Goal: Task Accomplishment & Management: Complete application form

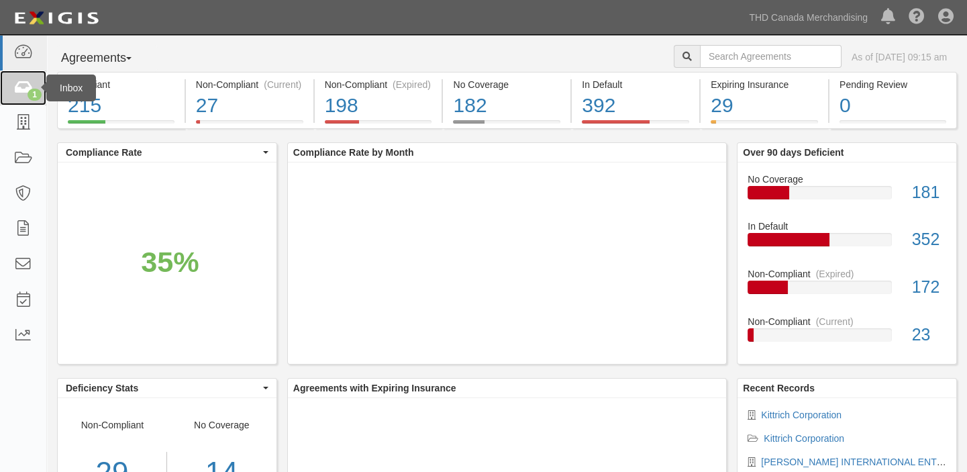
click at [28, 83] on icon at bounding box center [22, 87] width 19 height 15
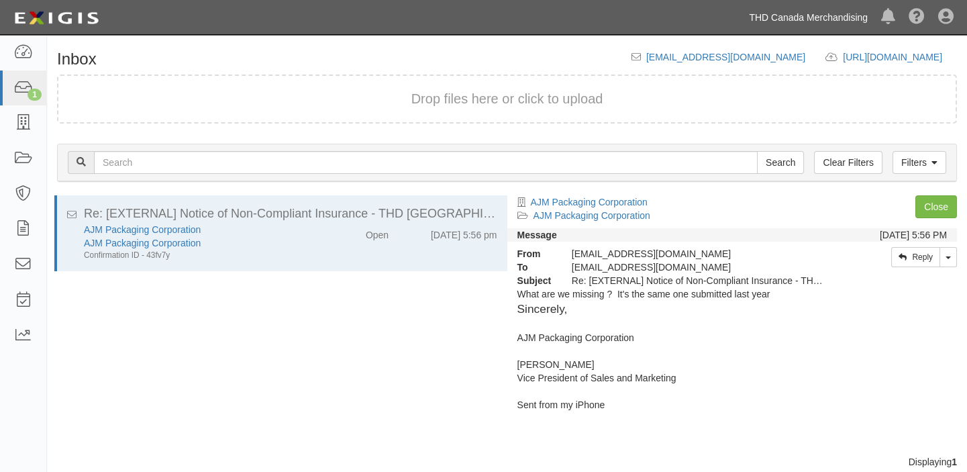
click at [778, 17] on link "THD Canada Merchandising" at bounding box center [808, 17] width 132 height 27
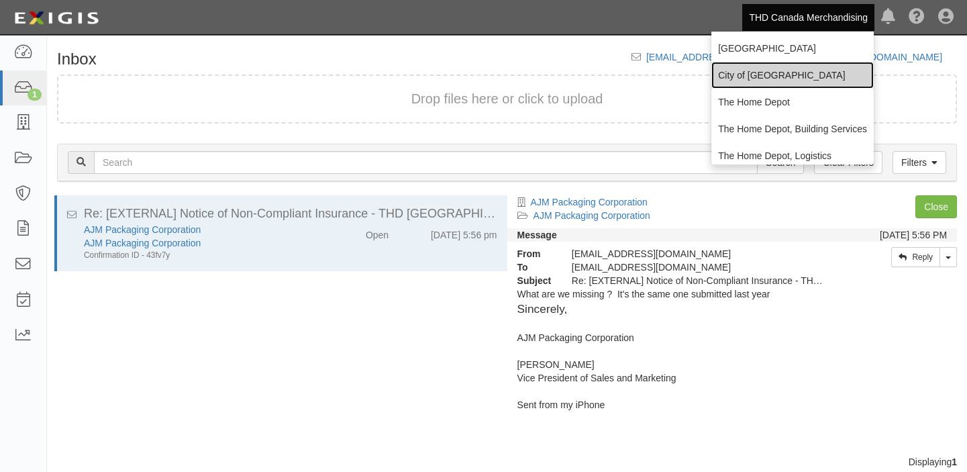
click at [743, 75] on link "City of [GEOGRAPHIC_DATA]" at bounding box center [792, 75] width 162 height 27
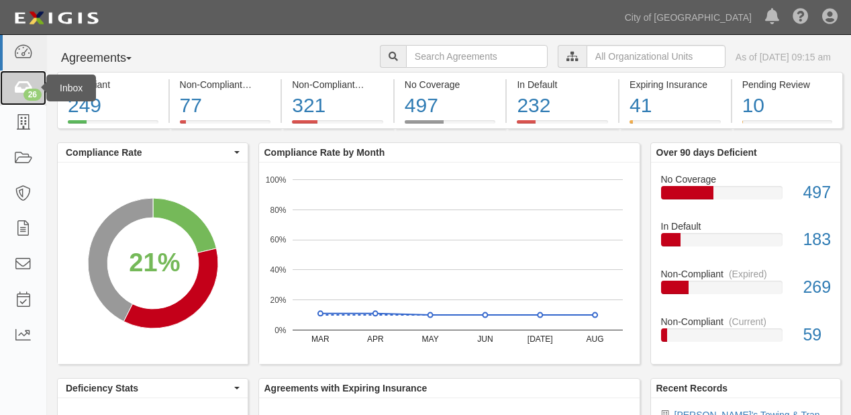
click at [32, 72] on link "26" at bounding box center [23, 88] width 46 height 36
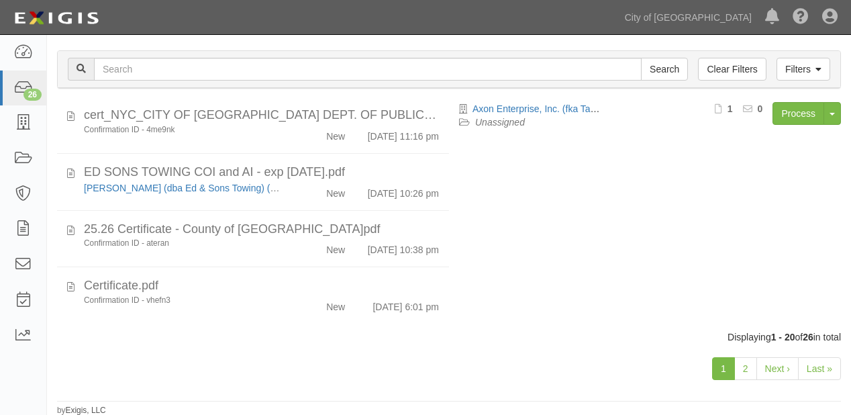
scroll to position [957, 0]
click at [740, 367] on link "2" at bounding box center [745, 368] width 23 height 23
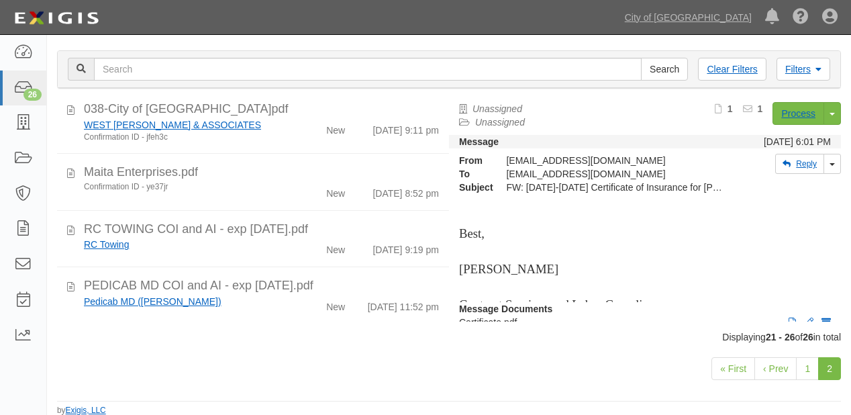
scroll to position [144, 0]
drag, startPoint x: 743, startPoint y: 32, endPoint x: 733, endPoint y: 20, distance: 15.2
click at [743, 32] on ul "City of Sacramento Chino Hills THD Canada Merchandising The Home Depot The Home…" at bounding box center [734, 17] width 233 height 34
click at [730, 16] on link "City of [GEOGRAPHIC_DATA]" at bounding box center [688, 17] width 140 height 27
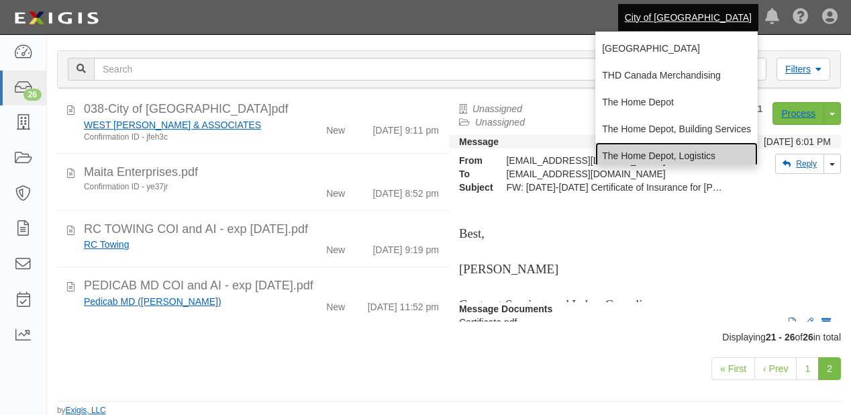
click at [666, 156] on link "The Home Depot, Logistics" at bounding box center [676, 155] width 162 height 27
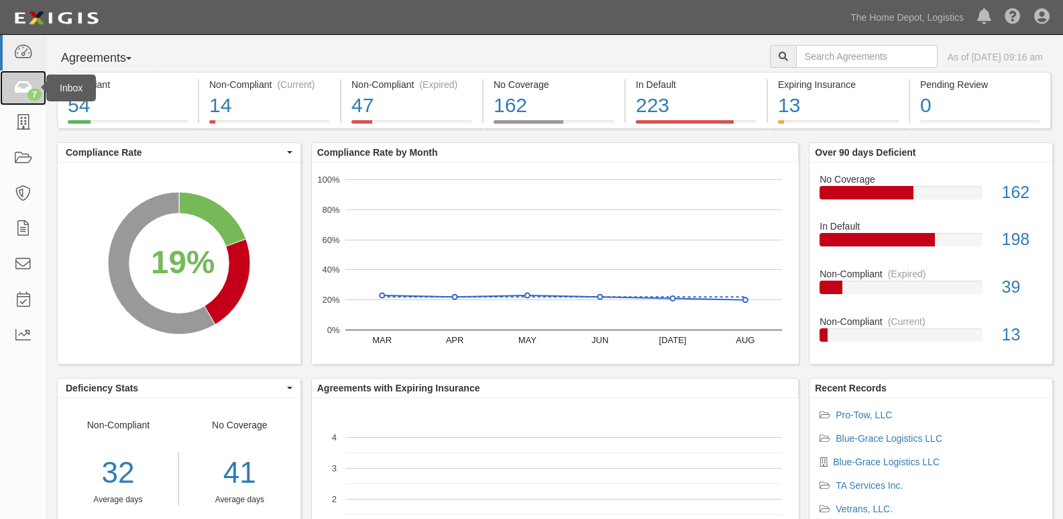
click at [9, 103] on link "7" at bounding box center [23, 88] width 46 height 36
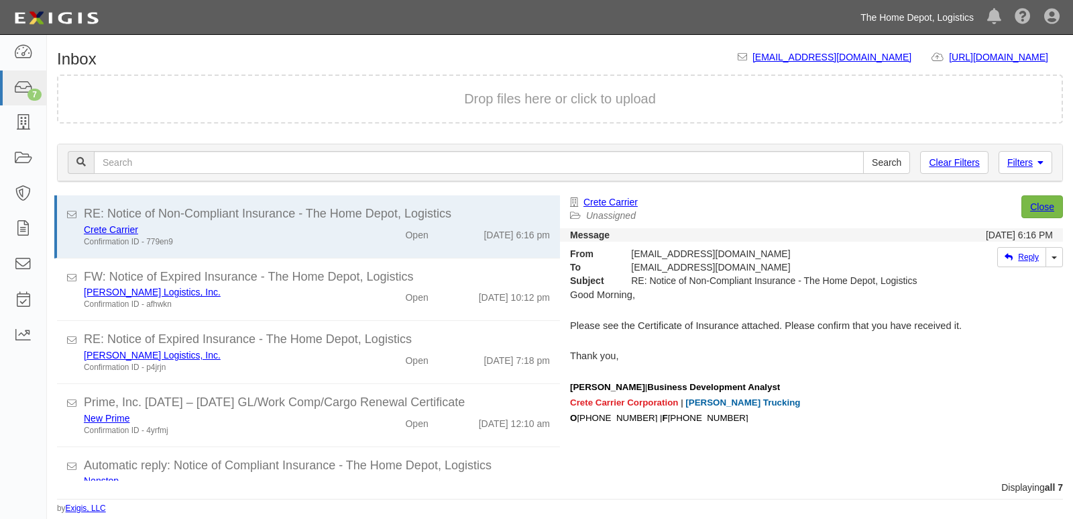
click at [870, 21] on link "The Home Depot, Logistics" at bounding box center [917, 17] width 127 height 27
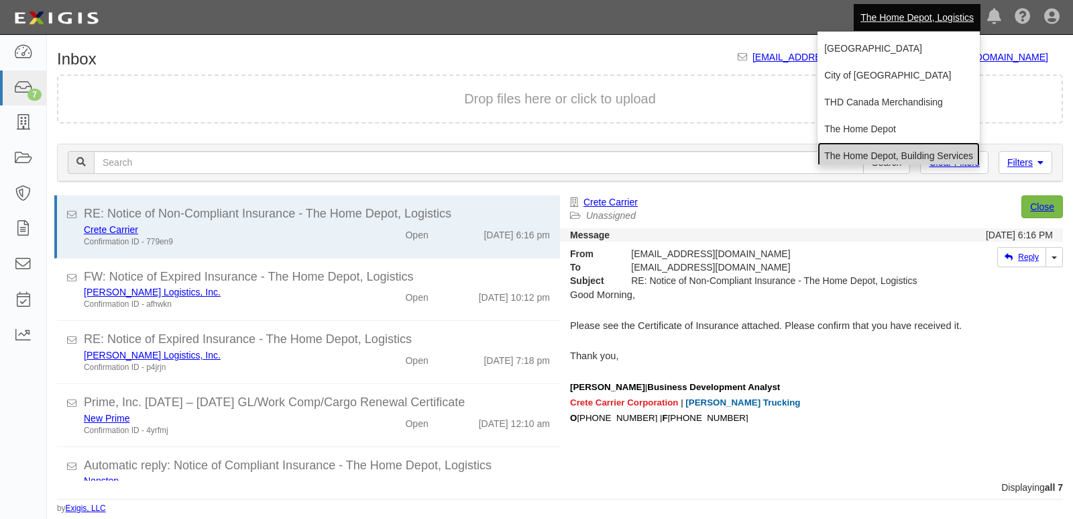
click at [818, 154] on link "The Home Depot, Building Services" at bounding box center [899, 155] width 162 height 27
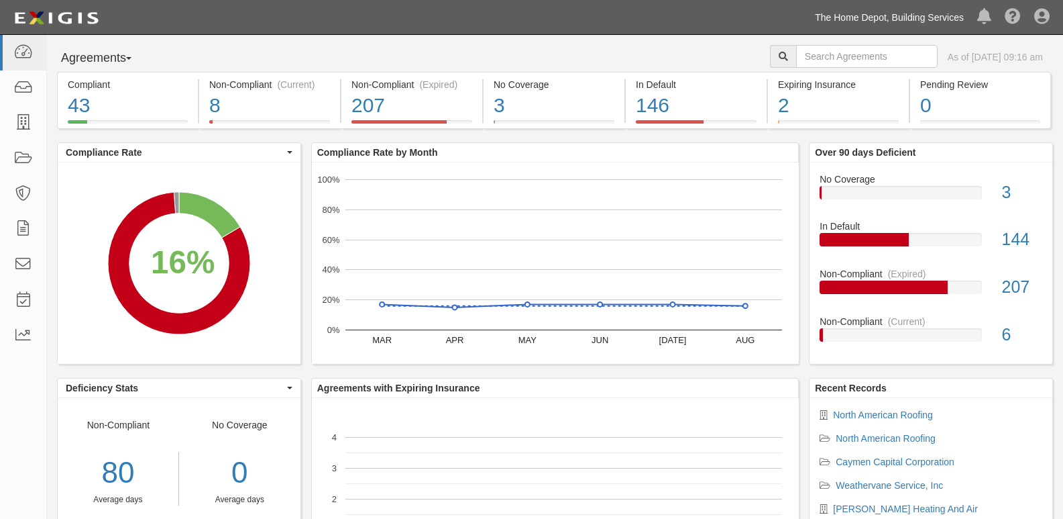
click at [922, 19] on link "The Home Depot, Building Services" at bounding box center [889, 17] width 162 height 27
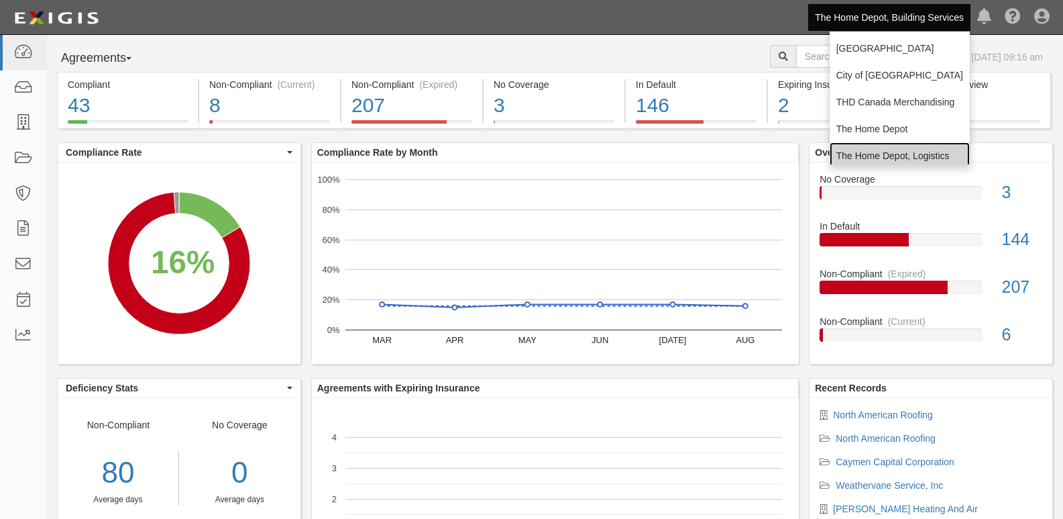
click at [900, 152] on link "The Home Depot, Logistics" at bounding box center [900, 155] width 140 height 27
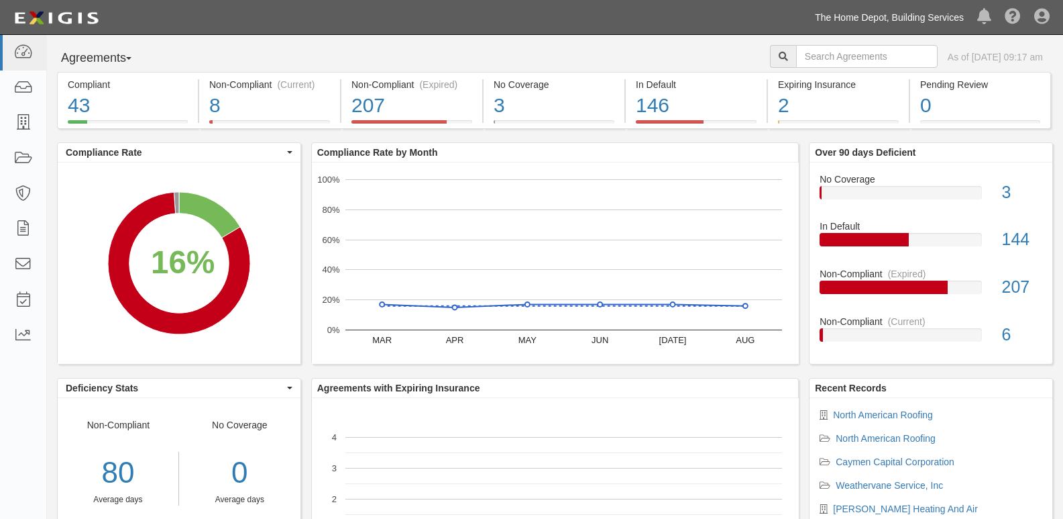
click at [938, 15] on link "The Home Depot, Building Services" at bounding box center [889, 17] width 162 height 27
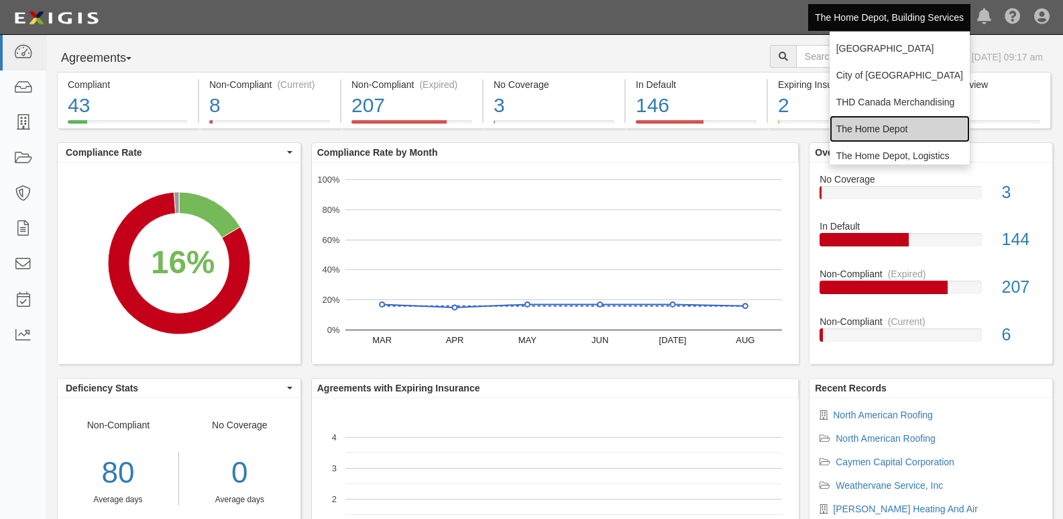
click at [881, 134] on link "The Home Depot" at bounding box center [900, 128] width 140 height 27
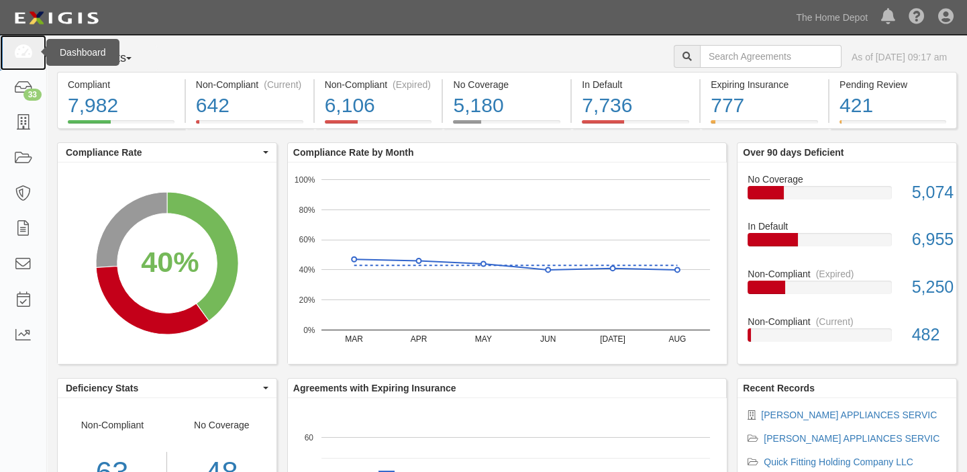
click at [22, 58] on icon at bounding box center [22, 52] width 19 height 15
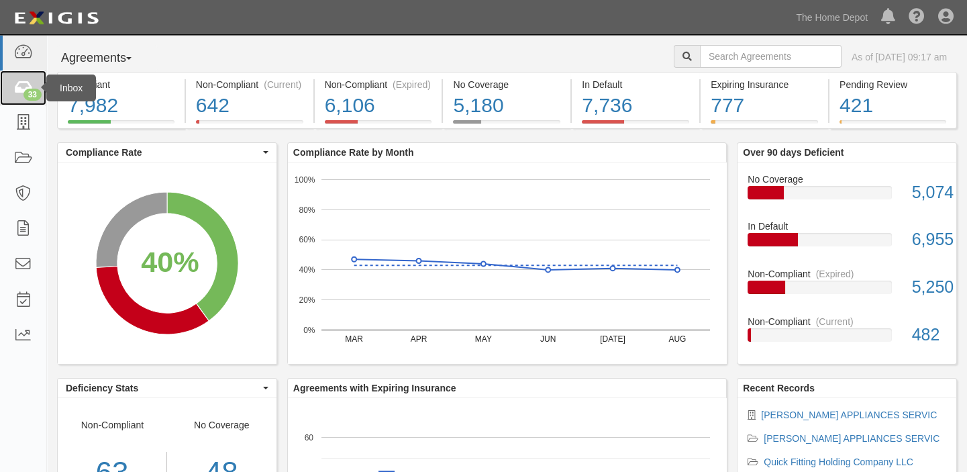
click at [22, 78] on link "33" at bounding box center [23, 88] width 46 height 36
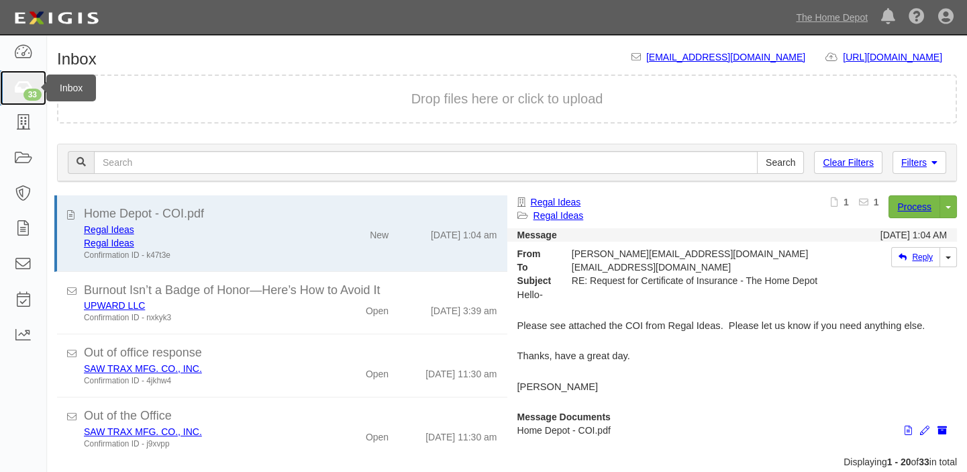
click at [26, 85] on icon at bounding box center [22, 87] width 19 height 15
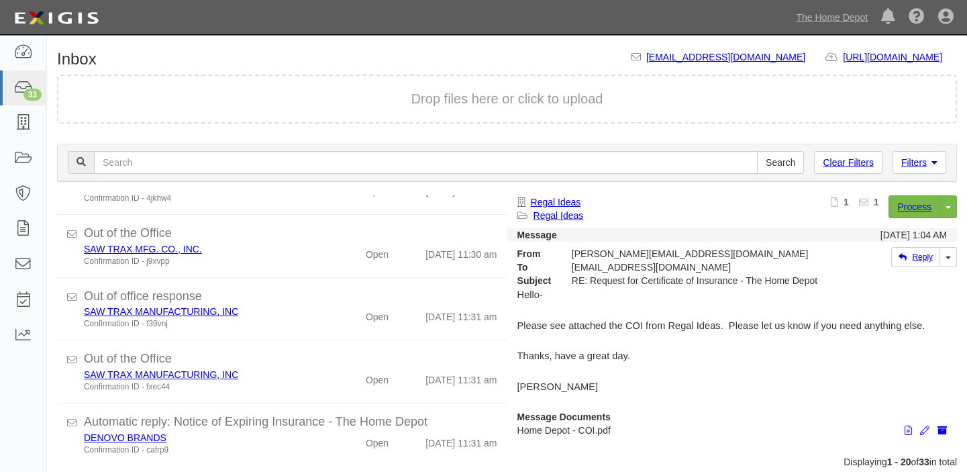
scroll to position [60, 0]
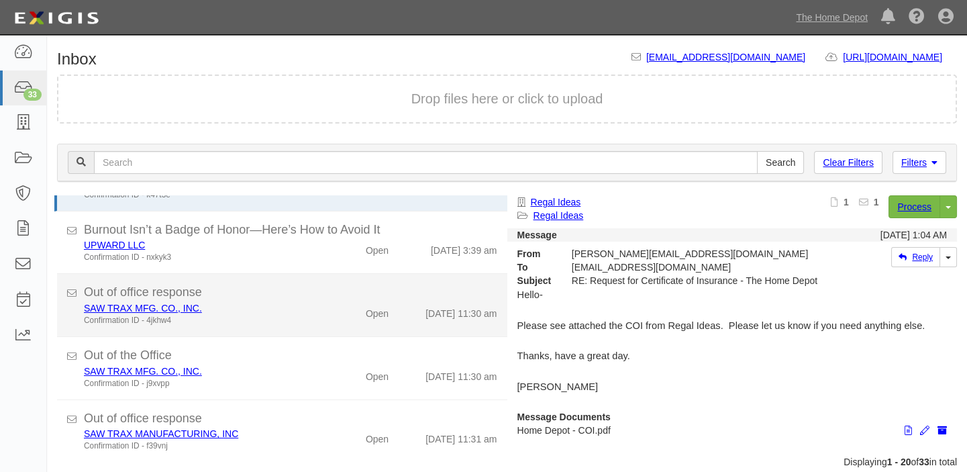
click at [327, 304] on div "Open" at bounding box center [363, 310] width 72 height 19
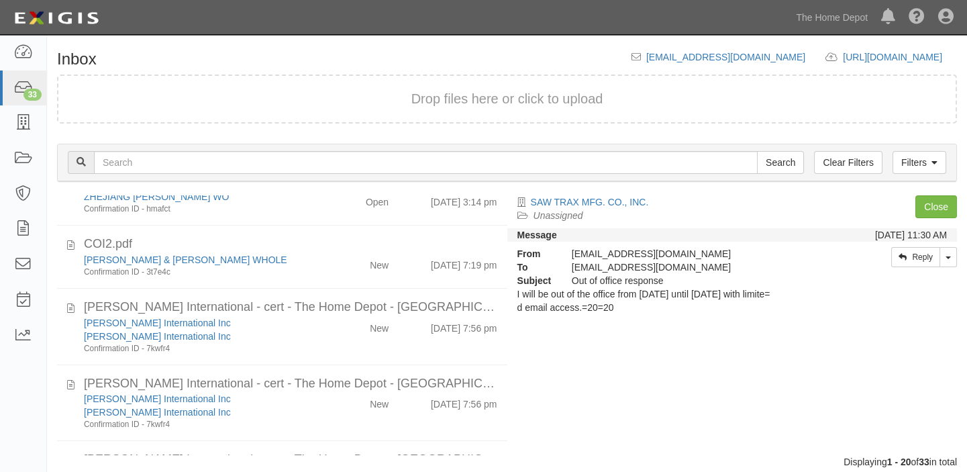
scroll to position [610, 0]
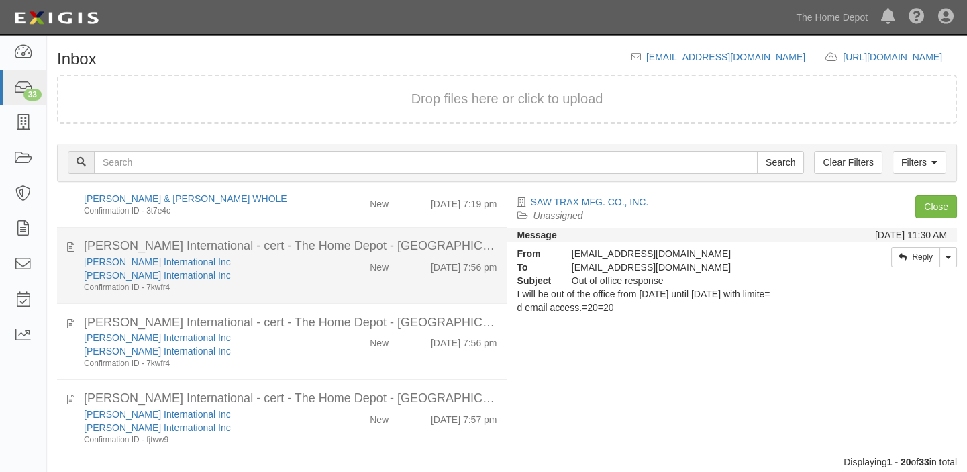
click at [331, 268] on div "New" at bounding box center [363, 264] width 72 height 19
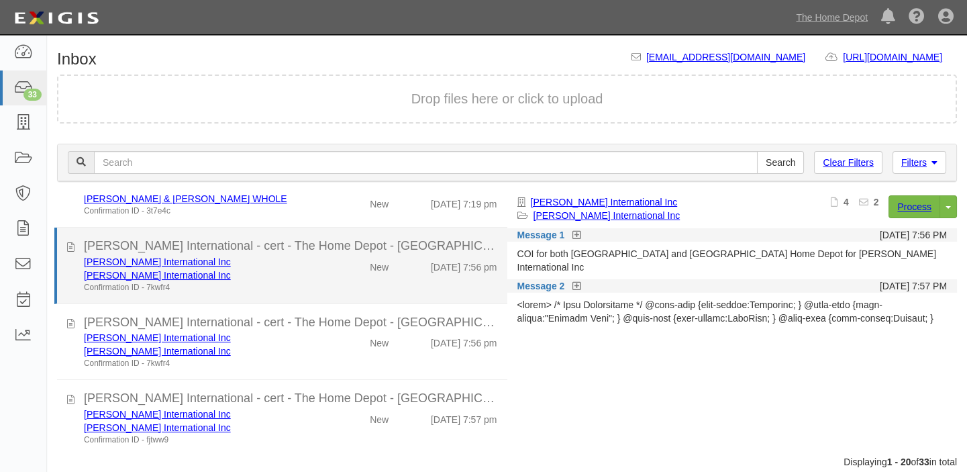
scroll to position [671, 0]
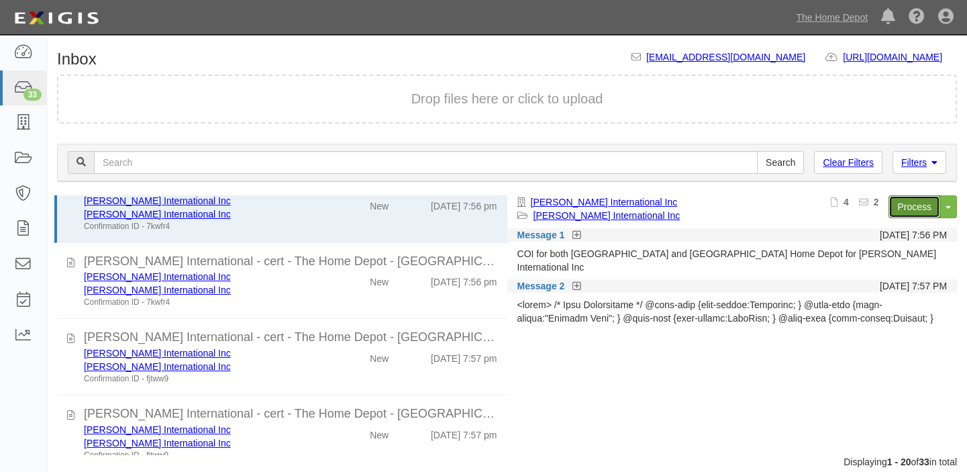
click at [900, 211] on link "Process" at bounding box center [914, 206] width 52 height 23
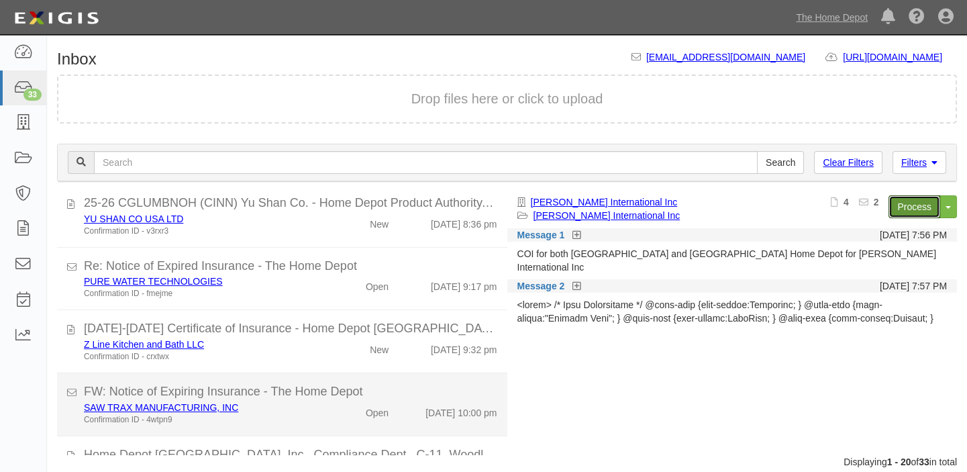
scroll to position [1065, 0]
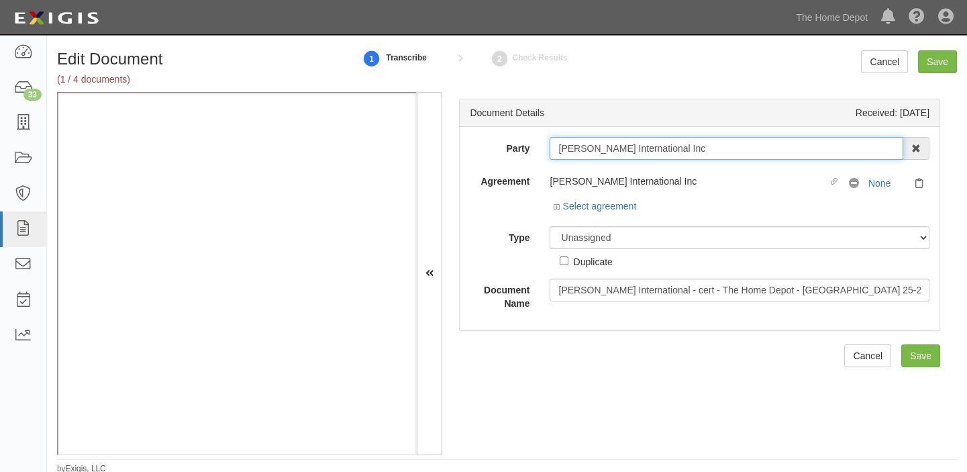
drag, startPoint x: 550, startPoint y: 147, endPoint x: 727, endPoint y: 144, distance: 177.1
click at [727, 144] on input "[PERSON_NAME] International Inc" at bounding box center [726, 148] width 354 height 23
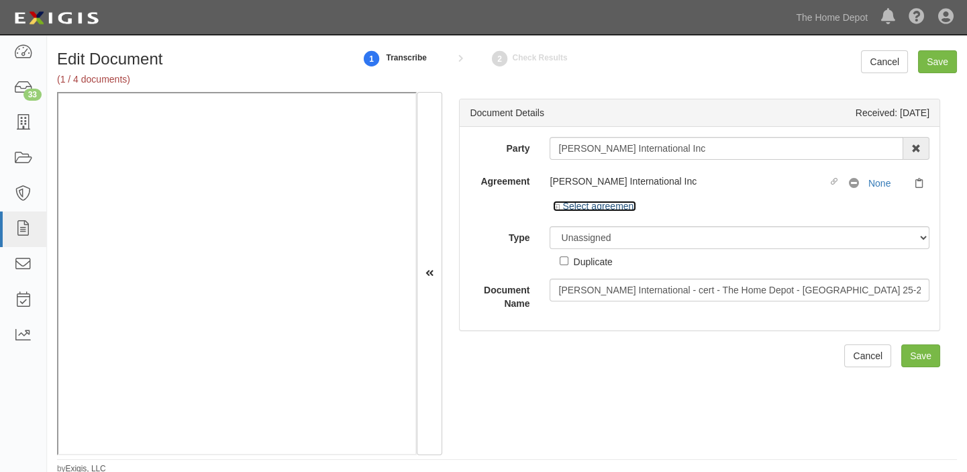
click at [594, 205] on link "Select agreement" at bounding box center [594, 206] width 83 height 11
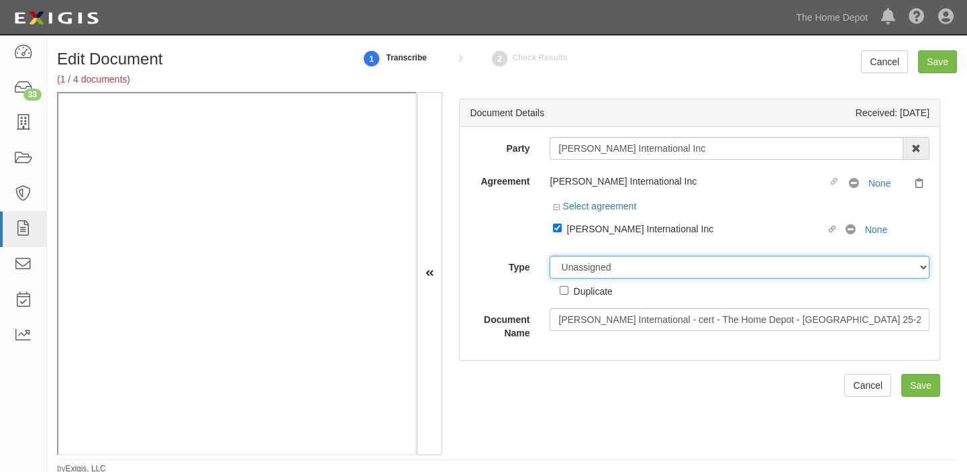
click at [601, 258] on select "Unassigned Binder Cancellation Notice Certificate Contract Endorsement Insuranc…" at bounding box center [739, 267] width 380 height 23
select select "CertificateDetail"
click at [549, 256] on select "Unassigned Binder Cancellation Notice Certificate Contract Endorsement Insuranc…" at bounding box center [739, 267] width 380 height 23
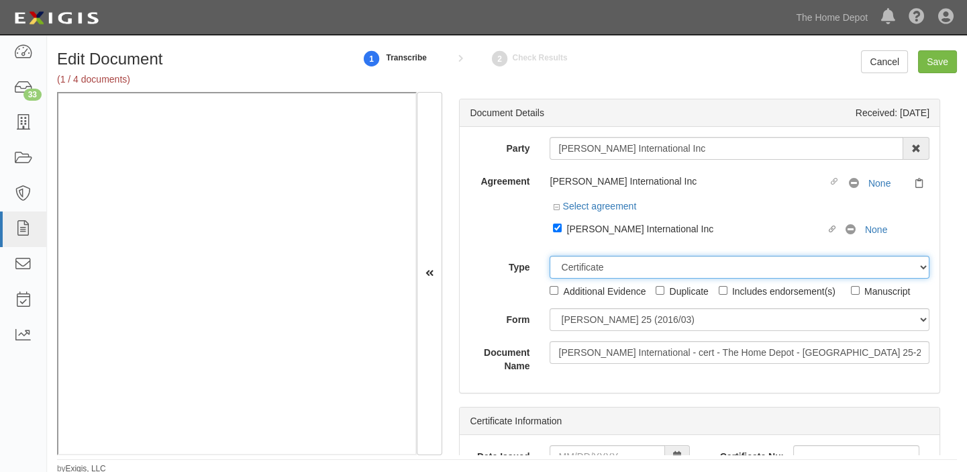
scroll to position [2, 0]
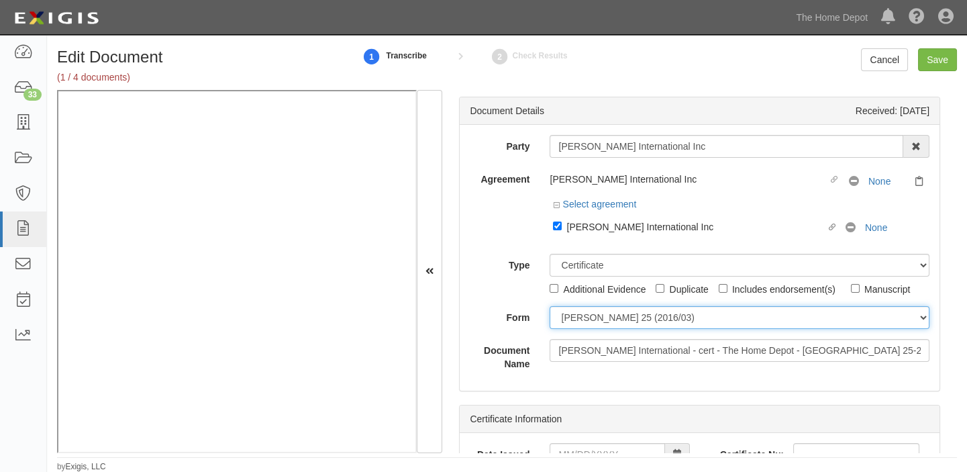
click at [588, 321] on select "[PERSON_NAME] 25 (2016/03) [PERSON_NAME] 101 [PERSON_NAME] 855 NY (2014/05) Gen…" at bounding box center [739, 317] width 380 height 23
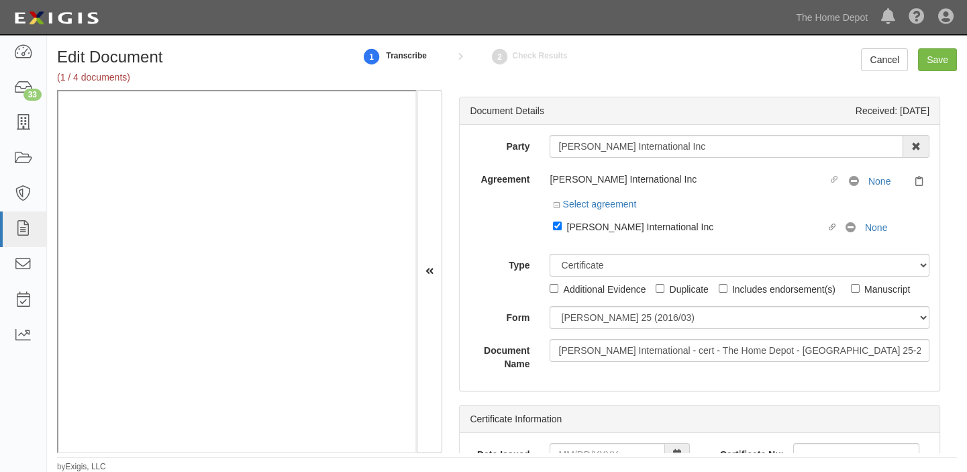
click at [588, 392] on div "Document Details Received: [DATE] Party [PERSON_NAME] International Inc 1000576…" at bounding box center [699, 271] width 515 height 363
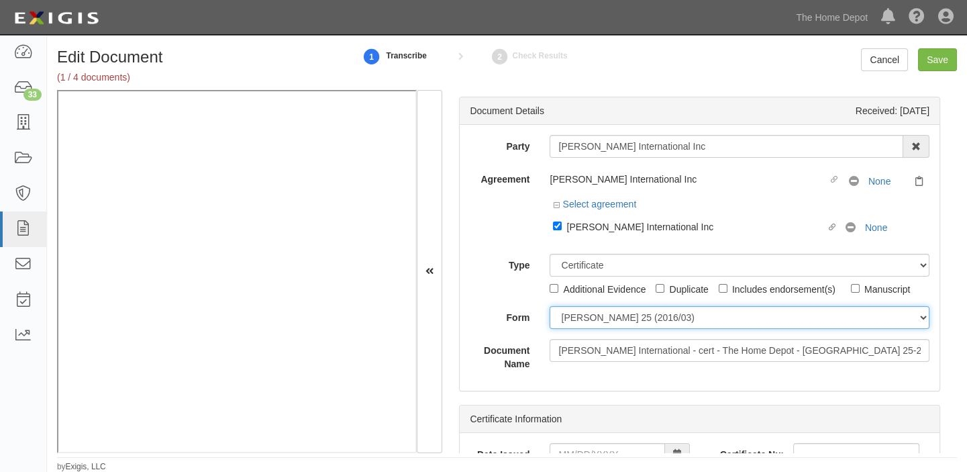
drag, startPoint x: 596, startPoint y: 312, endPoint x: 596, endPoint y: 323, distance: 11.4
click at [596, 312] on select "[PERSON_NAME] 25 (2016/03) [PERSON_NAME] 101 [PERSON_NAME] 855 NY (2014/05) Gen…" at bounding box center [739, 317] width 380 height 23
select select "GeneralFormDetail"
click at [549, 306] on select "[PERSON_NAME] 25 (2016/03) [PERSON_NAME] 101 [PERSON_NAME] 855 NY (2014/05) Gen…" at bounding box center [739, 317] width 380 height 23
click at [584, 318] on select "[PERSON_NAME] 25 (2016/03) [PERSON_NAME] 101 [PERSON_NAME] 855 NY (2014/05) Gen…" at bounding box center [739, 317] width 380 height 23
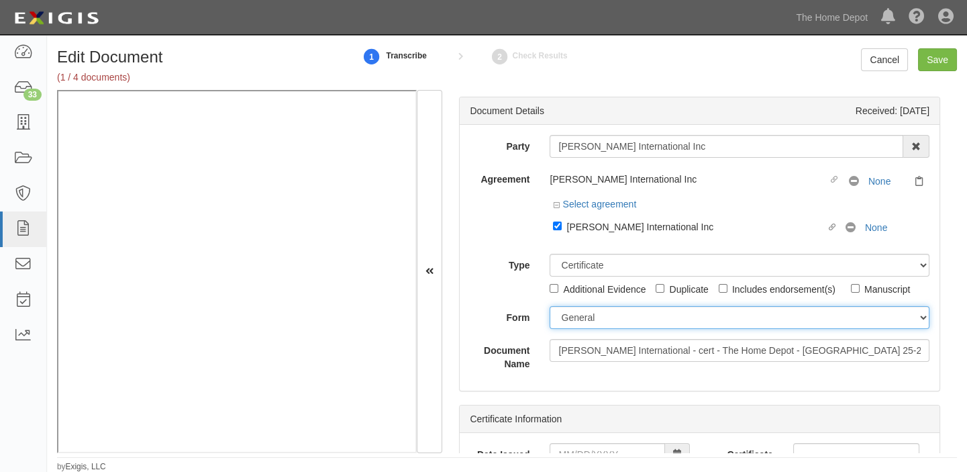
click at [549, 306] on select "ACORD 25 (2016/03) ACORD 101 ACORD 855 NY (2014/05) General" at bounding box center [739, 317] width 380 height 23
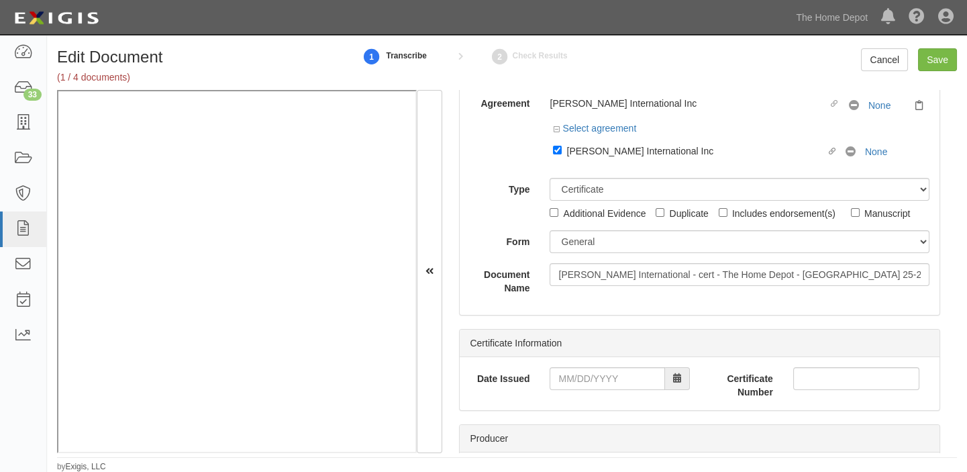
scroll to position [182, 0]
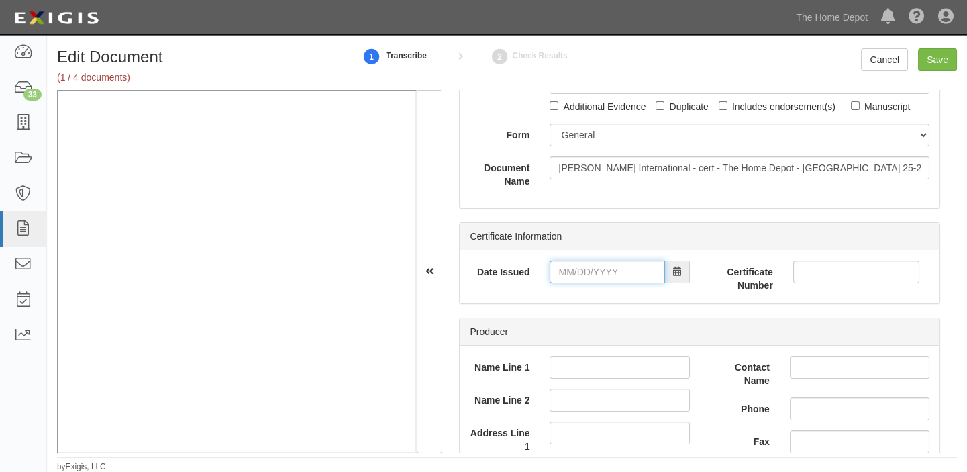
click at [578, 272] on input "Date Issued" at bounding box center [606, 271] width 115 height 23
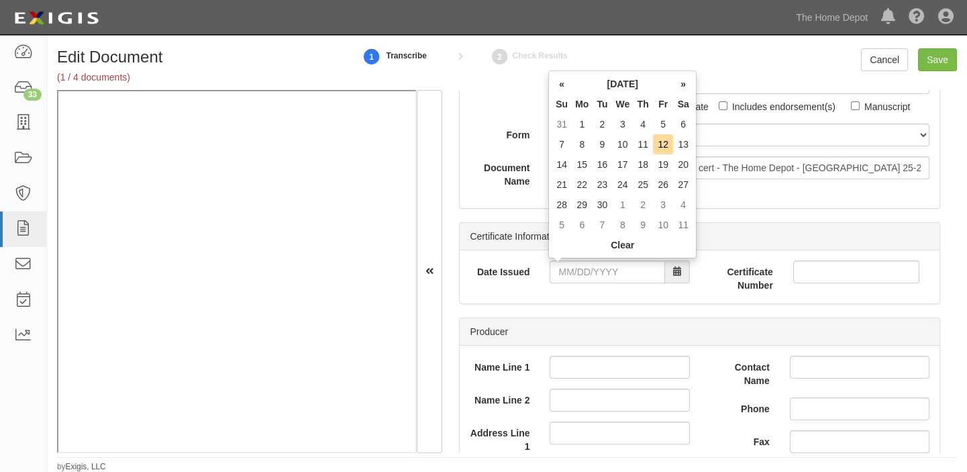
click at [629, 82] on th "September 2025" at bounding box center [622, 84] width 101 height 20
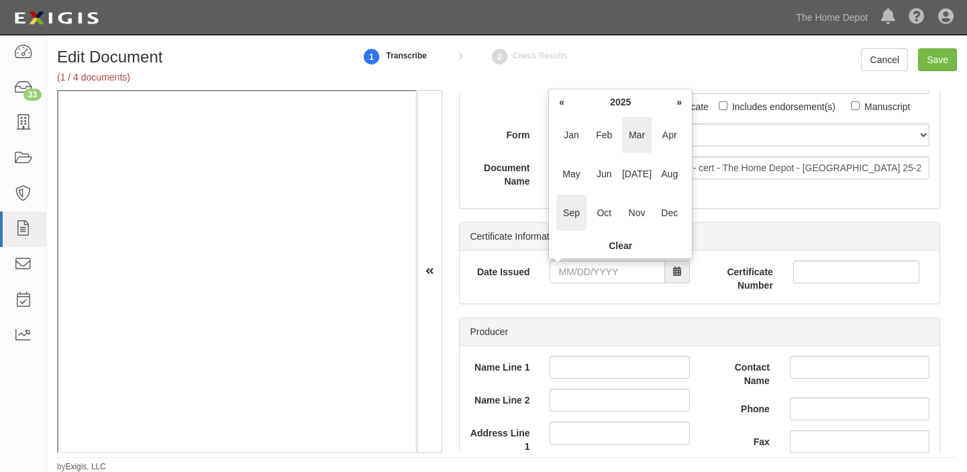
click at [633, 136] on span "Mar" at bounding box center [637, 135] width 30 height 36
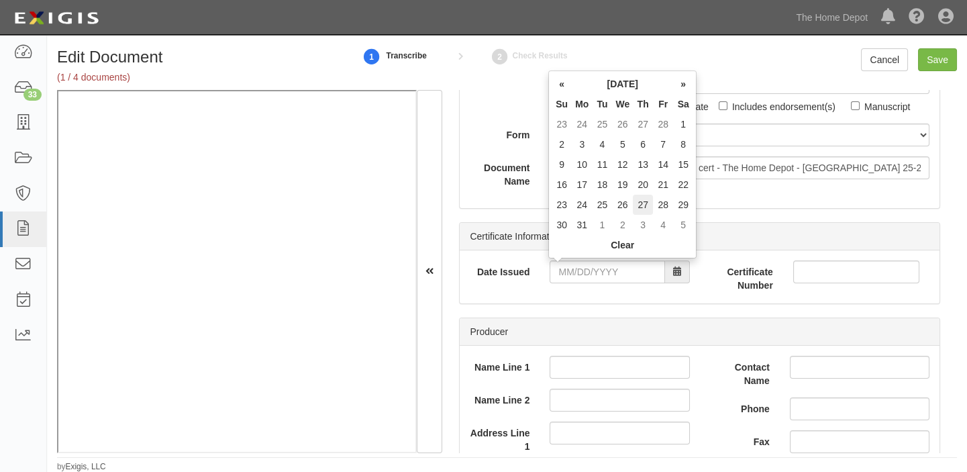
click at [633, 211] on td "27" at bounding box center [643, 205] width 20 height 20
type input "03/27/2025"
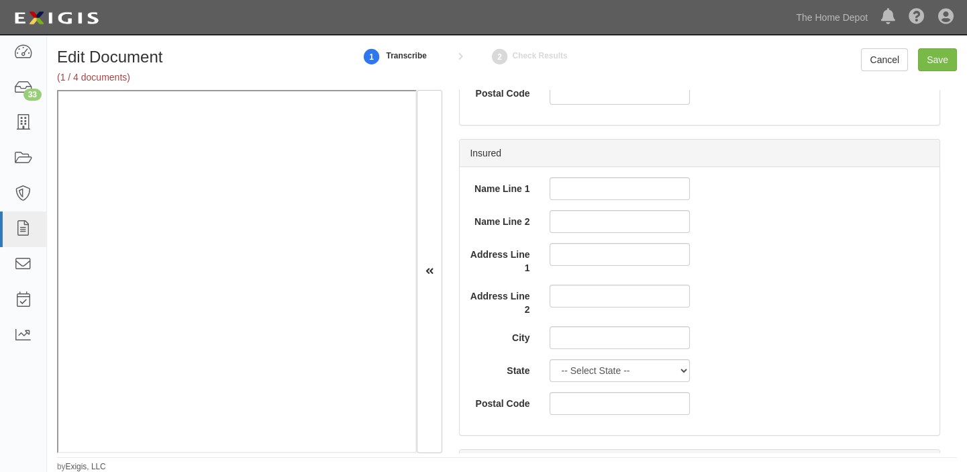
scroll to position [853, 0]
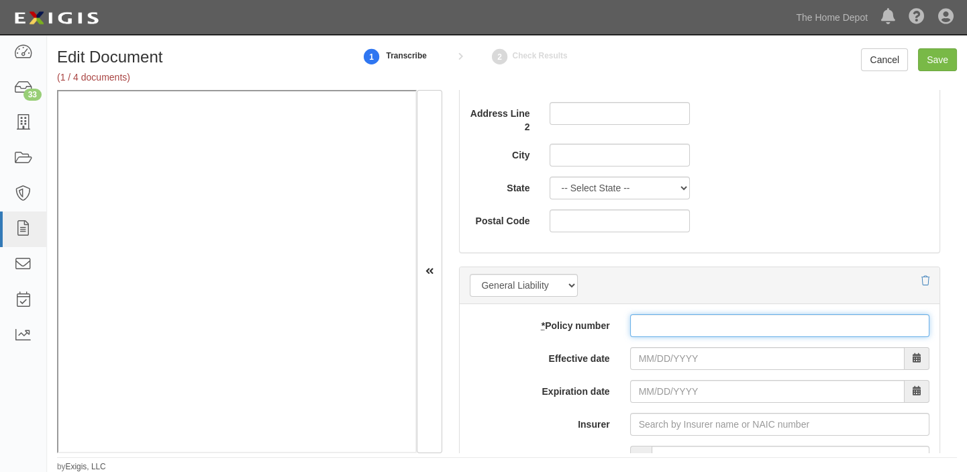
click at [755, 323] on input "* Policy number" at bounding box center [779, 325] width 299 height 23
type input "b"
type input "BCM10105"
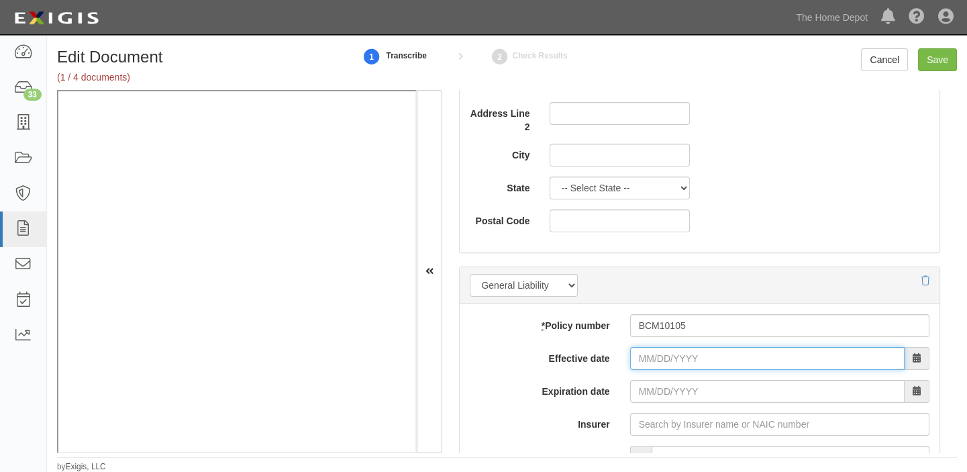
click at [786, 355] on input "Effective date" at bounding box center [767, 358] width 274 height 23
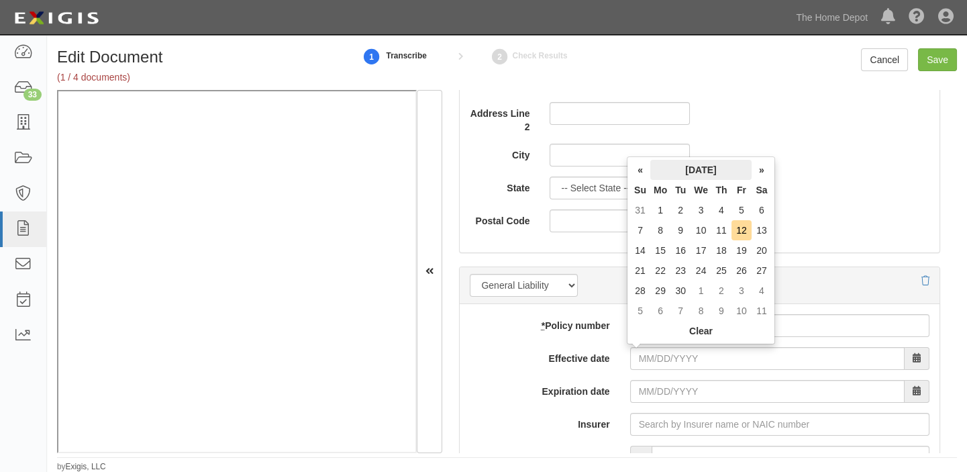
click at [680, 168] on th "September 2025" at bounding box center [700, 170] width 101 height 20
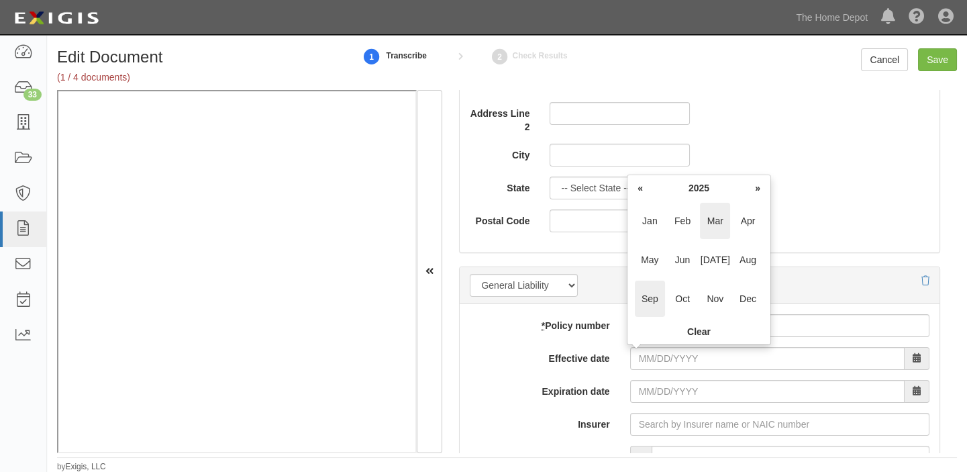
click at [714, 219] on span "Mar" at bounding box center [715, 221] width 30 height 36
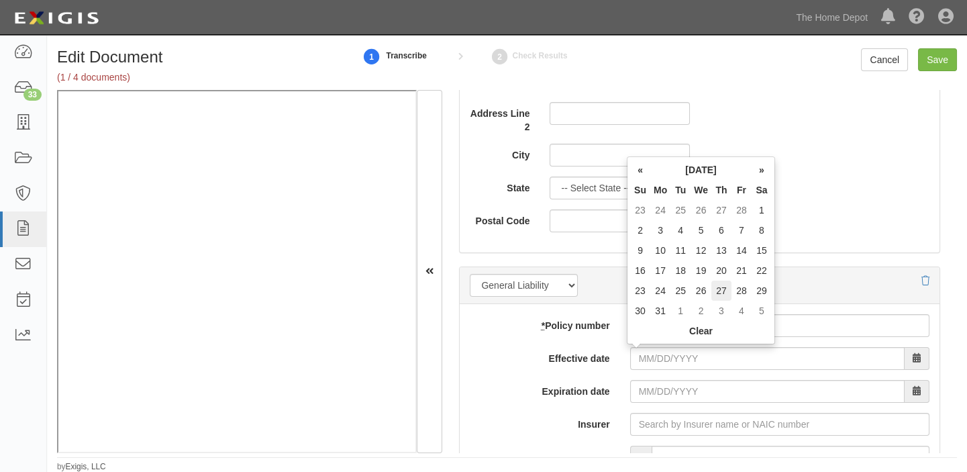
click at [720, 288] on td "27" at bounding box center [721, 290] width 20 height 20
type input "03/27/2025"
type input "03/27/2026"
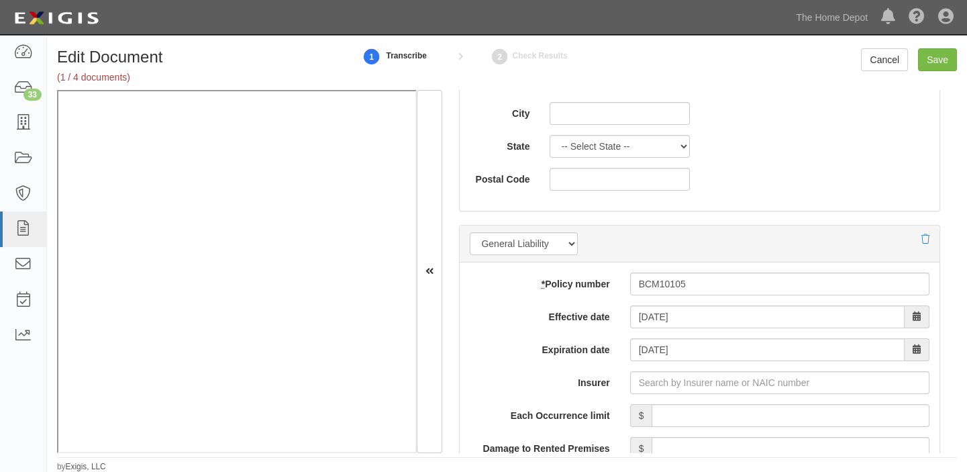
scroll to position [914, 0]
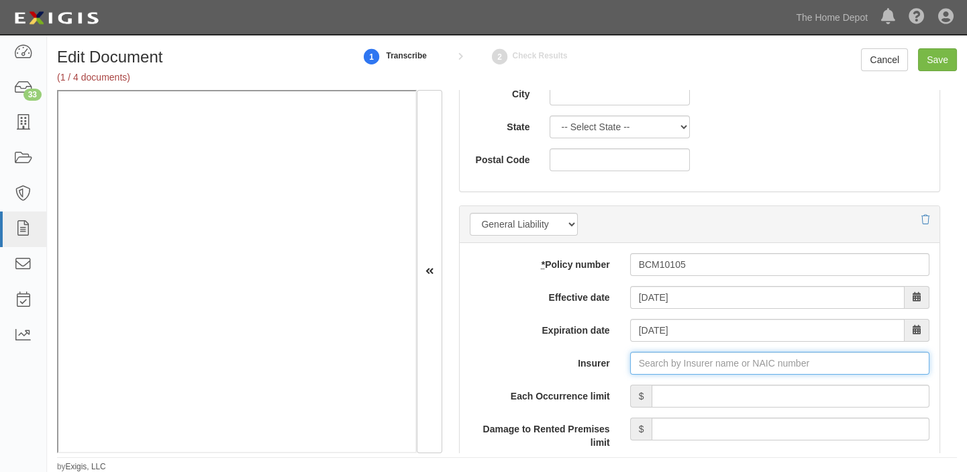
click at [684, 354] on input "Insurer" at bounding box center [779, 363] width 299 height 23
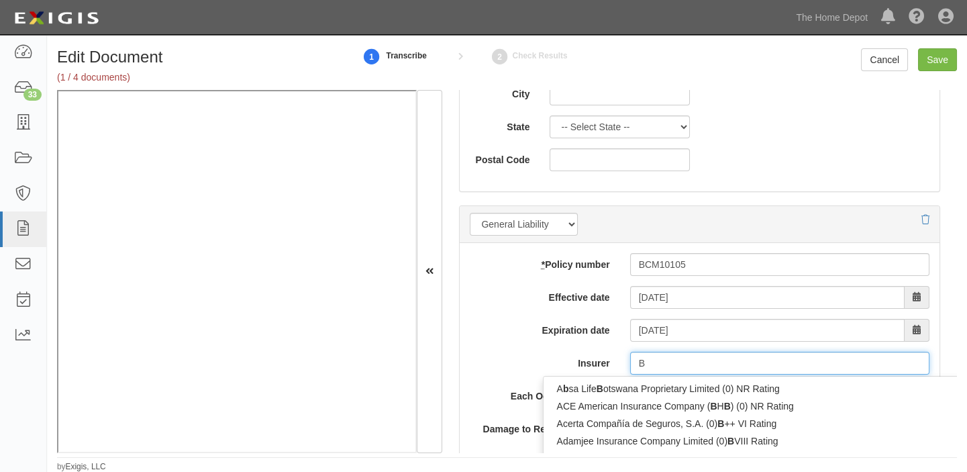
type input "BR"
type input "BROome Co-operative Insurance Company (10371) A V Rating"
type input "BRO"
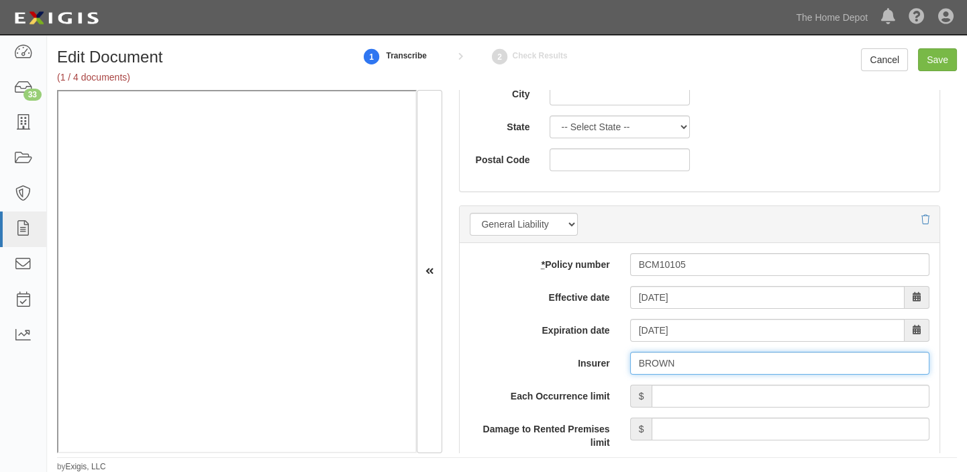
type input "BROW"
type input "BROome Co-operative Insurance Company (10371) A V Rating"
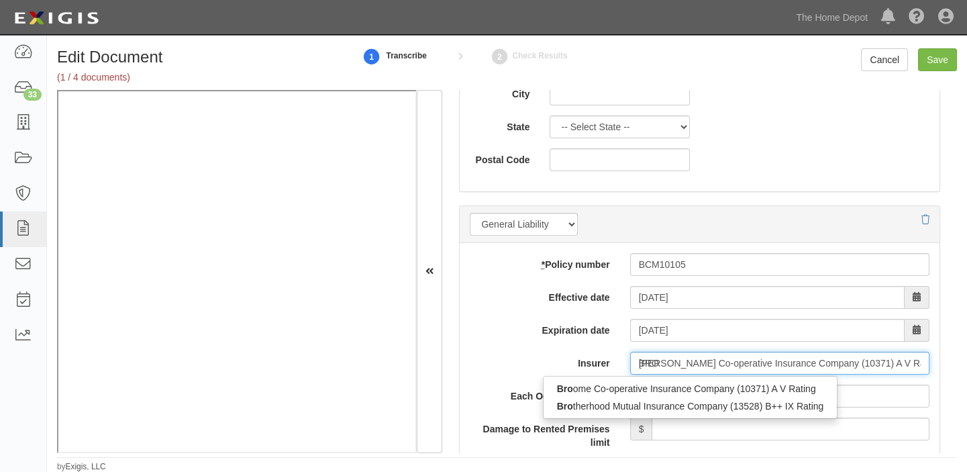
type input "BR"
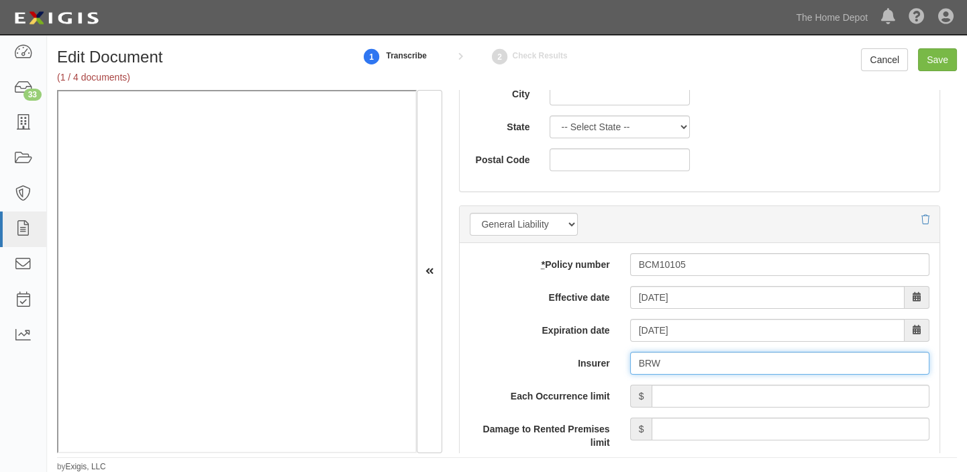
type input "BR"
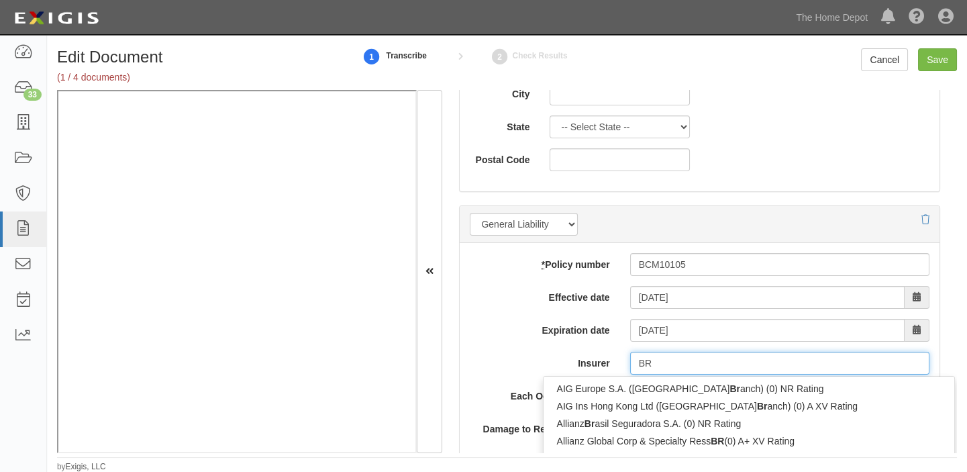
type input "BROome Co-operative Insurance Company (10371) A V Rating"
type input "BRO"
type input "TRI"
type input "TRISura Guarantee Insurance Company (0) A- IX Rating"
type input "TRIS"
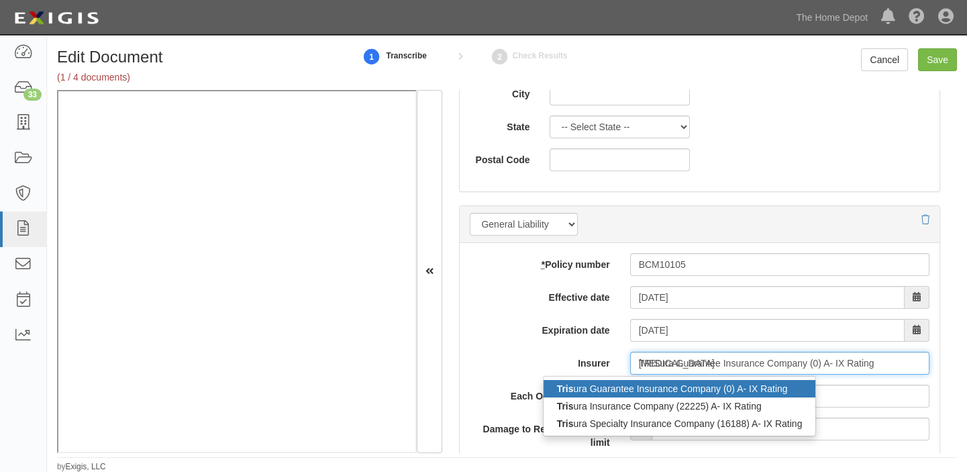
click at [663, 387] on div "Tris ura Guarantee Insurance Company (0) A- IX Rating" at bounding box center [679, 388] width 272 height 17
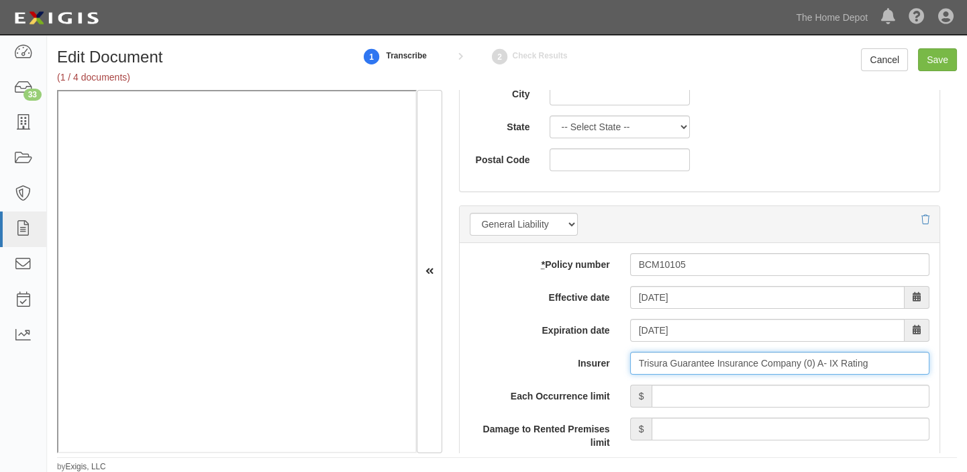
type input "Trisura Guarantee Insurance Company (0) A- IX Rating"
drag, startPoint x: 288, startPoint y: 457, endPoint x: 335, endPoint y: 457, distance: 47.0
click at [294, 457] on footer "by Exigis, LLC" at bounding box center [507, 459] width 900 height 4
click at [335, 457] on footer "by Exigis, LLC" at bounding box center [507, 459] width 900 height 4
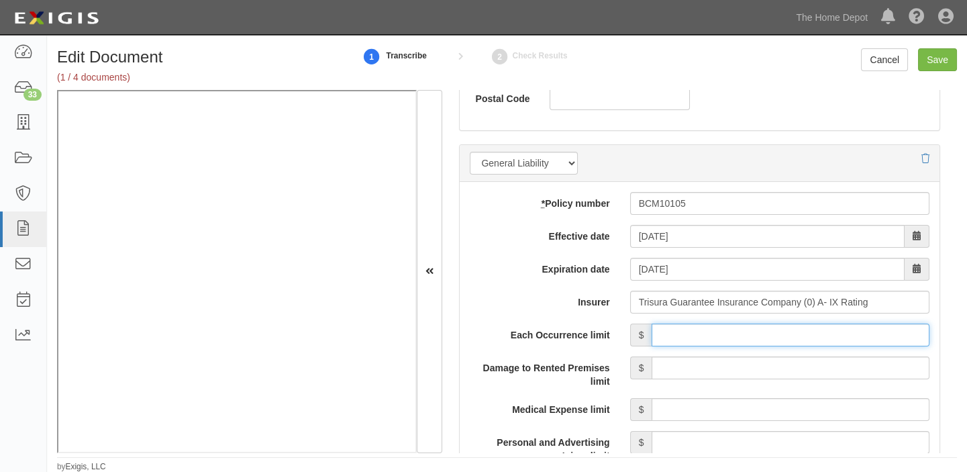
click at [808, 327] on input "Each Occurrence limit" at bounding box center [790, 334] width 278 height 23
type input "10,000,000"
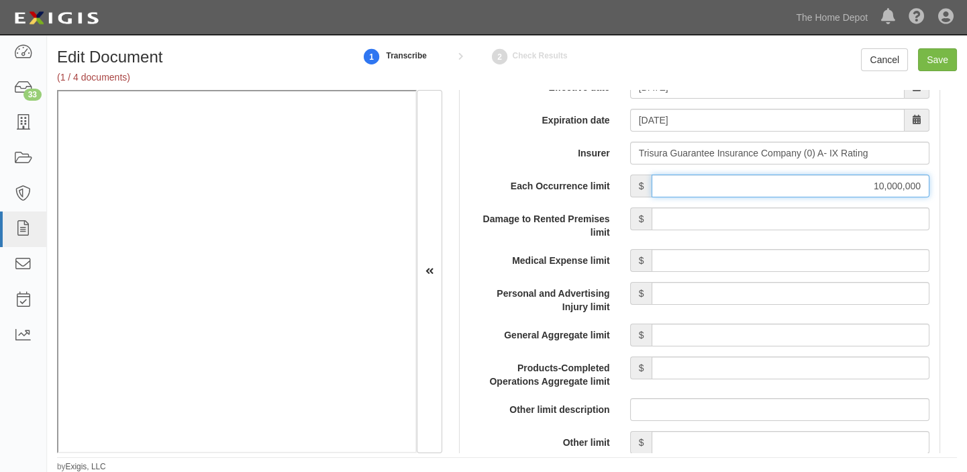
scroll to position [1158, 0]
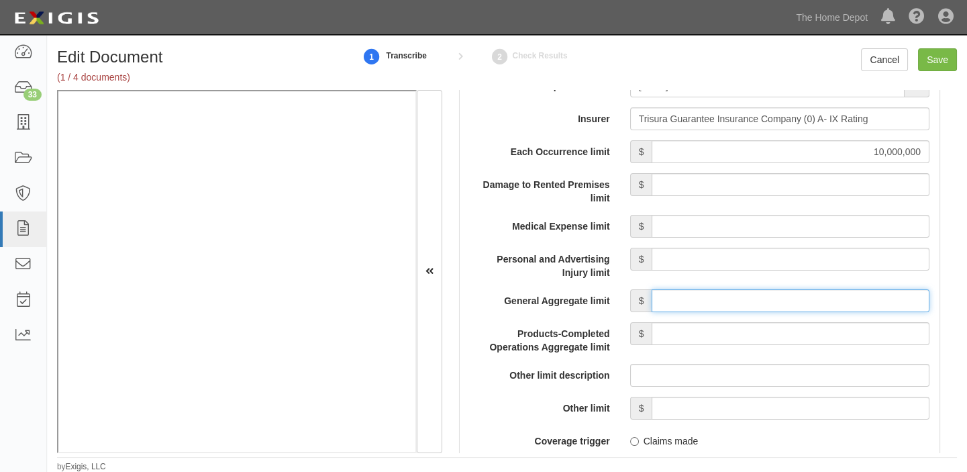
click at [767, 299] on input "General Aggregate limit" at bounding box center [790, 300] width 278 height 23
type input "10,000,000"
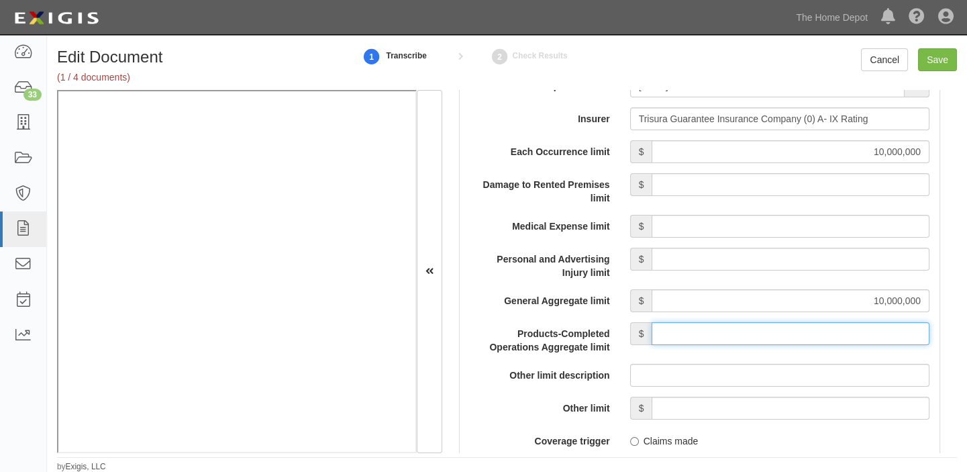
click at [751, 341] on input "Products-Completed Operations Aggregate limit" at bounding box center [790, 333] width 278 height 23
type input "10,000,000"
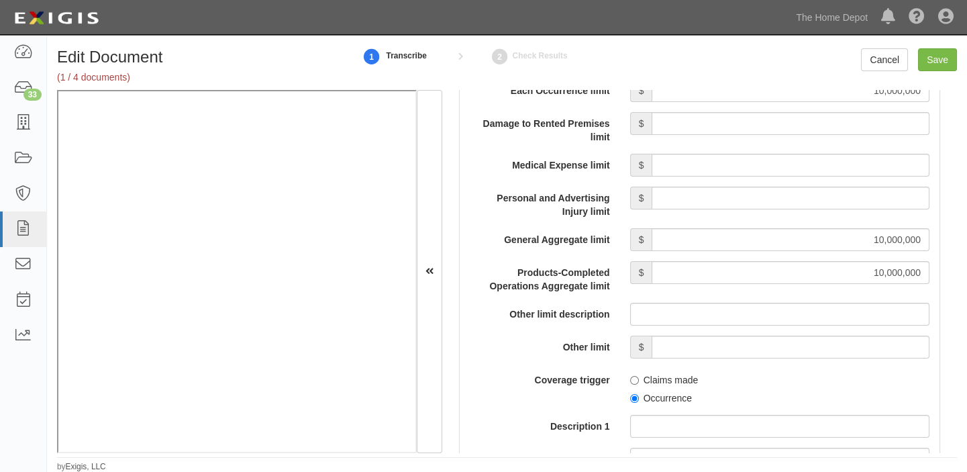
scroll to position [1342, 0]
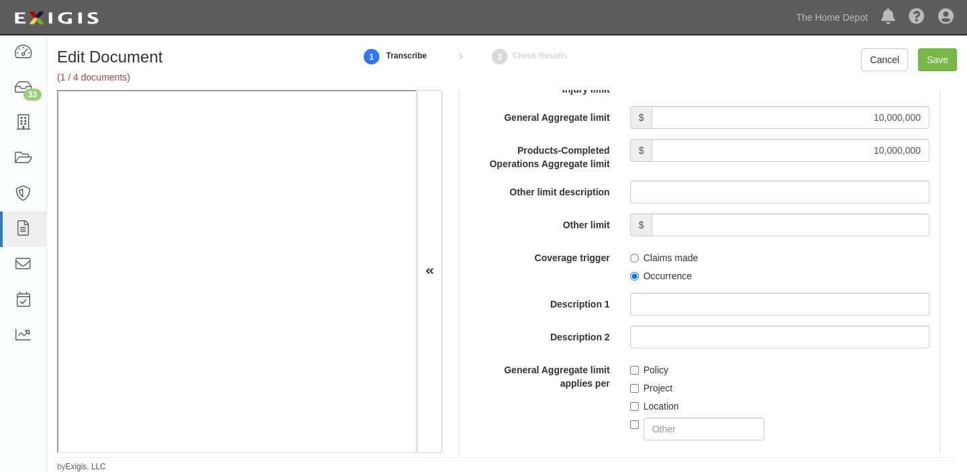
click at [661, 265] on span "Occurrence" at bounding box center [779, 273] width 299 height 18
click at [661, 275] on label "Occurrence" at bounding box center [661, 275] width 62 height 13
click at [639, 275] on input "Occurrence" at bounding box center [634, 276] width 9 height 9
radio input "true"
click at [949, 51] on input "Save" at bounding box center [937, 59] width 39 height 23
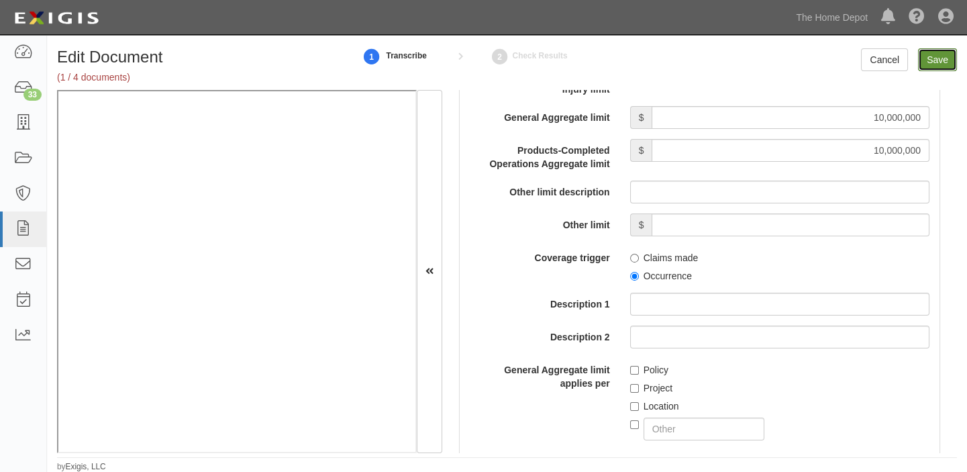
type input "10000000"
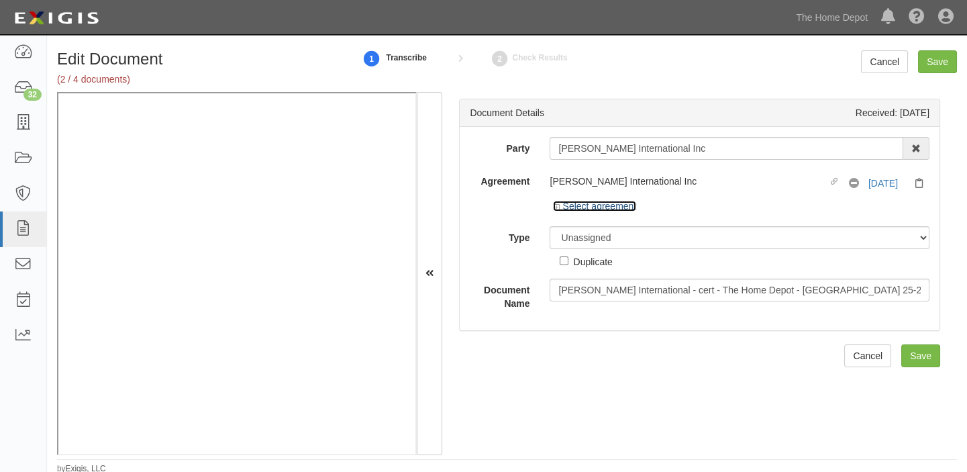
click at [575, 205] on link "Select agreement" at bounding box center [594, 206] width 83 height 11
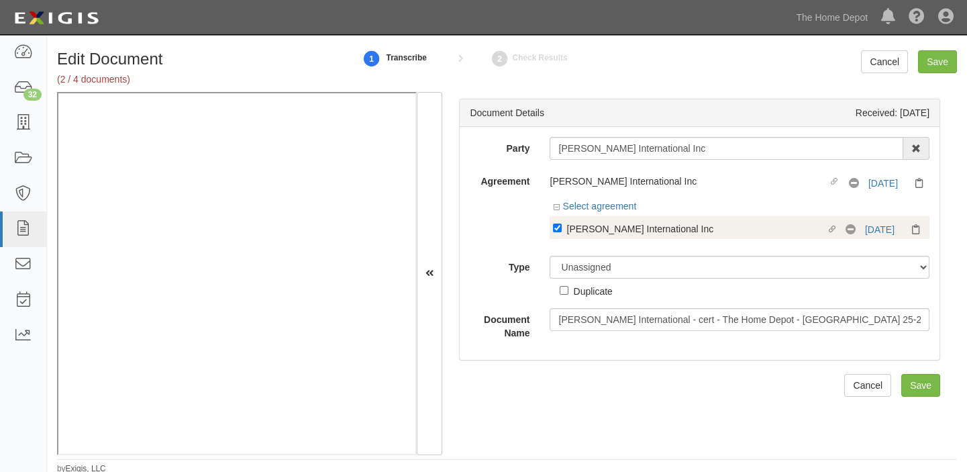
click at [591, 230] on div "[PERSON_NAME] International Inc" at bounding box center [695, 228] width 259 height 15
click at [561, 230] on input "Linked agreement [PERSON_NAME] International Inc Linked agreement" at bounding box center [557, 227] width 9 height 9
checkbox input "false"
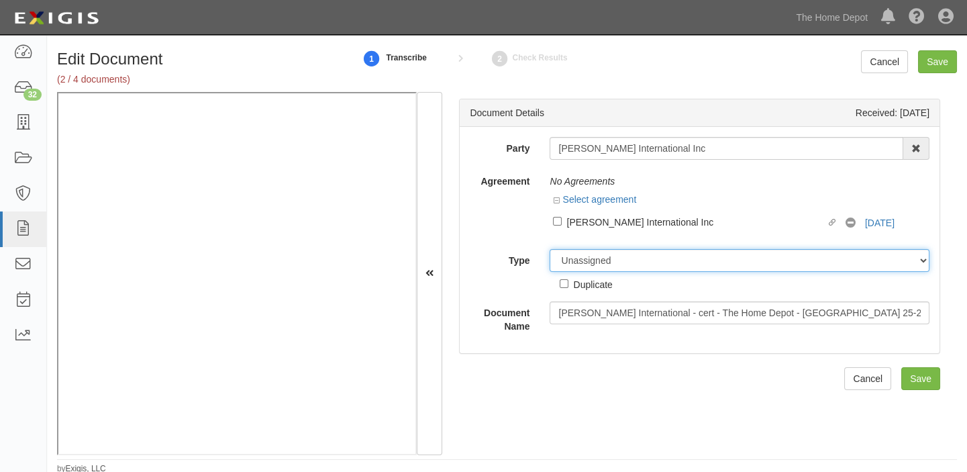
click at [593, 250] on select "Unassigned Binder Cancellation Notice Certificate Contract Endorsement Insuranc…" at bounding box center [739, 260] width 380 height 23
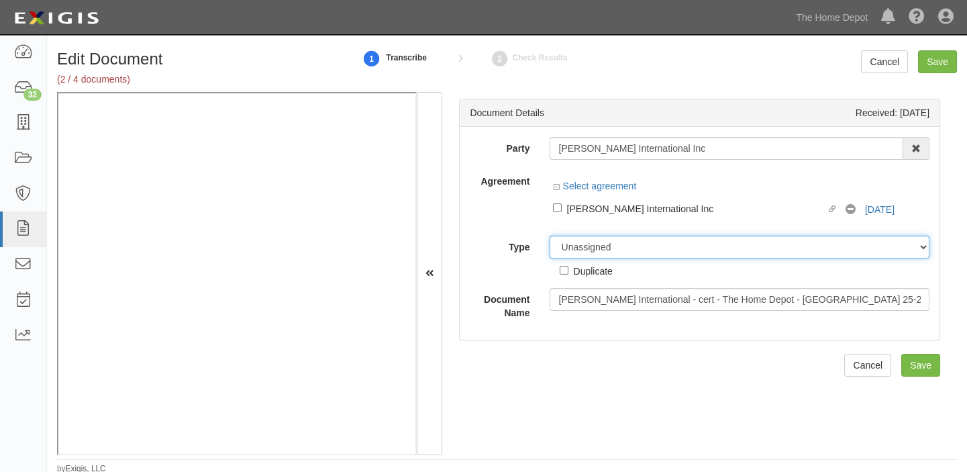
select select "OtherDetail"
click at [549, 235] on select "Unassigned Binder Cancellation Notice Certificate Contract Endorsement Insuranc…" at bounding box center [739, 246] width 380 height 23
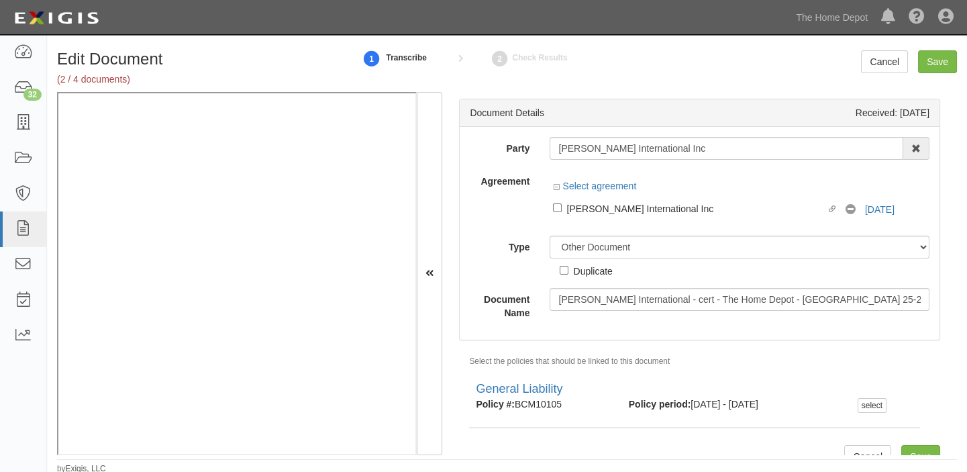
click at [593, 269] on div "Duplicate" at bounding box center [592, 270] width 39 height 15
click at [568, 269] on input "Duplicate" at bounding box center [563, 270] width 9 height 9
checkbox input "true"
click at [936, 65] on input "Save" at bounding box center [937, 61] width 39 height 23
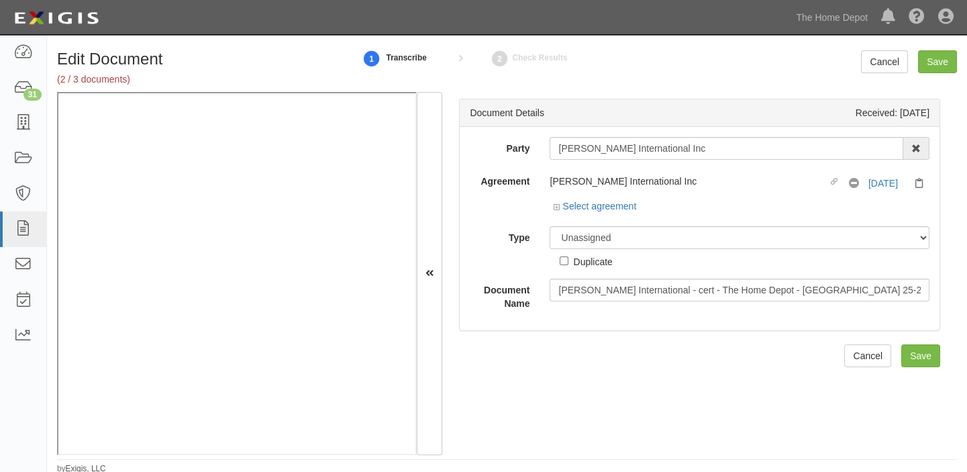
click at [612, 211] on div "Select agreement" at bounding box center [594, 205] width 83 height 13
click at [612, 209] on link "Select agreement" at bounding box center [594, 206] width 83 height 11
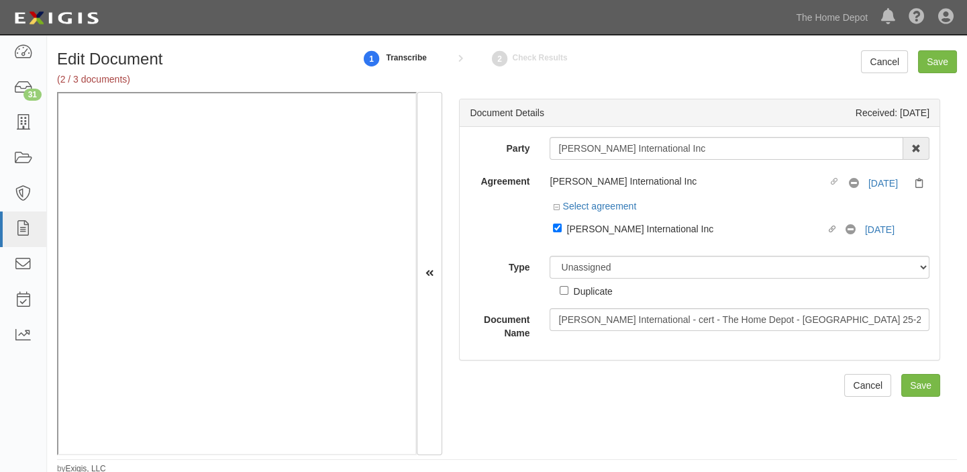
click at [625, 241] on div at bounding box center [739, 242] width 380 height 7
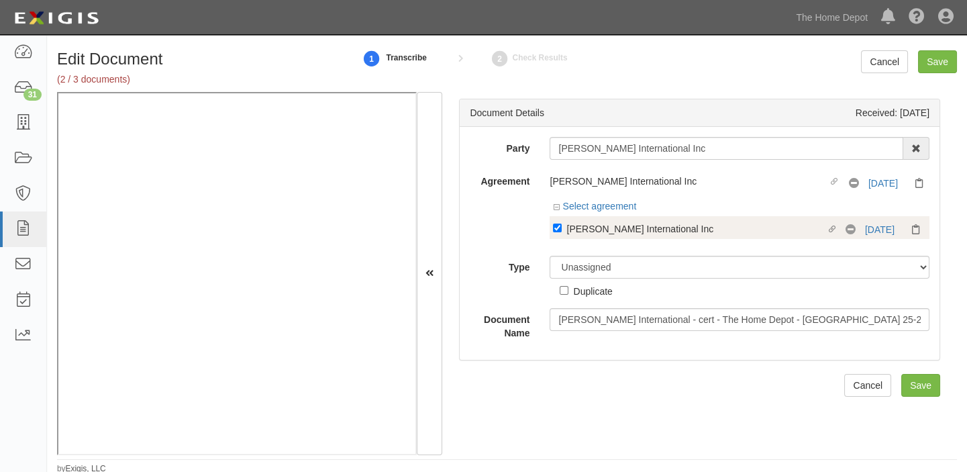
click at [625, 235] on div "[PERSON_NAME] International Inc" at bounding box center [695, 228] width 259 height 15
click at [561, 232] on input "Linked agreement [PERSON_NAME] International Inc Linked agreement" at bounding box center [557, 227] width 9 height 9
checkbox input "false"
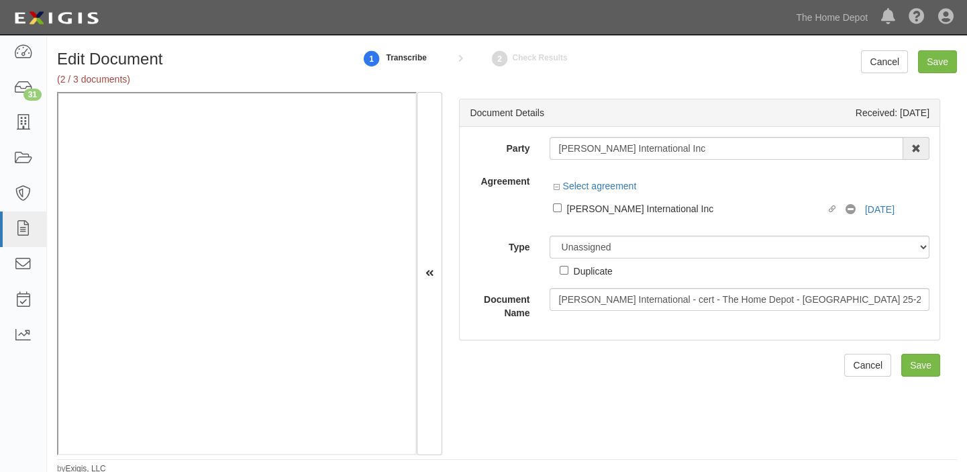
click at [618, 270] on div "Unassigned Binder Cancellation Notice Certificate Contract Endorsement Insuranc…" at bounding box center [739, 256] width 400 height 42
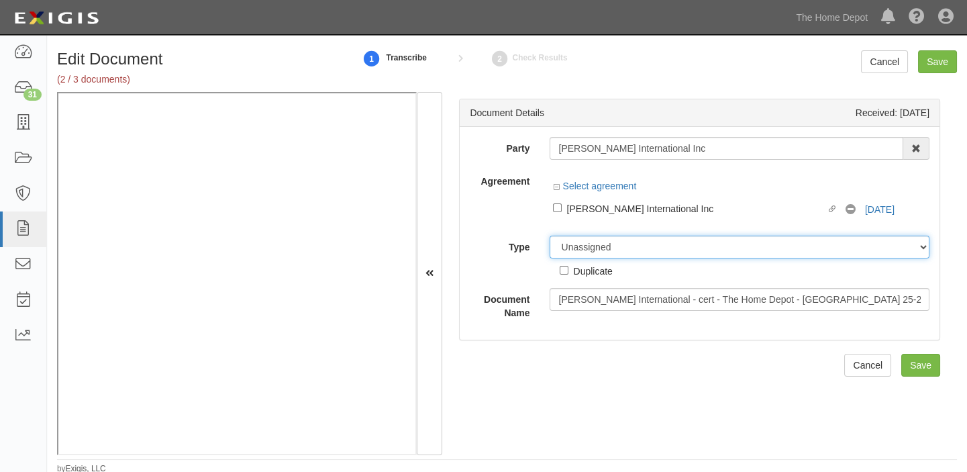
click at [614, 254] on select "Unassigned Binder Cancellation Notice Certificate Contract Endorsement Insuranc…" at bounding box center [739, 246] width 380 height 23
select select "OtherDetail"
click at [549, 235] on select "Unassigned Binder Cancellation Notice Certificate Contract Endorsement Insuranc…" at bounding box center [739, 246] width 380 height 23
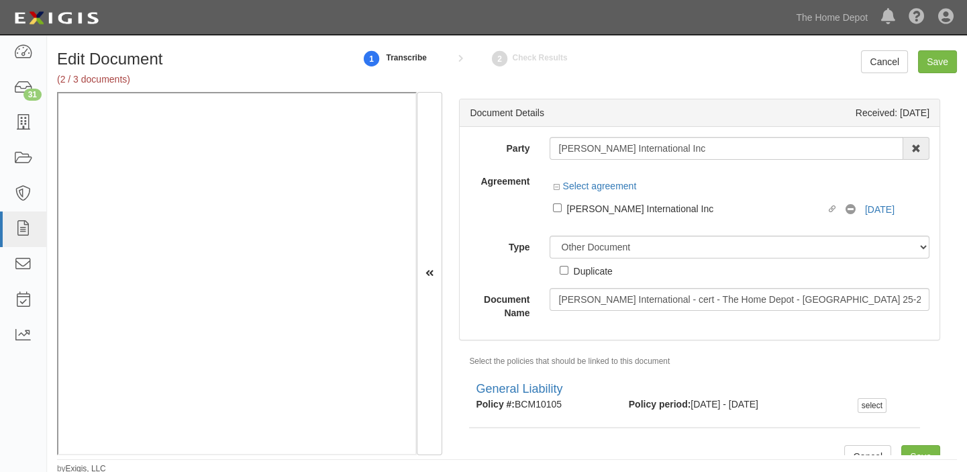
click at [592, 273] on div "Duplicate" at bounding box center [592, 270] width 39 height 15
click at [568, 273] on input "Duplicate" at bounding box center [563, 270] width 9 height 9
checkbox input "true"
click at [943, 58] on input "Save" at bounding box center [937, 61] width 39 height 23
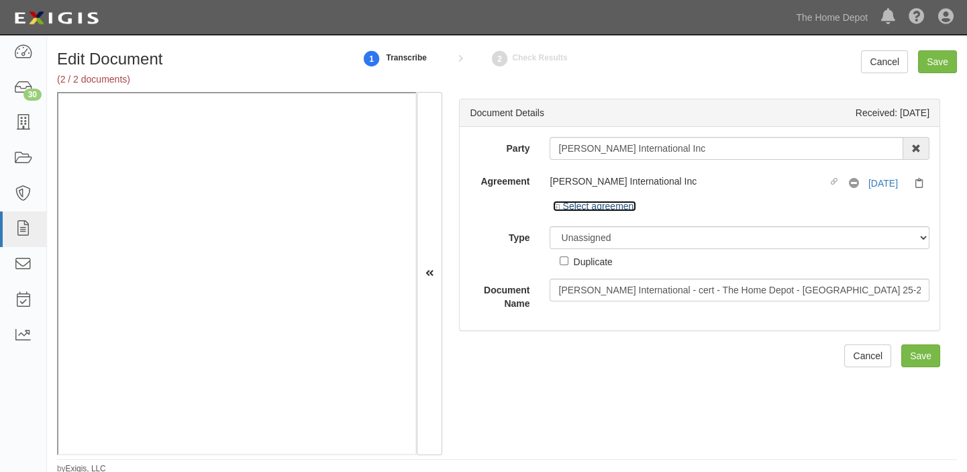
click at [598, 207] on link "Select agreement" at bounding box center [594, 206] width 83 height 11
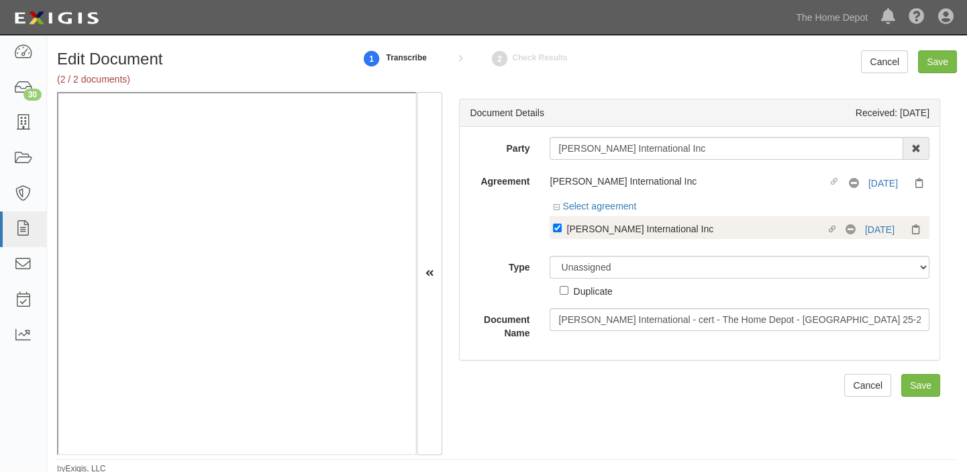
click at [602, 231] on div "[PERSON_NAME] International Inc" at bounding box center [695, 228] width 259 height 15
click at [561, 231] on input "Linked agreement [PERSON_NAME] International Inc Linked agreement" at bounding box center [557, 227] width 9 height 9
checkbox input "false"
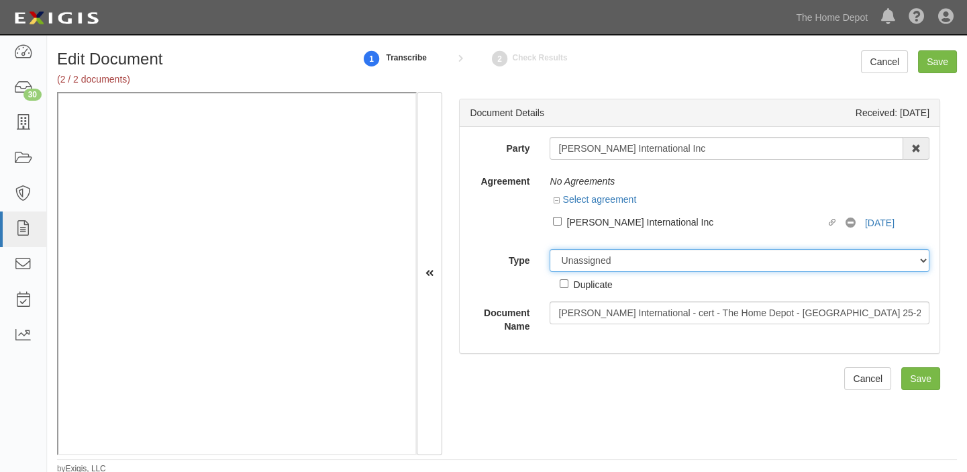
drag, startPoint x: 597, startPoint y: 255, endPoint x: 597, endPoint y: 268, distance: 13.4
click at [597, 255] on select "Unassigned Binder Cancellation Notice Certificate Contract Endorsement Insuranc…" at bounding box center [739, 260] width 380 height 23
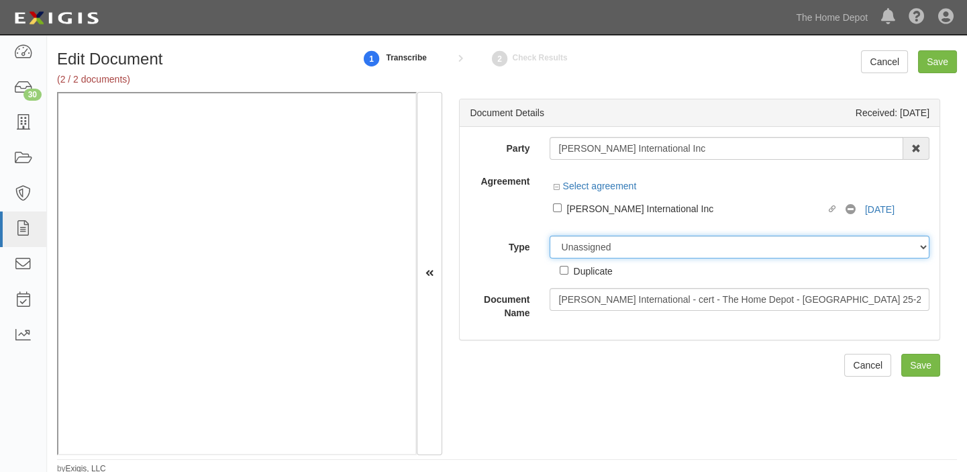
select select "OtherDetail"
click at [549, 235] on select "Unassigned Binder Cancellation Notice Certificate Contract Endorsement Insuranc…" at bounding box center [739, 246] width 380 height 23
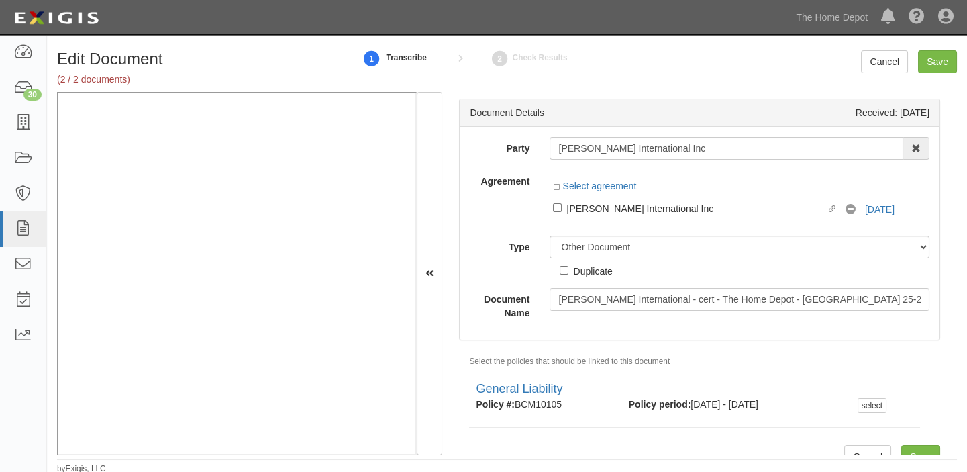
click at [591, 272] on div "Duplicate" at bounding box center [592, 270] width 39 height 15
click at [568, 272] on input "Duplicate" at bounding box center [563, 270] width 9 height 9
checkbox input "true"
click at [939, 68] on input "Save" at bounding box center [937, 61] width 39 height 23
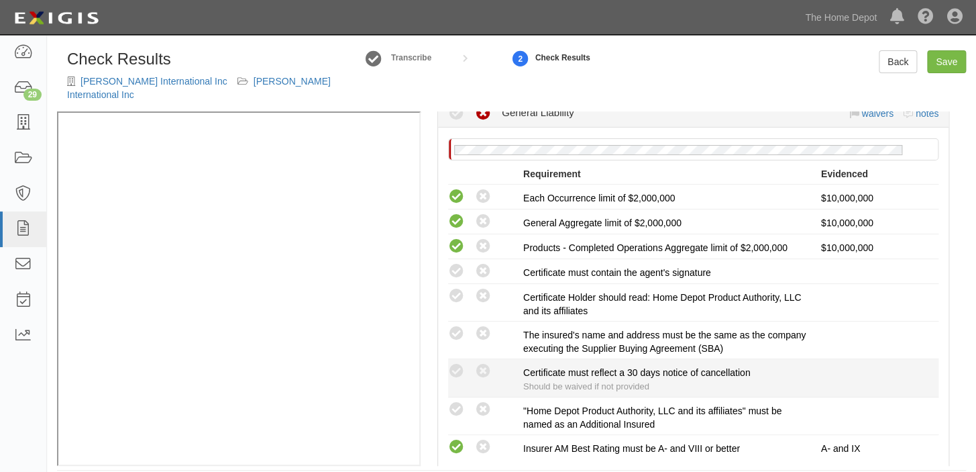
scroll to position [244, 0]
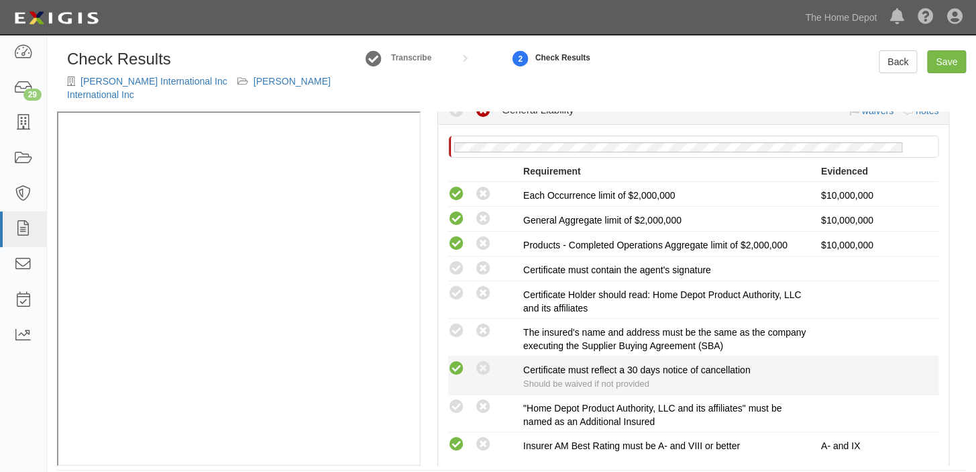
click at [453, 360] on icon at bounding box center [456, 368] width 17 height 17
radio input "true"
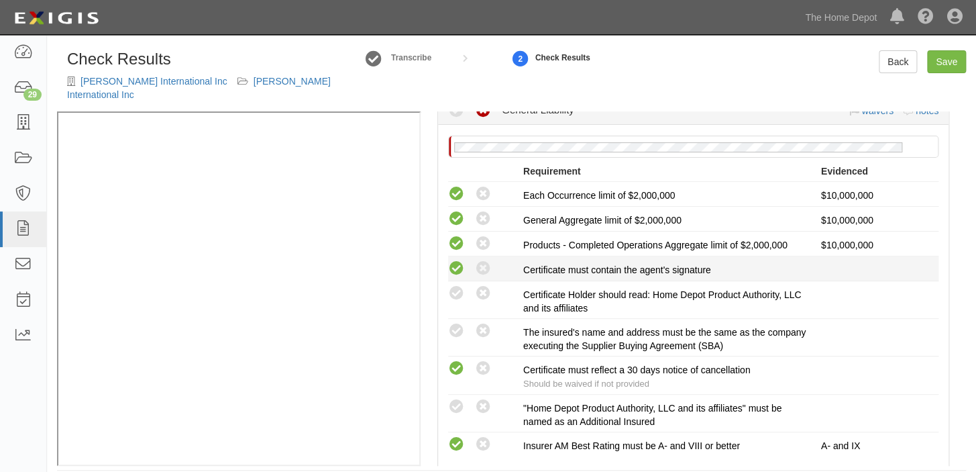
click at [451, 260] on icon at bounding box center [456, 268] width 17 height 17
radio input "true"
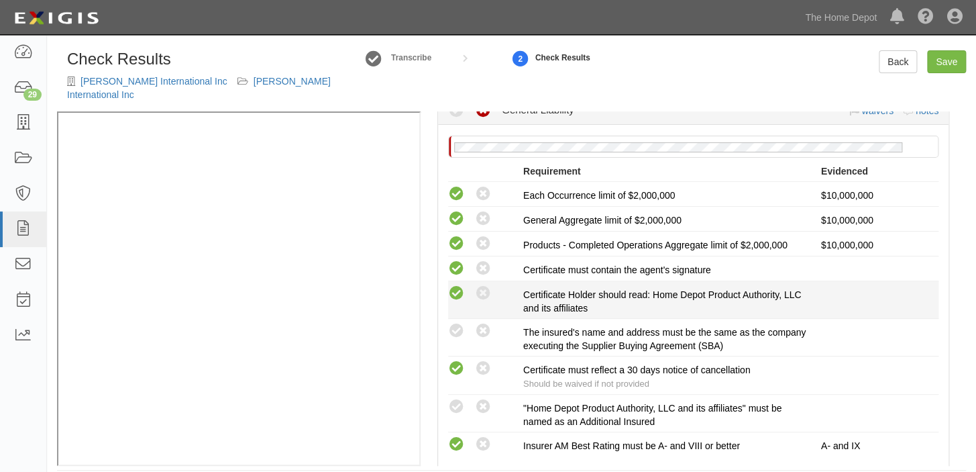
click at [460, 285] on icon at bounding box center [456, 293] width 17 height 17
radio input "true"
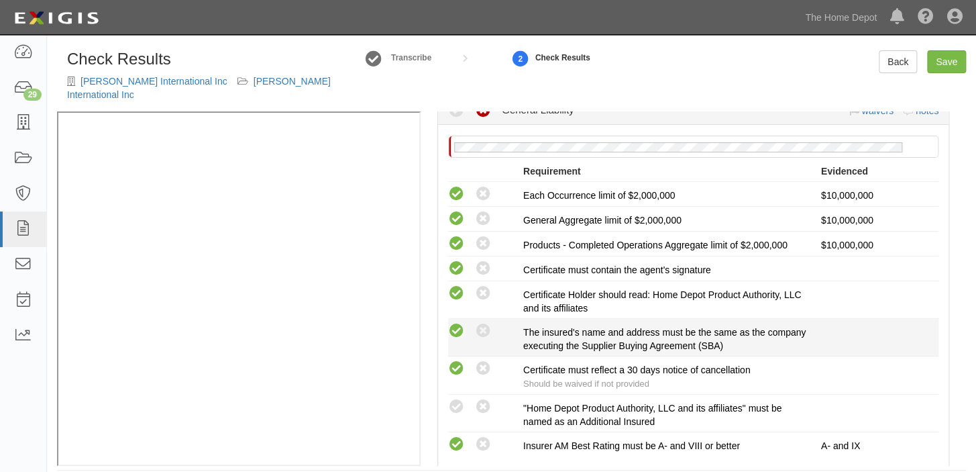
click at [460, 323] on icon at bounding box center [456, 331] width 17 height 17
radio input "true"
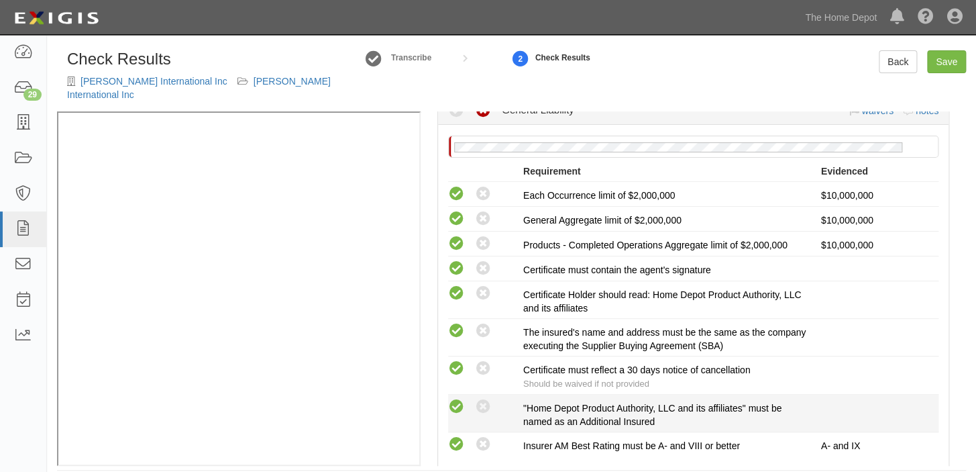
click at [459, 398] on icon at bounding box center [456, 406] width 17 height 17
radio input "true"
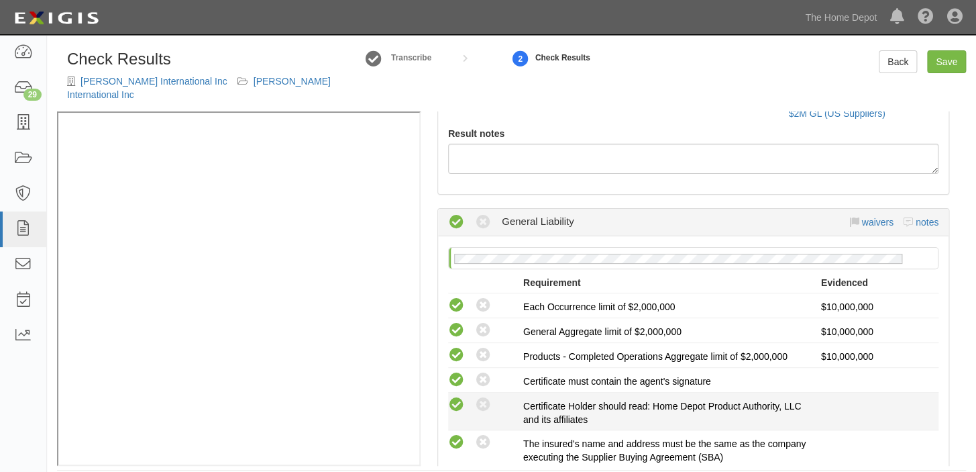
scroll to position [0, 0]
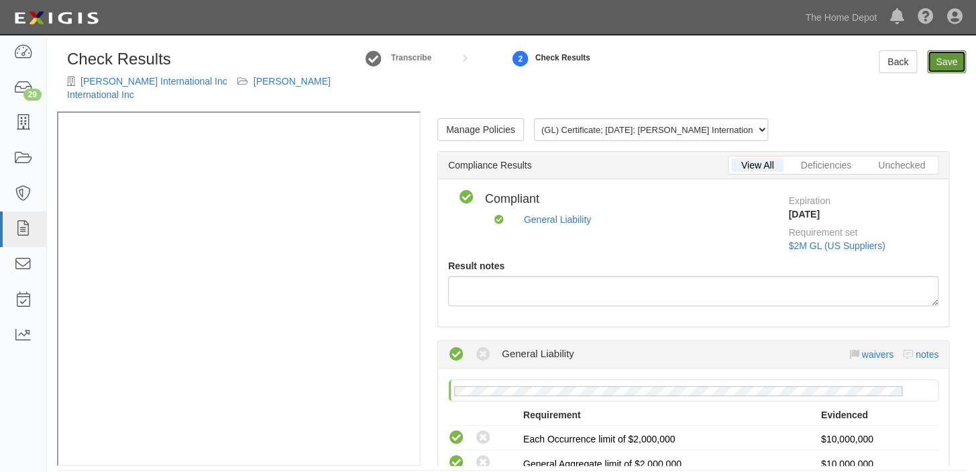
click at [955, 56] on link "Save" at bounding box center [946, 61] width 39 height 23
radio input "true"
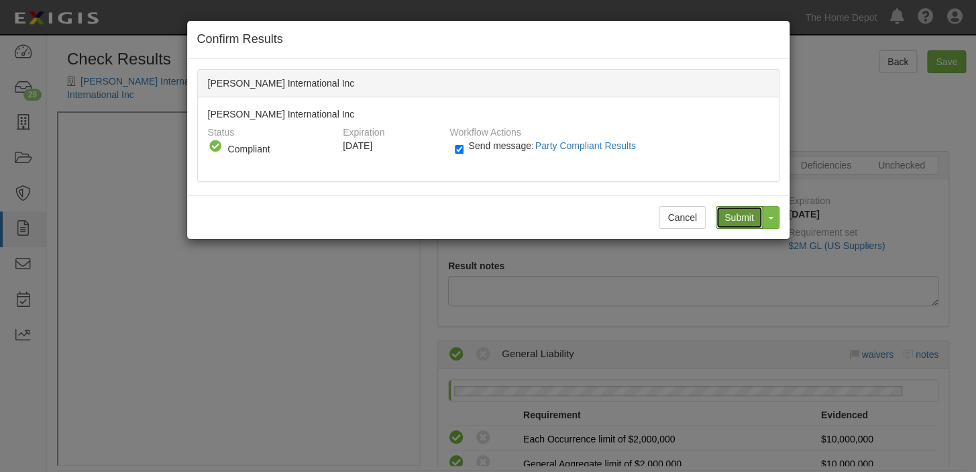
click at [729, 216] on input "Submit" at bounding box center [739, 217] width 47 height 23
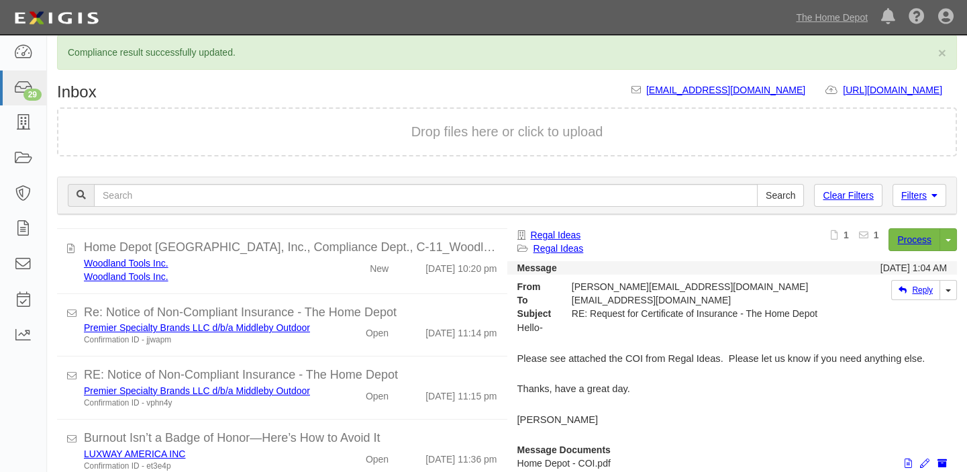
scroll to position [914, 0]
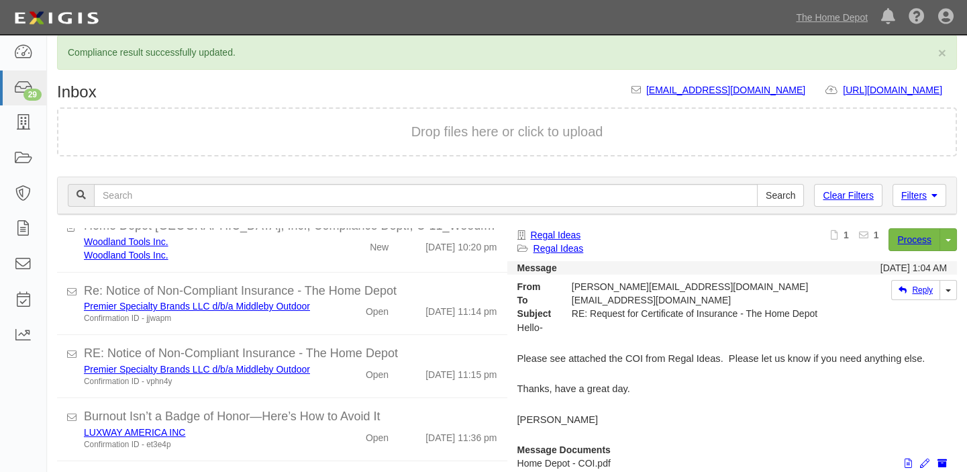
click at [345, 299] on div "Open" at bounding box center [363, 308] width 72 height 19
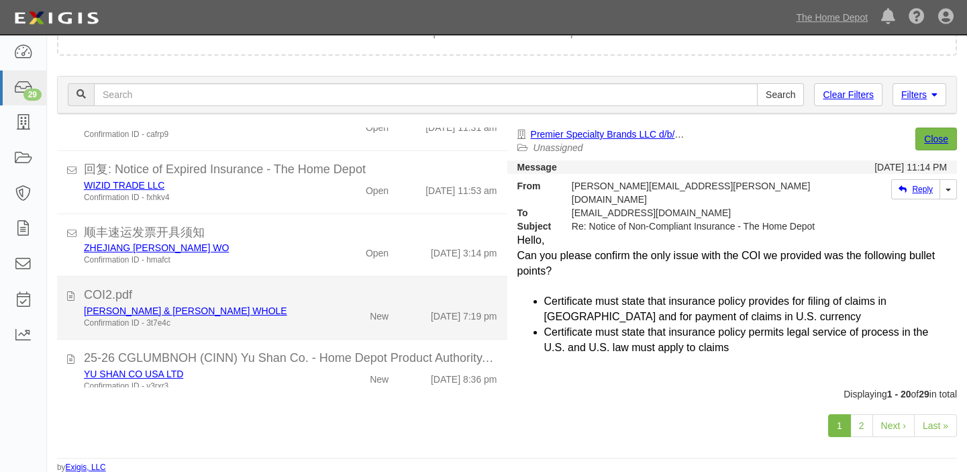
scroll to position [428, 0]
click at [320, 290] on div "COI2.pdf" at bounding box center [290, 296] width 413 height 17
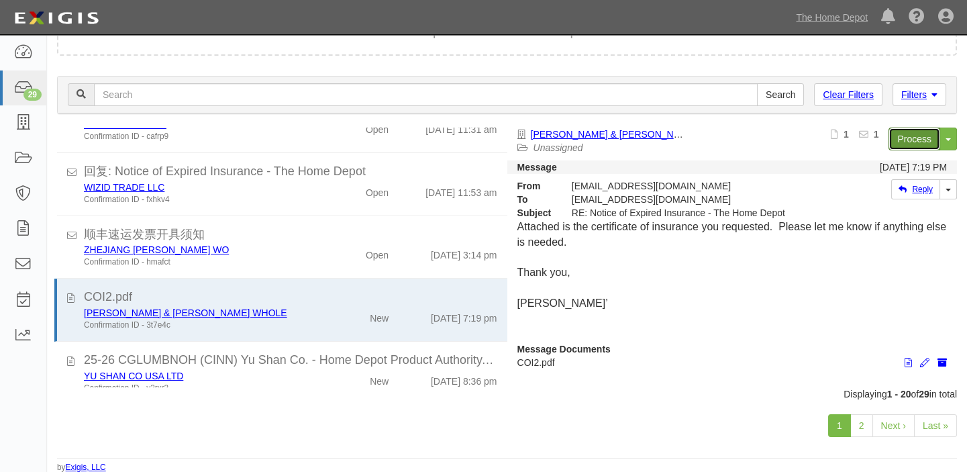
click at [932, 138] on link "Process" at bounding box center [914, 138] width 52 height 23
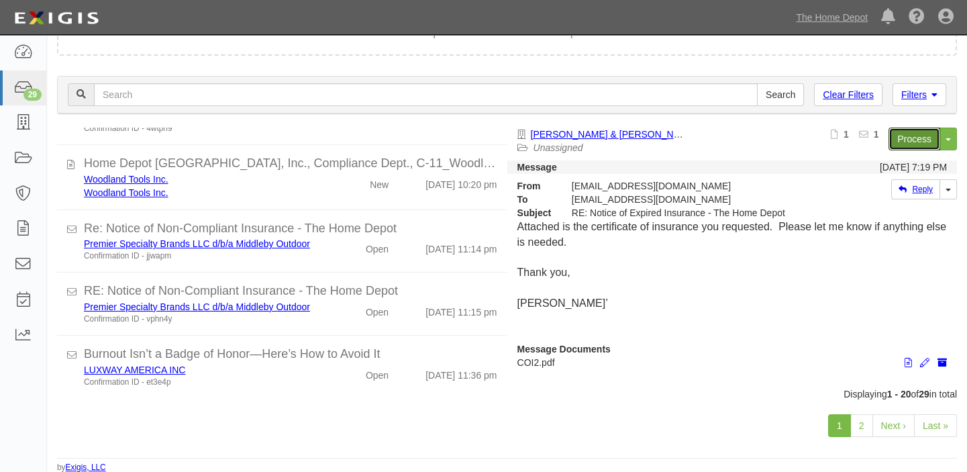
scroll to position [916, 0]
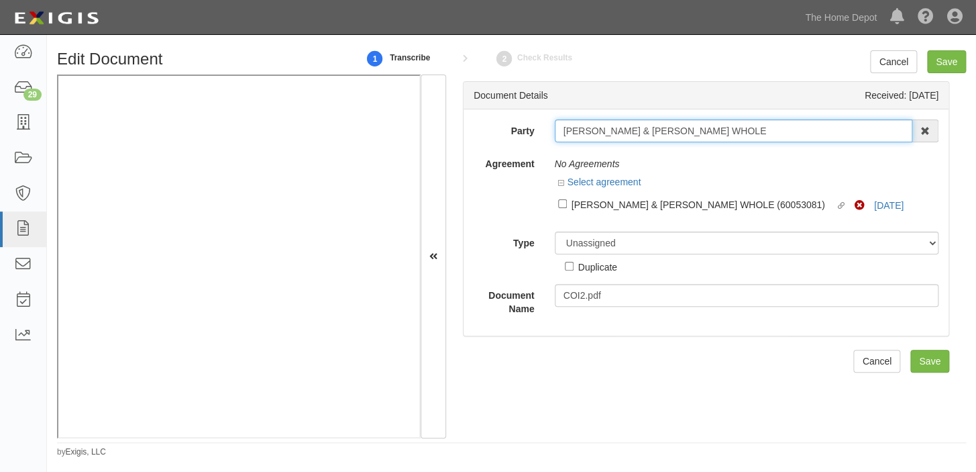
drag, startPoint x: 555, startPoint y: 135, endPoint x: 729, endPoint y: 135, distance: 173.1
click at [729, 135] on input "[PERSON_NAME] & [PERSON_NAME] WHOLE" at bounding box center [734, 130] width 358 height 23
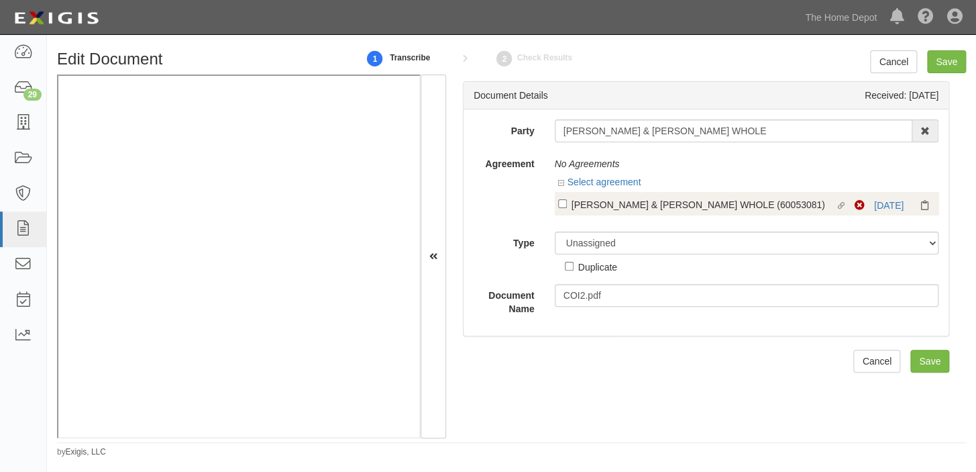
click at [610, 201] on div "JACKSON & LANGFORD WHOLE (60053081)" at bounding box center [704, 204] width 264 height 15
click at [567, 201] on input "Linked agreement JACKSON & LANGFORD WHOLE (60053081) Linked agreement" at bounding box center [562, 203] width 9 height 9
checkbox input "true"
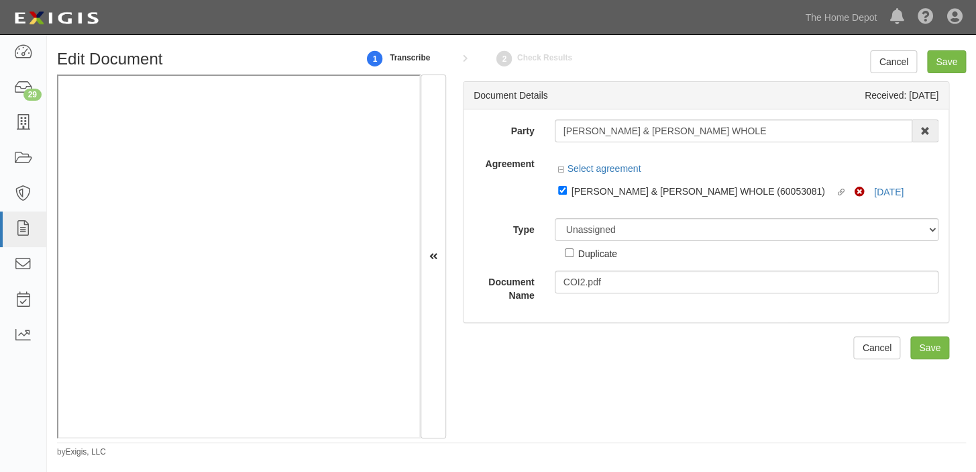
click at [598, 243] on div "Duplicate" at bounding box center [591, 250] width 52 height 19
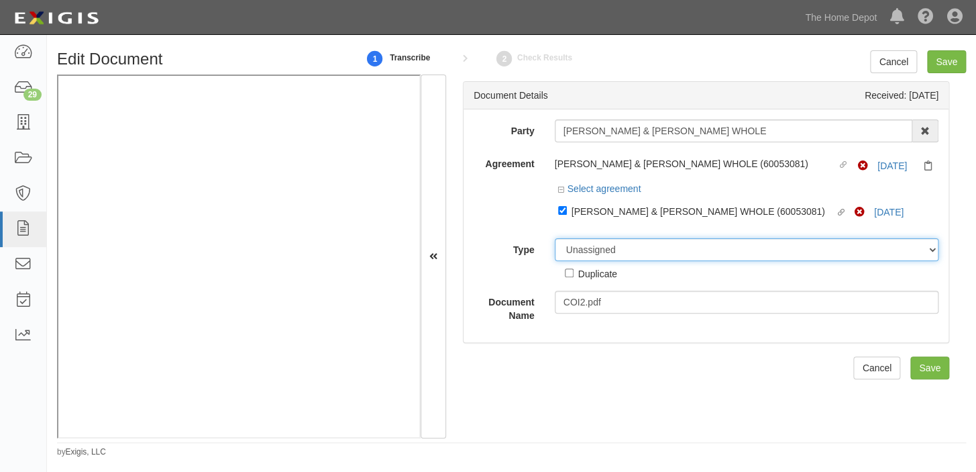
click at [598, 239] on select "Unassigned Binder Cancellation Notice Certificate Contract Endorsement Insuranc…" at bounding box center [747, 249] width 384 height 23
select select "CertificateDetail"
click at [555, 239] on select "Unassigned Binder Cancellation Notice Certificate Contract Endorsement Insuranc…" at bounding box center [747, 249] width 384 height 23
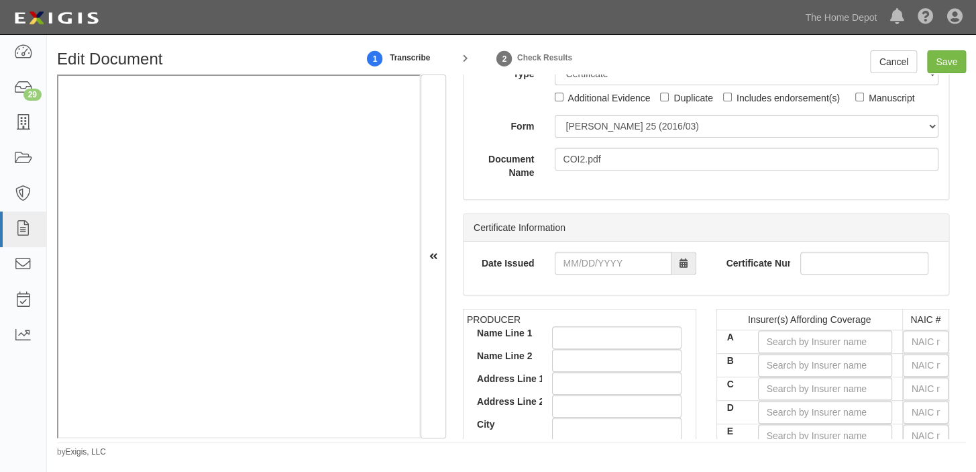
scroll to position [182, 0]
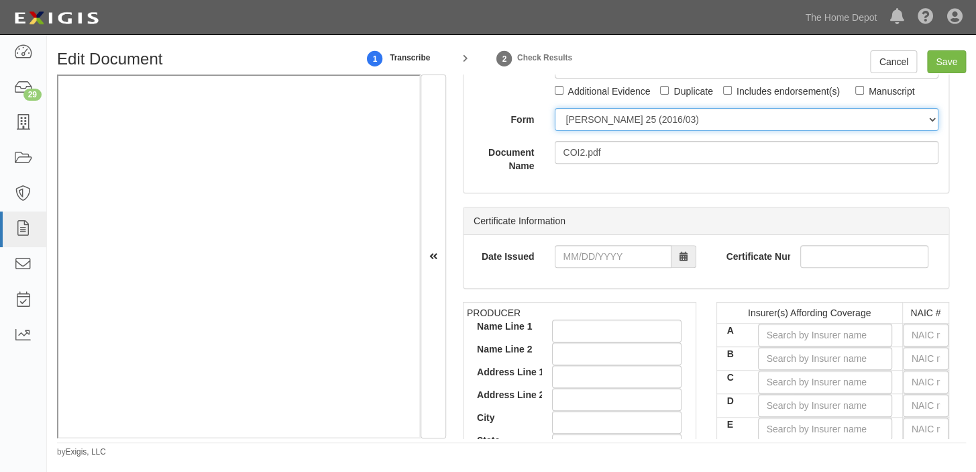
click at [580, 115] on select "ACORD 25 (2016/03) ACORD 101 ACORD 855 NY (2014/05) General" at bounding box center [747, 119] width 384 height 23
select select "GeneralFormDetail"
click at [555, 108] on select "ACORD 25 (2016/03) ACORD 101 ACORD 855 NY (2014/05) General" at bounding box center [747, 119] width 384 height 23
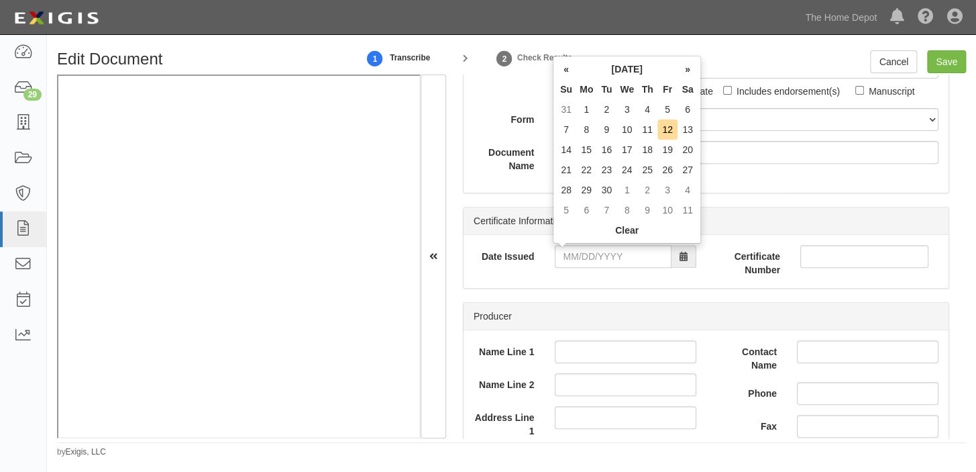
drag, startPoint x: 582, startPoint y: 125, endPoint x: 592, endPoint y: 258, distance: 133.2
click at [592, 258] on input "Date Issued" at bounding box center [613, 256] width 117 height 23
click at [643, 109] on td "4" at bounding box center [647, 109] width 20 height 20
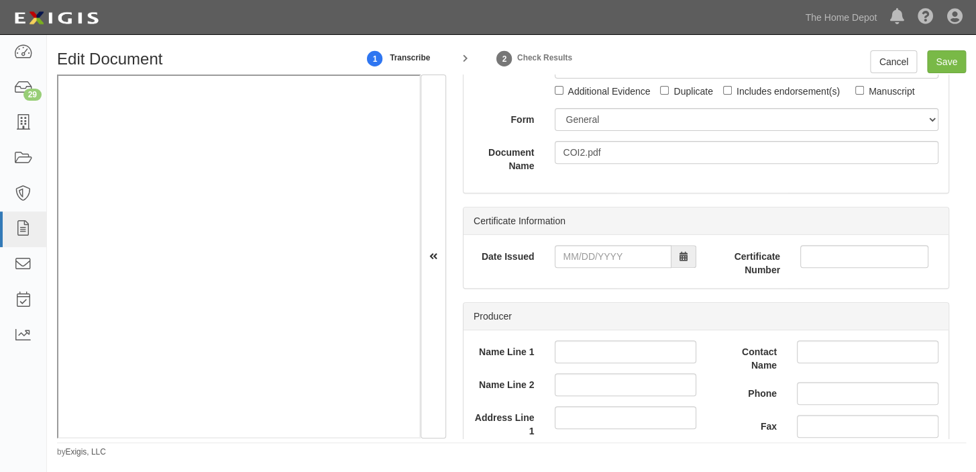
type input "[DATE]"
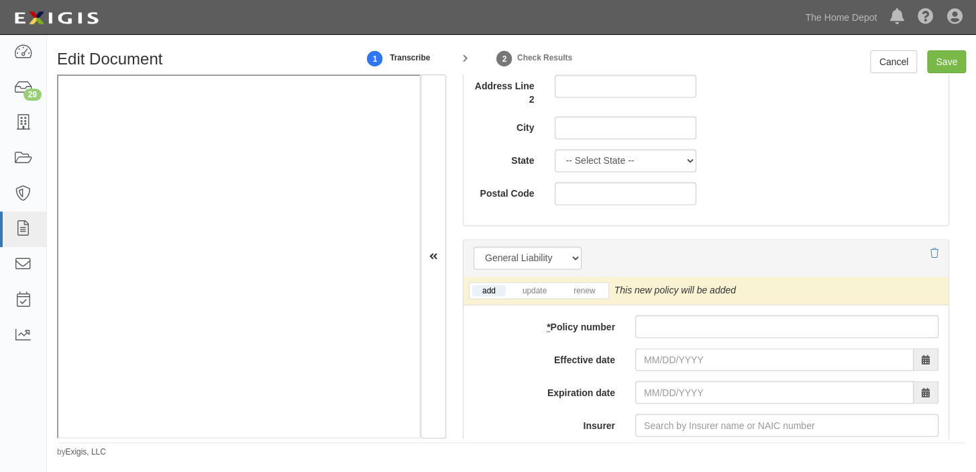
scroll to position [914, 0]
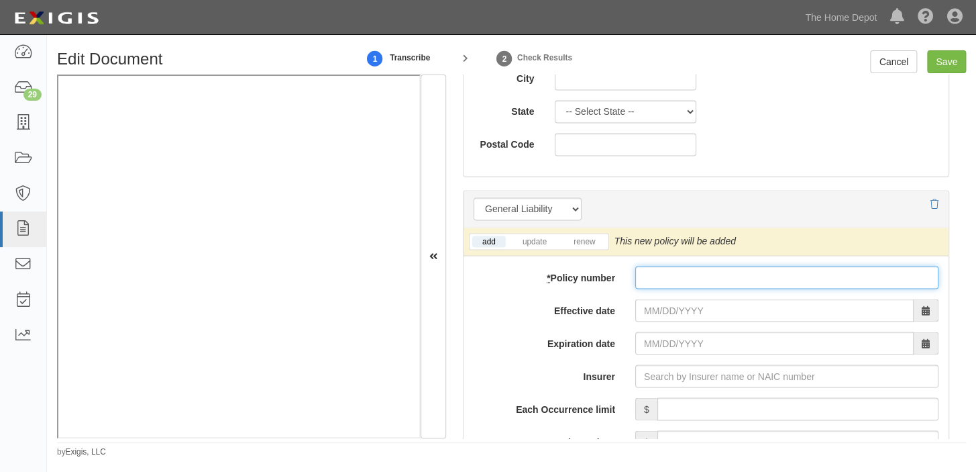
paste input "ZS4777"
click at [675, 277] on input "ZS4777" at bounding box center [786, 277] width 303 height 23
type input "ZS4777"
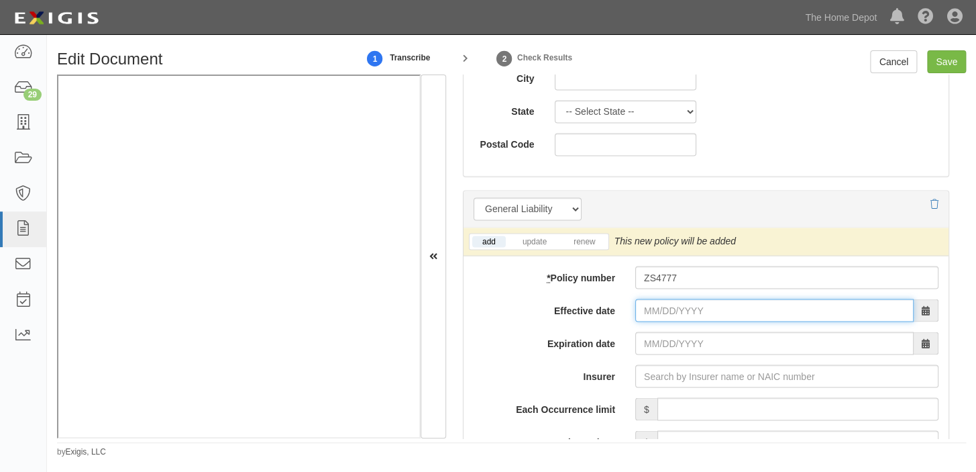
click at [671, 301] on input "Effective date" at bounding box center [774, 310] width 278 height 23
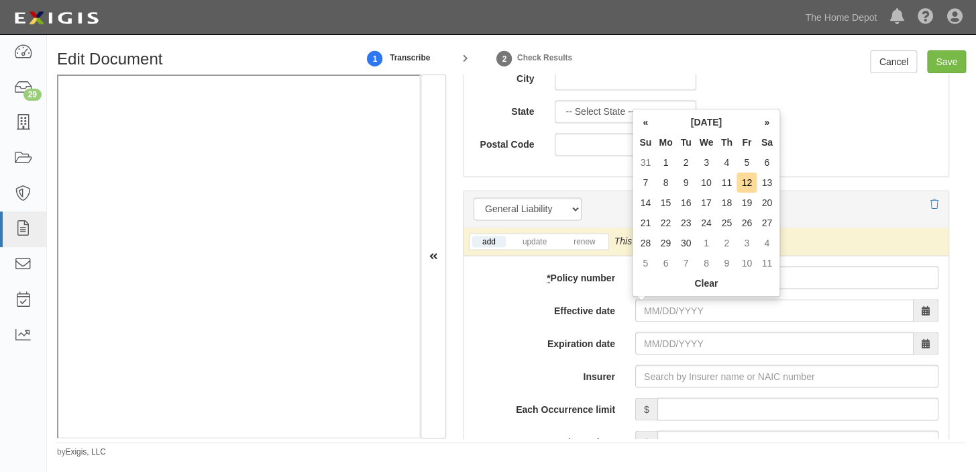
drag, startPoint x: 723, startPoint y: 185, endPoint x: 704, endPoint y: 195, distance: 21.0
click at [723, 185] on td "11" at bounding box center [726, 182] width 20 height 20
type input "09/11/2025"
type input "[DATE]"
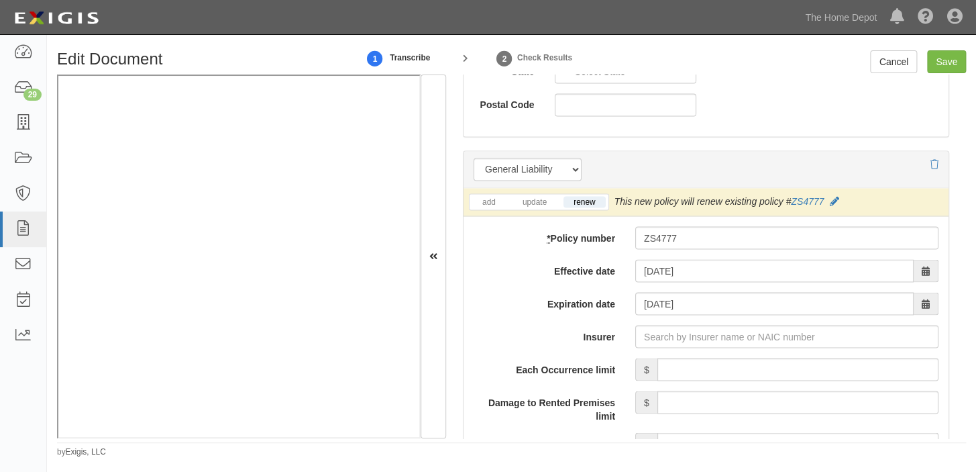
scroll to position [975, 0]
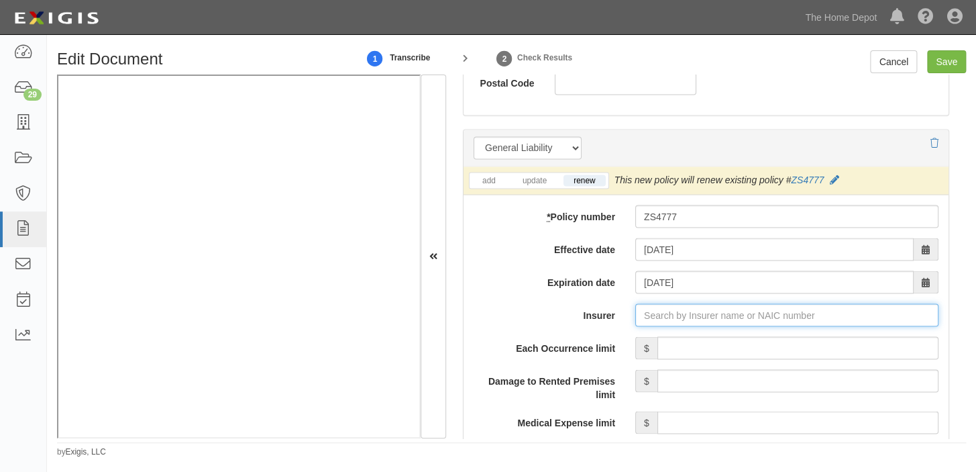
click at [710, 321] on input "Insurer" at bounding box center [786, 314] width 303 height 23
type input "180 Seguros S.A. (0) NR Rating"
type input "1"
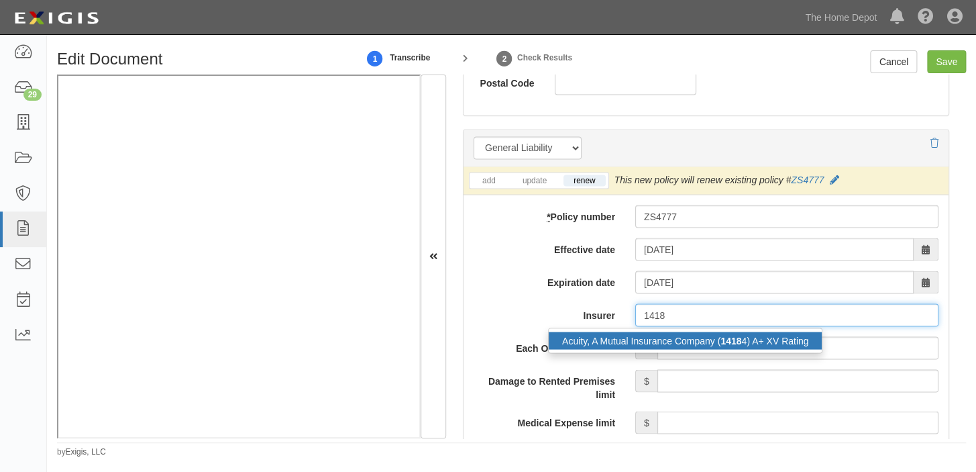
click at [714, 339] on div "Acuity, A Mutual Insurance Company ( 1418 4) A+ XV Rating" at bounding box center [685, 339] width 273 height 17
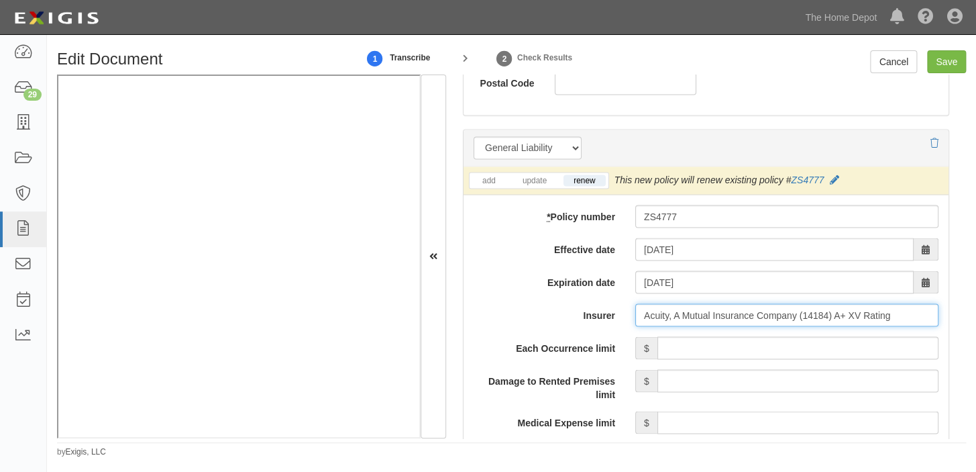
type input "Acuity, A Mutual Insurance Company (14184) A+ XV Rating"
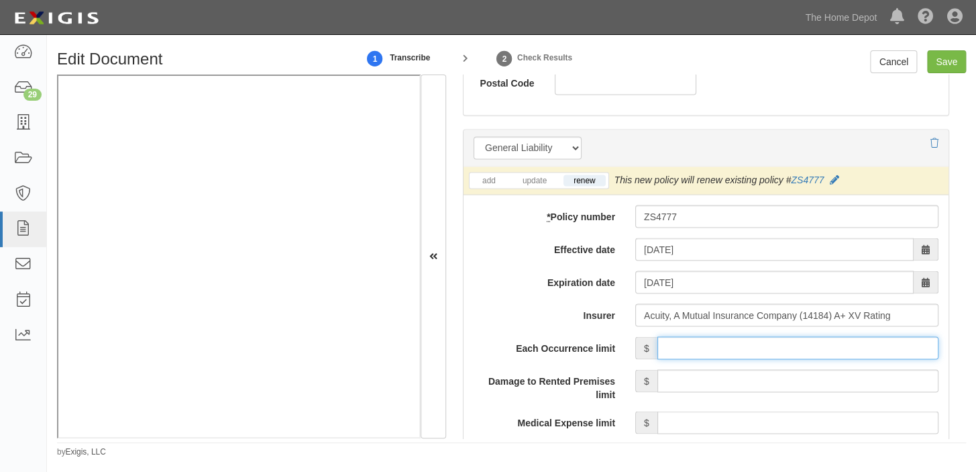
click at [717, 342] on input "Each Occurrence limit" at bounding box center [797, 347] width 281 height 23
type input "1,000,000"
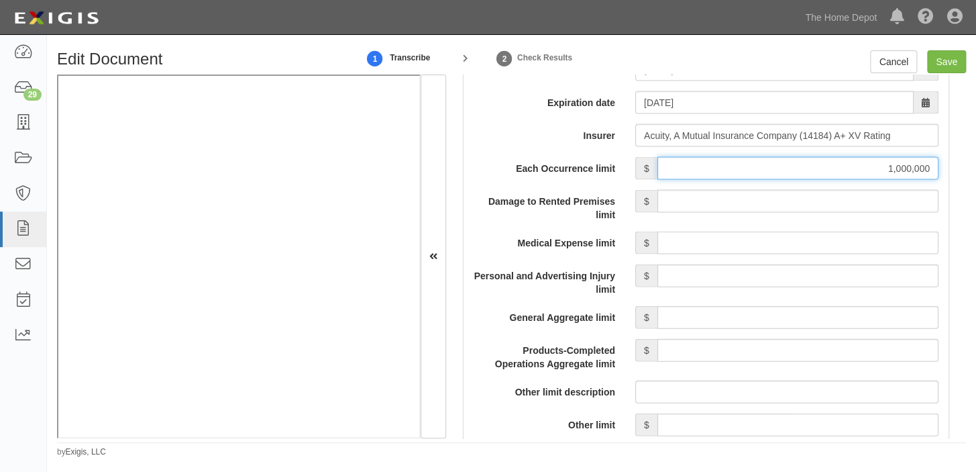
scroll to position [1158, 0]
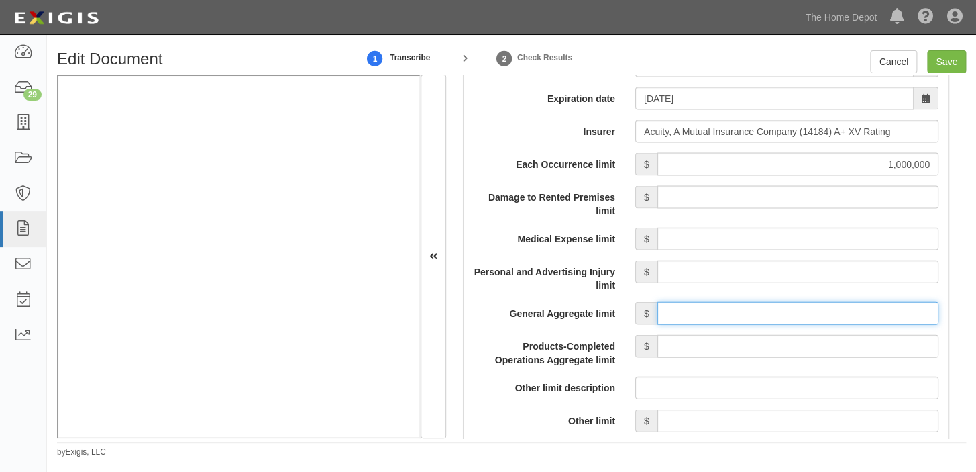
click at [761, 317] on input "General Aggregate limit" at bounding box center [797, 313] width 281 height 23
type input "3,000,000"
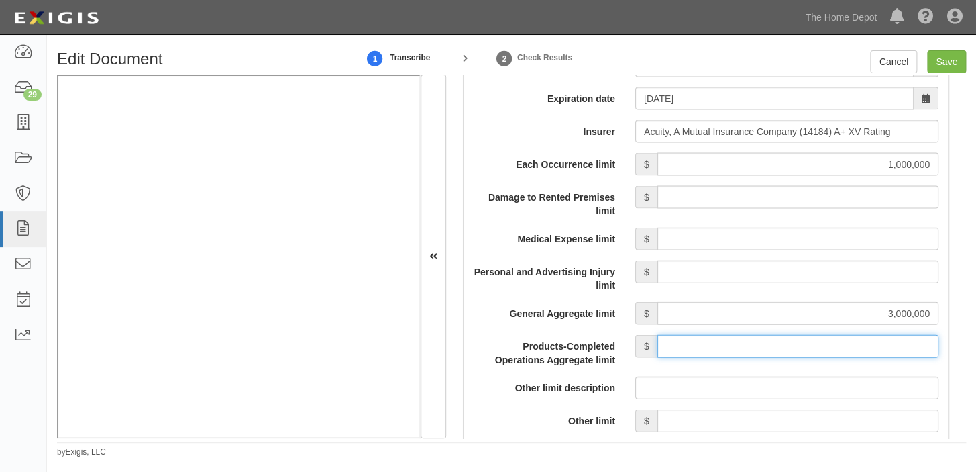
click at [804, 349] on input "Products-Completed Operations Aggregate limit" at bounding box center [797, 346] width 281 height 23
type input "3,000,000"
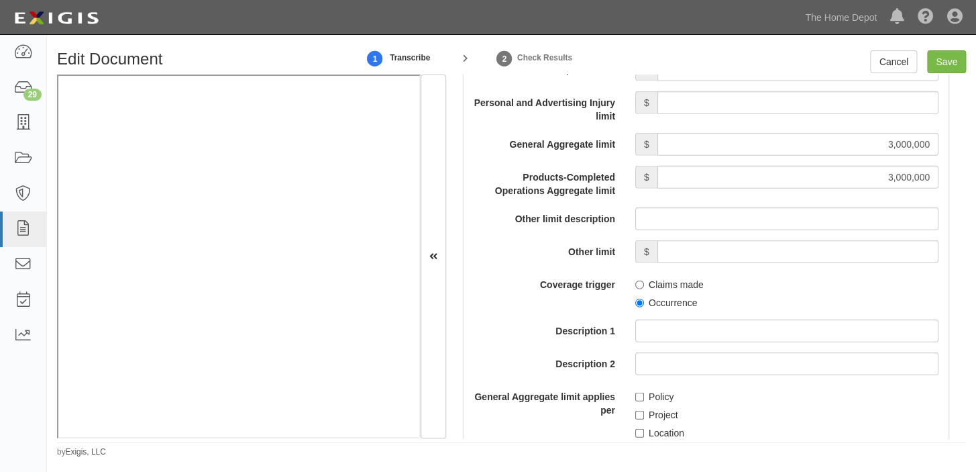
scroll to position [1342, 0]
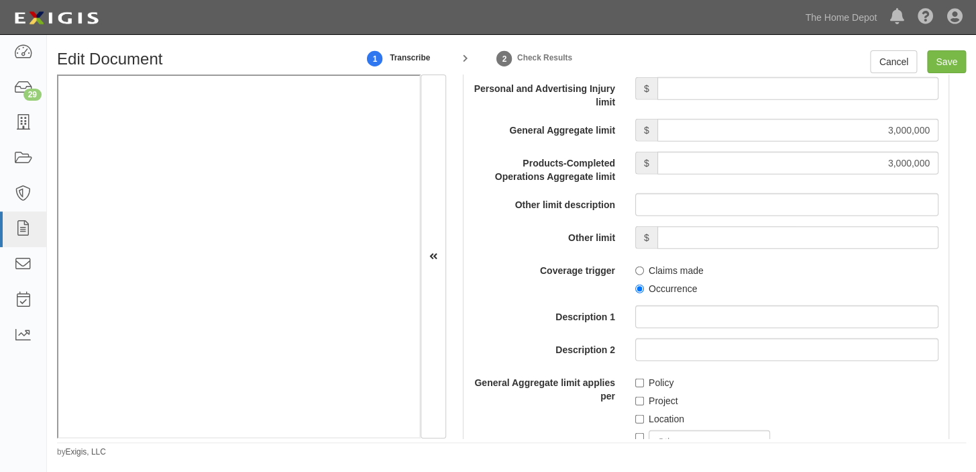
click at [650, 284] on label "Occurrence" at bounding box center [666, 288] width 62 height 13
click at [644, 284] on input "Occurrence" at bounding box center [639, 288] width 9 height 9
radio input "true"
click at [657, 376] on label "Policy" at bounding box center [654, 382] width 38 height 13
click at [644, 378] on input "Policy" at bounding box center [639, 382] width 9 height 9
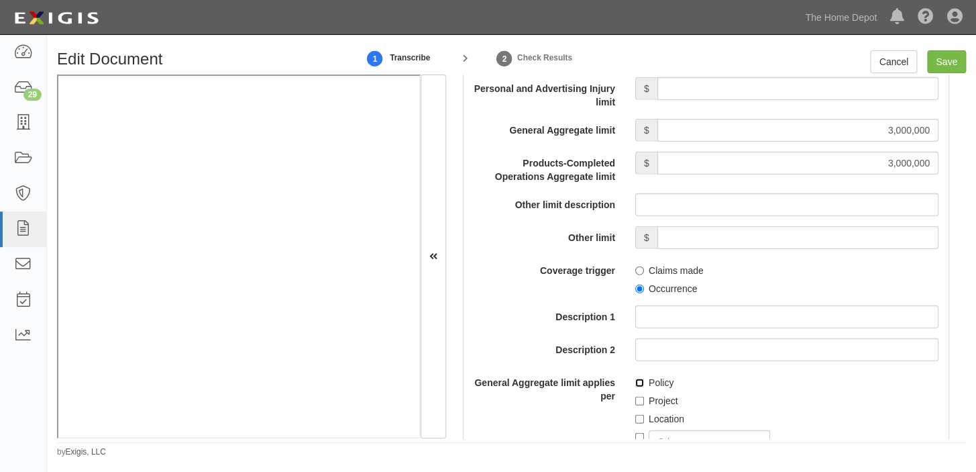
checkbox input "true"
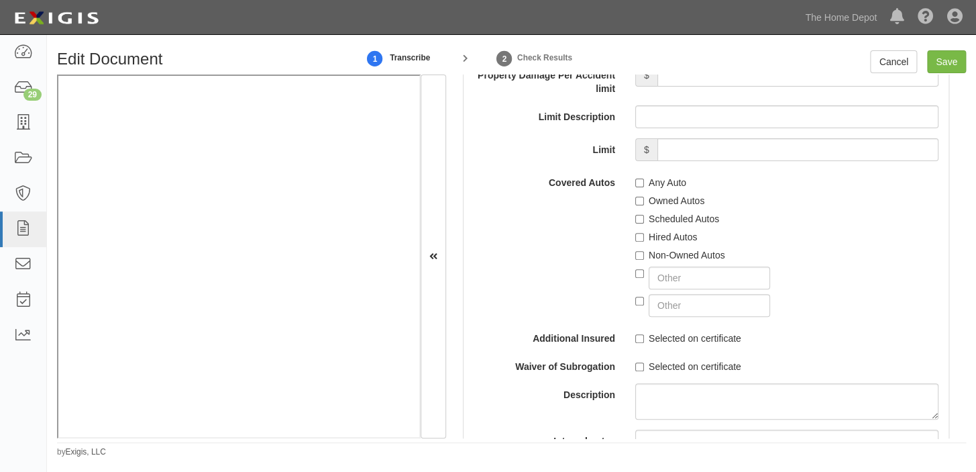
scroll to position [2500, 0]
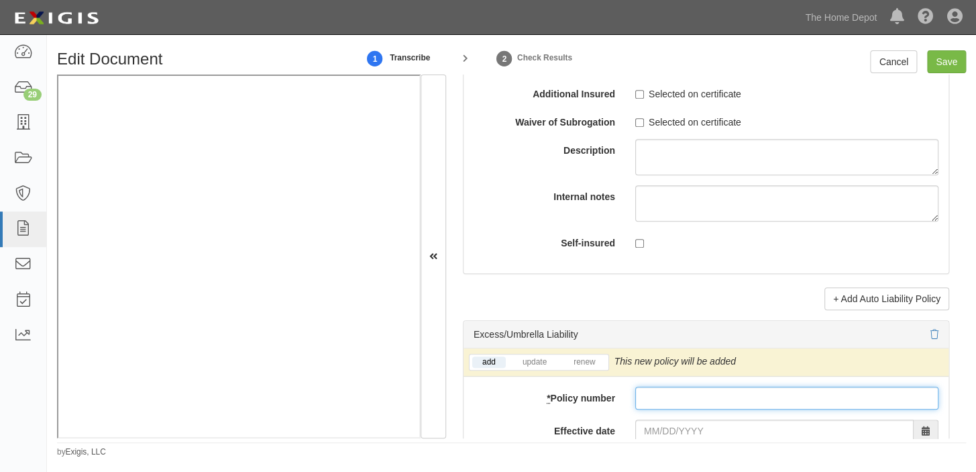
click at [657, 405] on input "* Policy number" at bounding box center [786, 397] width 303 height 23
paste input "ZS4777"
type input "ZS4777"
click at [665, 431] on input "Effective date" at bounding box center [774, 430] width 278 height 23
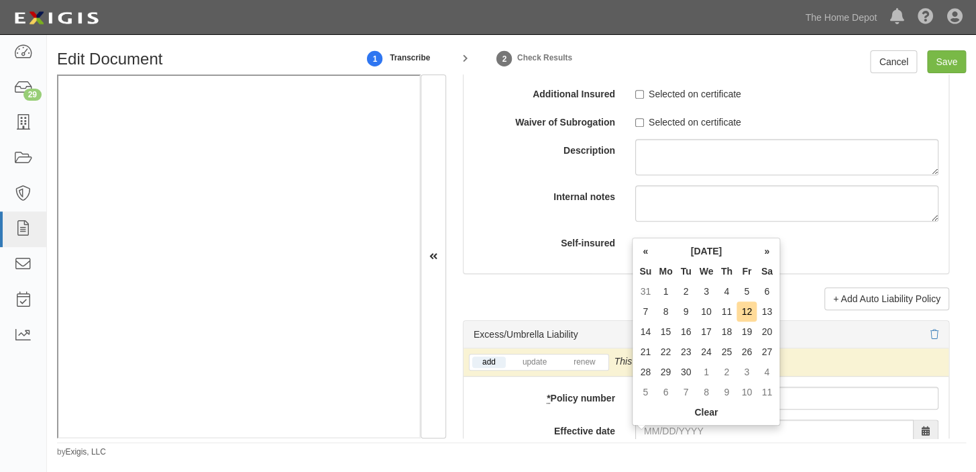
click at [694, 262] on th "Tu" at bounding box center [686, 271] width 20 height 20
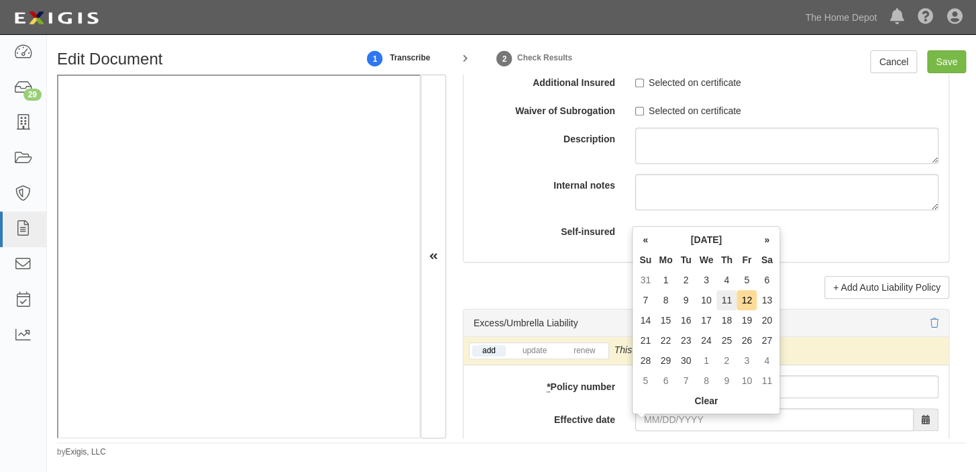
click at [726, 299] on td "11" at bounding box center [726, 300] width 20 height 20
type input "09/11/2025"
type input "09/11/2026"
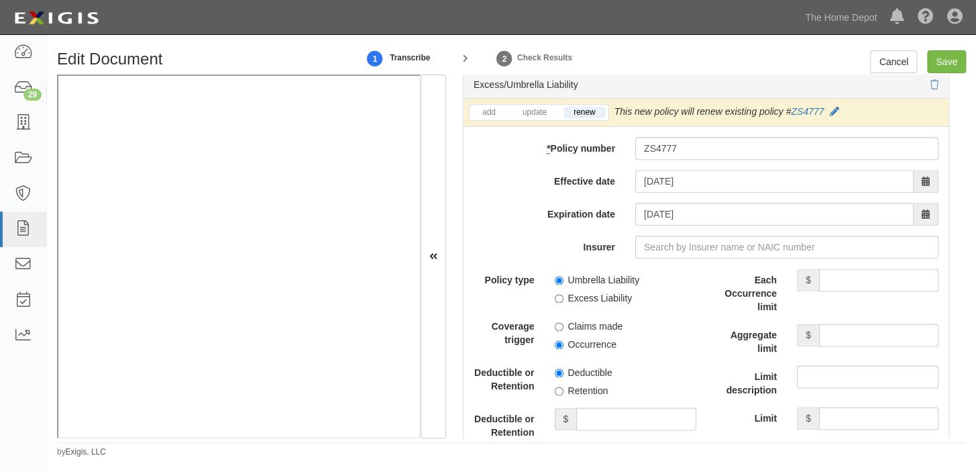
scroll to position [2756, 0]
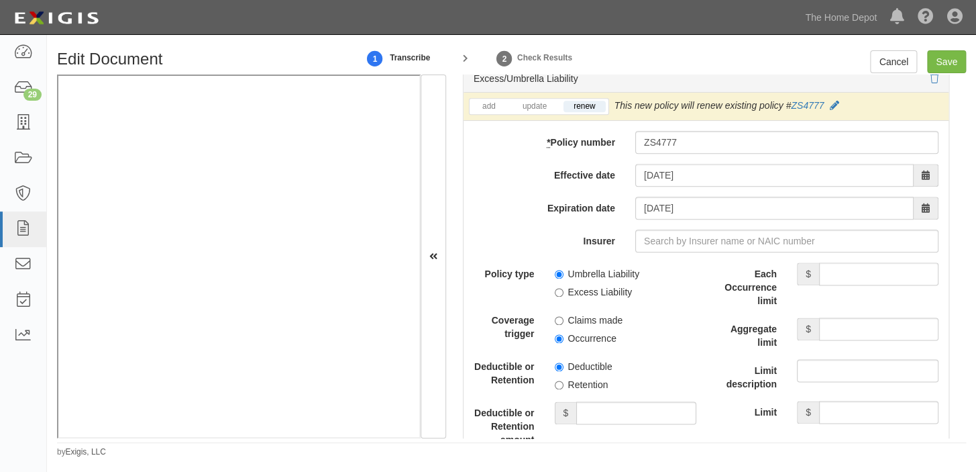
click at [570, 298] on label "Excess Liability" at bounding box center [594, 291] width 78 height 13
click at [563, 297] on input "Excess Liability" at bounding box center [559, 292] width 9 height 9
radio input "true"
click at [567, 339] on label "Occurrence" at bounding box center [586, 337] width 62 height 13
click at [563, 339] on input "Occurrence" at bounding box center [559, 338] width 9 height 9
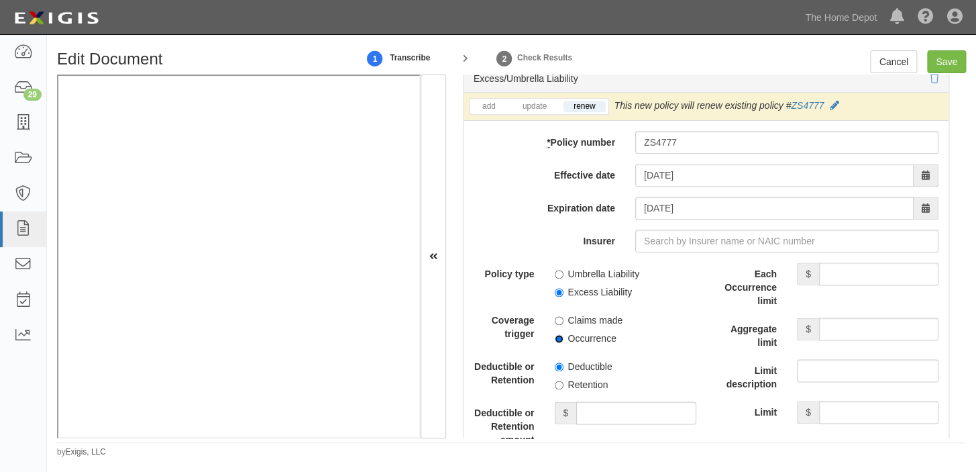
radio input "true"
click at [863, 280] on input "Each Occurrence limit" at bounding box center [878, 273] width 119 height 23
type input "1,000,000"
click at [837, 340] on input "Aggregate limit" at bounding box center [878, 328] width 119 height 23
type input "1,000,000"
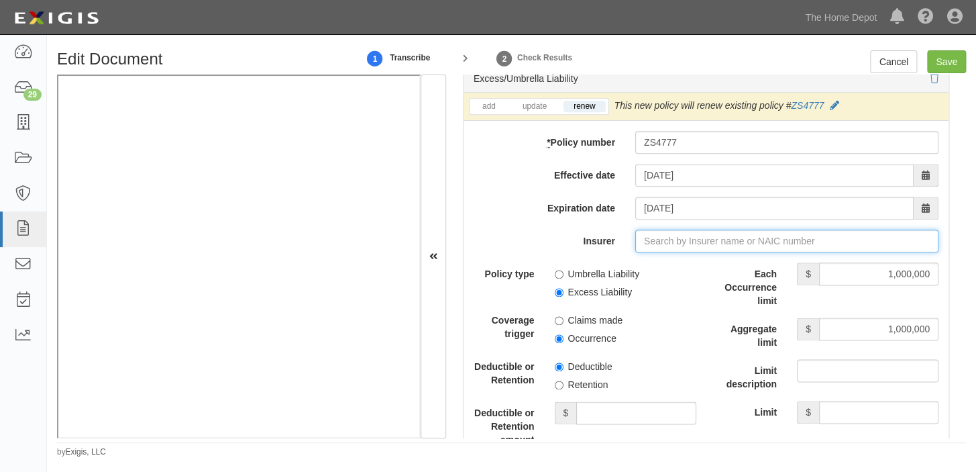
click at [708, 252] on input "Insurer" at bounding box center [786, 240] width 303 height 23
type input "180 Seguros S.A. (0) NR Rating"
type input "1"
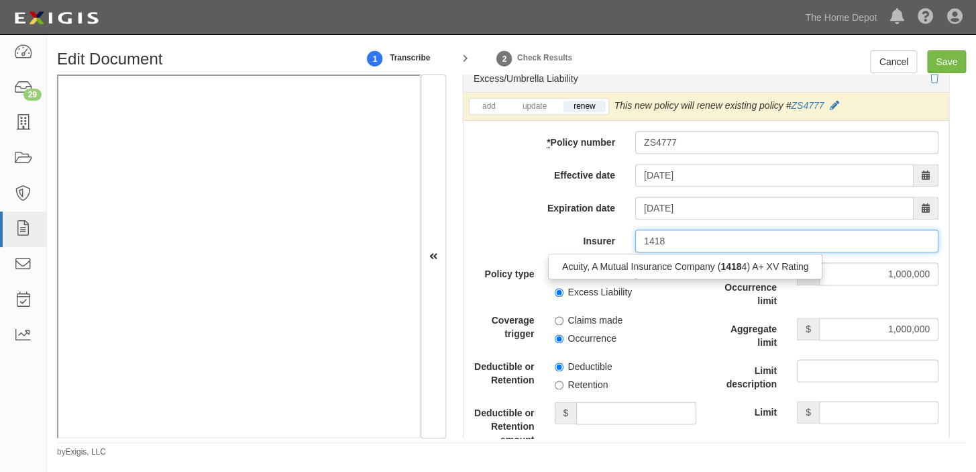
click at [704, 275] on div "Acuity, A Mutual Insurance Company ( 1418 4) A+ XV Rating" at bounding box center [685, 266] width 273 height 17
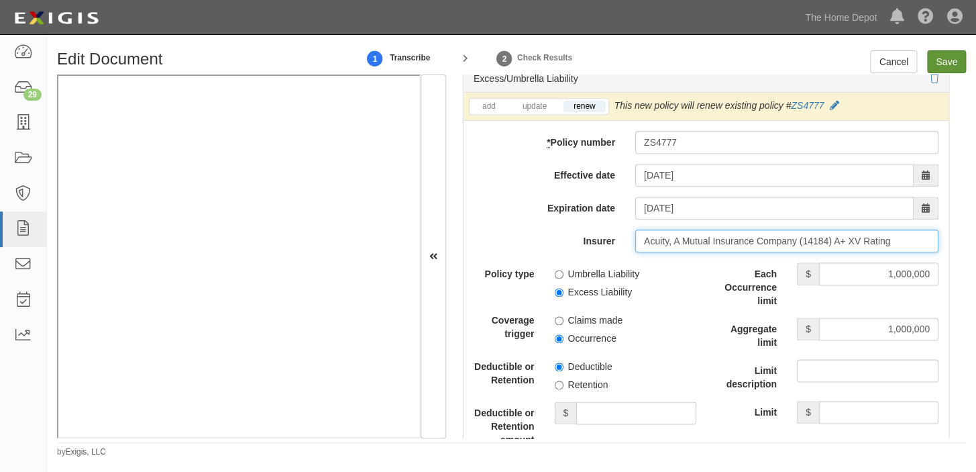
type input "Acuity, A Mutual Insurance Company (14184) A+ XV Rating"
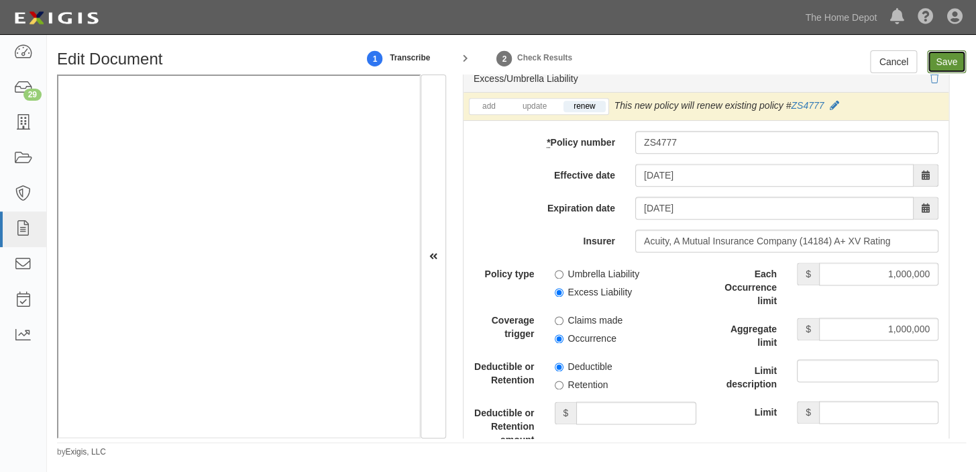
click at [947, 67] on input "Save" at bounding box center [946, 61] width 39 height 23
type input "1000000"
type input "3000000"
type input "1000000"
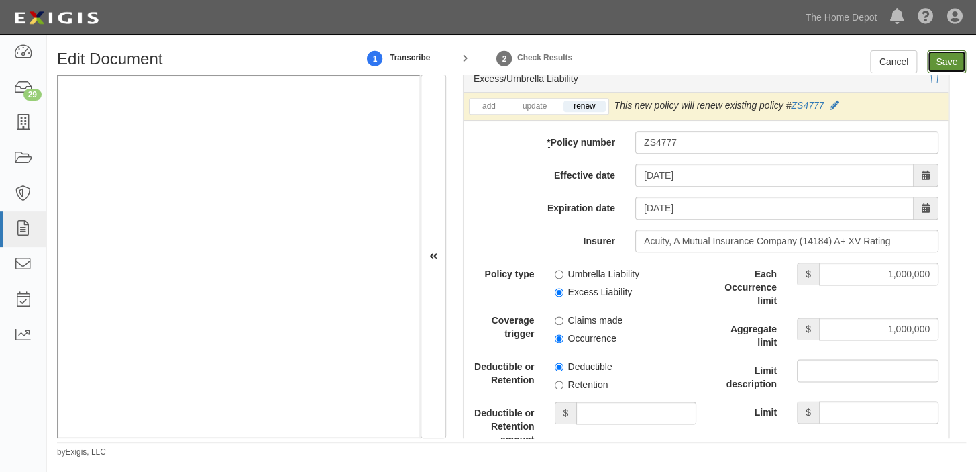
type input "1000000"
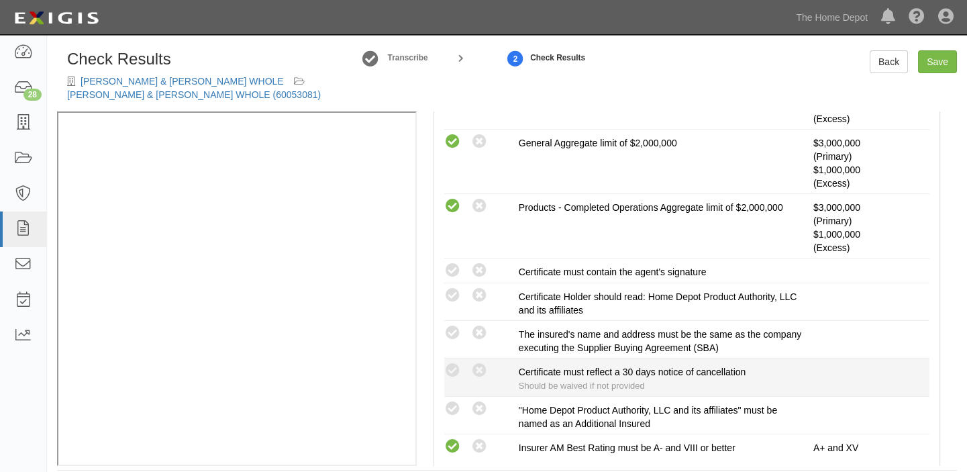
scroll to position [366, 0]
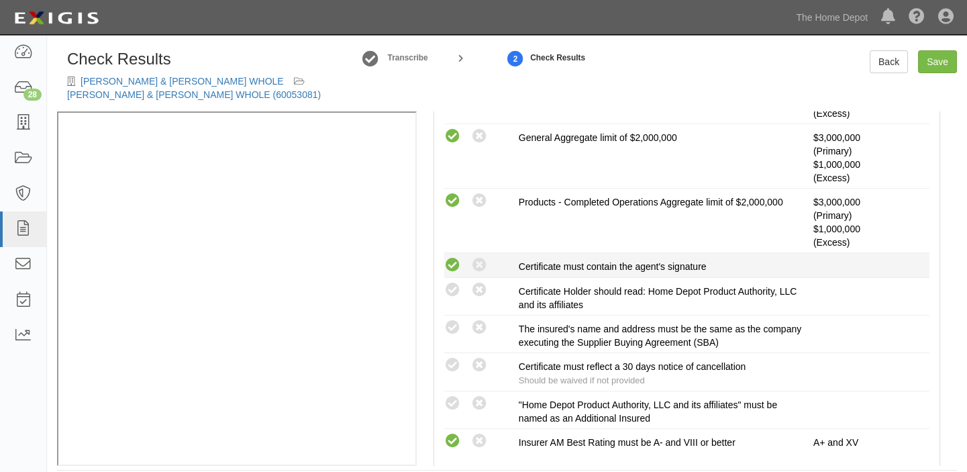
click at [453, 259] on icon at bounding box center [452, 265] width 17 height 17
radio input "true"
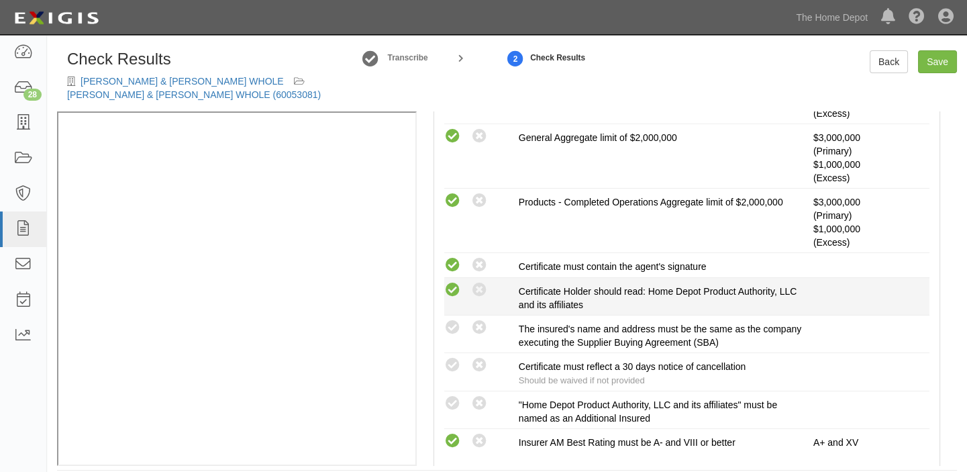
click at [451, 285] on icon at bounding box center [452, 290] width 17 height 17
radio input "true"
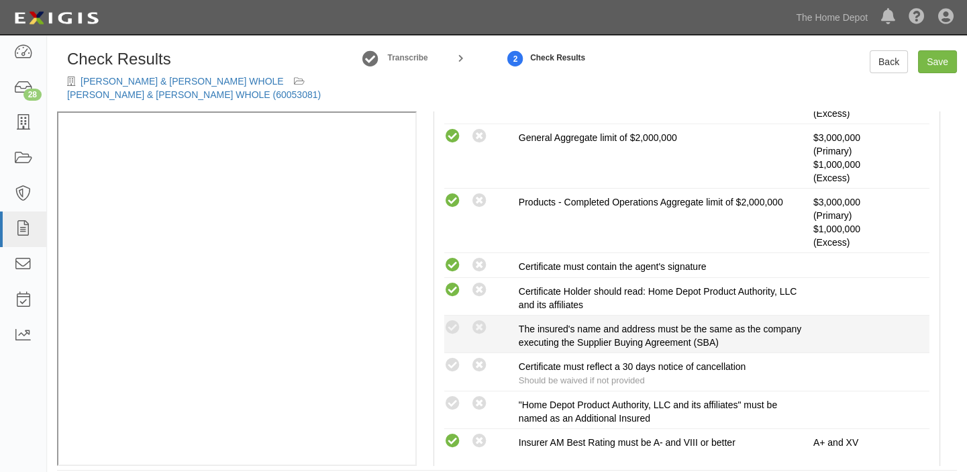
click at [457, 341] on div "Compliant Waived: Non-Compliant The insured's name and address must be the same…" at bounding box center [686, 334] width 505 height 30
click at [452, 327] on icon at bounding box center [452, 327] width 17 height 17
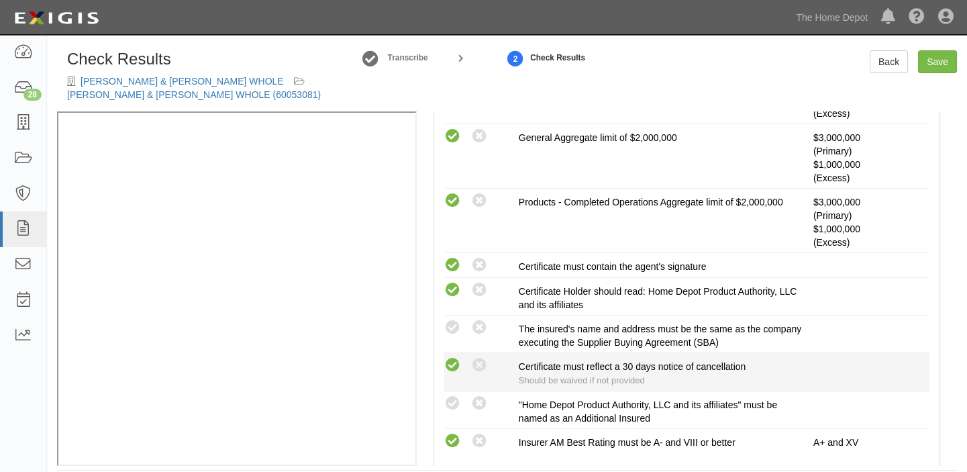
radio input "true"
click at [452, 357] on icon at bounding box center [452, 365] width 17 height 17
radio input "true"
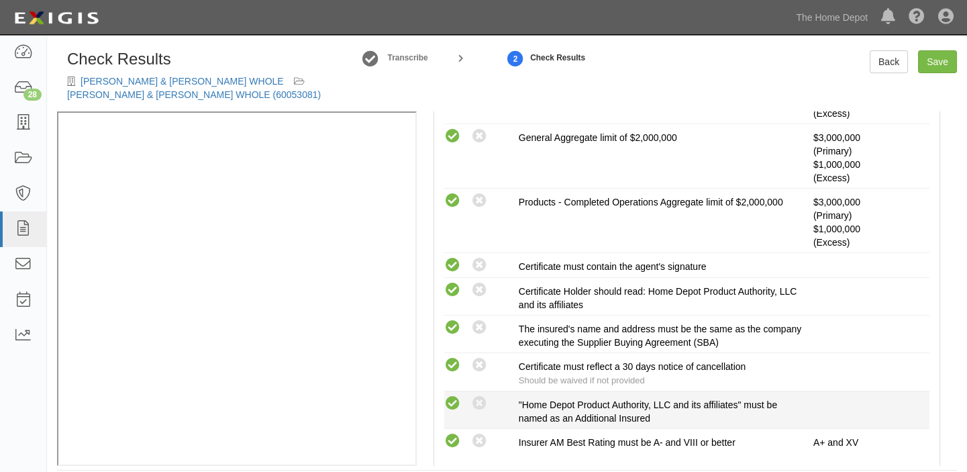
click at [453, 402] on icon at bounding box center [452, 403] width 17 height 17
radio input "true"
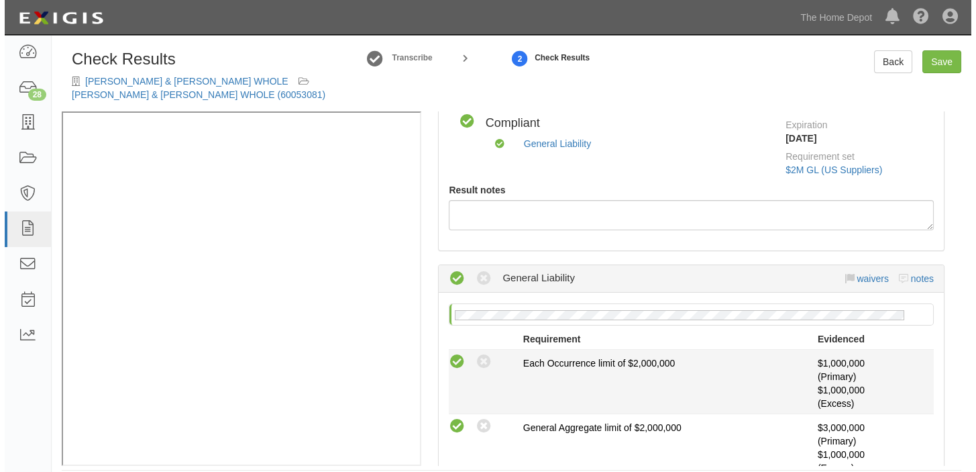
scroll to position [0, 0]
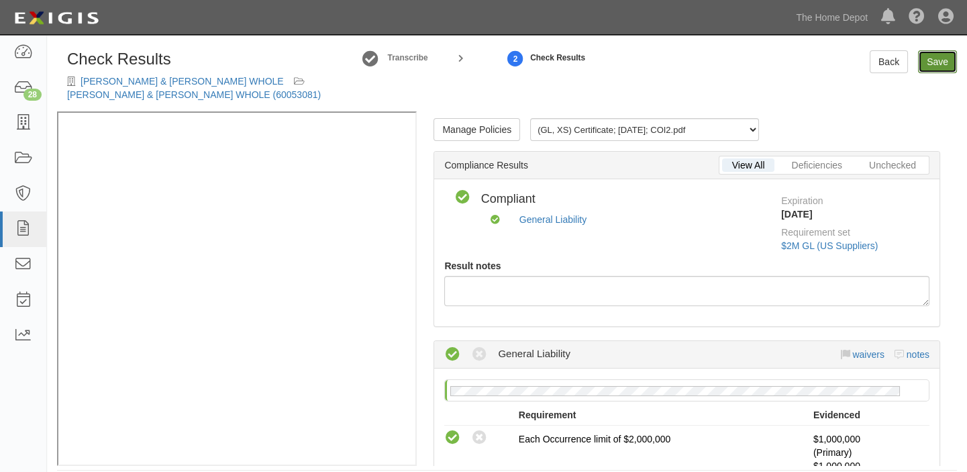
click at [928, 68] on link "Save" at bounding box center [937, 61] width 39 height 23
radio input "true"
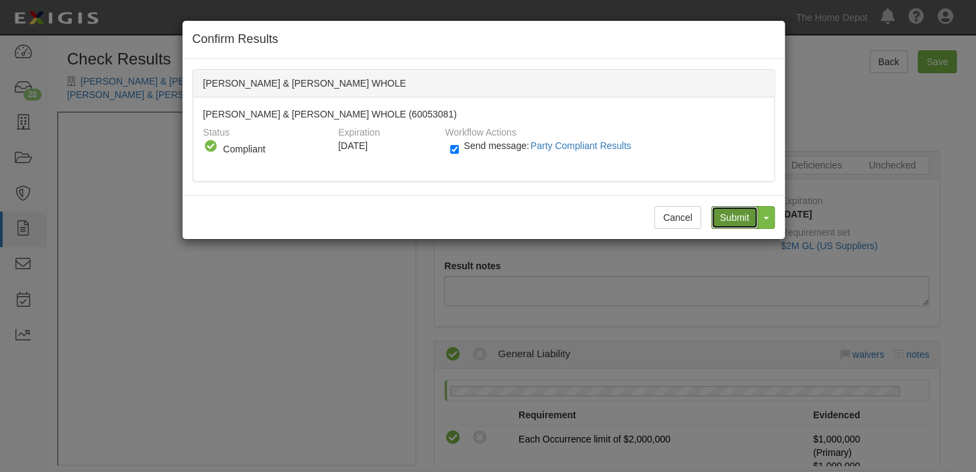
click at [737, 206] on input "Submit" at bounding box center [734, 217] width 47 height 23
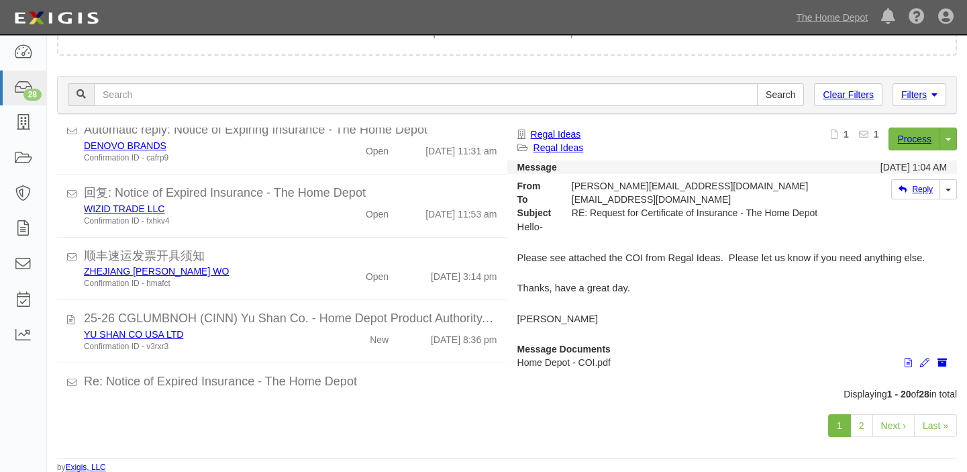
scroll to position [427, 0]
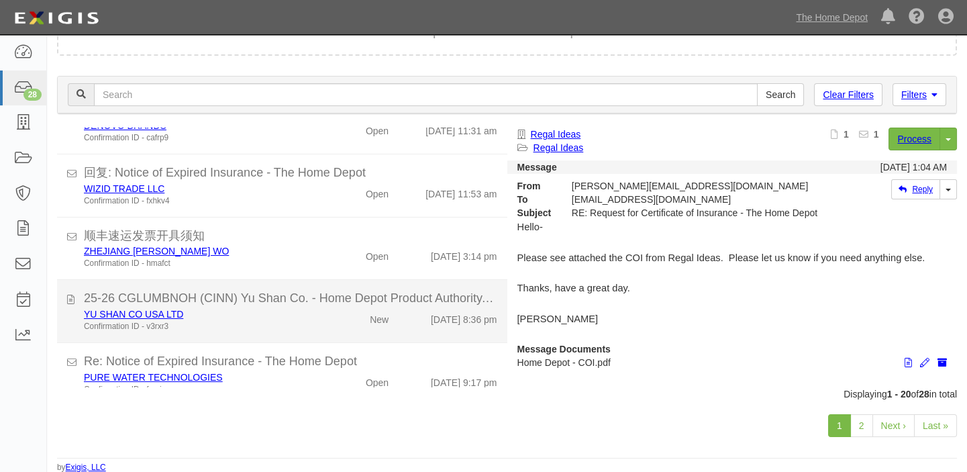
click at [371, 301] on div "25-26 CGLUMBNOH (CINN) Yu Shan Co. - Home Depot Product Authority, LLC and its …" at bounding box center [290, 298] width 413 height 17
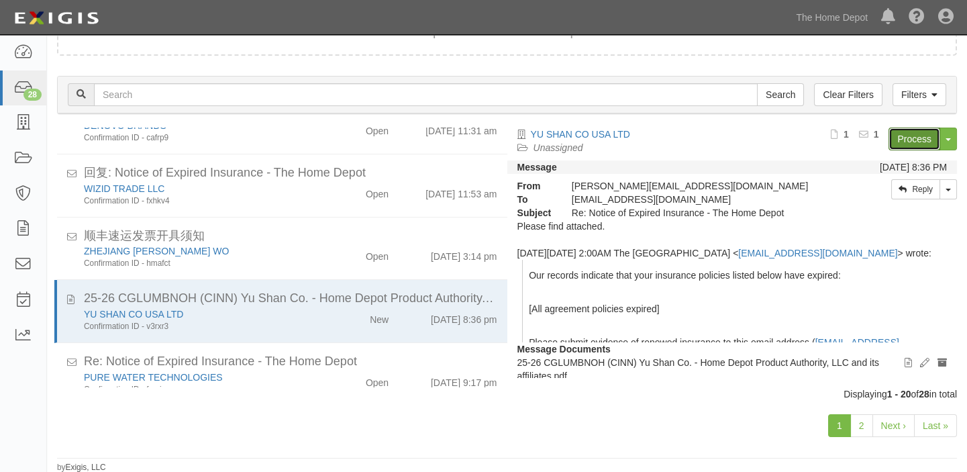
click at [914, 131] on link "Process" at bounding box center [914, 138] width 52 height 23
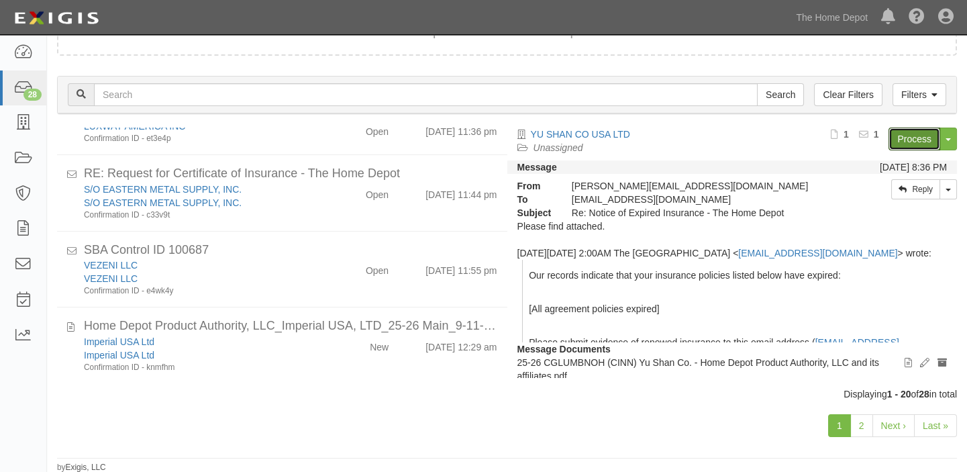
scroll to position [1058, 0]
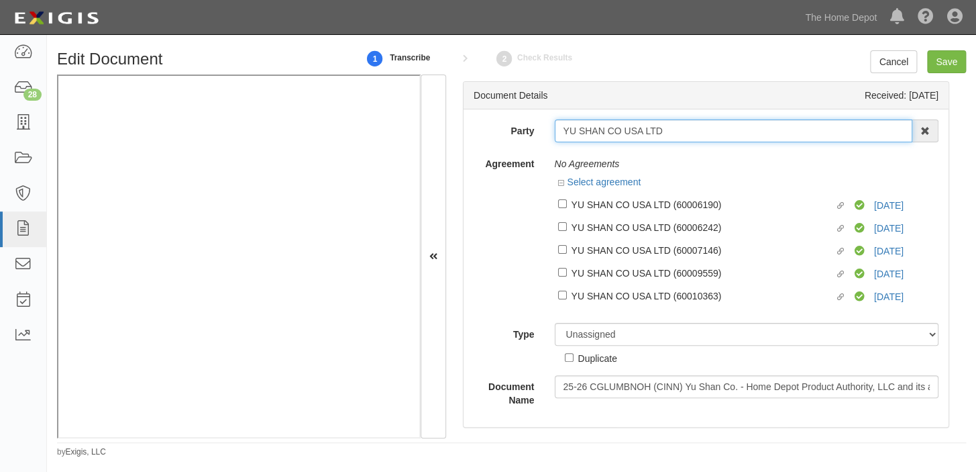
drag, startPoint x: 555, startPoint y: 132, endPoint x: 804, endPoint y: 132, distance: 248.9
click at [804, 132] on input "YU SHAN CO USA LTD" at bounding box center [734, 130] width 358 height 23
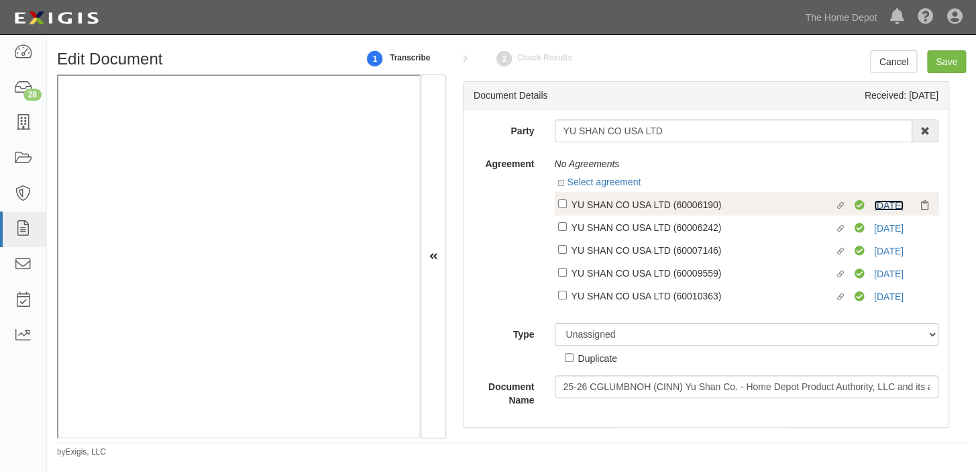
click at [876, 202] on link "9/3/26" at bounding box center [889, 205] width 30 height 11
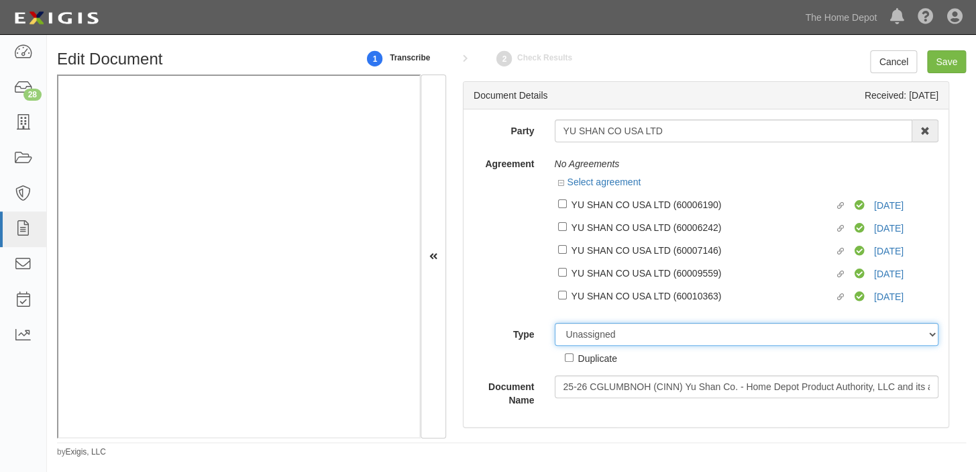
click at [660, 341] on select "Unassigned Binder Cancellation Notice Certificate Contract Endorsement Insuranc…" at bounding box center [747, 334] width 384 height 23
select select "OtherDetail"
click at [555, 324] on select "Unassigned Binder Cancellation Notice Certificate Contract Endorsement Insuranc…" at bounding box center [747, 334] width 384 height 23
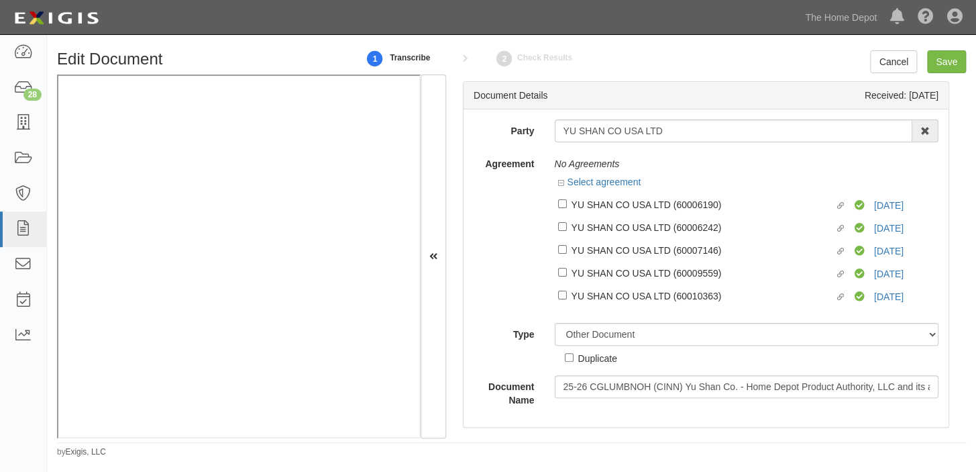
click at [598, 358] on div "Duplicate" at bounding box center [597, 357] width 39 height 15
click at [574, 358] on input "Duplicate" at bounding box center [569, 357] width 9 height 9
checkbox input "true"
drag, startPoint x: 607, startPoint y: 136, endPoint x: 726, endPoint y: 136, distance: 119.4
click at [726, 136] on input "YU SHAN CO USA LTD" at bounding box center [734, 130] width 358 height 23
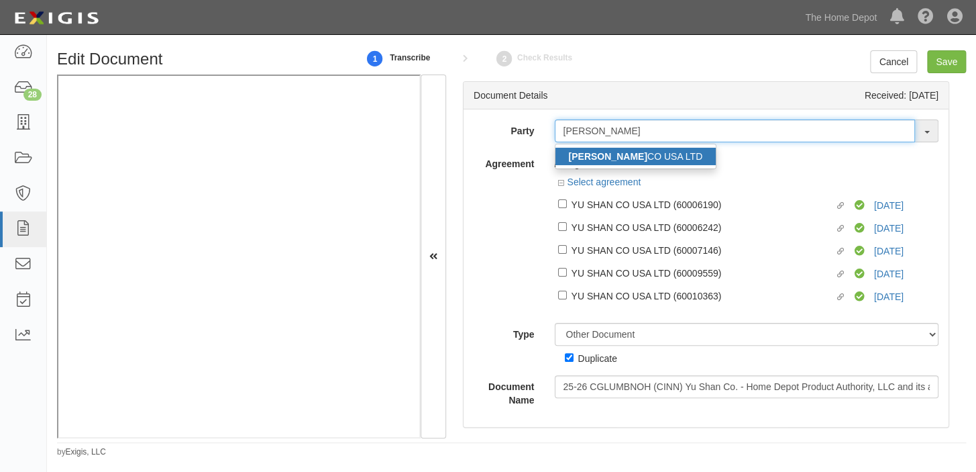
type input "YU SHAN"
click at [650, 148] on link "YU SHAN CO USA LTD" at bounding box center [635, 156] width 161 height 17
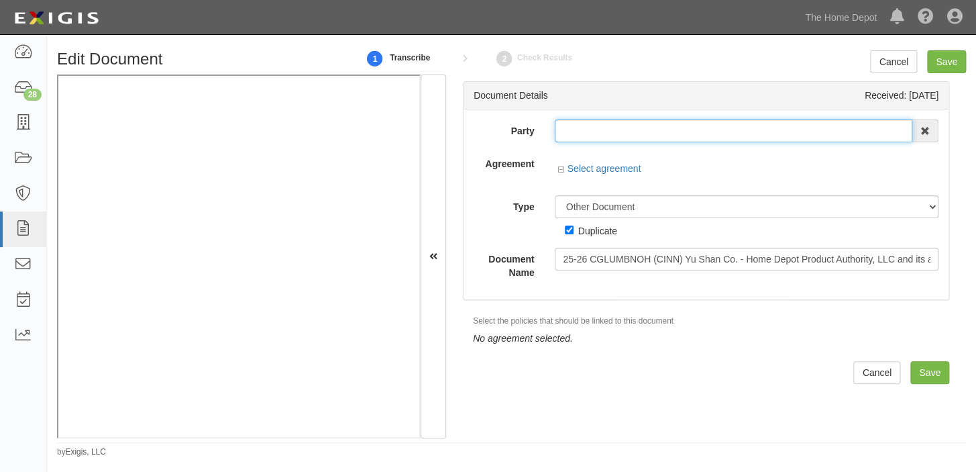
type input "YU SHAN CO USA LTD"
click at [612, 162] on div "Select agreement" at bounding box center [599, 168] width 83 height 13
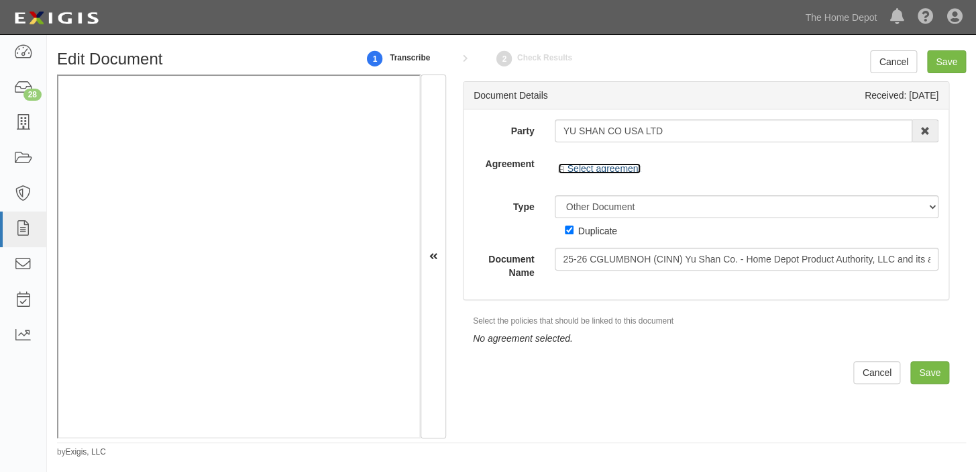
click at [612, 166] on link "Select agreement" at bounding box center [599, 168] width 83 height 11
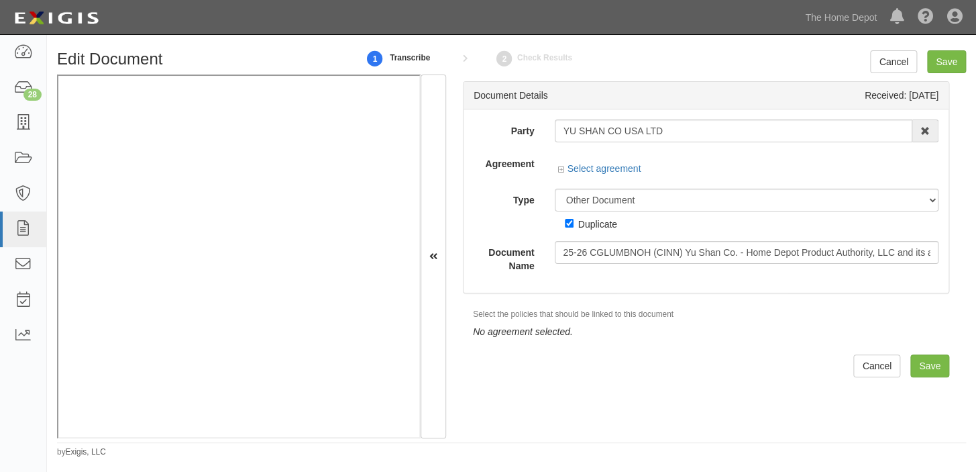
click at [602, 174] on div "Select agreement" at bounding box center [599, 168] width 83 height 13
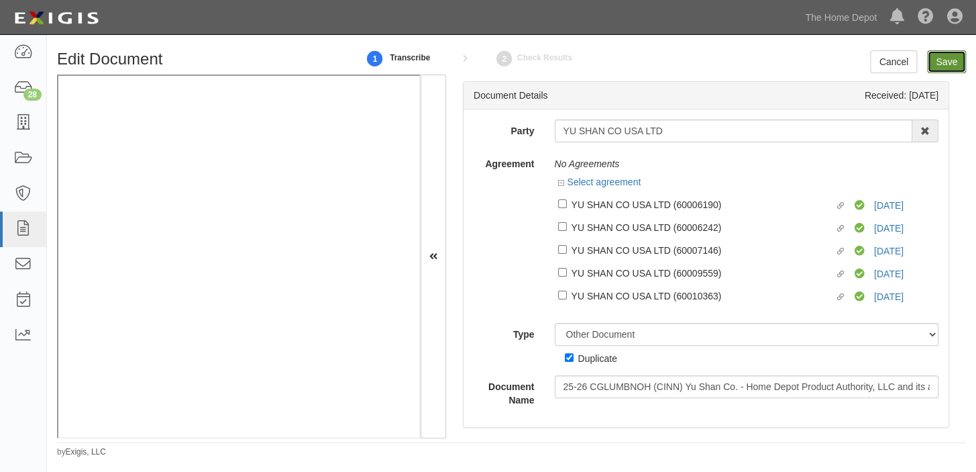
click at [939, 54] on input "Save" at bounding box center [946, 61] width 39 height 23
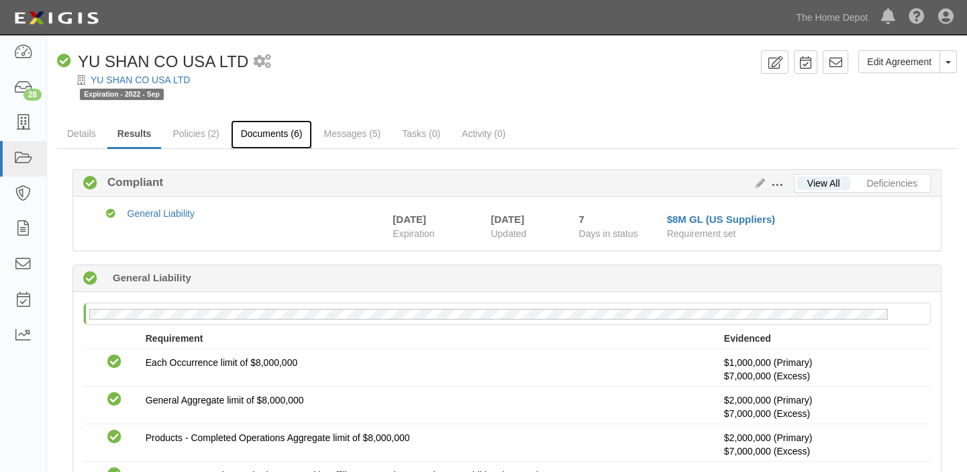
click at [258, 138] on link "Documents (6)" at bounding box center [272, 134] width 82 height 29
click at [162, 78] on link "YU SHAN CO USA LTD" at bounding box center [140, 79] width 99 height 11
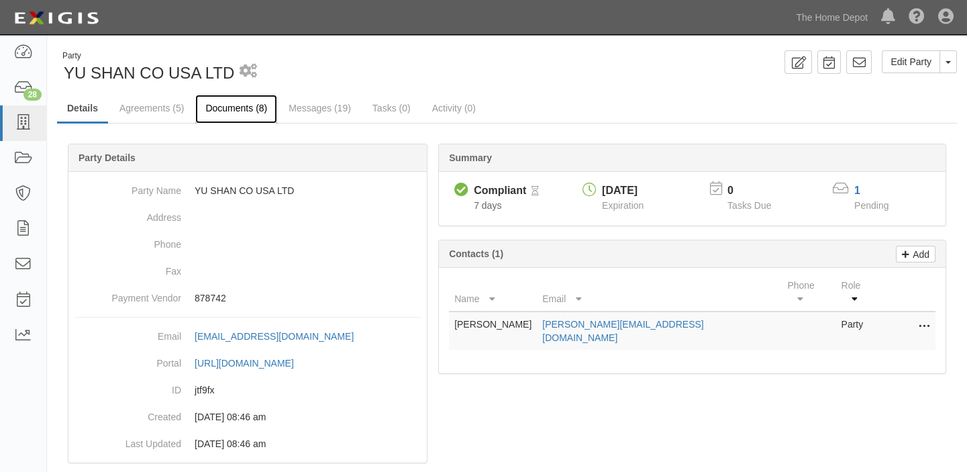
click at [241, 111] on link "Documents (8)" at bounding box center [236, 109] width 82 height 29
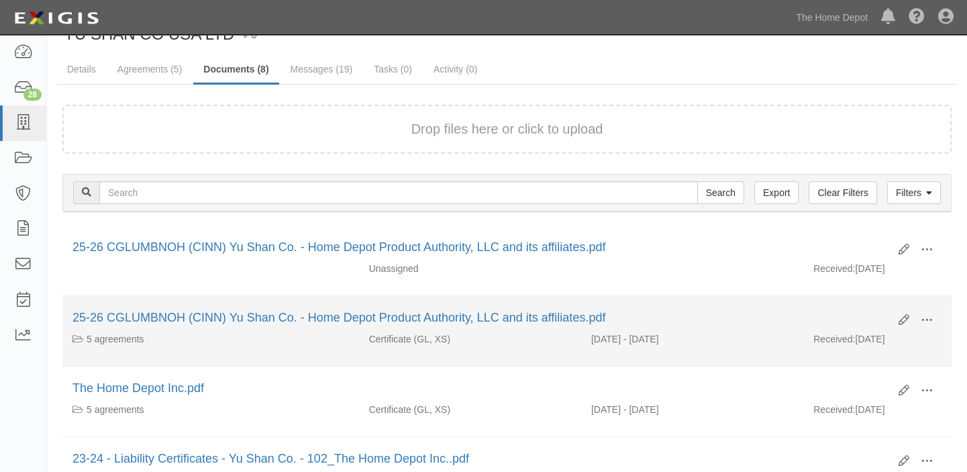
scroll to position [60, 0]
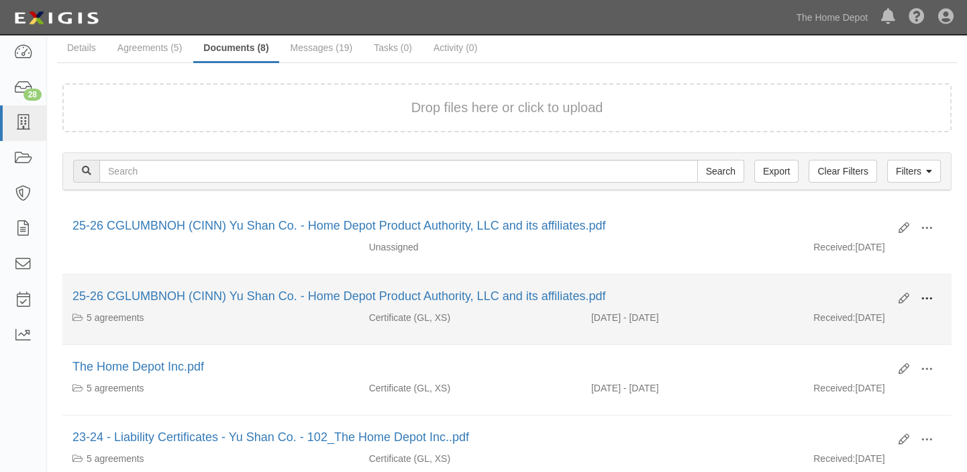
click at [927, 300] on span at bounding box center [926, 298] width 12 height 12
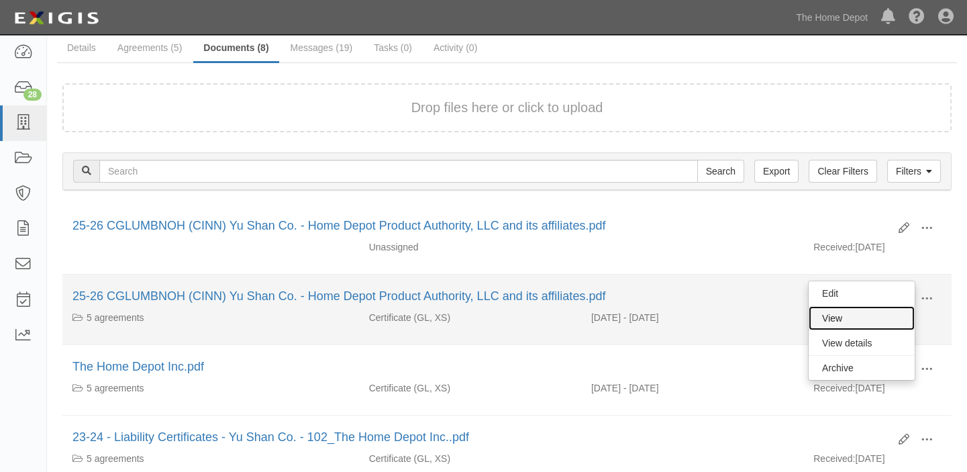
click at [898, 322] on link "View" at bounding box center [861, 318] width 106 height 24
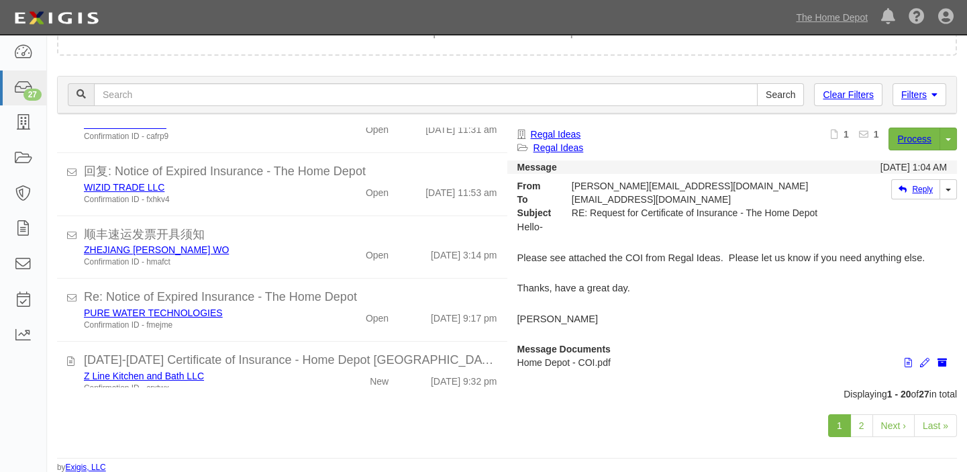
scroll to position [488, 0]
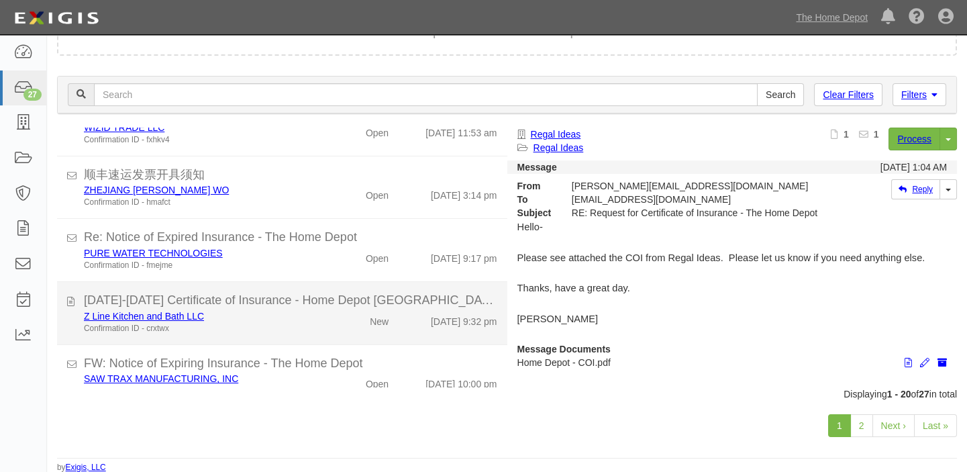
click at [331, 319] on div "New" at bounding box center [363, 318] width 72 height 19
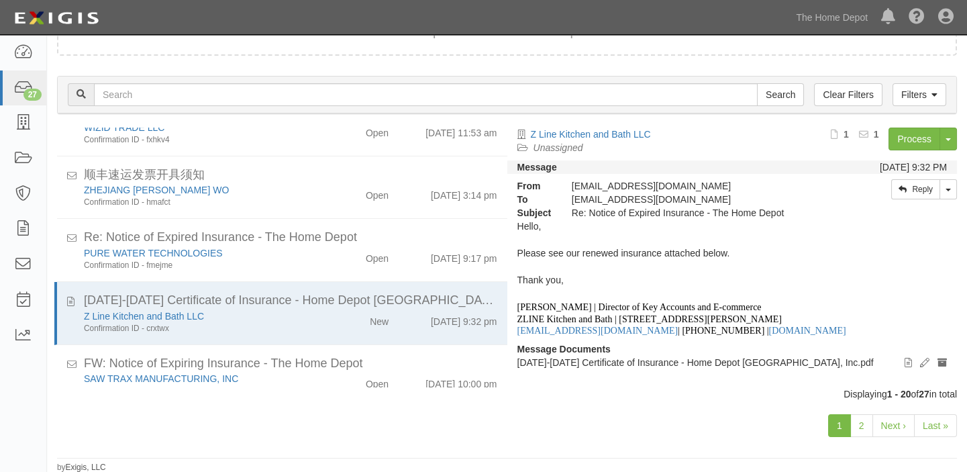
click at [912, 150] on div "Process Toggle Document Dropdown Archive Document Close Mark as Done Toggle Tas…" at bounding box center [825, 143] width 262 height 33
click at [912, 139] on link "Process" at bounding box center [914, 138] width 52 height 23
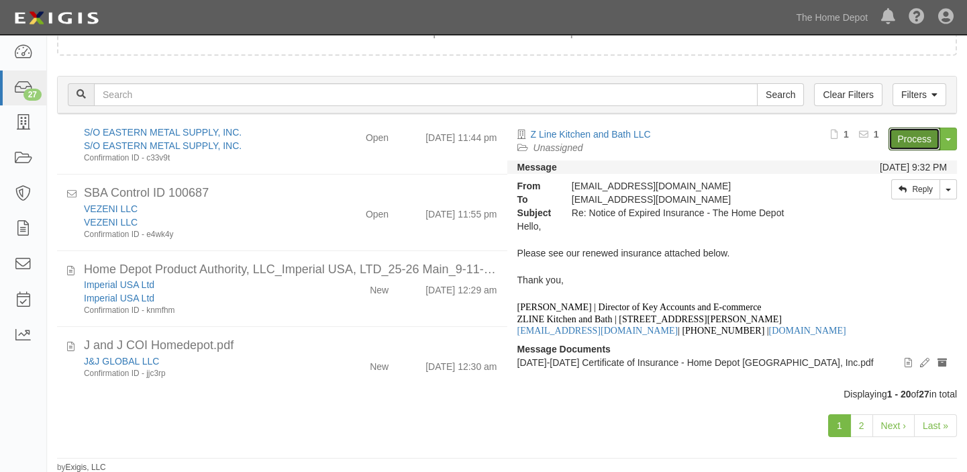
scroll to position [1058, 0]
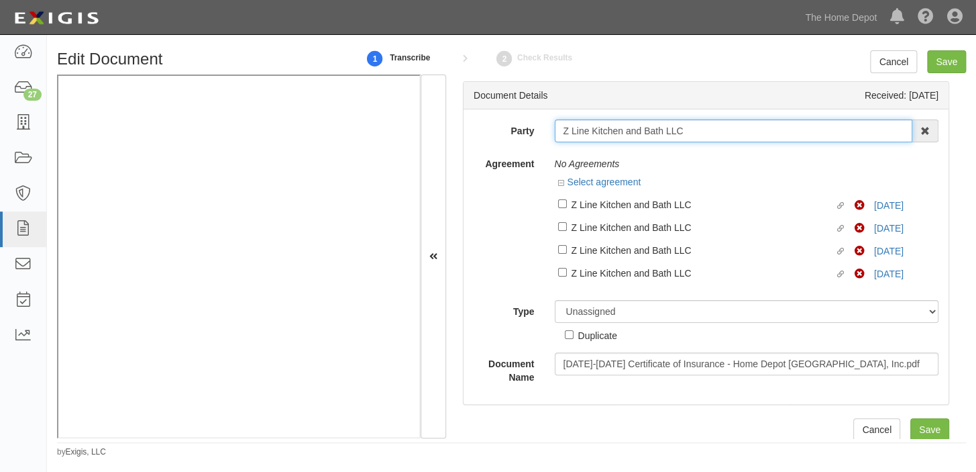
drag, startPoint x: 561, startPoint y: 126, endPoint x: 731, endPoint y: 127, distance: 170.4
click at [731, 127] on input "Z Line Kitchen and Bath LLC" at bounding box center [734, 130] width 358 height 23
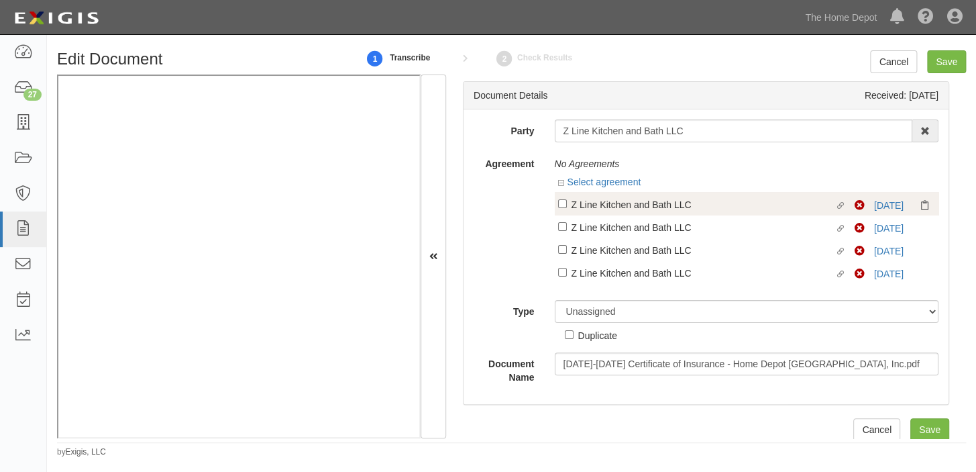
click at [617, 208] on div "Z Line Kitchen and Bath LLC" at bounding box center [704, 204] width 264 height 15
click at [567, 208] on input "Linked agreement Z Line Kitchen and Bath LLC Linked agreement" at bounding box center [562, 203] width 9 height 9
checkbox input "true"
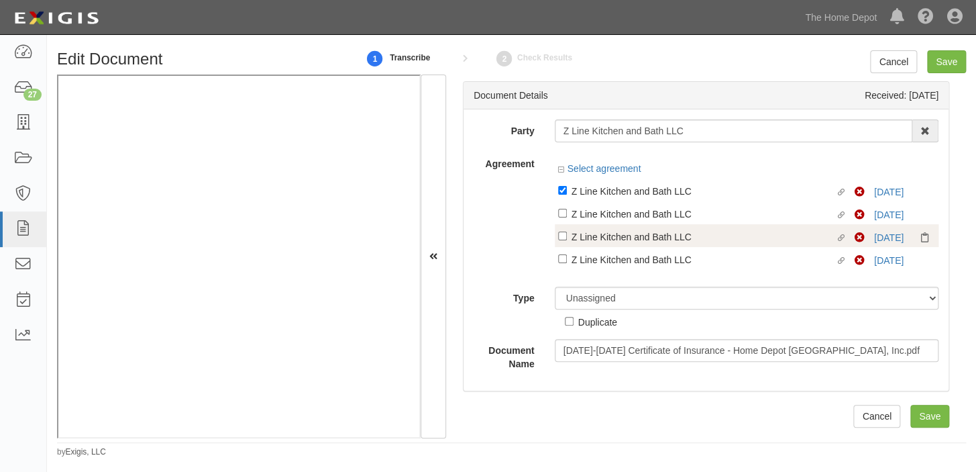
click at [618, 225] on div "Linked agreement Z Line Kitchen and Bath LLC Linked agreement Non-Compliant 9/1…" at bounding box center [747, 235] width 384 height 23
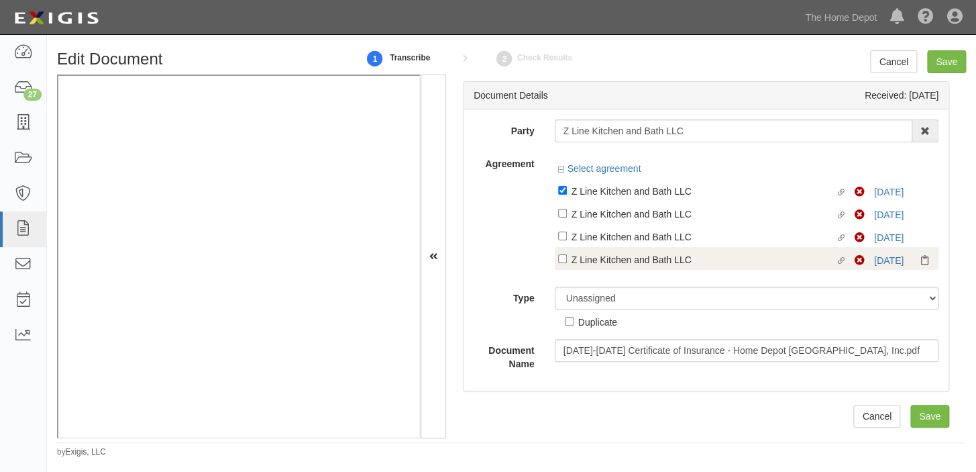
click at [618, 250] on div "Linked agreement Z Line Kitchen and Bath LLC Linked agreement Non-Compliant 9/1…" at bounding box center [747, 258] width 384 height 23
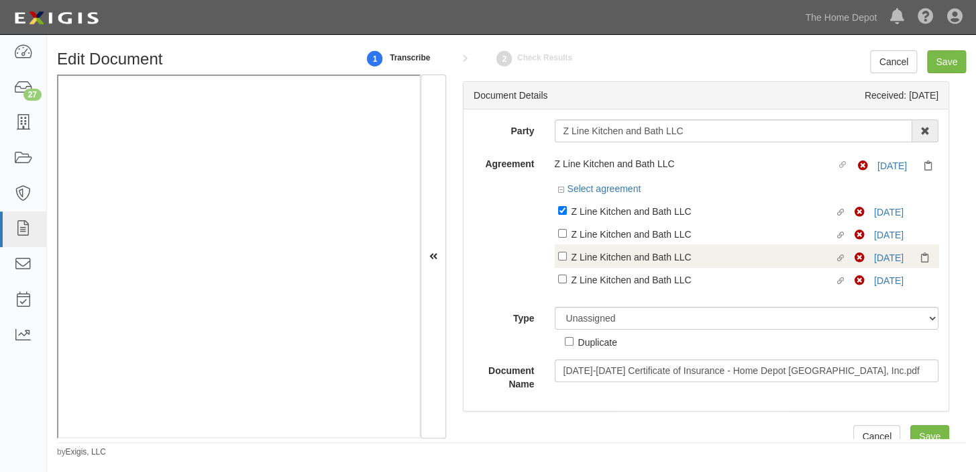
click at [609, 241] on div "Z Line Kitchen and Bath LLC" at bounding box center [704, 233] width 264 height 15
click at [567, 237] on input "Linked agreement Z Line Kitchen and Bath LLC Linked agreement" at bounding box center [562, 233] width 9 height 9
checkbox input "true"
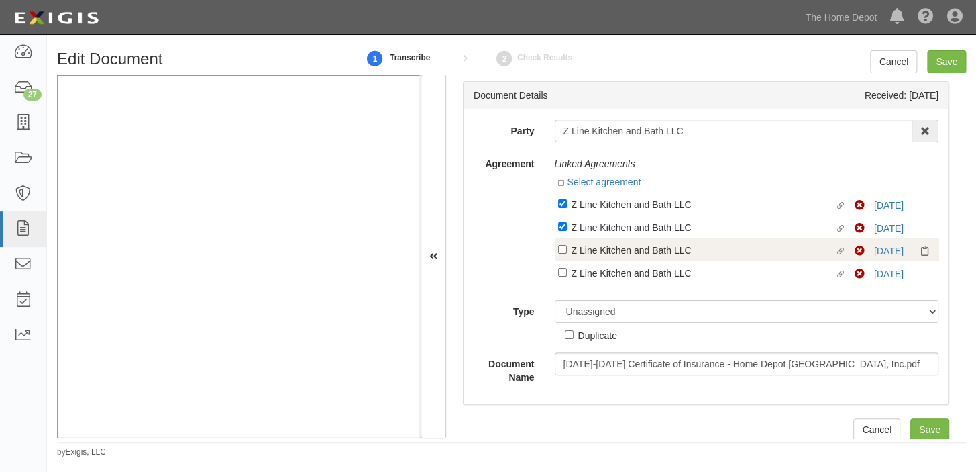
click at [598, 253] on div "Z Line Kitchen and Bath LLC" at bounding box center [704, 249] width 264 height 15
click at [567, 253] on input "Linked agreement Z Line Kitchen and Bath LLC Linked agreement" at bounding box center [562, 249] width 9 height 9
checkbox input "true"
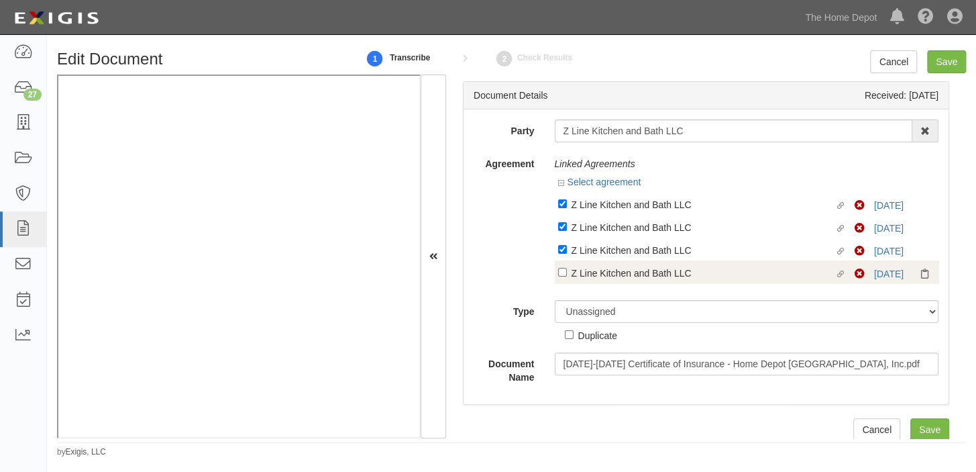
click at [596, 272] on div "Z Line Kitchen and Bath LLC" at bounding box center [704, 272] width 264 height 15
click at [567, 272] on input "Linked agreement Z Line Kitchen and Bath LLC Linked agreement" at bounding box center [562, 272] width 9 height 9
checkbox input "true"
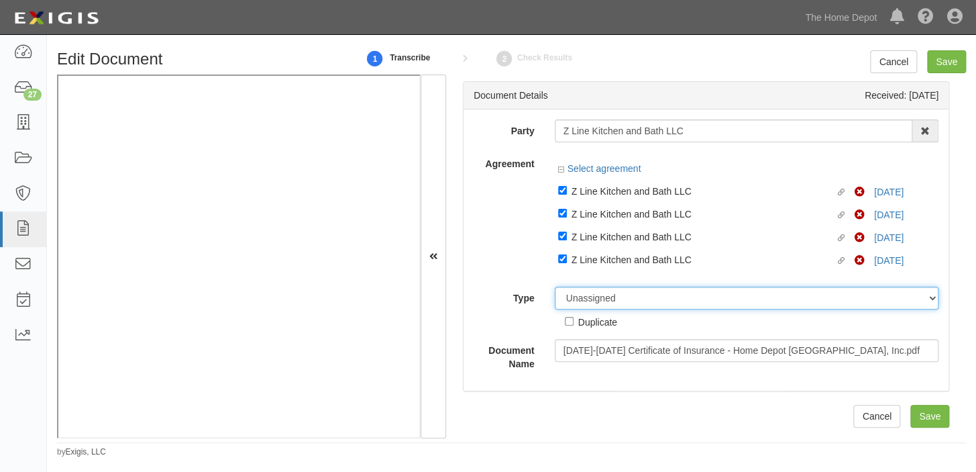
click at [584, 290] on select "Unassigned Binder Cancellation Notice Certificate Contract Endorsement Insuranc…" at bounding box center [747, 297] width 384 height 23
select select "CertificateDetail"
click at [555, 287] on select "Unassigned Binder Cancellation Notice Certificate Contract Endorsement Insuranc…" at bounding box center [747, 297] width 384 height 23
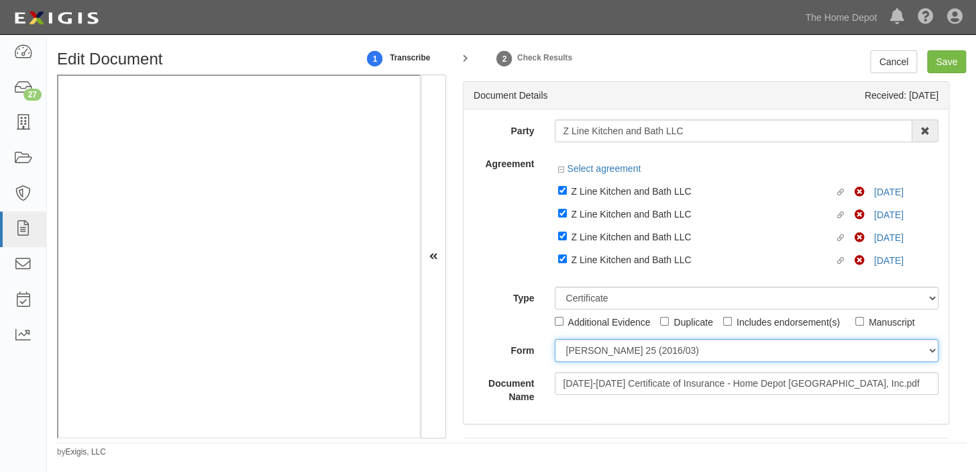
drag, startPoint x: 596, startPoint y: 348, endPoint x: 596, endPoint y: 358, distance: 9.4
click at [596, 349] on select "ACORD 25 (2016/03) ACORD 101 ACORD 855 NY (2014/05) General" at bounding box center [747, 350] width 384 height 23
select select "GeneralFormDetail"
click at [555, 339] on select "ACORD 25 (2016/03) ACORD 101 ACORD 855 NY (2014/05) General" at bounding box center [747, 350] width 384 height 23
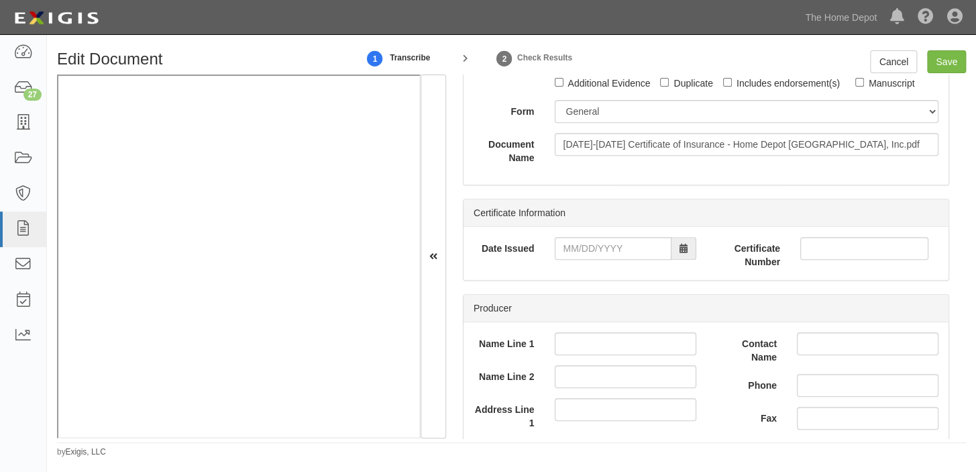
scroll to position [244, 0]
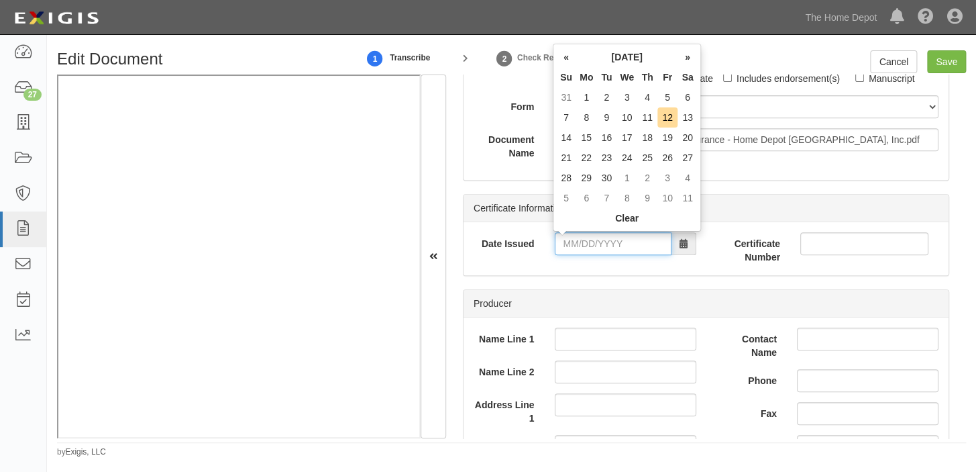
click at [620, 246] on input "Date Issued" at bounding box center [613, 243] width 117 height 23
click at [627, 103] on td "3" at bounding box center [626, 97] width 21 height 20
type input "09/03/2025"
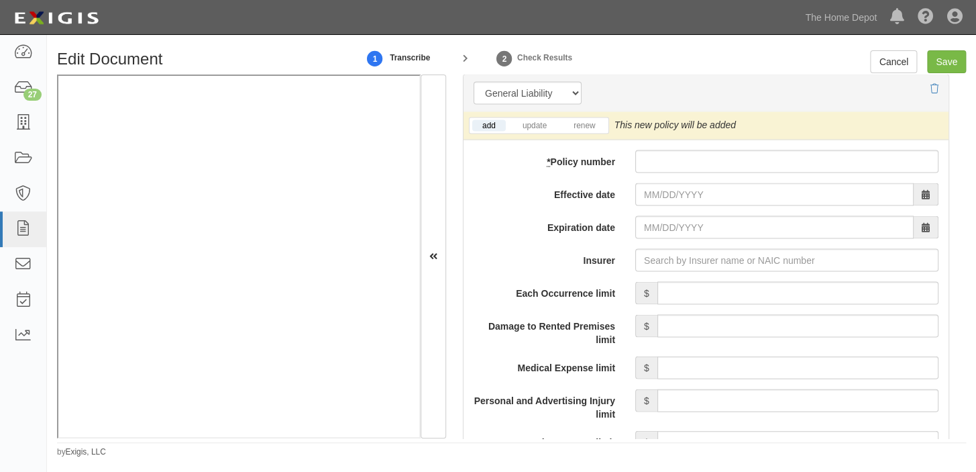
scroll to position [1097, 0]
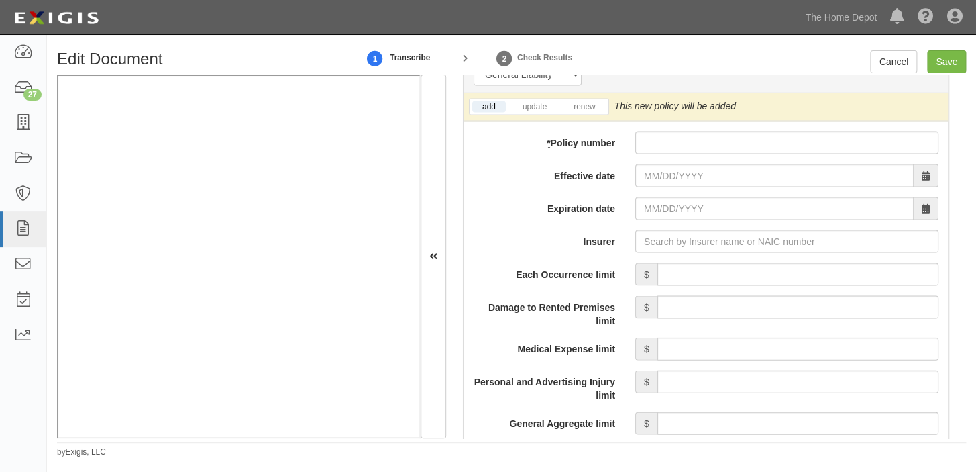
click at [663, 142] on input "* Policy number" at bounding box center [786, 142] width 303 height 23
paste input "VGL 9750740-10"
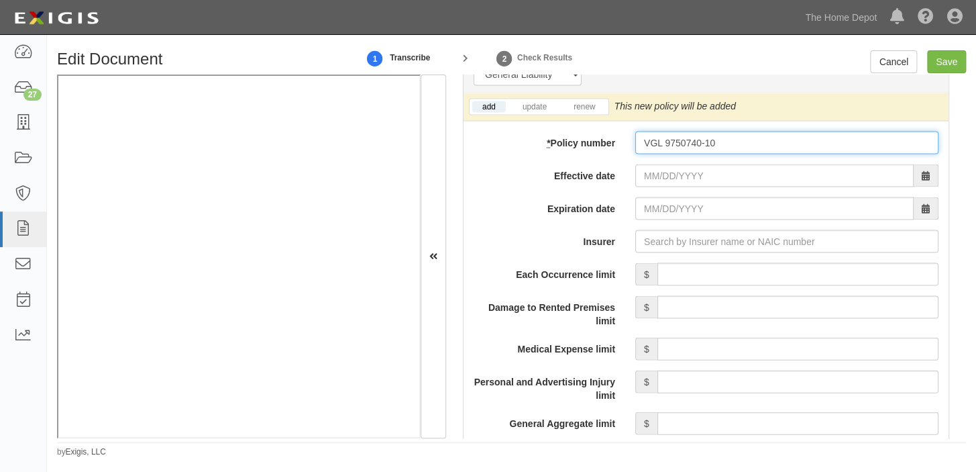
type input "VGL 9750740-10"
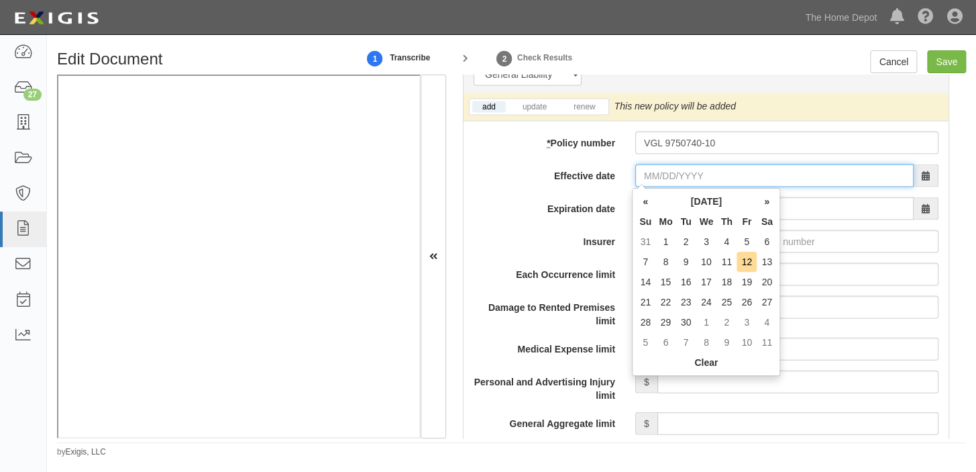
click at [667, 176] on input "Effective date" at bounding box center [774, 175] width 278 height 23
click at [676, 224] on th "Tu" at bounding box center [686, 221] width 20 height 20
click at [731, 266] on td "11" at bounding box center [726, 262] width 20 height 20
type input "09/11/2025"
type input "09/11/2026"
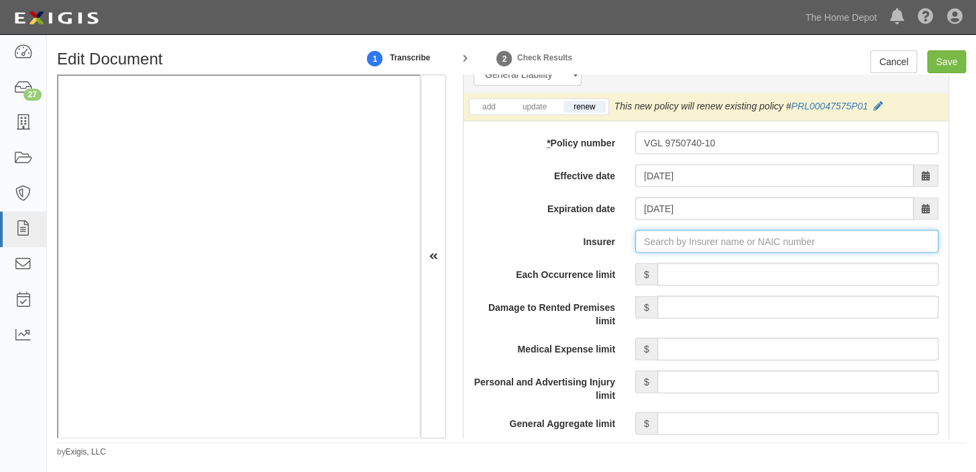
click at [709, 242] on input "Insurer" at bounding box center [786, 240] width 303 height 23
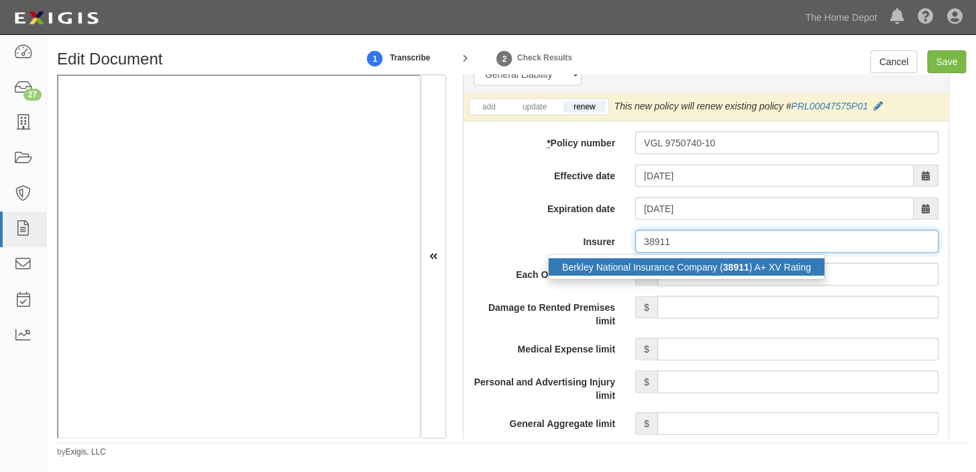
click at [715, 262] on div "Berkley National Insurance Company ( 38911 ) A+ XV Rating" at bounding box center [687, 266] width 276 height 17
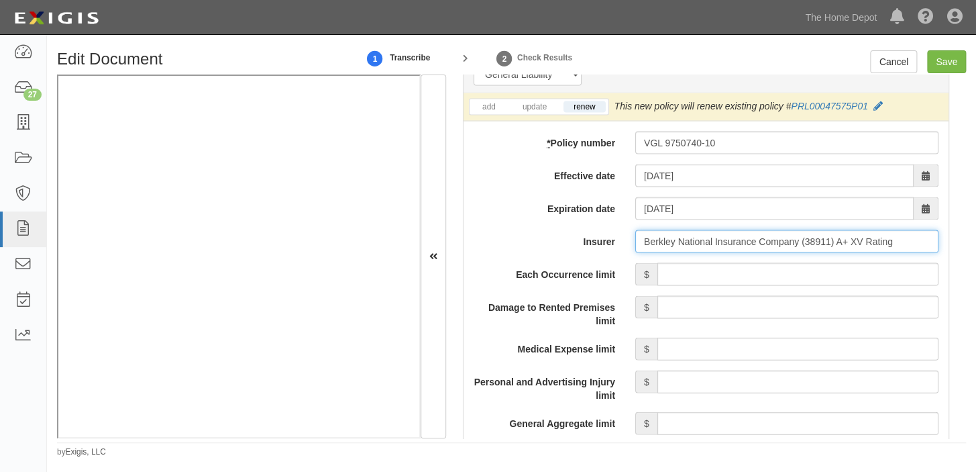
type input "Berkley National Insurance Company (38911) A+ XV Rating"
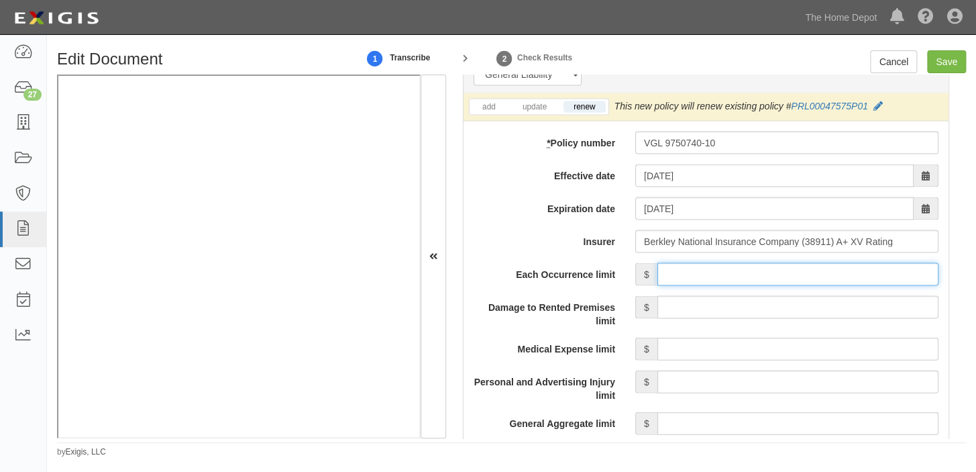
click at [726, 268] on input "Each Occurrence limit" at bounding box center [797, 273] width 281 height 23
type input "1,000,000"
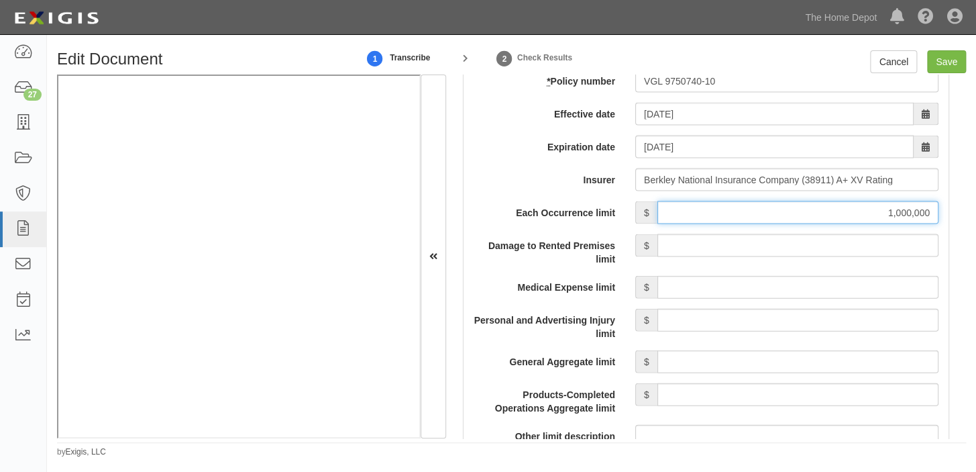
scroll to position [1220, 0]
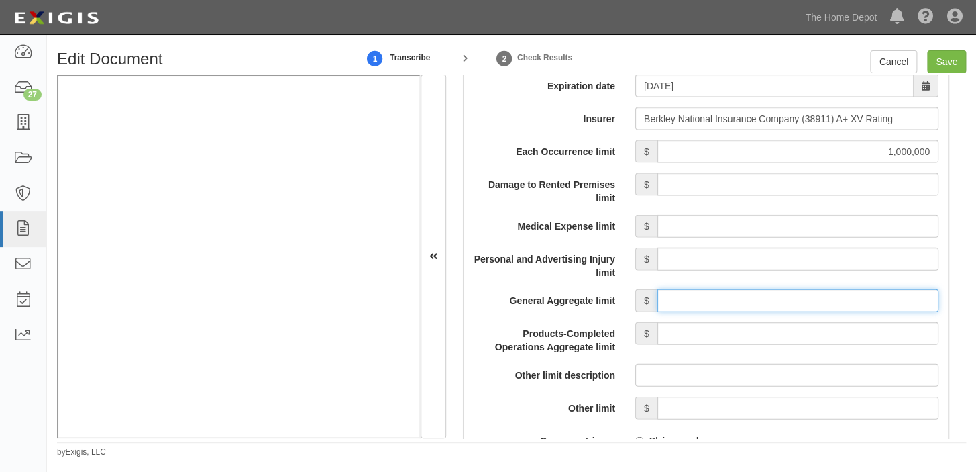
click at [792, 305] on input "General Aggregate limit" at bounding box center [797, 300] width 281 height 23
type input "2,000,000"
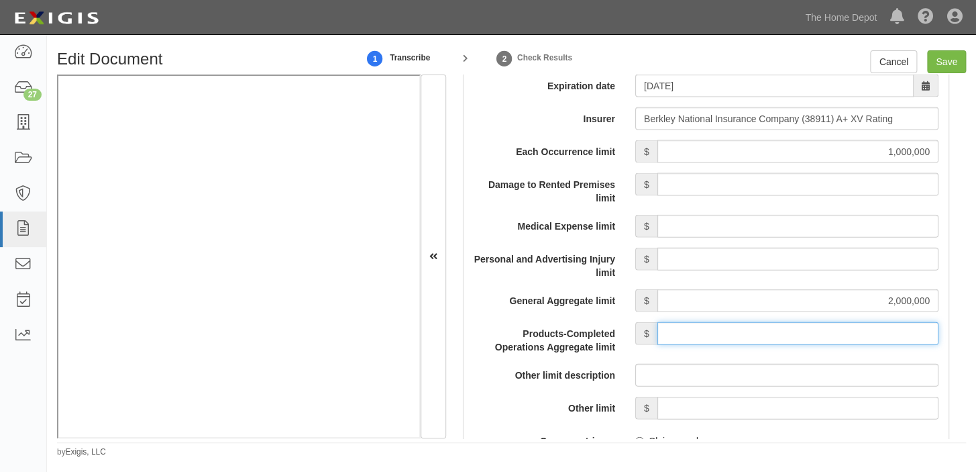
click at [796, 341] on input "Products-Completed Operations Aggregate limit" at bounding box center [797, 333] width 281 height 23
type input "2,000,000"
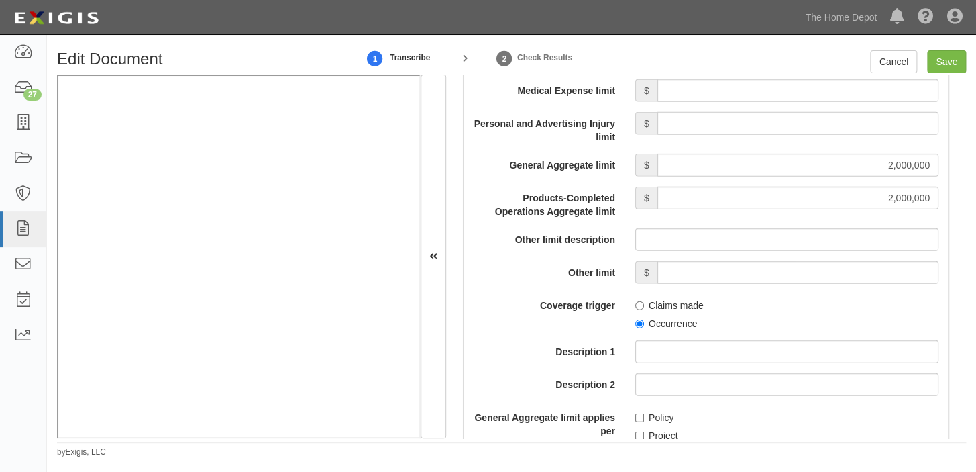
scroll to position [1402, 0]
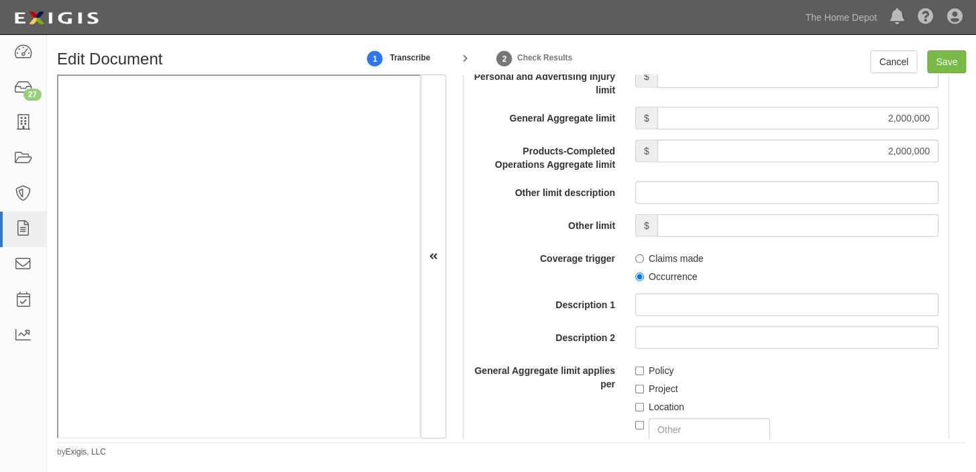
click at [657, 272] on label "Occurrence" at bounding box center [666, 276] width 62 height 13
click at [644, 272] on input "Occurrence" at bounding box center [639, 276] width 9 height 9
radio input "true"
click at [652, 370] on label "Policy" at bounding box center [654, 370] width 38 height 13
click at [644, 370] on input "Policy" at bounding box center [639, 370] width 9 height 9
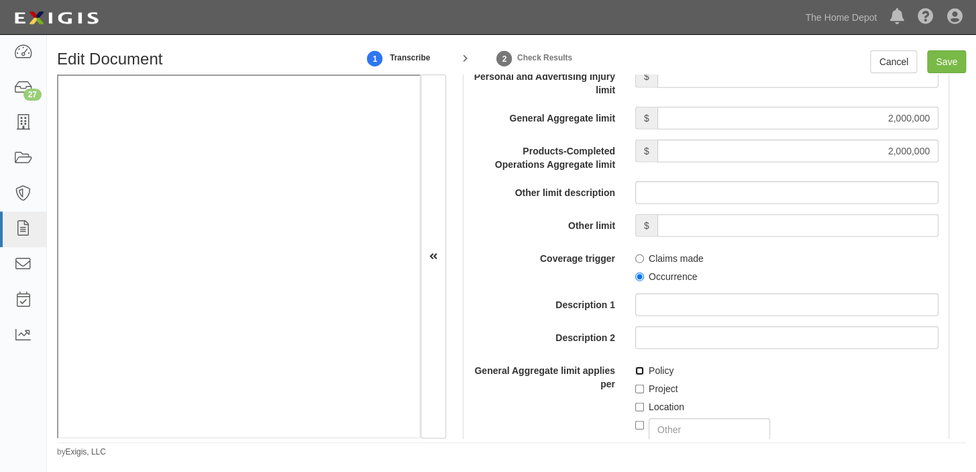
checkbox input "true"
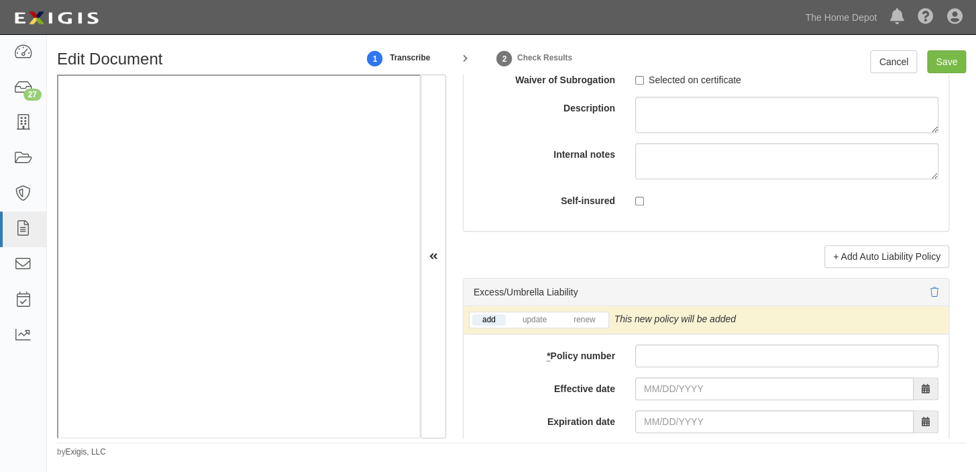
scroll to position [2683, 0]
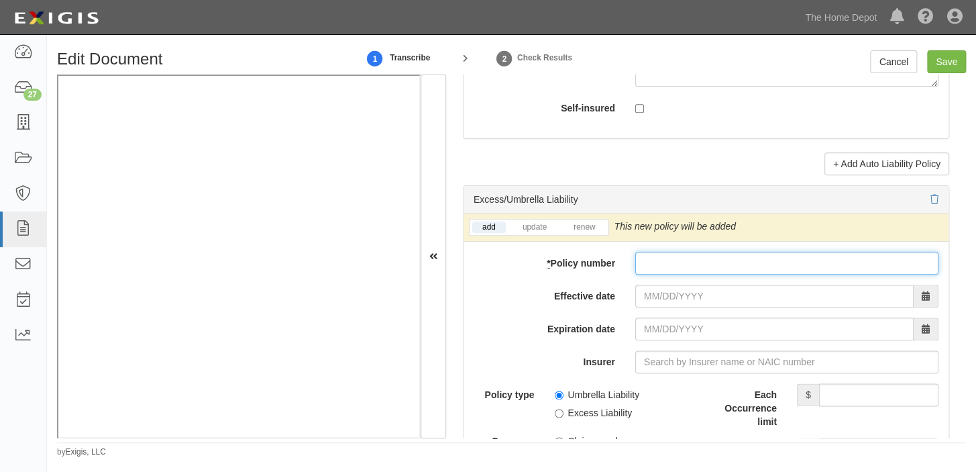
paste input "XLH2000208"
drag, startPoint x: 685, startPoint y: 275, endPoint x: 672, endPoint y: 293, distance: 22.1
click at [685, 274] on input "* Policy number" at bounding box center [786, 263] width 303 height 23
type input "XLH2000208"
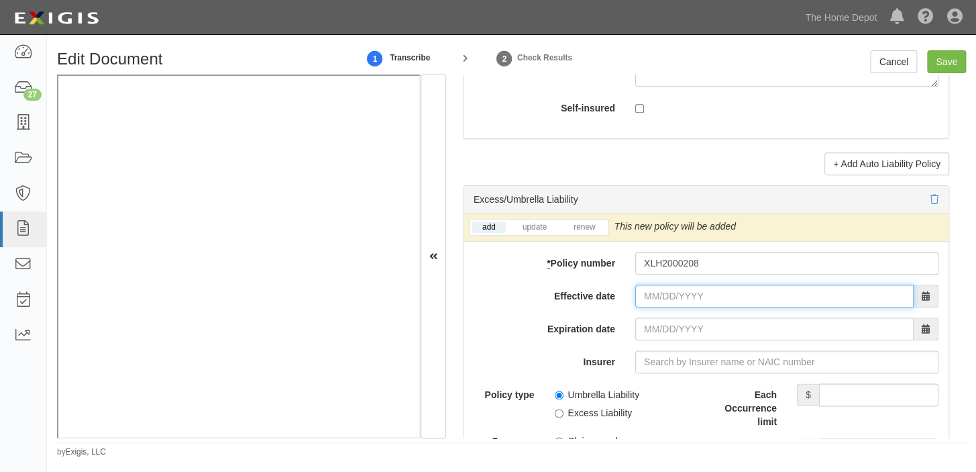
click at [663, 303] on input "Effective date" at bounding box center [774, 295] width 278 height 23
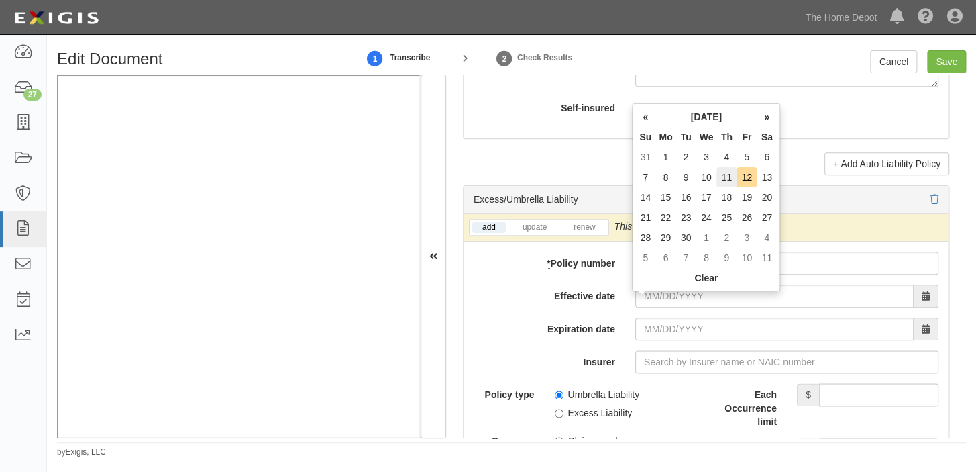
click at [723, 181] on td "11" at bounding box center [726, 177] width 20 height 20
type input "09/11/2025"
type input "09/11/2026"
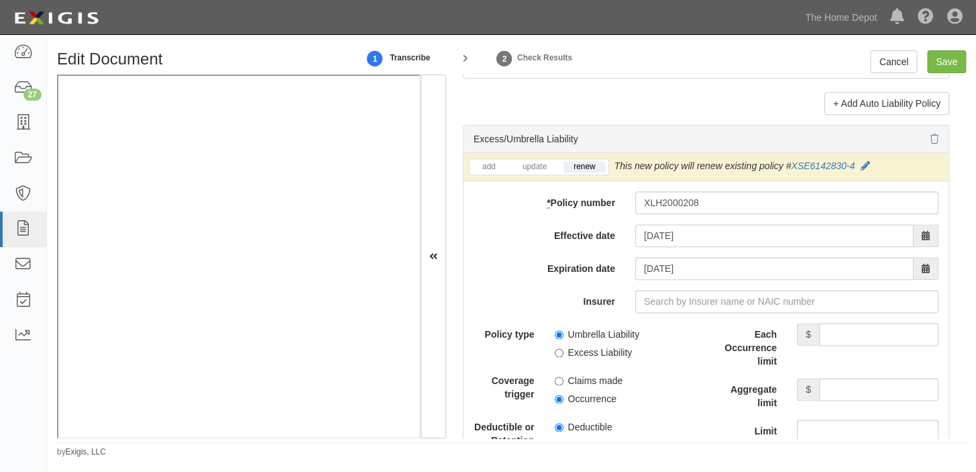
scroll to position [2805, 0]
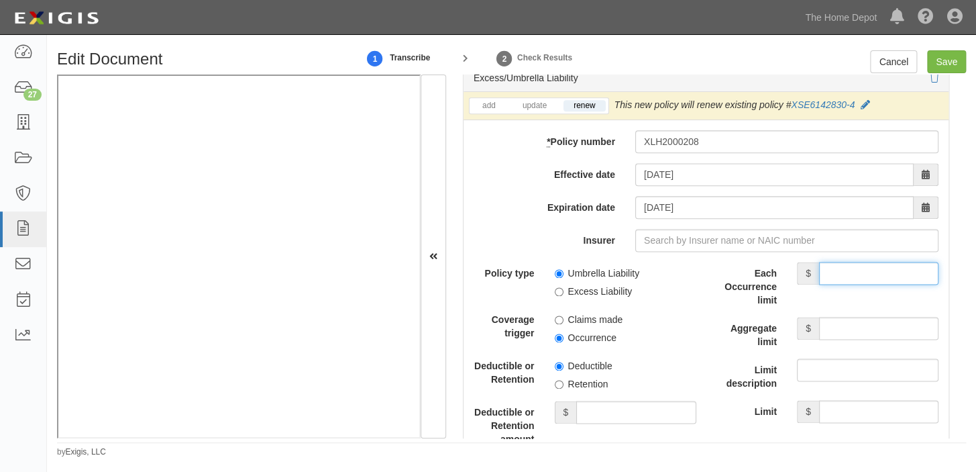
click at [865, 278] on input "Each Occurrence limit" at bounding box center [878, 273] width 119 height 23
type input "5,000,000"
drag, startPoint x: 849, startPoint y: 337, endPoint x: 849, endPoint y: 327, distance: 10.1
click at [849, 337] on input "Aggregate limit" at bounding box center [878, 328] width 119 height 23
type input "5,000,000"
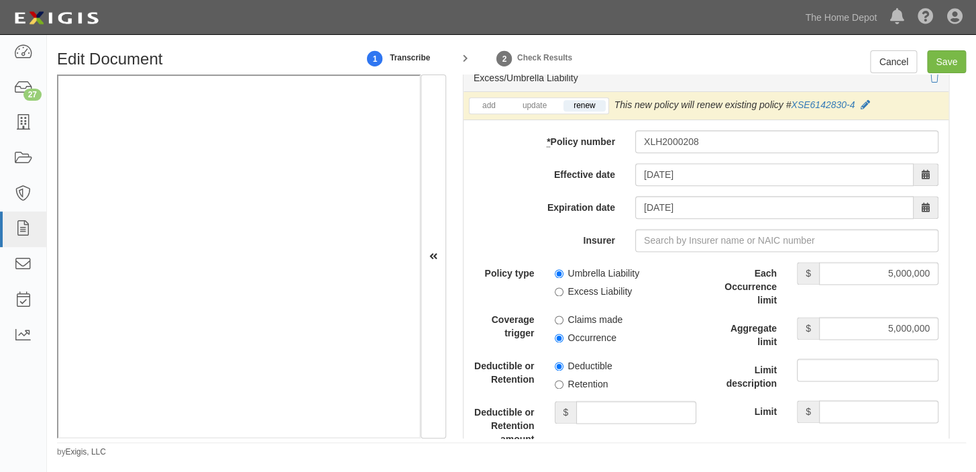
click at [614, 294] on label "Excess Liability" at bounding box center [594, 290] width 78 height 13
click at [563, 294] on input "Excess Liability" at bounding box center [559, 291] width 9 height 9
radio input "true"
click at [596, 344] on label "Occurrence" at bounding box center [586, 337] width 62 height 13
click at [563, 342] on input "Occurrence" at bounding box center [559, 337] width 9 height 9
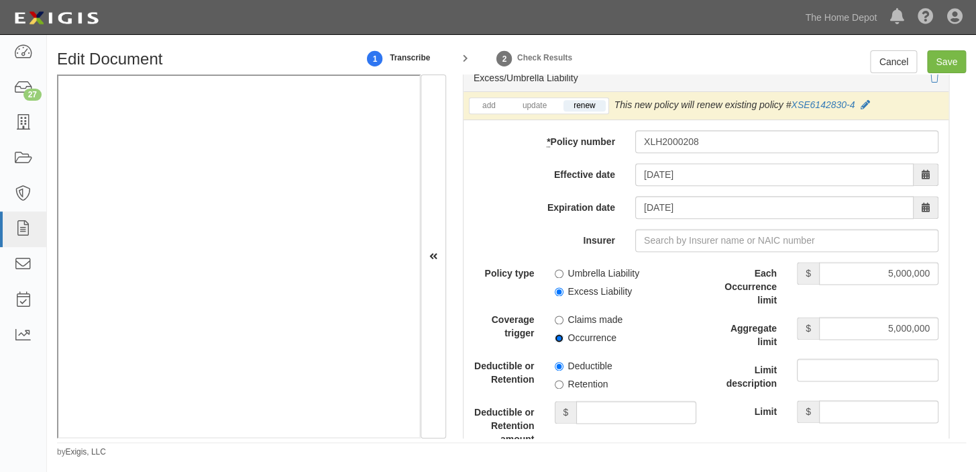
radio input "true"
click at [630, 265] on div "add update renew This new policy will be added This new policy will update exis…" at bounding box center [706, 401] width 485 height 618
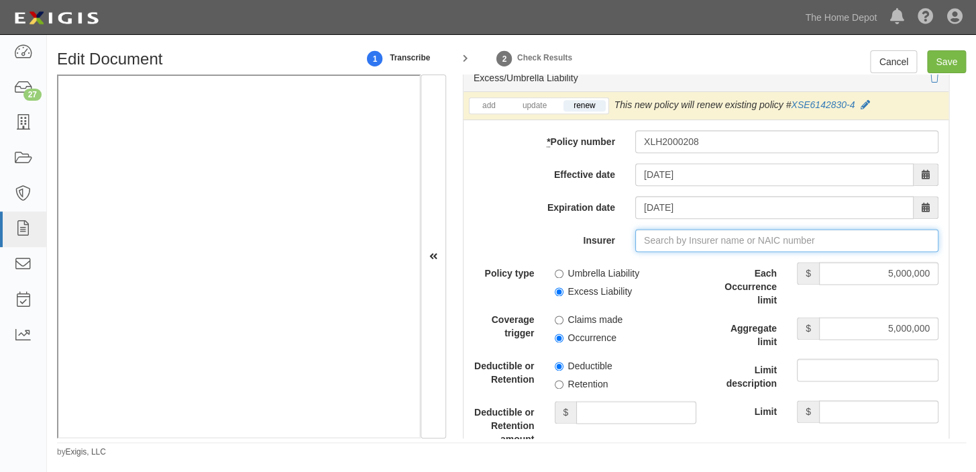
click at [635, 252] on input "Insurer" at bounding box center [786, 240] width 303 height 23
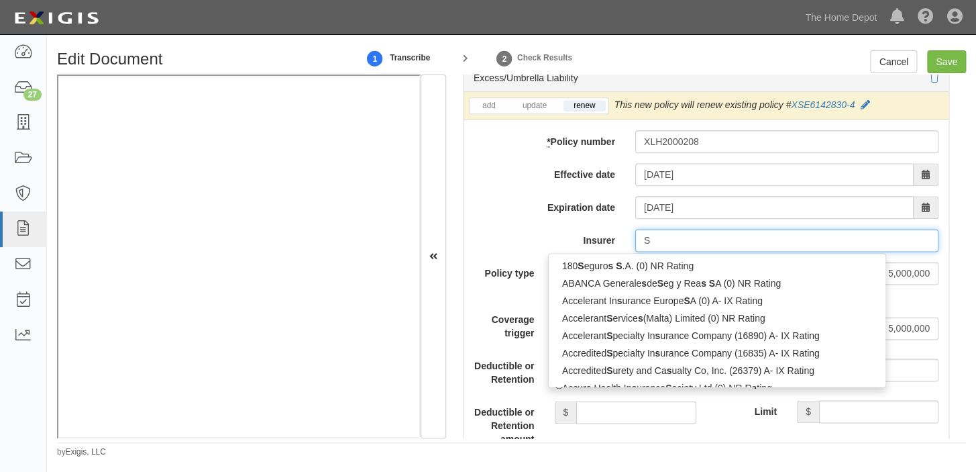
type input "SC"
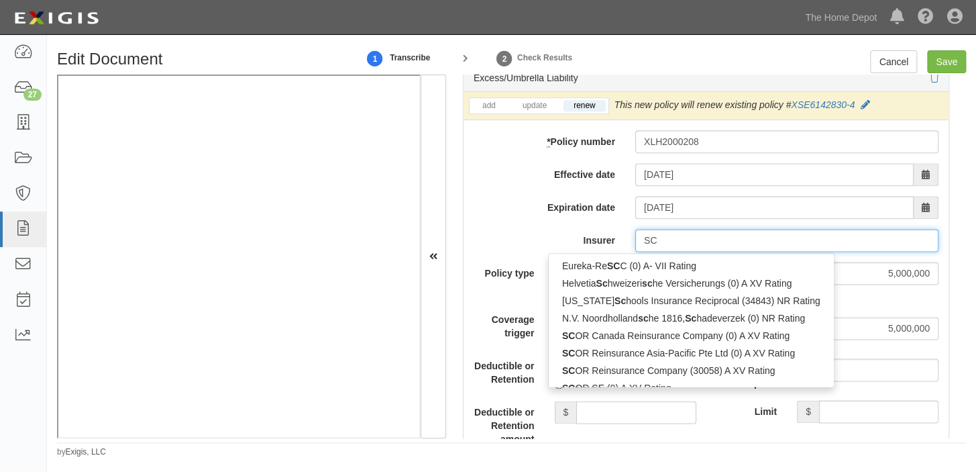
type input "SCOR Canada Reinsurance Company (0) A XV Rating"
type input "SCO"
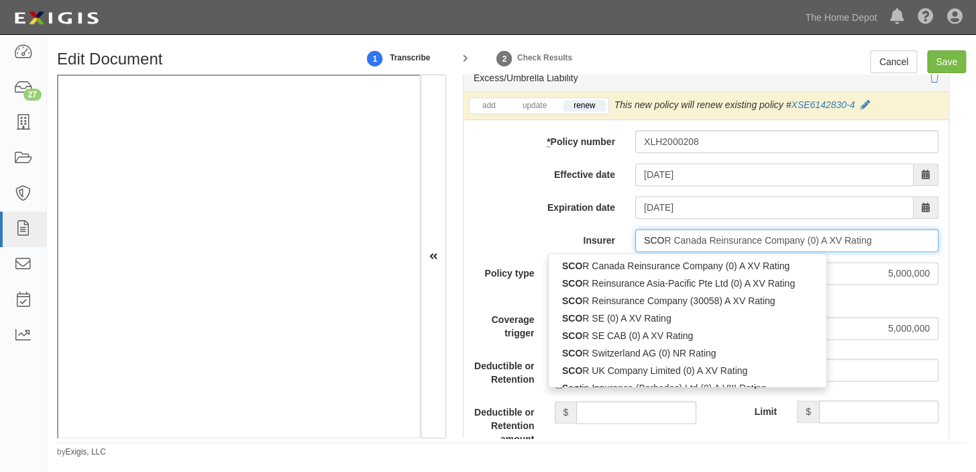
type input "SCOTia Insurance (Barbados) Ltd (0) A VIII Rating"
type input "SCOT"
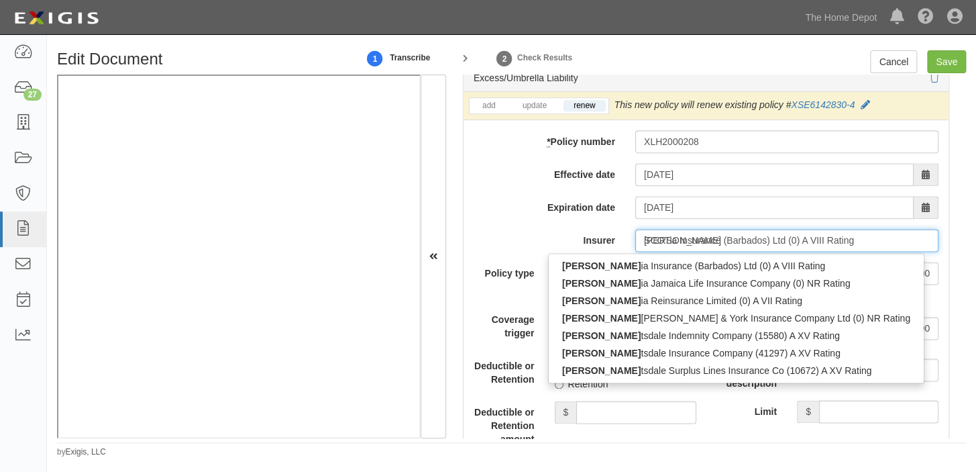
type input "SCOTTish & York Insurance Company Ltd (0) NR Rating"
type input "SCOTT"
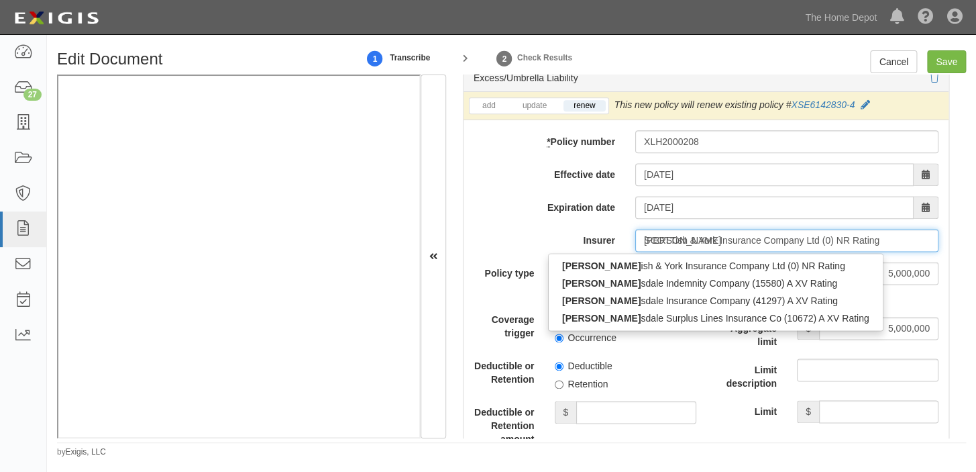
type input "SCOTTSdale Indemnity Company (15580) A XV Rating"
type input "SCOTTS"
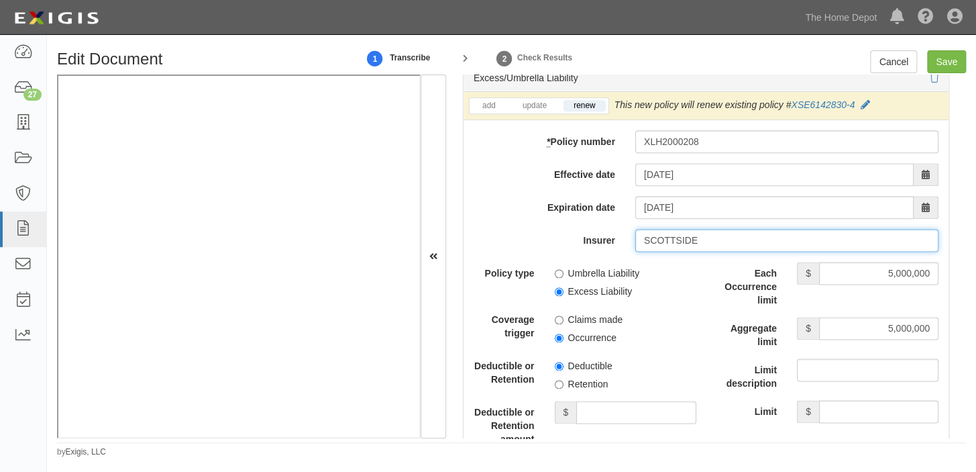
type input "SCOTTSIDE"
click at [671, 246] on input "Insurer" at bounding box center [786, 240] width 303 height 23
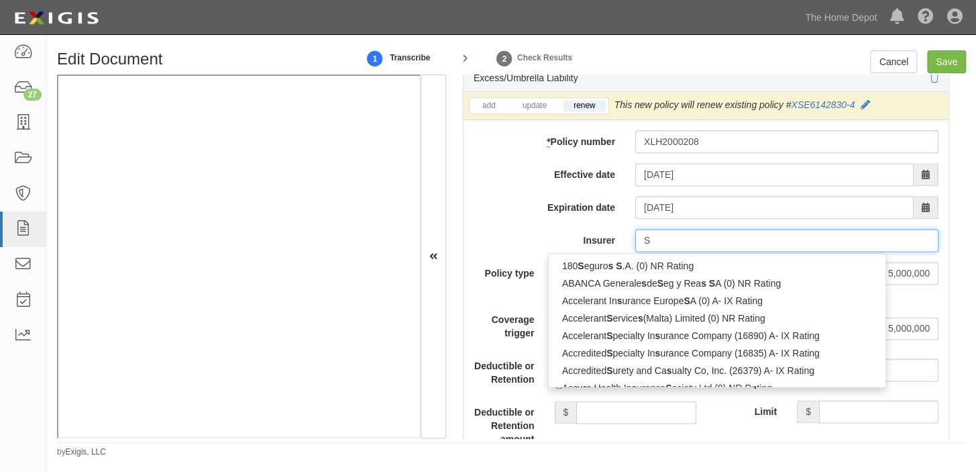
type input "SC"
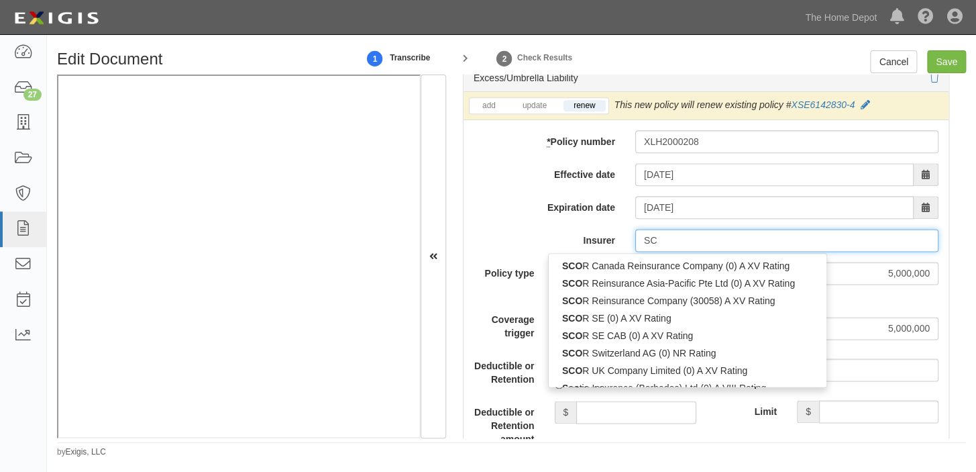
type input "SCOR Canada Reinsurance Company (0) A XV Rating"
type input "SCO"
type input "SCOTia Insurance (Barbados) Ltd (0) A VIII Rating"
type input "SCOT"
type input "SCOTTish & York Insurance Company Ltd (0) NR Rating"
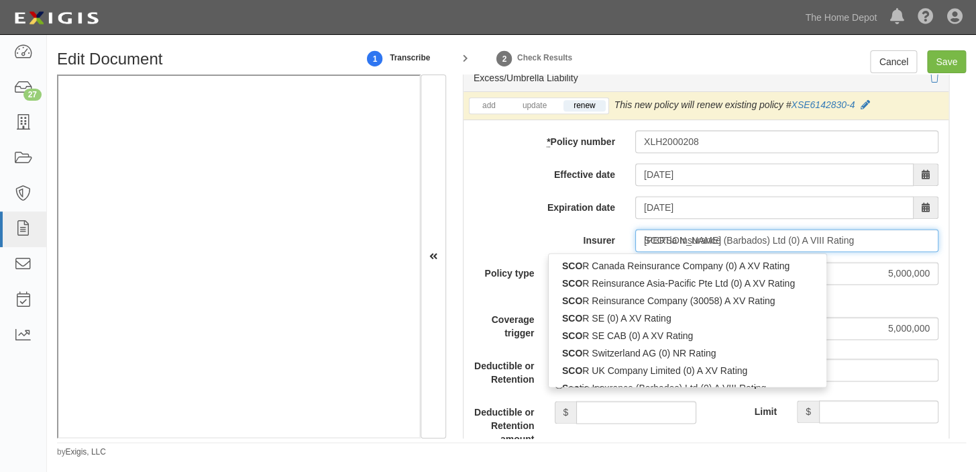
type input "SCOTT"
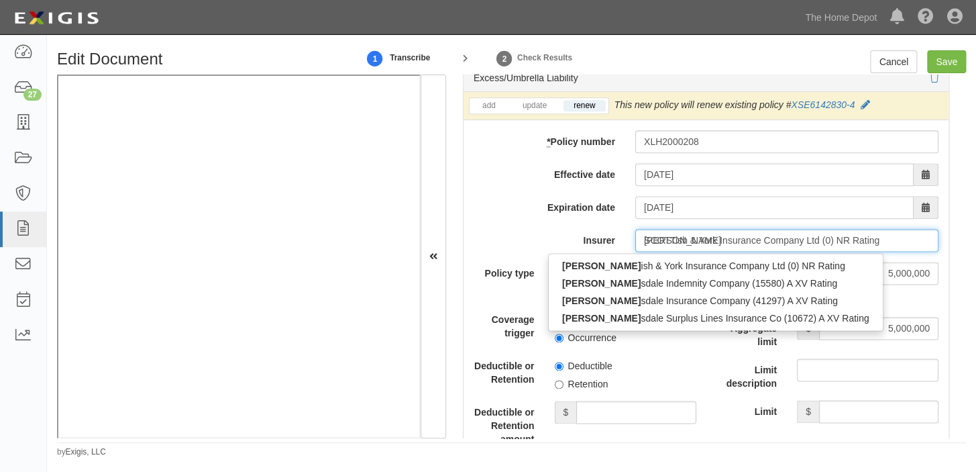
type input "SCOTTSdale Indemnity Company (15580) A XV Rating"
type input "SCOTTS"
type input "SCOTTSDale Indemnity Company (15580) A XV Rating"
type input "SCOTTSD"
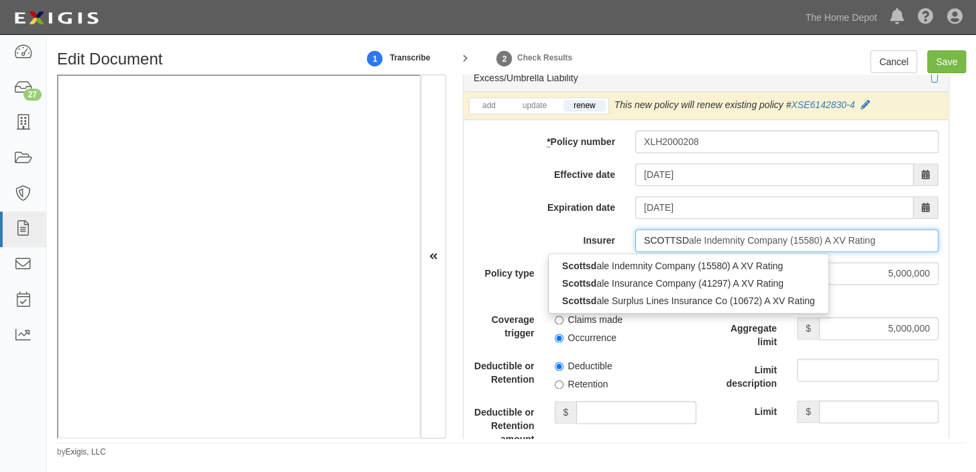
type input "SCOTTSDAle Indemnity Company (15580) A XV Rating"
type input "SCOTTSDA"
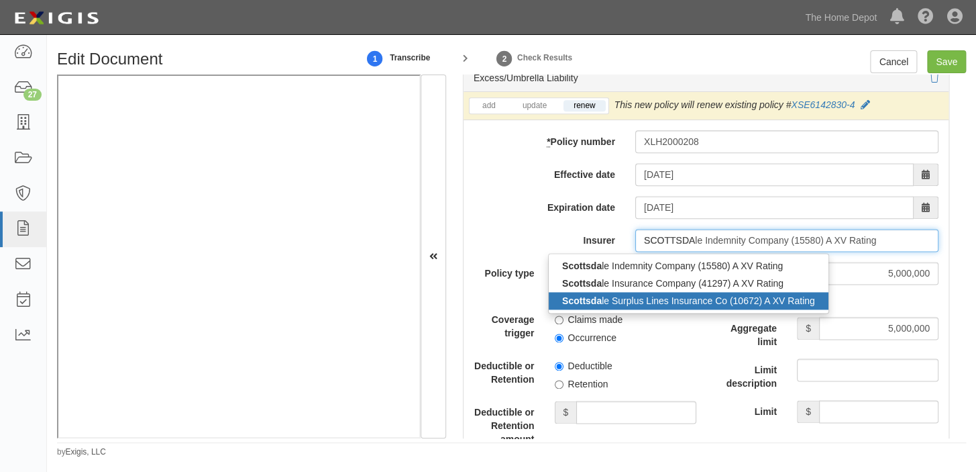
click at [653, 307] on div "Scottsda le Surplus Lines Insurance Co (10672) A XV Rating" at bounding box center [689, 300] width 280 height 17
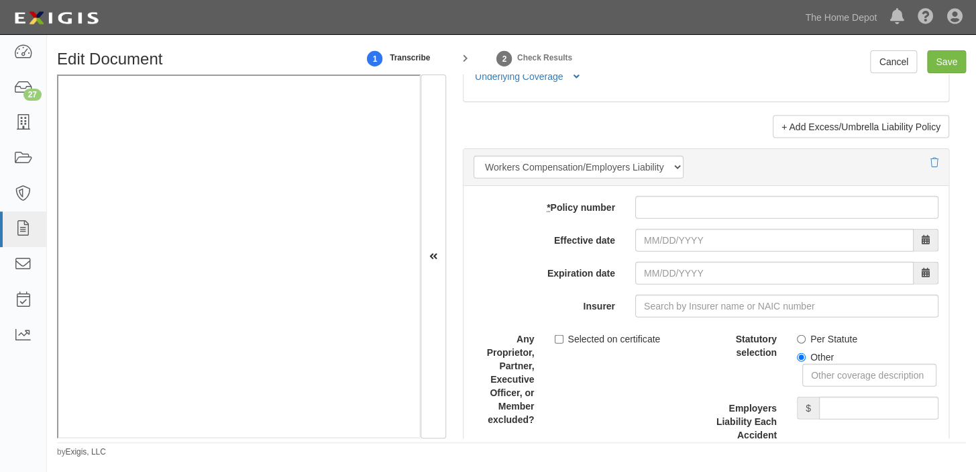
scroll to position [3354, 0]
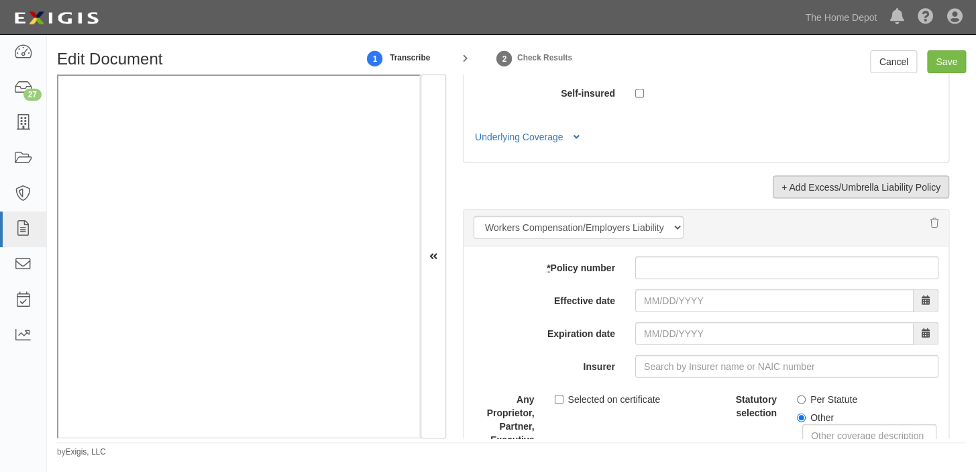
type input "Scottsdale Surplus Lines Insurance Co (10672) A XV Rating"
click at [807, 186] on link "+ Add Excess/Umbrella Liability Policy" at bounding box center [861, 187] width 176 height 23
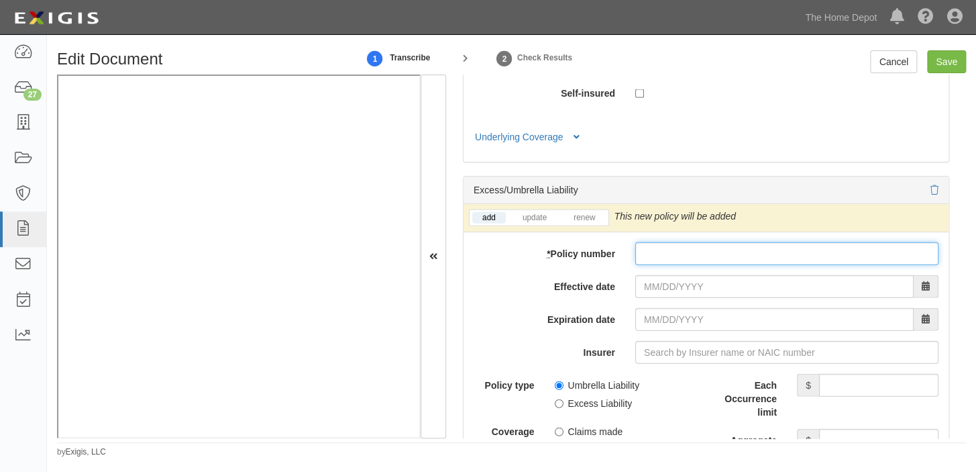
click at [672, 256] on input "* Policy number" at bounding box center [786, 253] width 303 height 23
paste input "13847609-B"
type input "13847609-B"
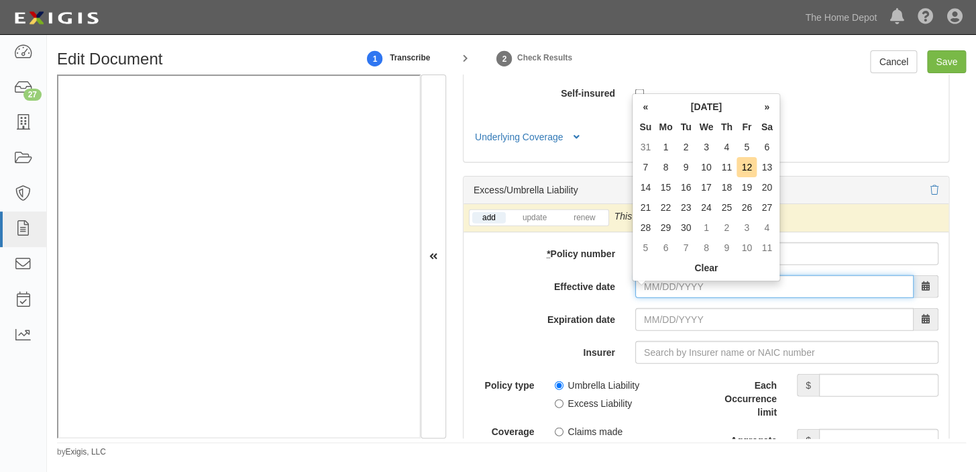
click at [661, 286] on input "Effective date" at bounding box center [774, 286] width 278 height 23
click at [724, 163] on td "11" at bounding box center [726, 167] width 20 height 20
type input "09/11/2025"
type input "09/11/2026"
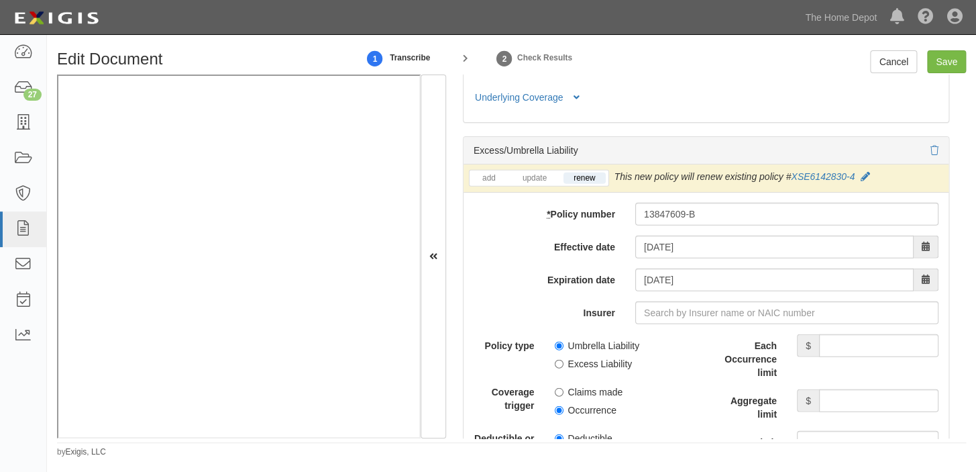
scroll to position [3414, 0]
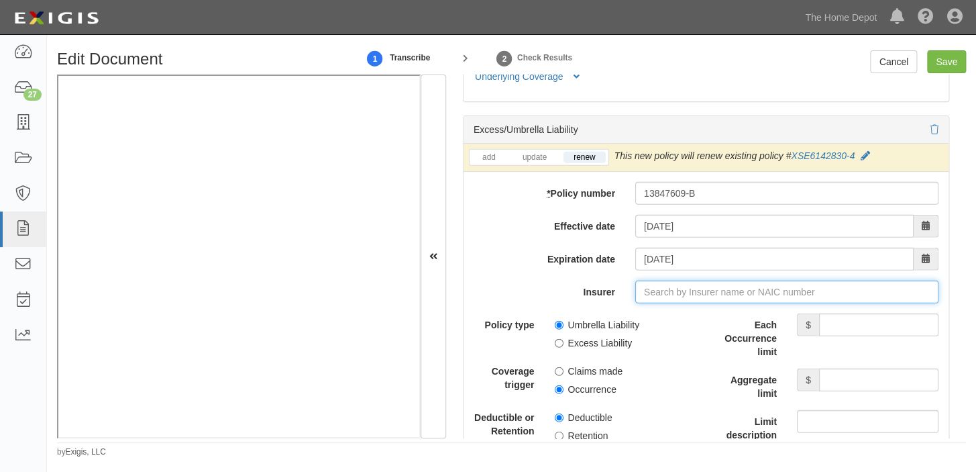
click at [691, 302] on input "Insurer" at bounding box center [786, 291] width 303 height 23
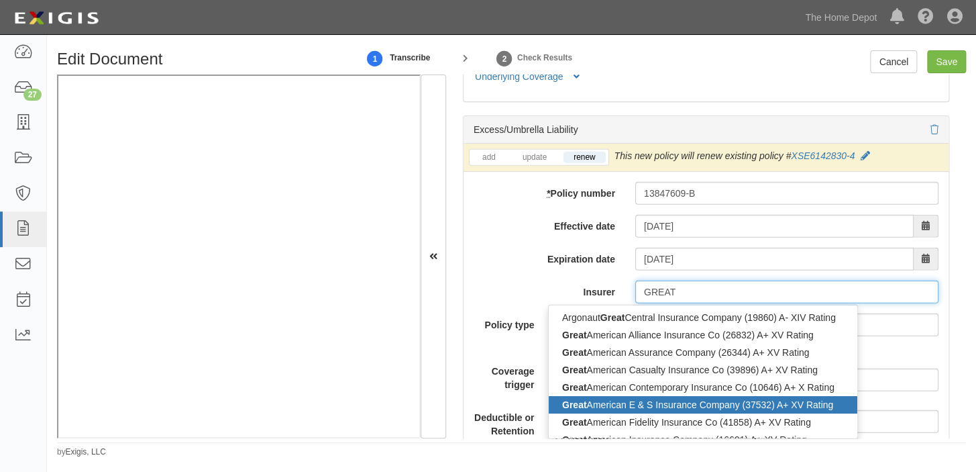
type input "GREAT"
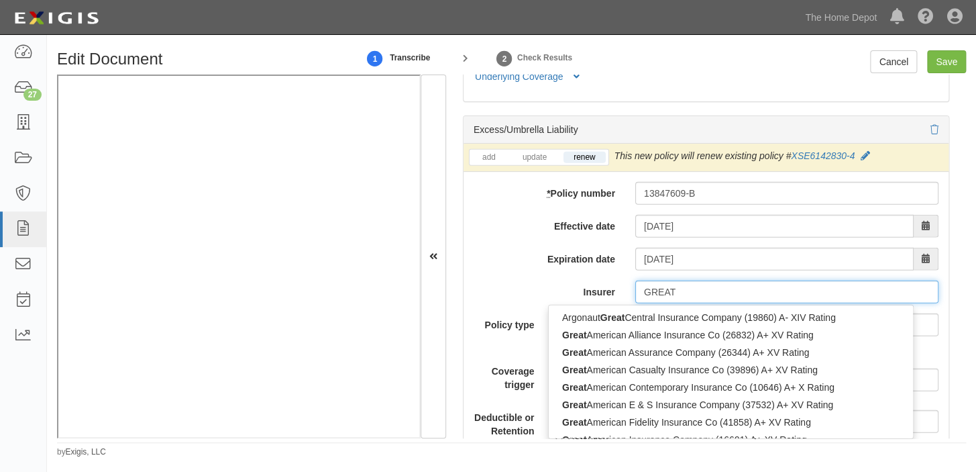
type input "GREAT American Insurance Co of New York (22136) A+ XV Rating"
type input "GREAT A"
type input "GREAT AMerican Insurance Co of New York (22136) A+ XV Rating"
type input "GREAT AM"
type input "GREAT AMErican Insurance Co of New York (22136) A+ XV Rating"
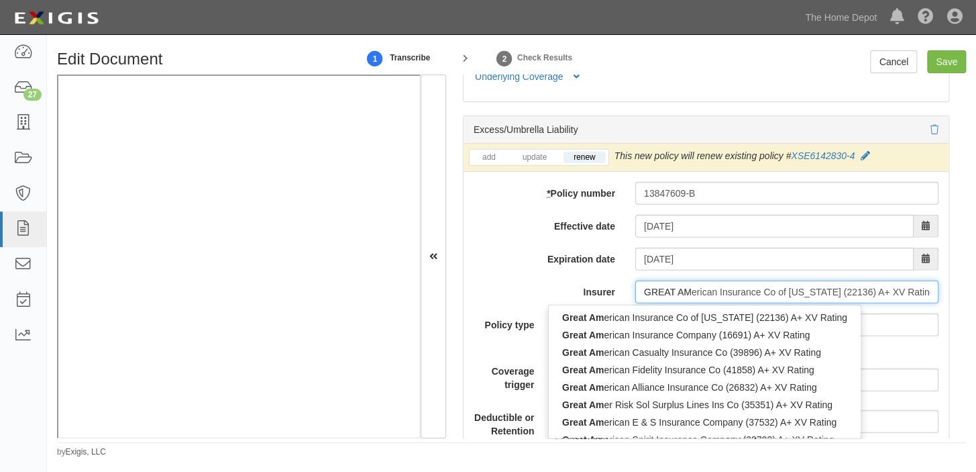
type input "GREAT AME"
type input "GREAT AMERican Insurance Co of New York (22136) A+ XV Rating"
type input "GREAT AMER"
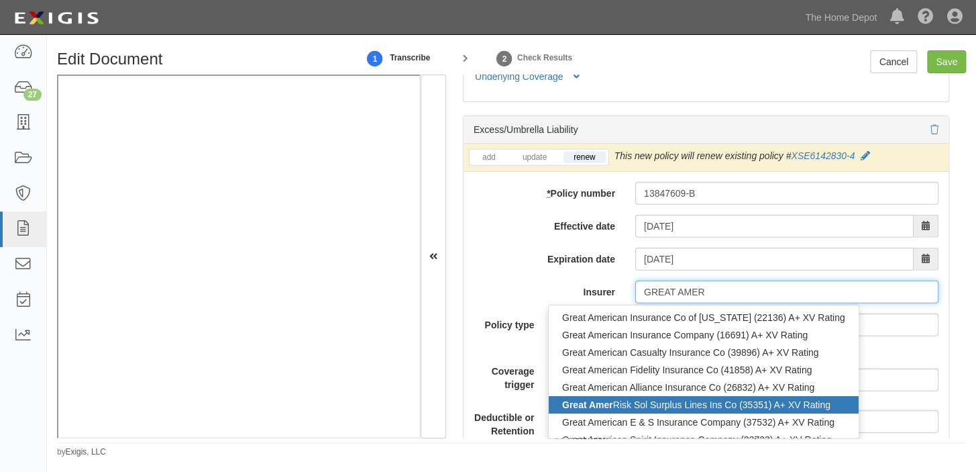
click at [683, 402] on div "Great Amer Risk Sol Surplus Lines Ins Co (35351) A+ XV Rating" at bounding box center [704, 404] width 310 height 17
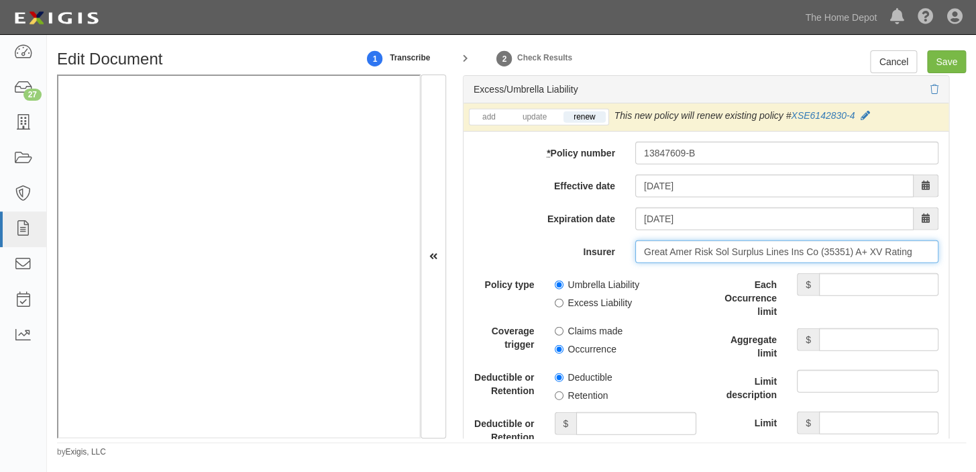
scroll to position [3475, 0]
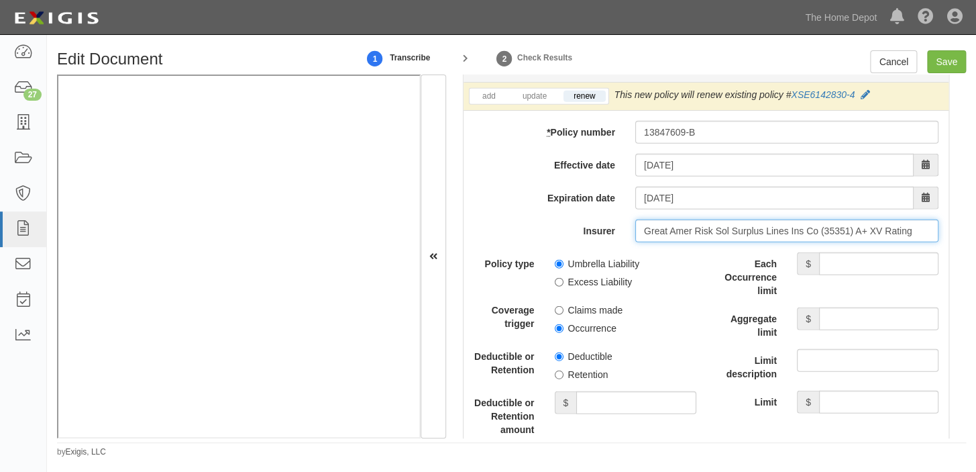
type input "Great Amer Risk Sol Surplus Lines Ins Co (35351) A+ XV Rating"
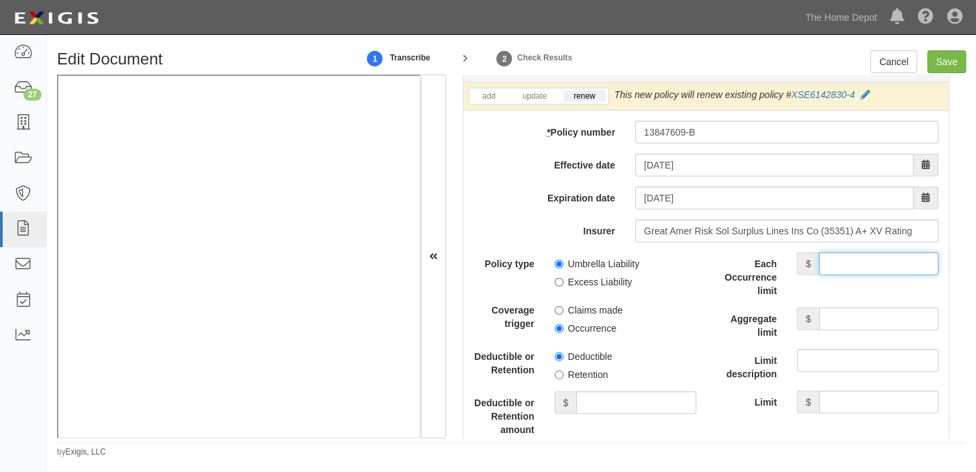
click at [882, 274] on input "Each Occurrence limit" at bounding box center [878, 263] width 119 height 23
type input "10,000,000"
click at [865, 325] on input "Aggregate limit" at bounding box center [878, 318] width 119 height 23
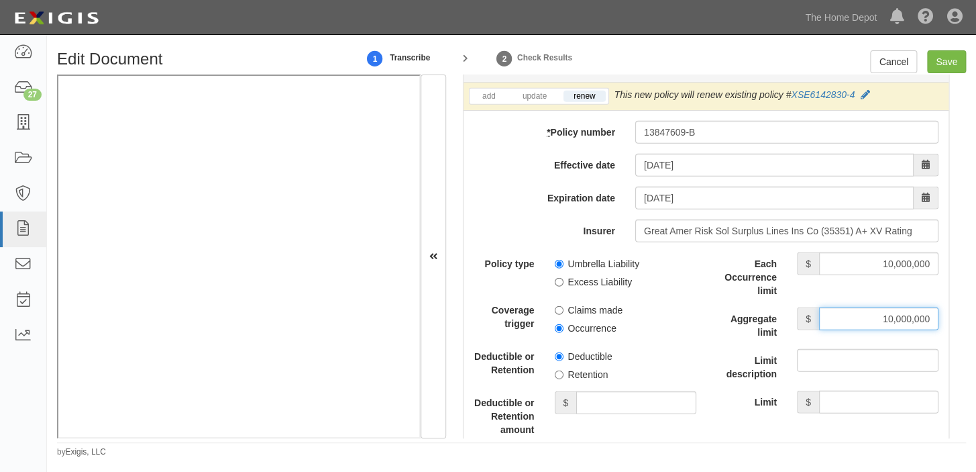
type input "10,000,000"
click at [614, 285] on label "Excess Liability" at bounding box center [594, 281] width 78 height 13
click at [563, 285] on input "Excess Liability" at bounding box center [559, 282] width 9 height 9
radio input "true"
click at [597, 328] on label "Occurrence" at bounding box center [586, 327] width 62 height 13
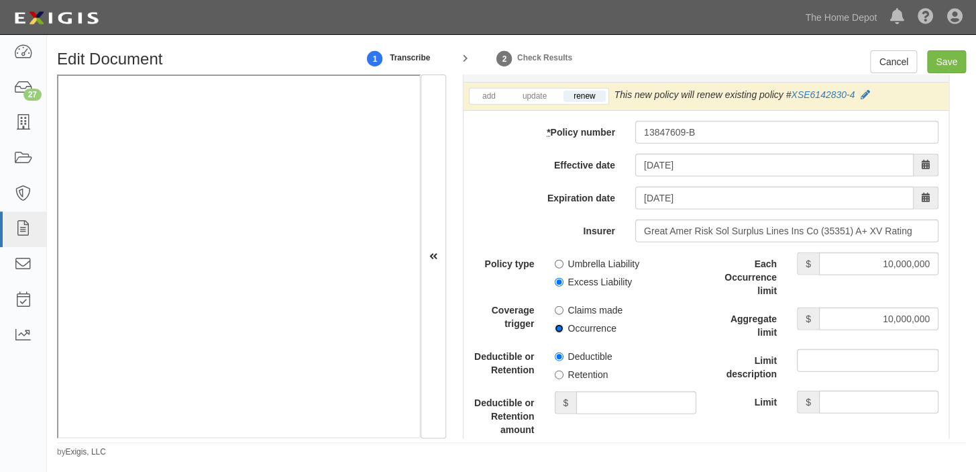
click at [563, 328] on input "Occurrence" at bounding box center [559, 328] width 9 height 9
radio input "true"
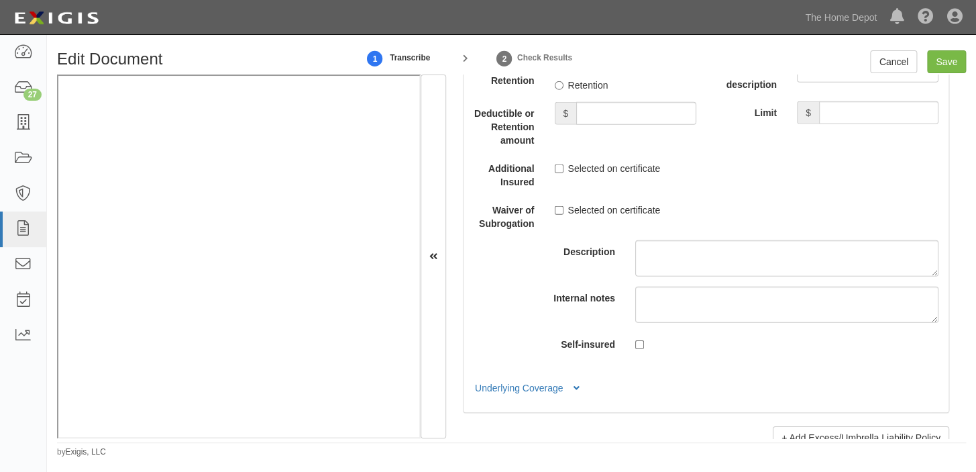
scroll to position [3781, 0]
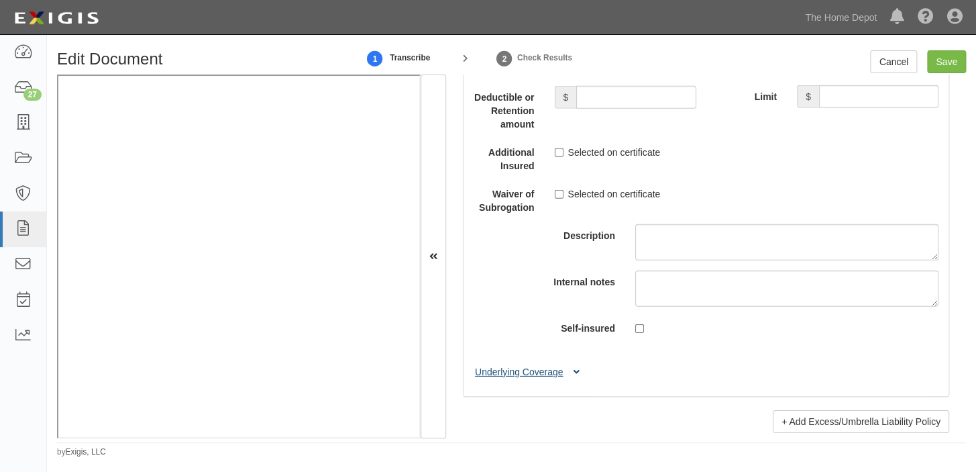
click at [573, 372] on button "Underlying Coverage" at bounding box center [529, 372] width 111 height 14
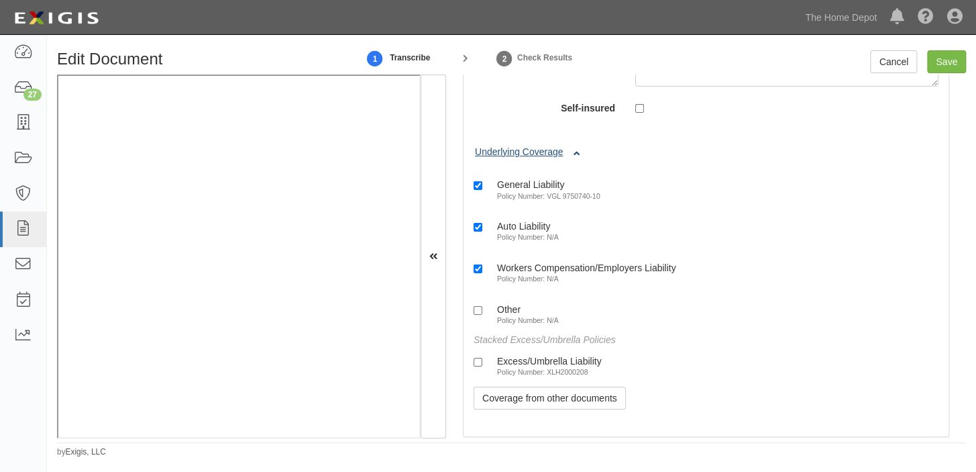
scroll to position [4025, 0]
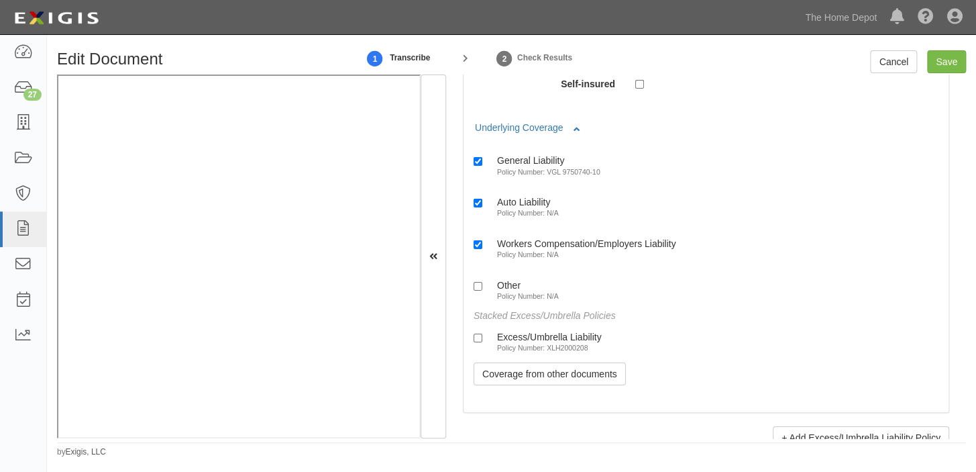
click at [563, 342] on div "Excess/Umbrella Liability" at bounding box center [549, 336] width 105 height 11
click at [482, 342] on input "Excess/Umbrella Liability Policy Number: XLH2000208" at bounding box center [478, 337] width 9 height 9
checkbox input "true"
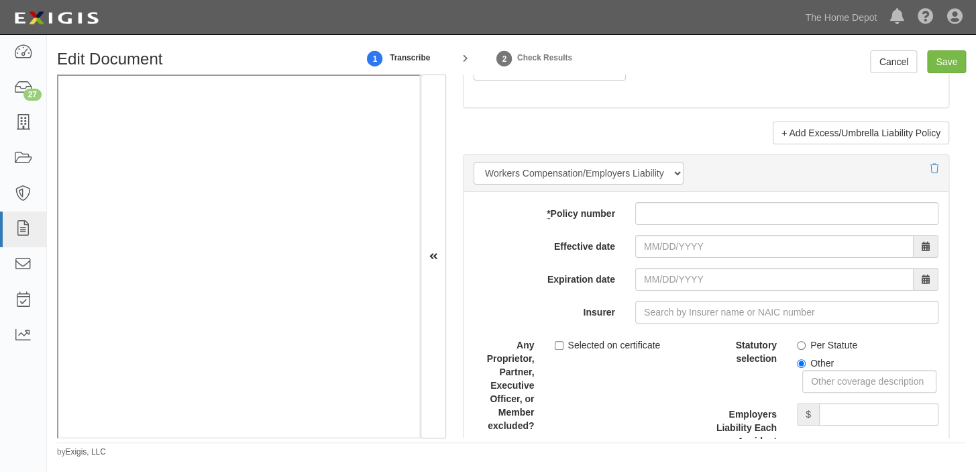
scroll to position [4390, 0]
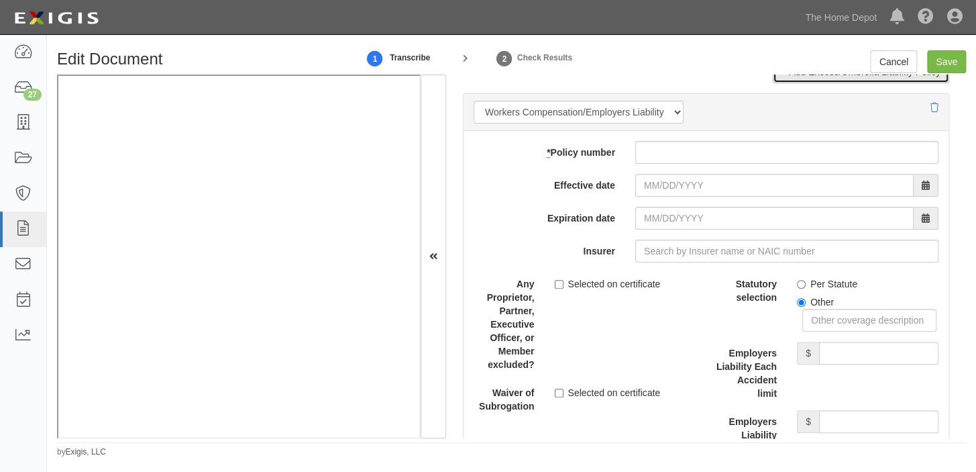
click at [811, 83] on link "+ Add Excess/Umbrella Liability Policy" at bounding box center [861, 71] width 176 height 23
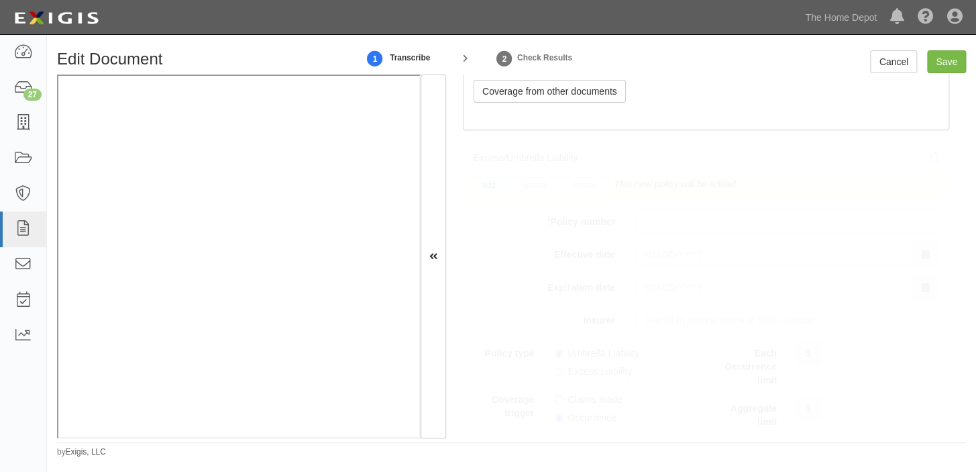
scroll to position [5134, 0]
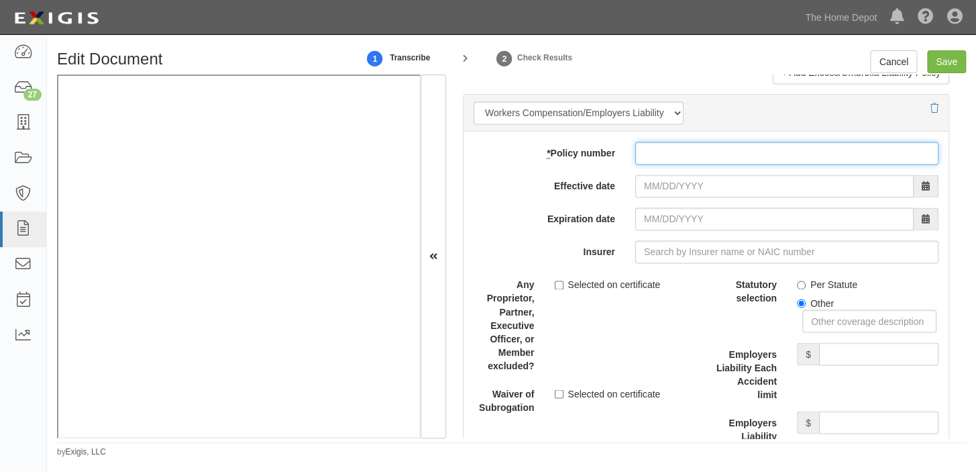
click at [677, 149] on input "* Policy number" at bounding box center [786, 153] width 303 height 23
paste input "13847610-B"
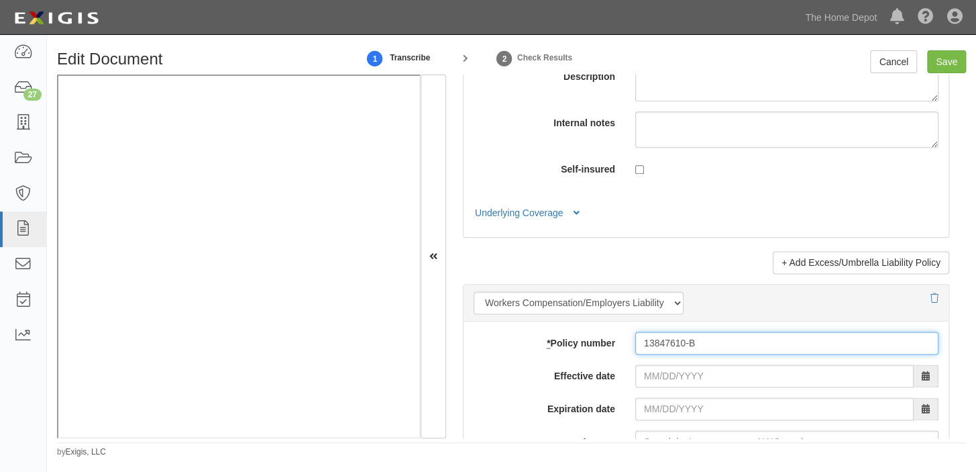
scroll to position [4890, 0]
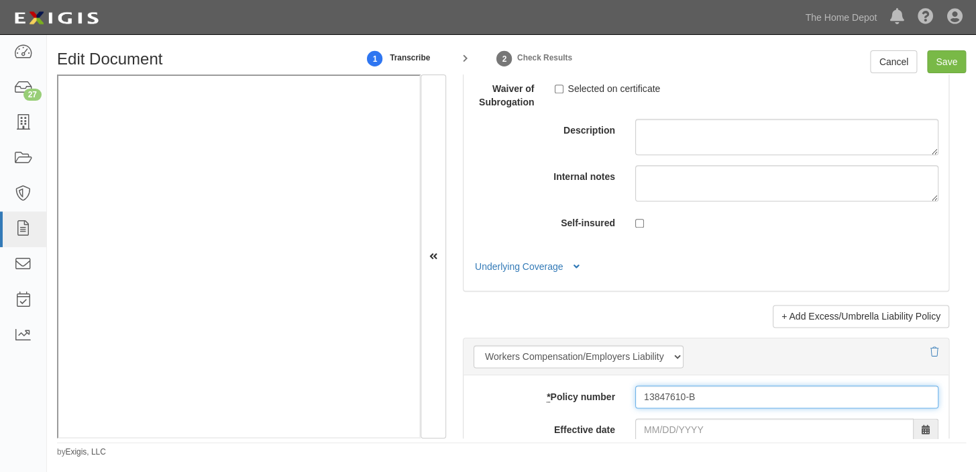
type input "13847610-B"
click at [919, 358] on div at bounding box center [706, 356] width 465 height 23
click at [930, 356] on icon at bounding box center [934, 351] width 8 height 9
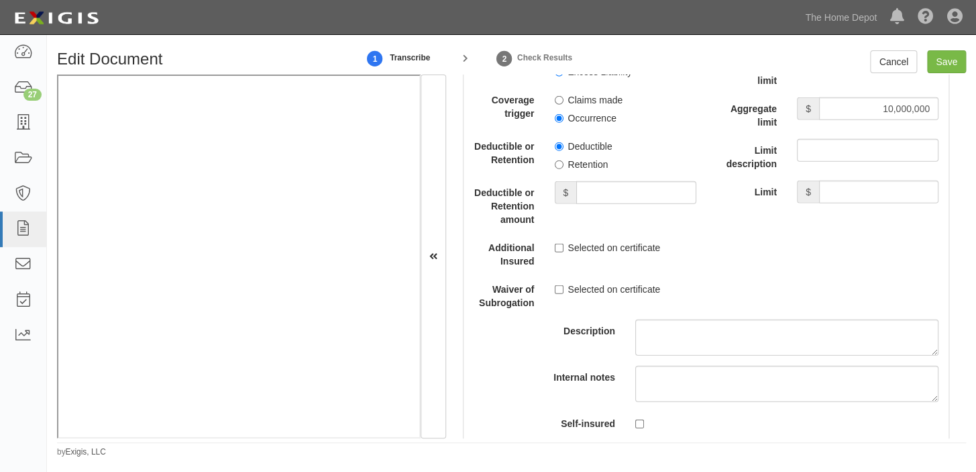
scroll to position [3629, 0]
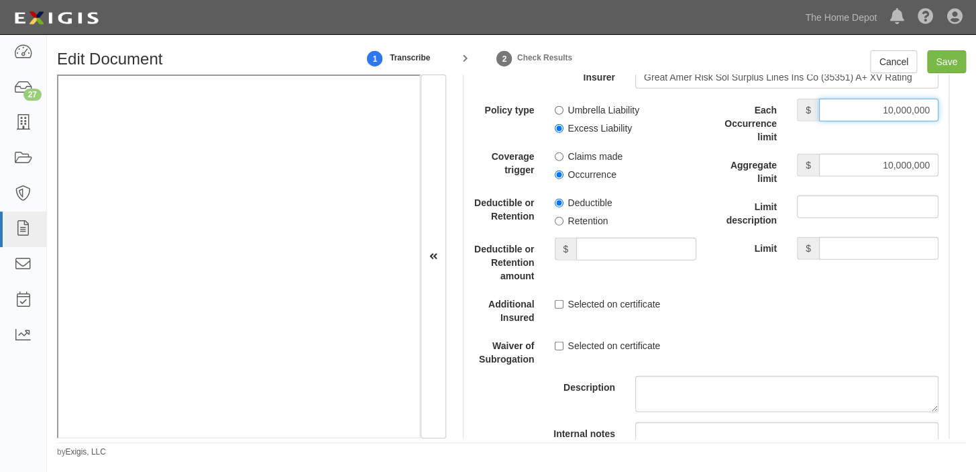
drag, startPoint x: 910, startPoint y: 117, endPoint x: 975, endPoint y: 109, distance: 64.9
click at [975, 109] on div "Edit Document 1 Transcribe 2 Check Results Cancel Save Document Details Receive…" at bounding box center [511, 253] width 929 height 407
type input "5,000,000"
drag, startPoint x: 867, startPoint y: 174, endPoint x: 975, endPoint y: 174, distance: 108.0
click at [975, 174] on div "Edit Document 1 Transcribe 2 Check Results Cancel Save Document Details Receive…" at bounding box center [511, 253] width 929 height 407
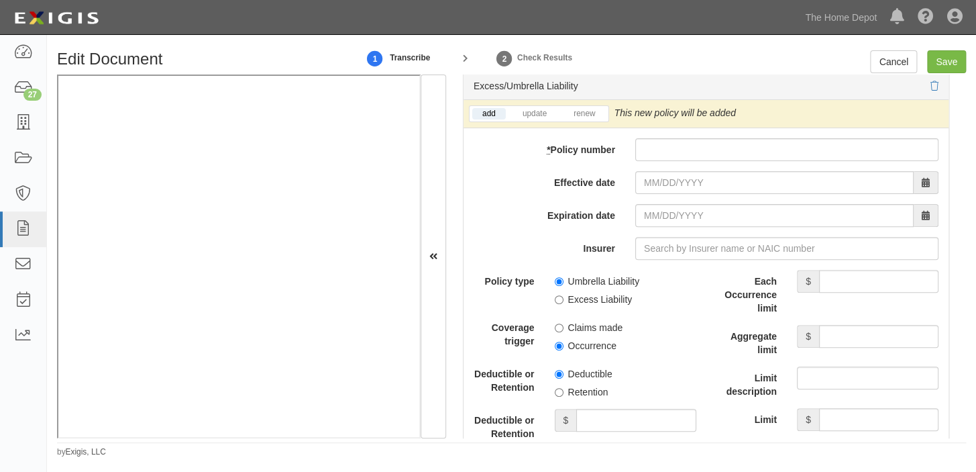
scroll to position [4421, 0]
type input "5,000,000"
click at [650, 160] on input "* Policy number" at bounding box center [786, 149] width 303 height 23
paste input "13847610-B"
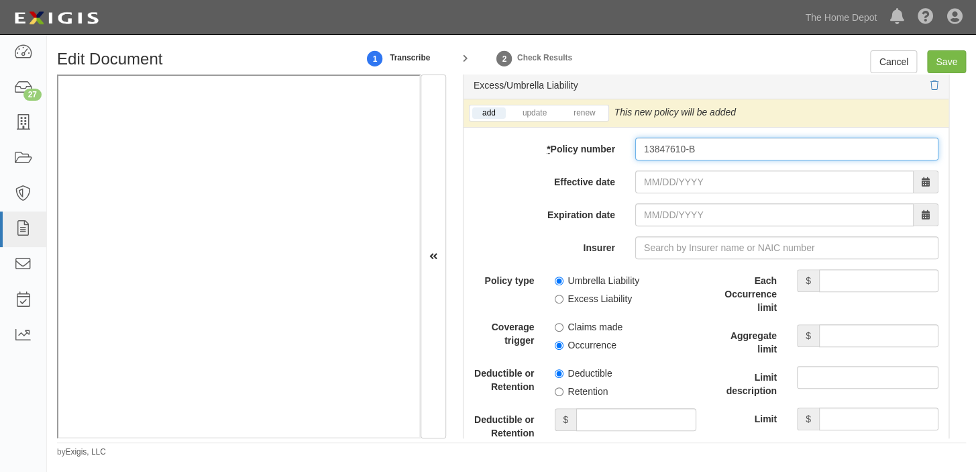
type input "13847610-B"
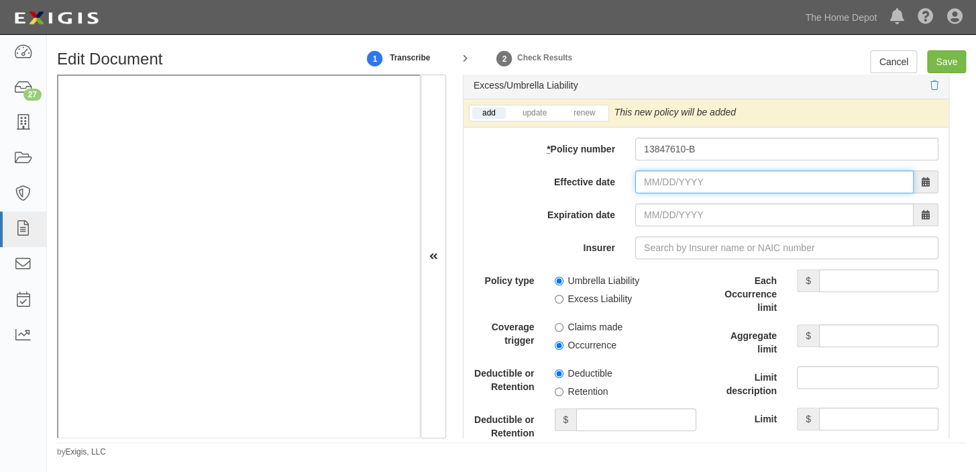
click at [658, 183] on input "Effective date" at bounding box center [774, 181] width 278 height 23
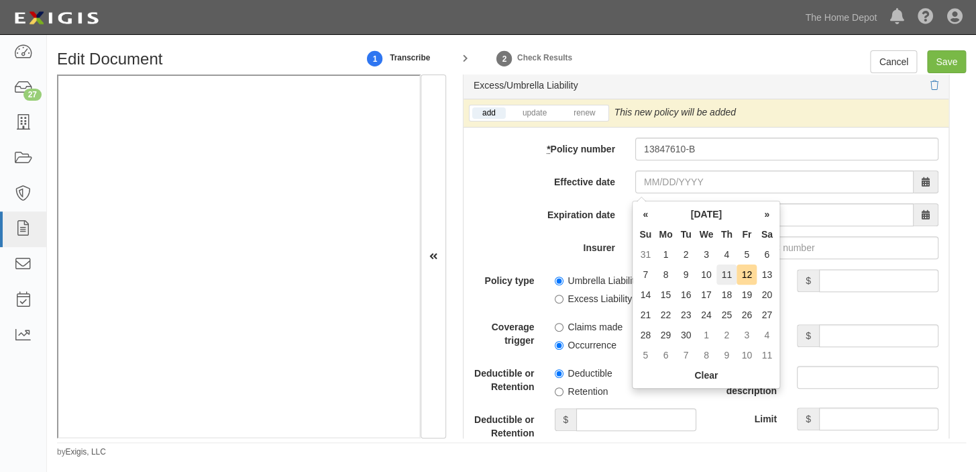
click at [722, 278] on td "11" at bounding box center [726, 274] width 20 height 20
type input "09/11/2025"
type input "09/11/2026"
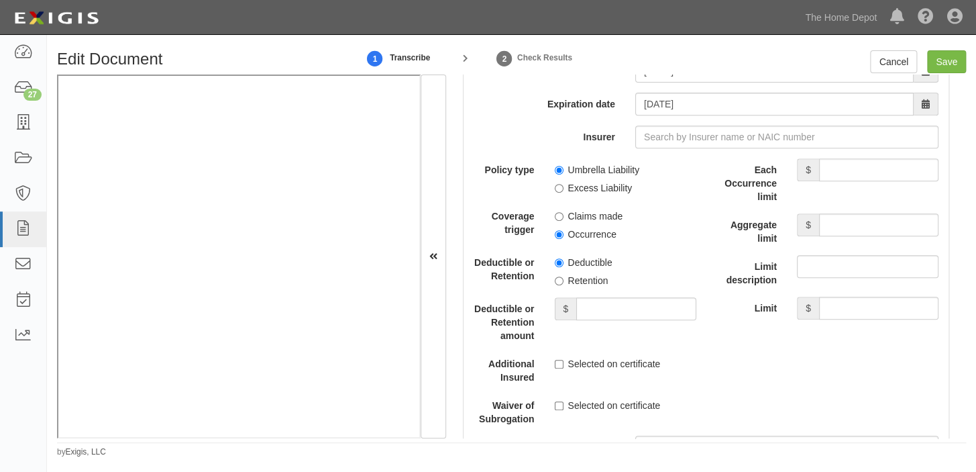
scroll to position [4543, 0]
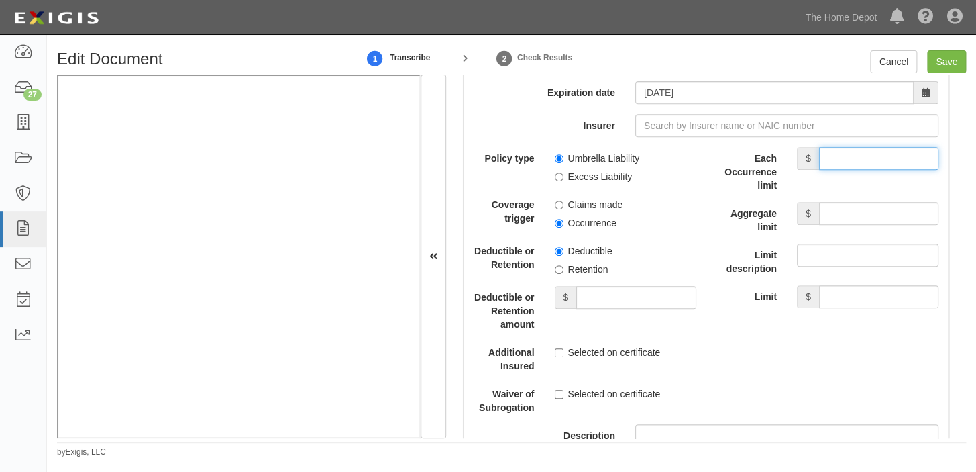
click at [870, 170] on input "Each Occurrence limit" at bounding box center [878, 158] width 119 height 23
type input "5,000,000"
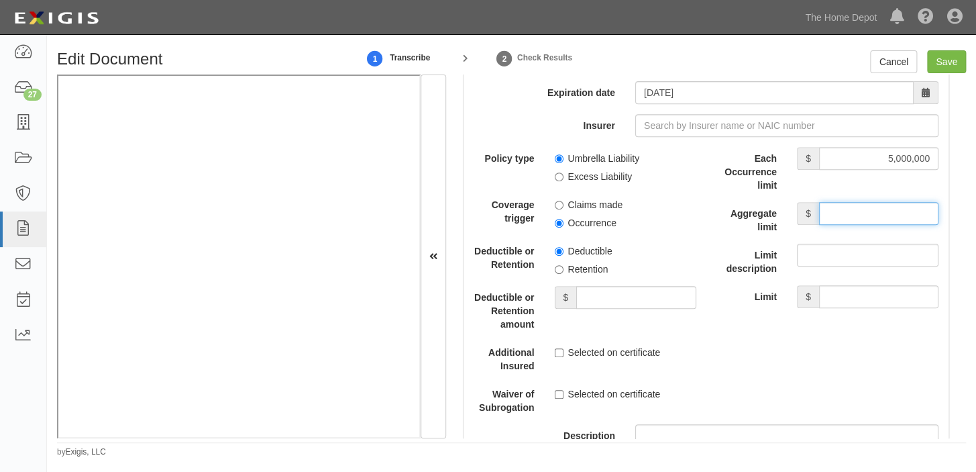
click at [864, 213] on input "Aggregate limit" at bounding box center [878, 213] width 119 height 23
type input "5,000,000"
click at [583, 183] on label "Excess Liability" at bounding box center [594, 176] width 78 height 13
click at [563, 181] on input "Excess Liability" at bounding box center [559, 176] width 9 height 9
radio input "true"
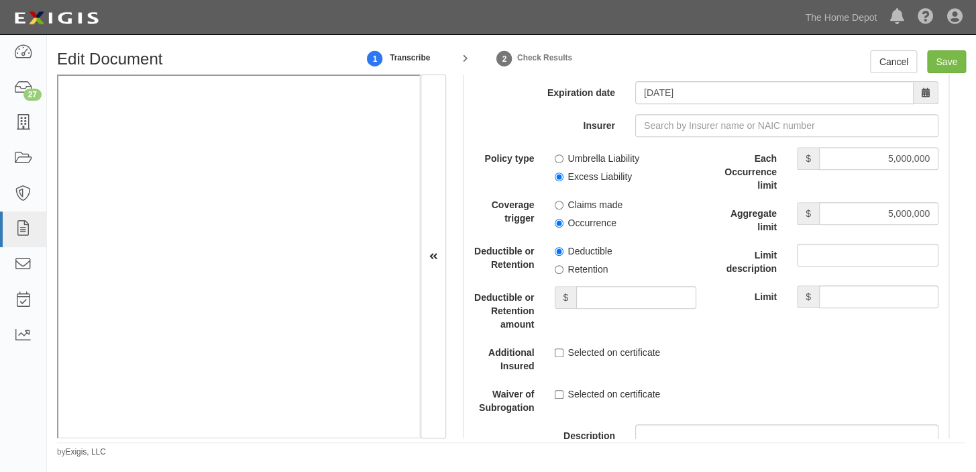
click at [584, 219] on span "Occurrence" at bounding box center [626, 220] width 142 height 18
click at [590, 229] on label "Occurrence" at bounding box center [586, 222] width 62 height 13
click at [563, 227] on input "Occurrence" at bounding box center [559, 223] width 9 height 9
radio input "true"
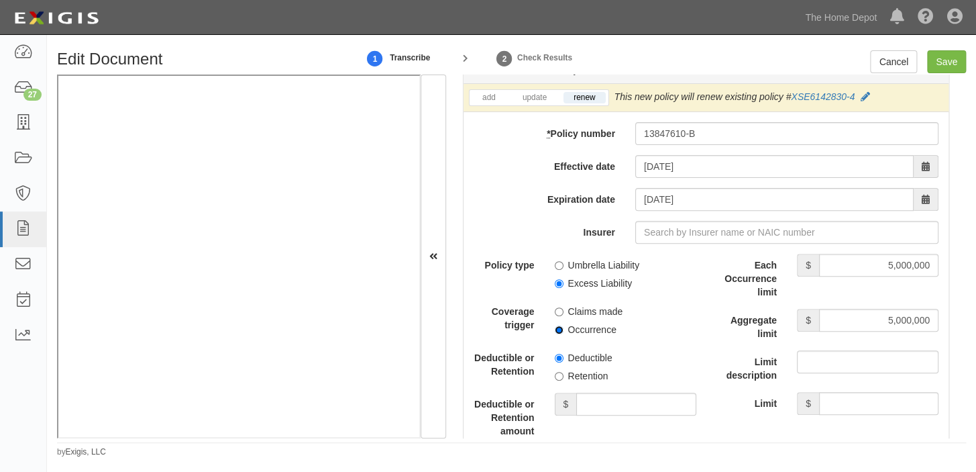
scroll to position [4421, 0]
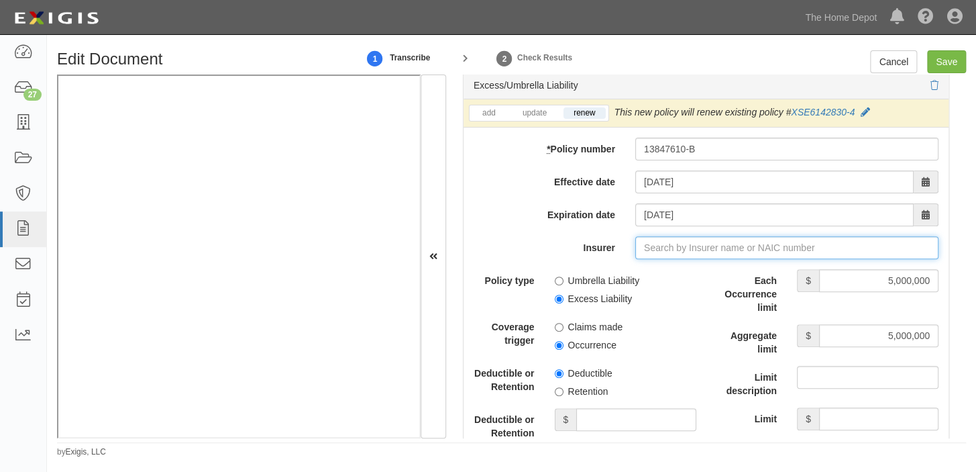
click at [643, 259] on input "Insurer" at bounding box center [786, 247] width 303 height 23
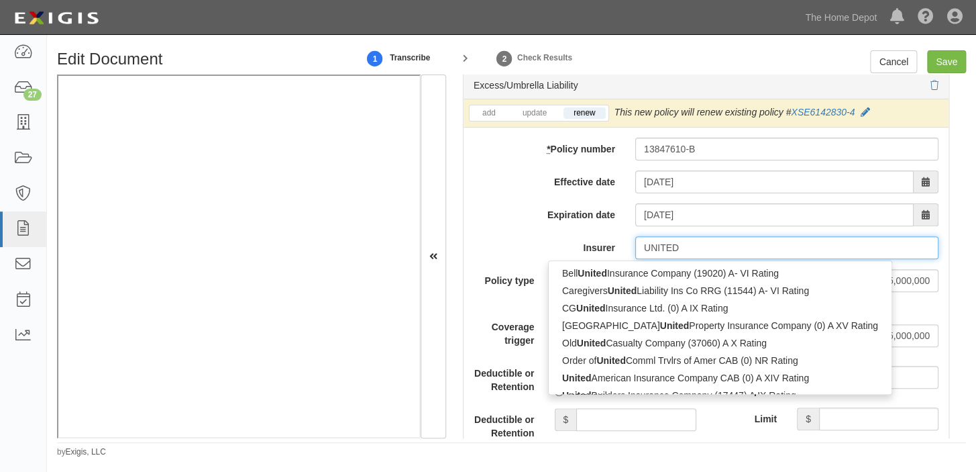
type input "UNITED"
type input "UNITED States Fire Insurance Company (21113) A+ XV Rating"
type input "UNITED S"
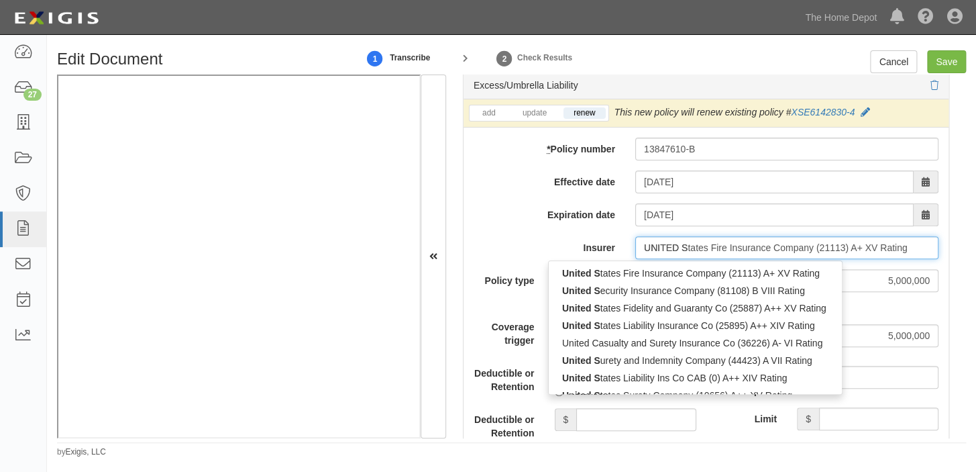
type input "UNITED SPecialty Insurance Company (12537) A X Rating"
type input "UNITED SP"
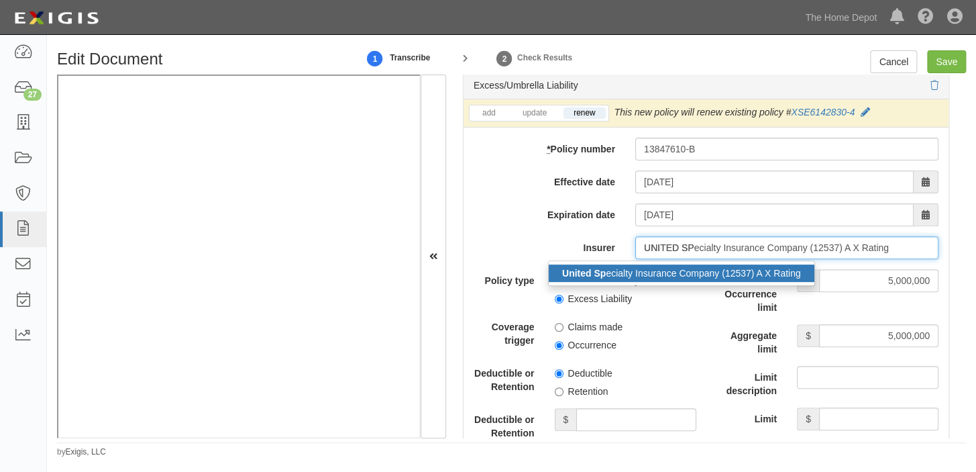
click at [641, 280] on div "United Sp ecialty Insurance Company (12537) A X Rating" at bounding box center [682, 272] width 266 height 17
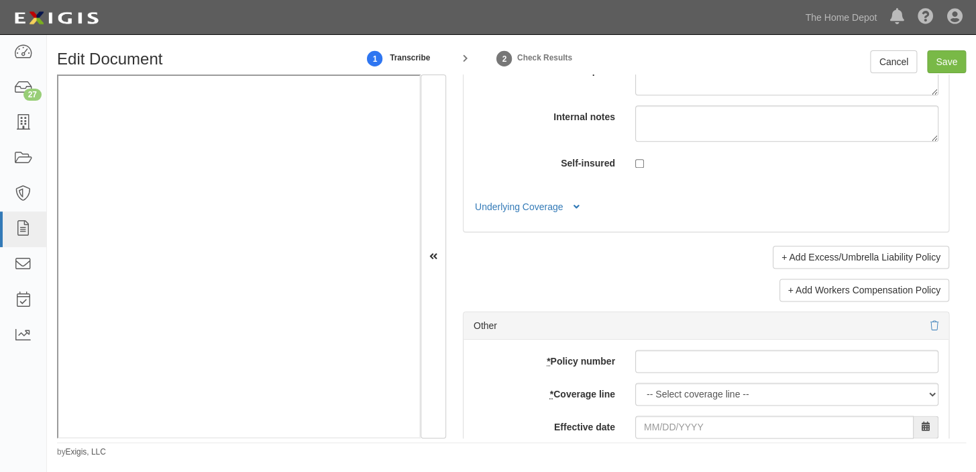
scroll to position [4971, 0]
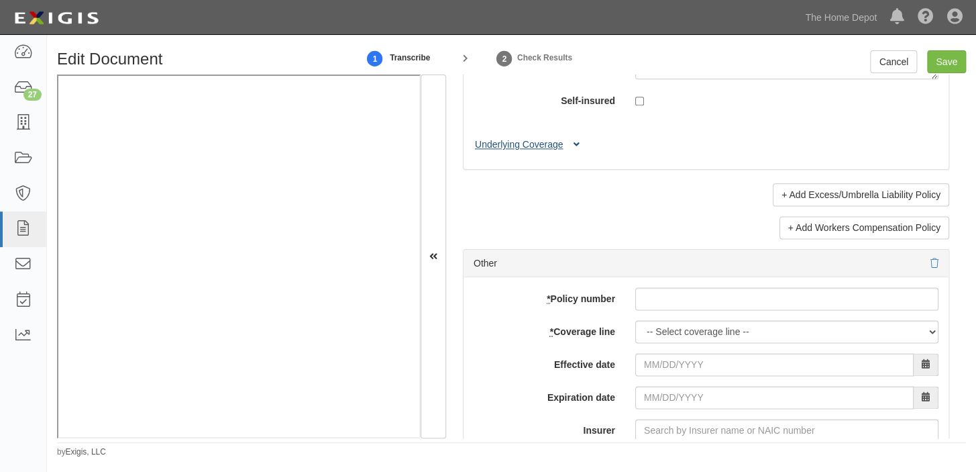
type input "United Specialty Insurance Company (12537) A X Rating"
click at [578, 146] on icon at bounding box center [577, 144] width 6 height 9
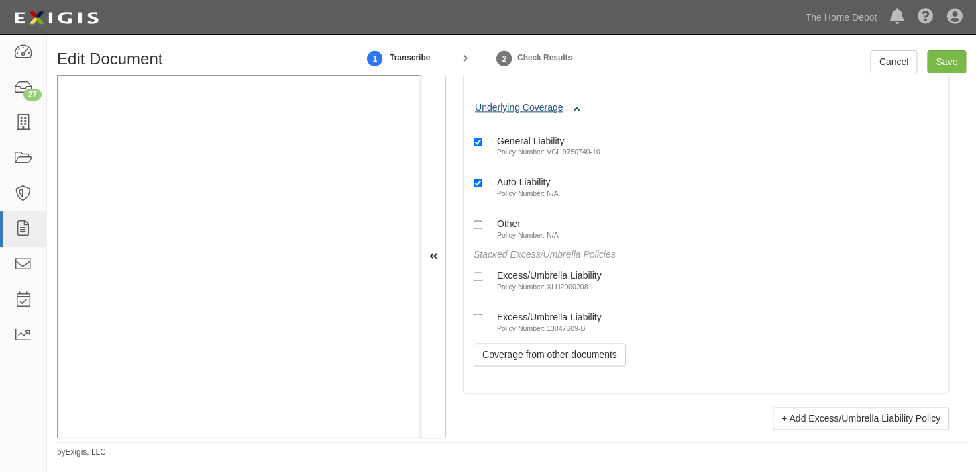
scroll to position [5092, 0]
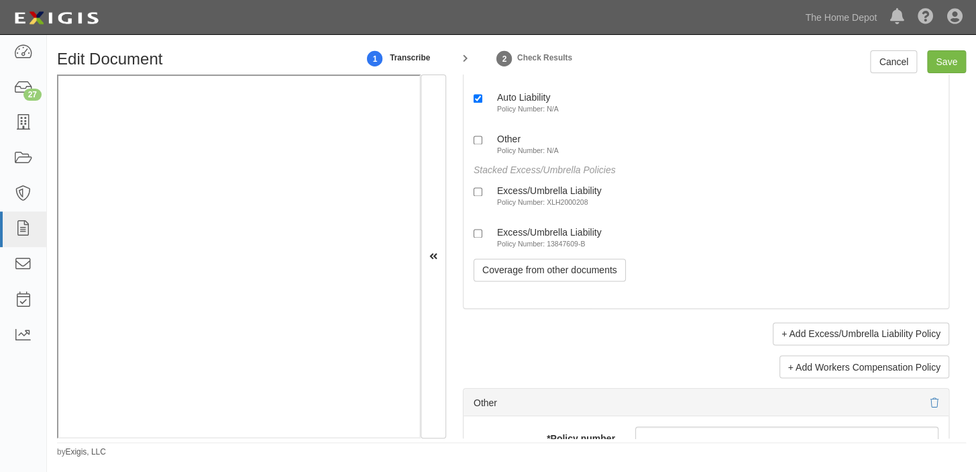
click at [562, 196] on div "Excess/Umbrella Liability" at bounding box center [549, 189] width 105 height 11
click at [482, 196] on input "Excess/Umbrella Liability Policy Number: XLH2000208" at bounding box center [478, 191] width 9 height 9
checkbox input "true"
click at [551, 237] on div "Excess/Umbrella Liability" at bounding box center [549, 231] width 105 height 11
click at [482, 237] on input "Excess/Umbrella Liability Policy Number: 13847609-B" at bounding box center [478, 233] width 9 height 9
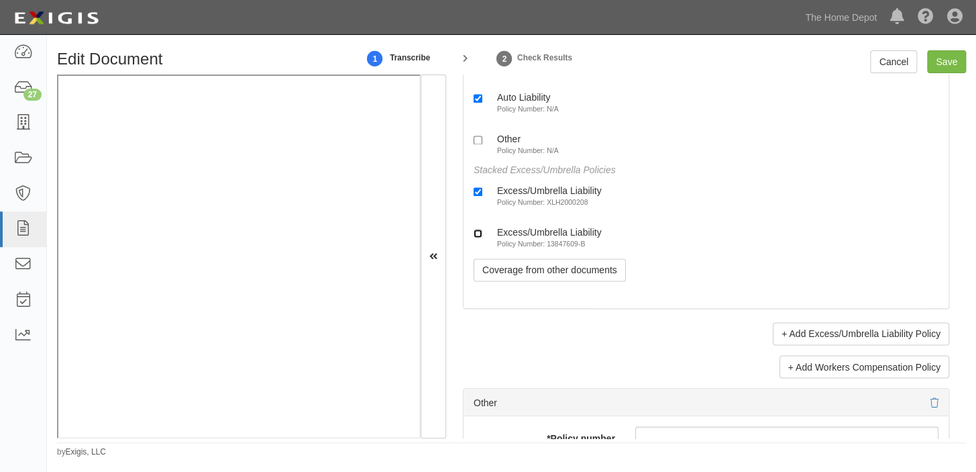
checkbox input "true"
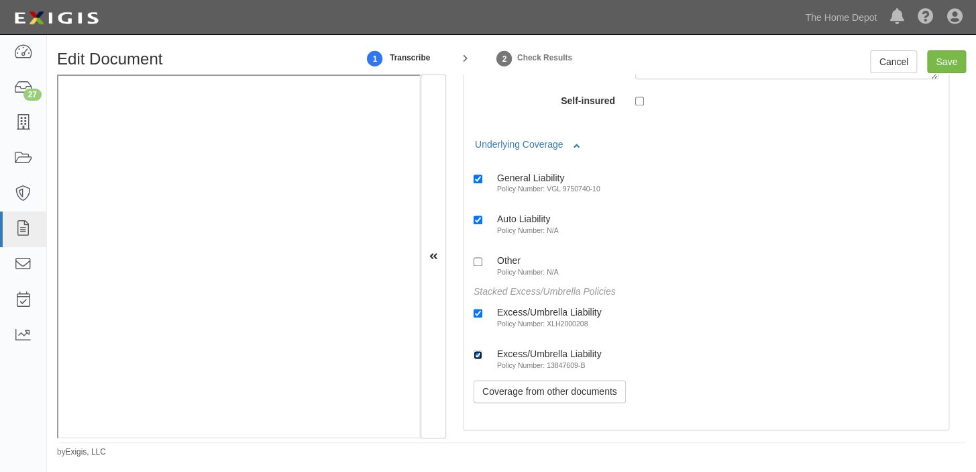
scroll to position [4971, 0]
click at [939, 69] on input "Save" at bounding box center [946, 61] width 39 height 23
type input "1000000"
type input "2000000"
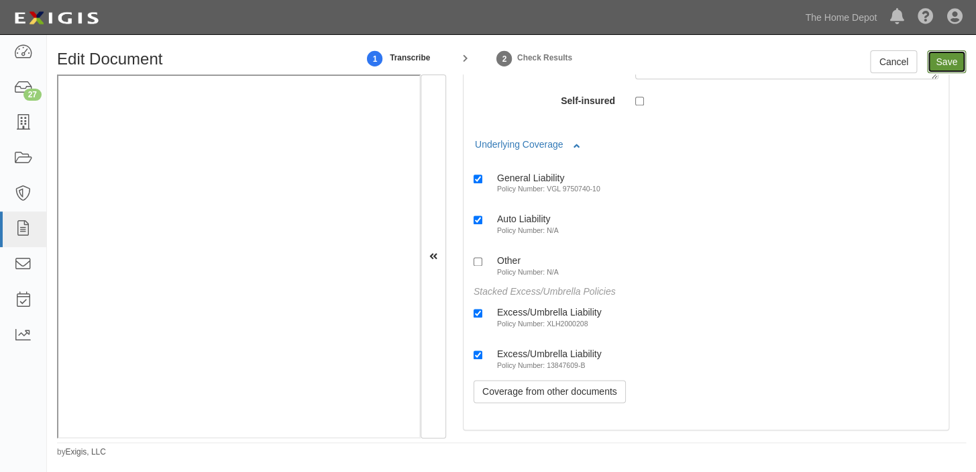
type input "5000000"
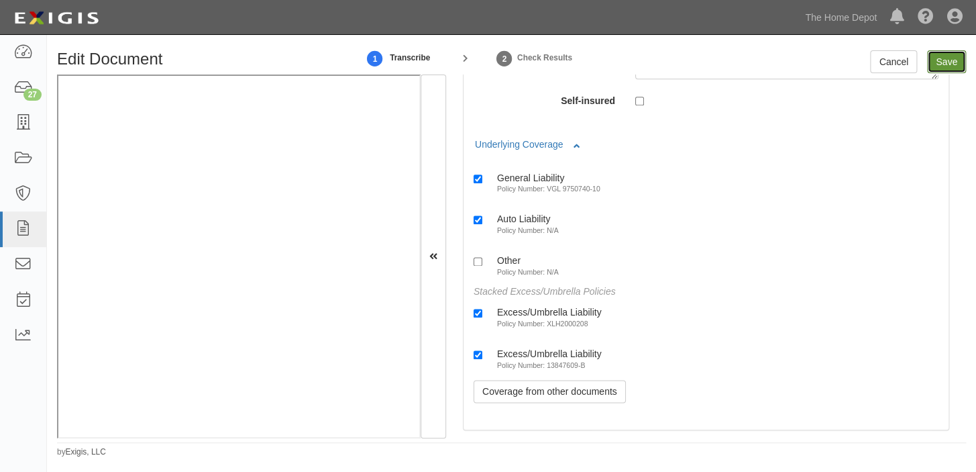
type input "5000000"
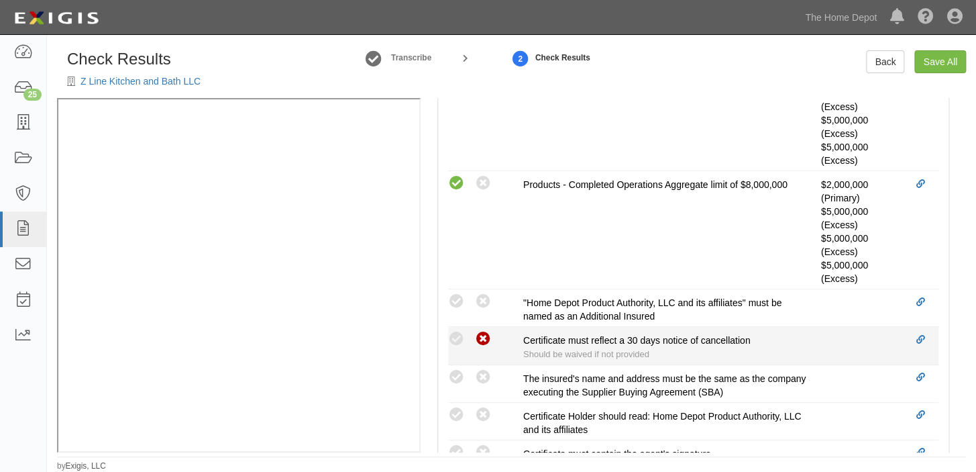
scroll to position [731, 0]
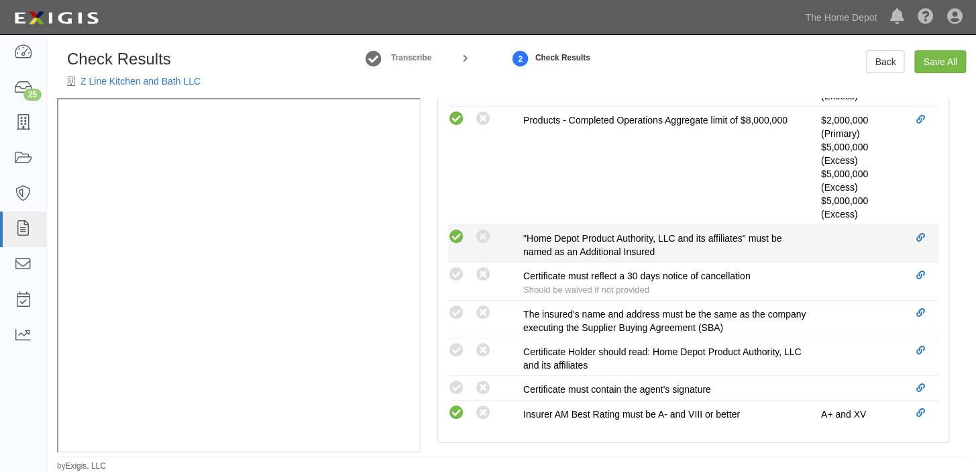
click at [450, 244] on icon at bounding box center [456, 237] width 17 height 17
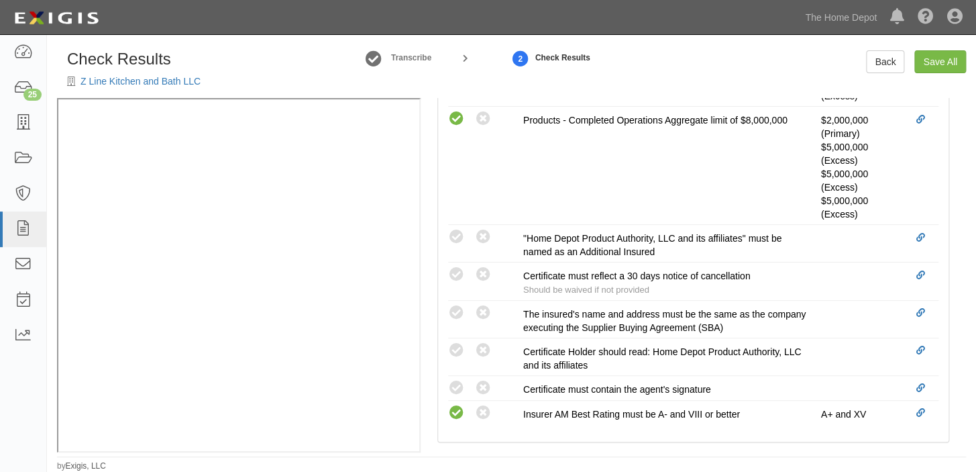
radio input "true"
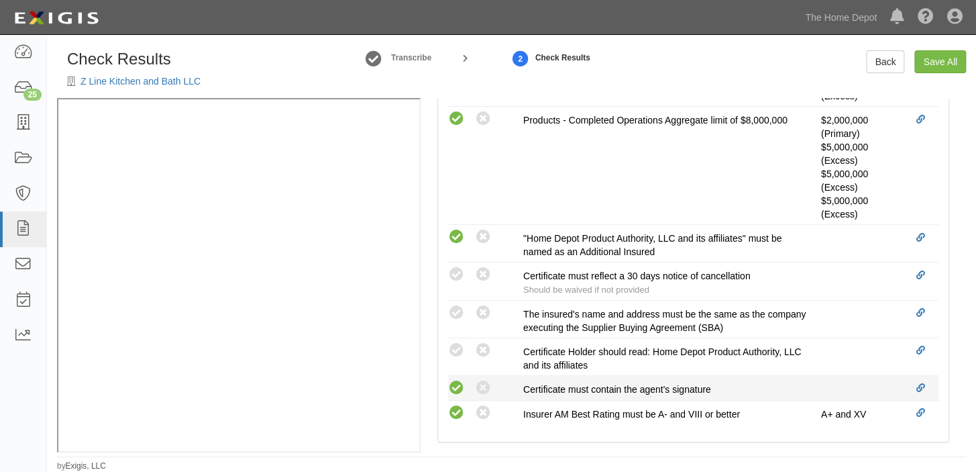
click at [452, 382] on icon at bounding box center [456, 388] width 17 height 17
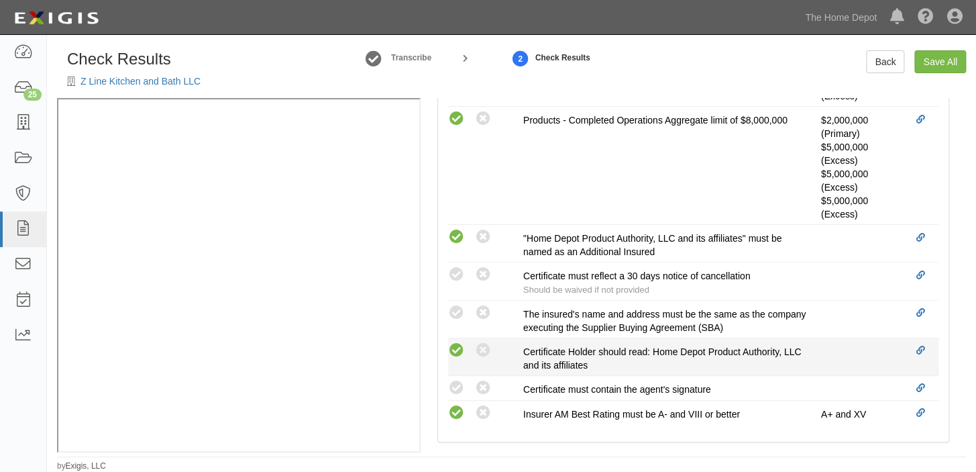
radio input "true"
click at [453, 338] on li "Compliant Waived: Non-Compliant Certificate Holder should read: Home Depot Prod…" at bounding box center [693, 357] width 490 height 38
click at [456, 343] on icon at bounding box center [456, 350] width 17 height 17
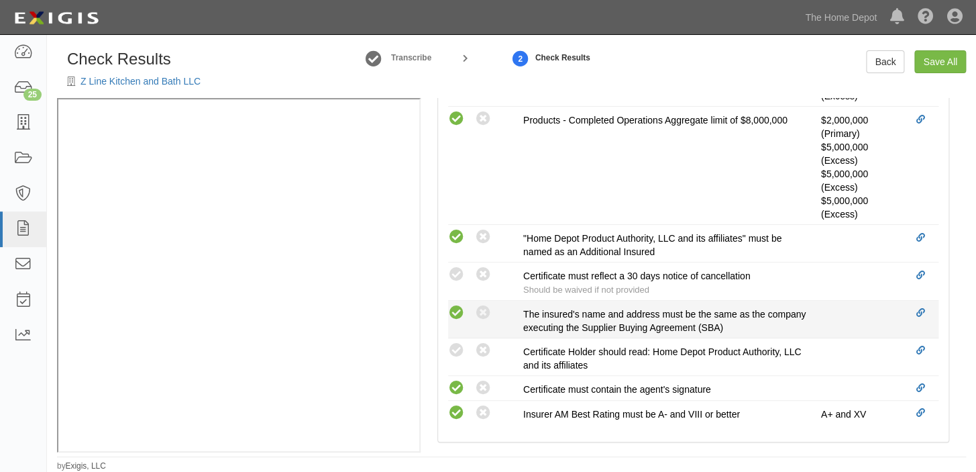
radio input "true"
click at [456, 311] on icon at bounding box center [456, 313] width 17 height 17
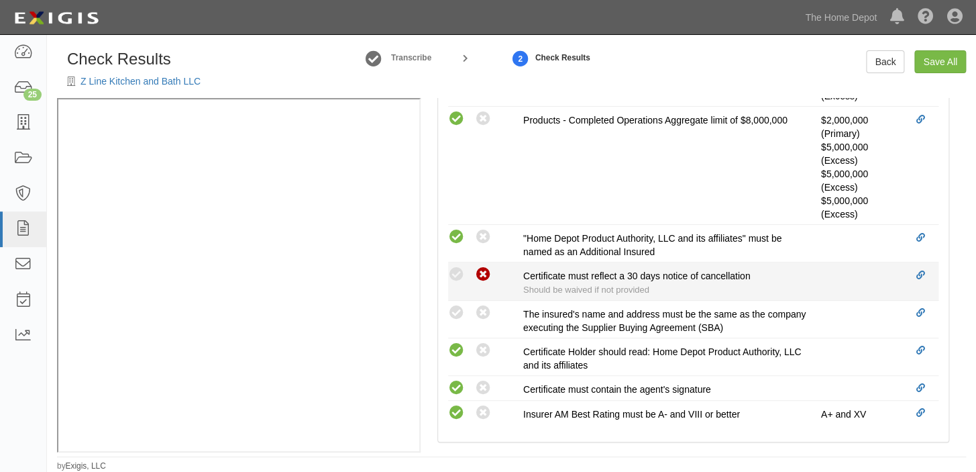
radio input "true"
click at [490, 278] on icon at bounding box center [483, 274] width 17 height 17
radio input "true"
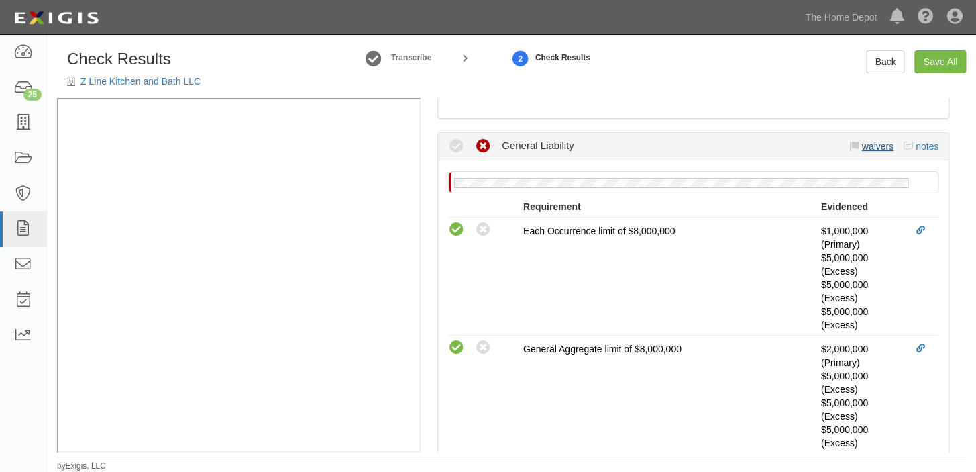
scroll to position [332, 0]
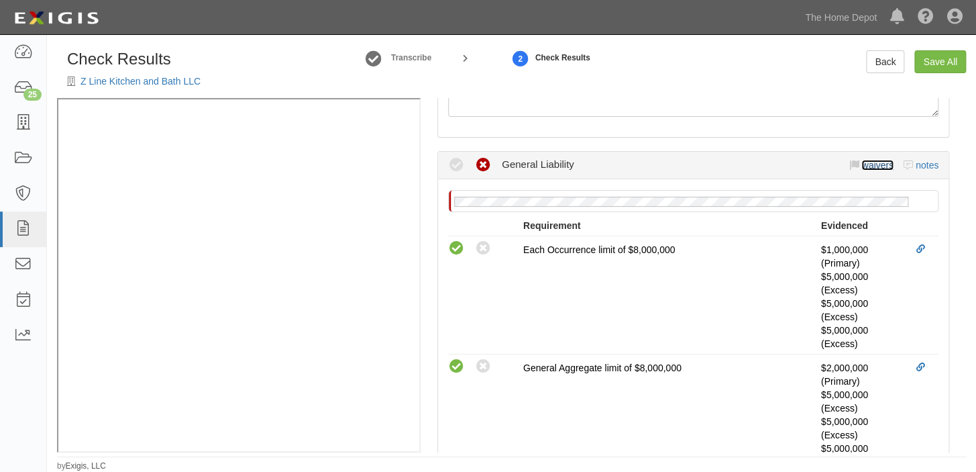
click at [867, 168] on link "waivers" at bounding box center [877, 165] width 32 height 11
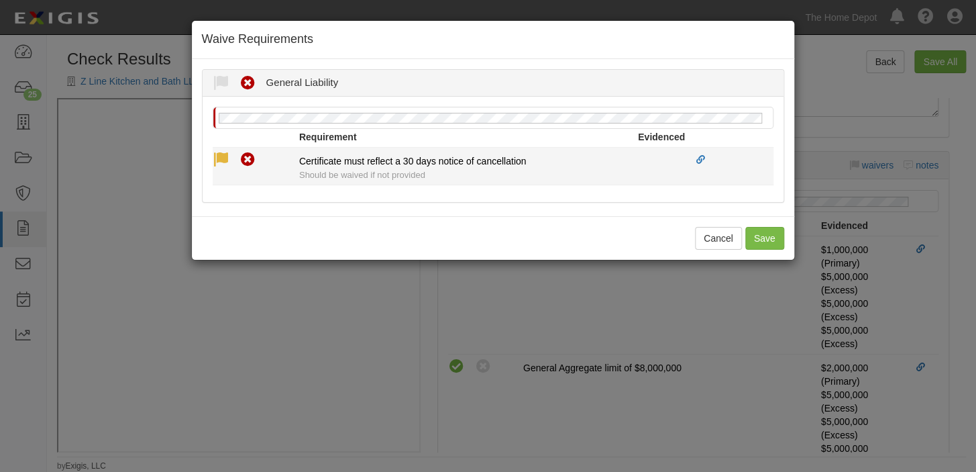
click at [217, 154] on icon at bounding box center [221, 160] width 17 height 17
radio input "true"
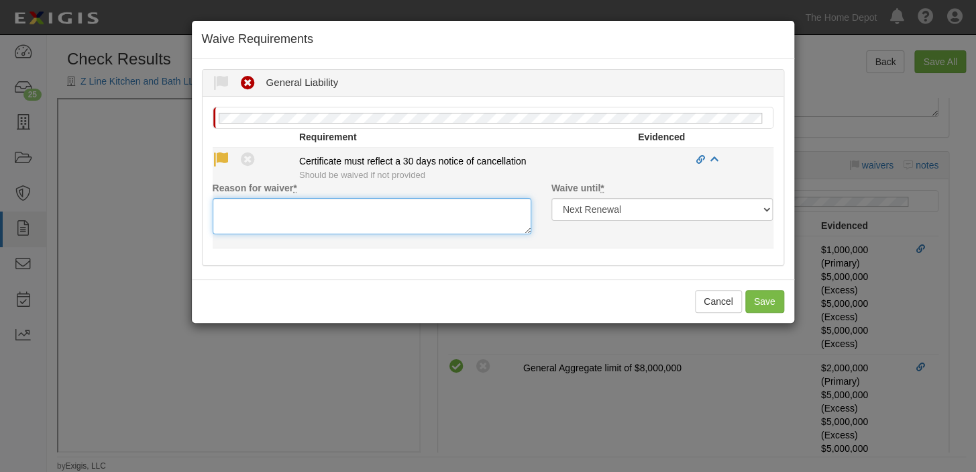
click at [235, 201] on textarea "Reason for waiver *" at bounding box center [372, 216] width 319 height 36
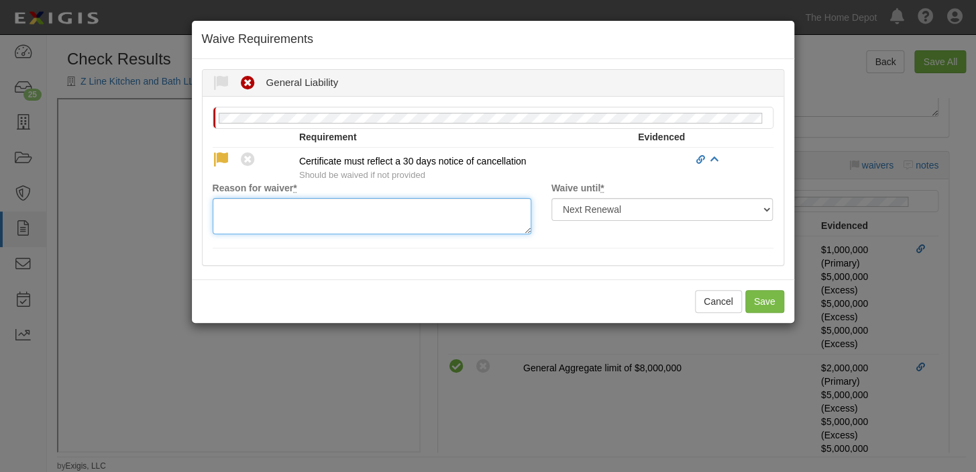
paste textarea "waived per client"
type textarea "waived per client"
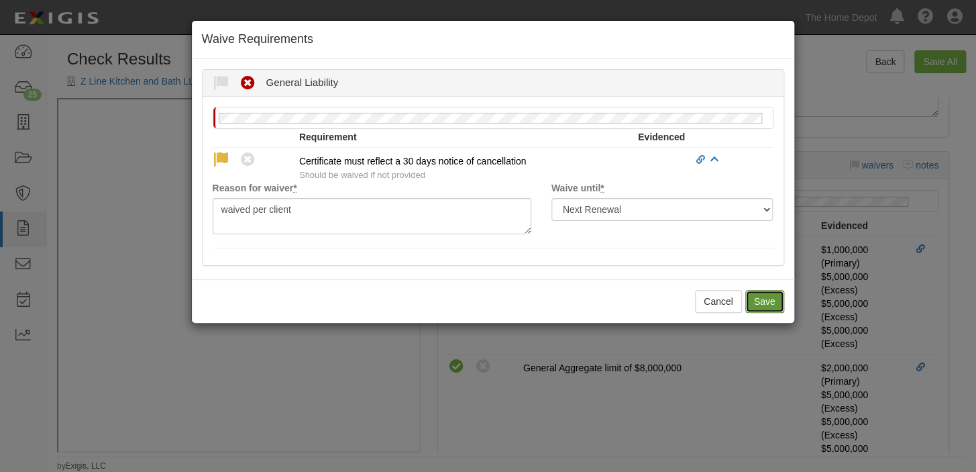
click at [763, 292] on button "Save" at bounding box center [764, 301] width 39 height 23
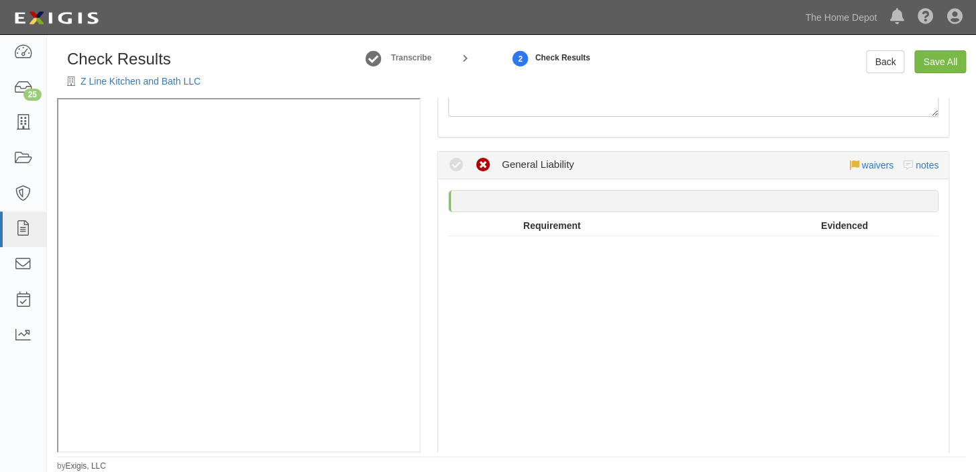
radio input "true"
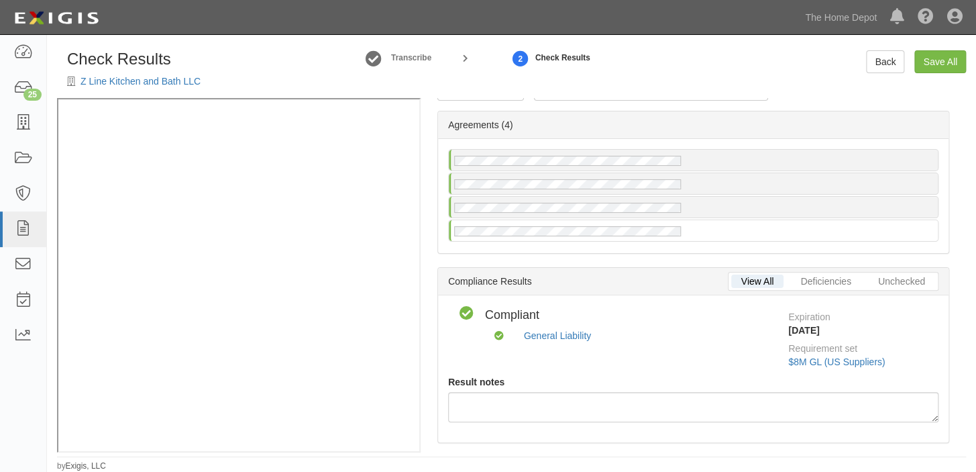
scroll to position [0, 0]
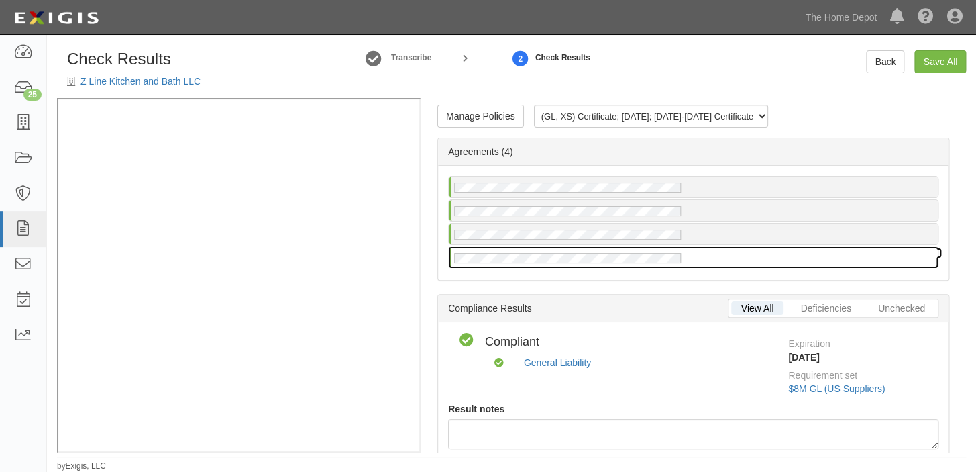
click at [765, 246] on div at bounding box center [693, 257] width 490 height 22
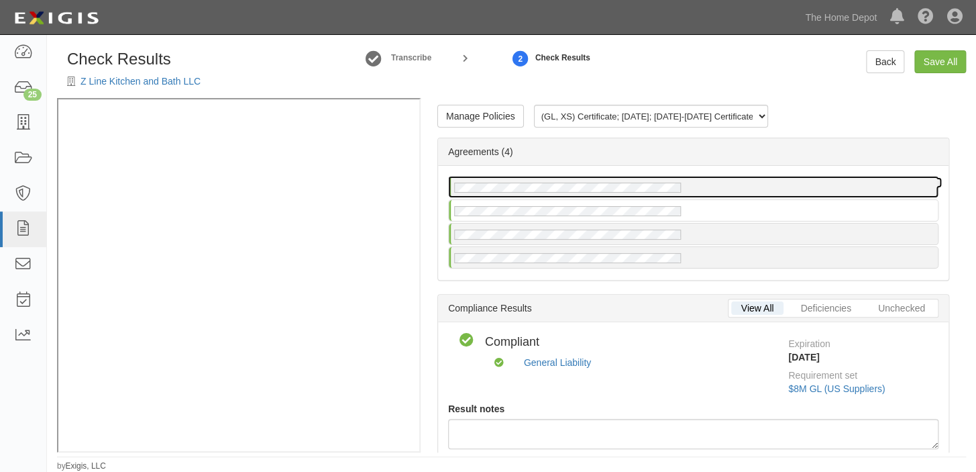
click at [716, 186] on div at bounding box center [693, 186] width 489 height 21
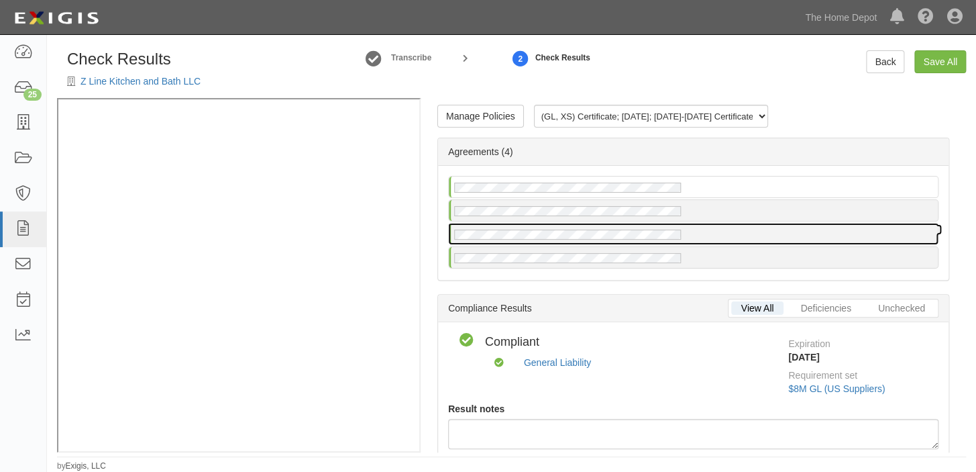
click at [692, 233] on div at bounding box center [693, 233] width 489 height 21
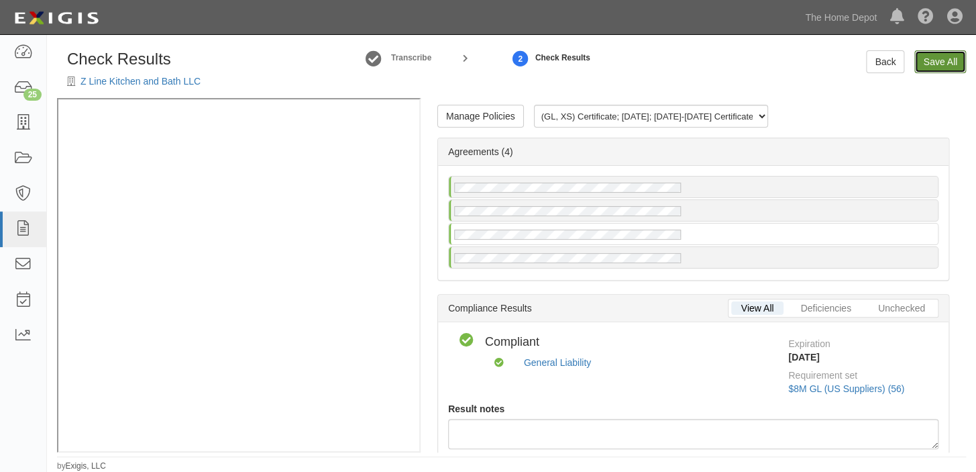
click at [939, 62] on link "Save All" at bounding box center [940, 61] width 52 height 23
radio input "false"
radio input "true"
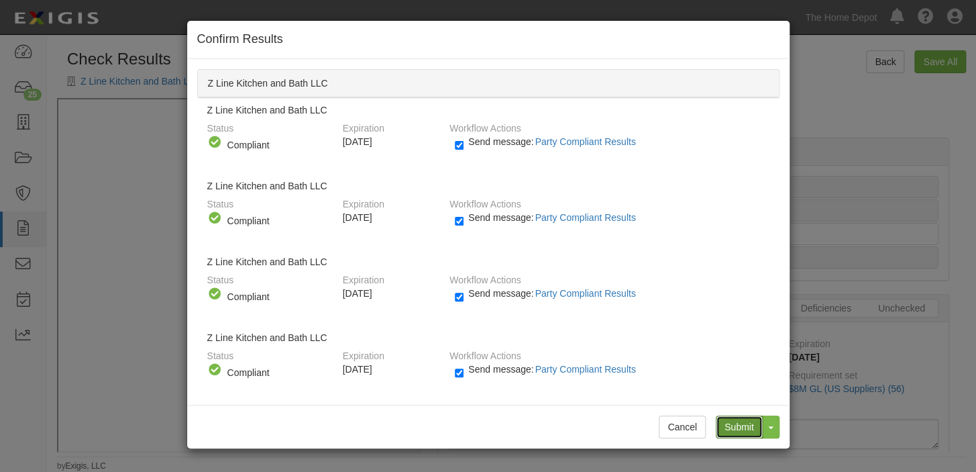
click at [731, 416] on input "Submit" at bounding box center [739, 426] width 47 height 23
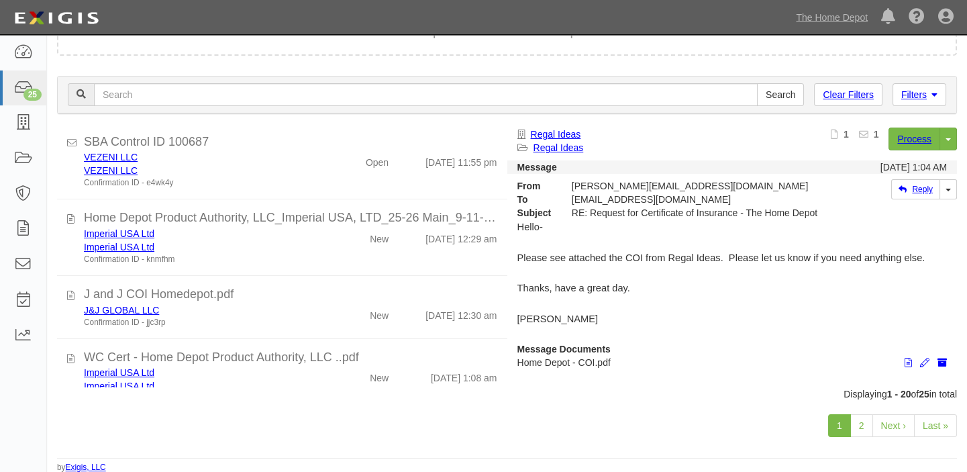
scroll to position [975, 0]
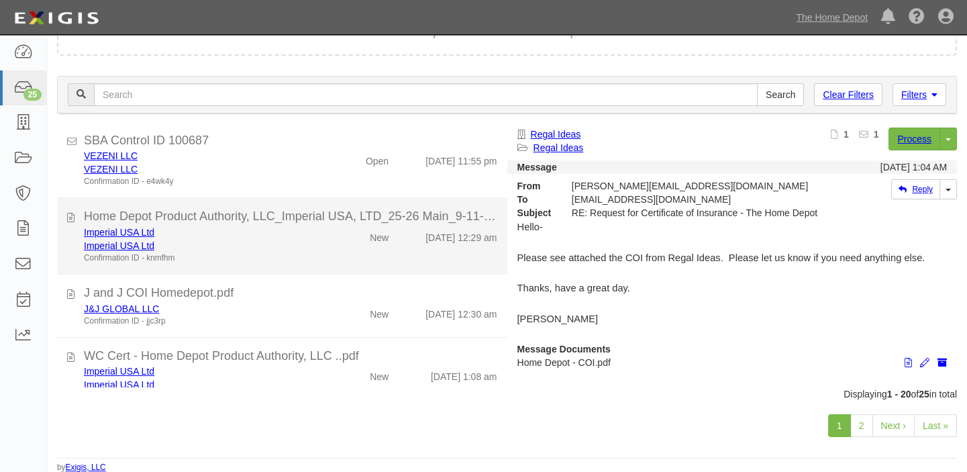
click at [315, 231] on div "Imperial USA Ltd Imperial USA Ltd Confirmation ID - knmfhm" at bounding box center [200, 244] width 253 height 38
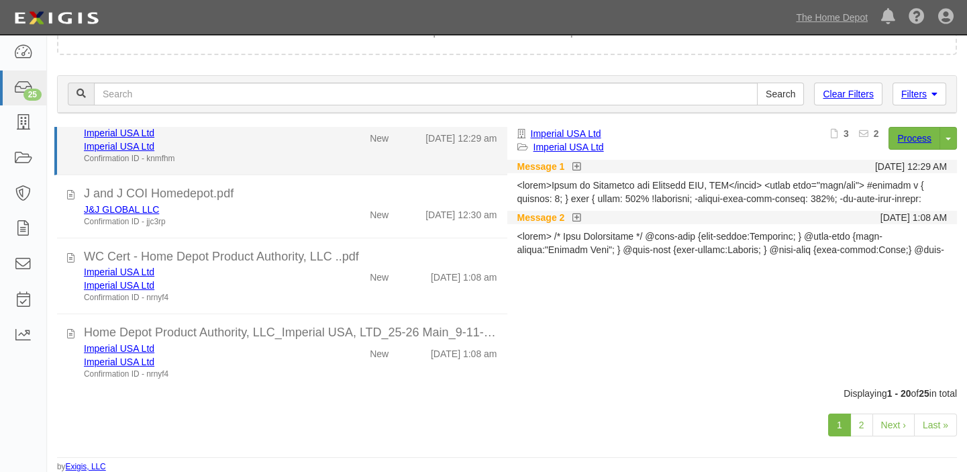
scroll to position [1076, 0]
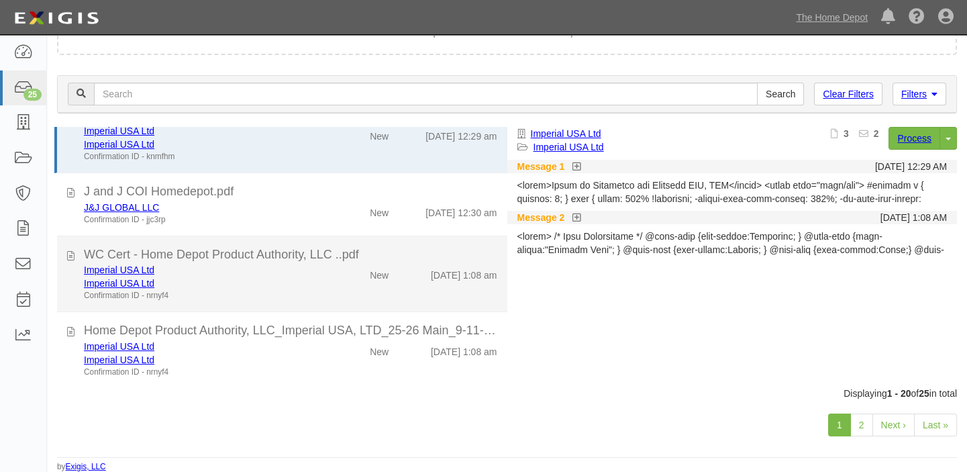
click at [355, 301] on li "WC Cert - Home Depot Product Authority, LLC ..pdf Imperial USA Ltd Imperial USA…" at bounding box center [282, 274] width 450 height 76
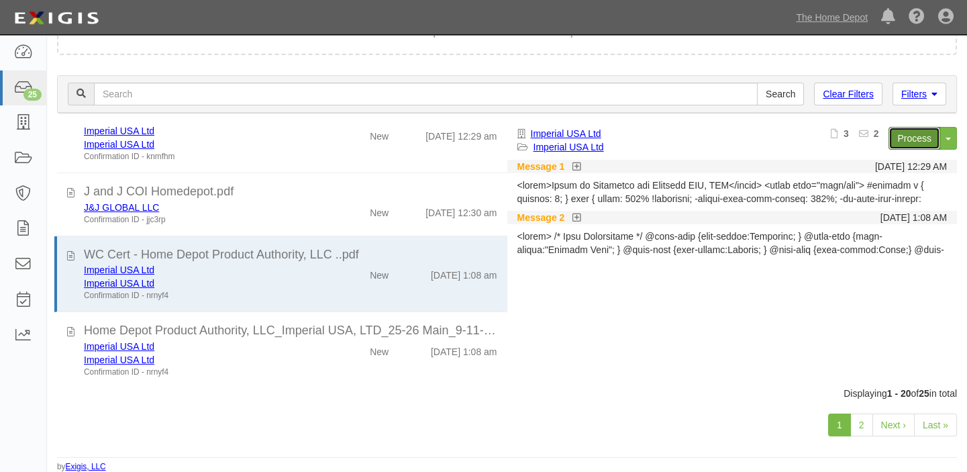
click at [912, 127] on link "Process" at bounding box center [914, 138] width 52 height 23
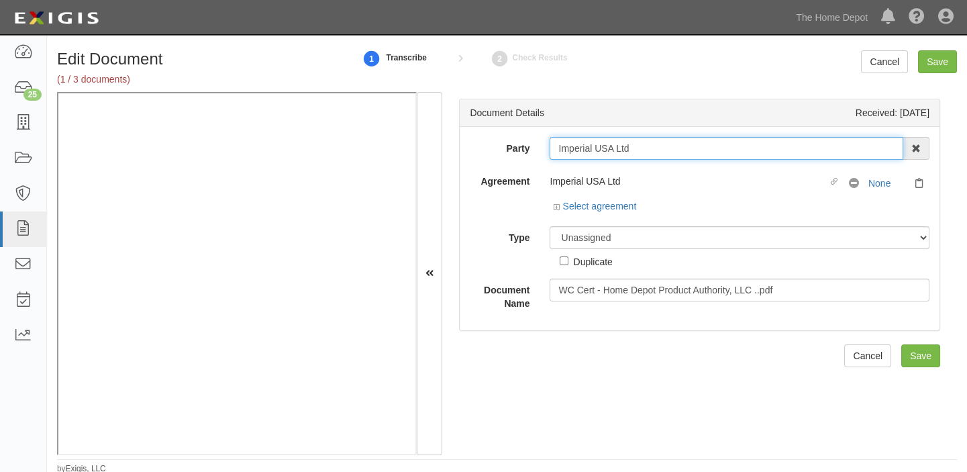
click at [552, 146] on input "Imperial USA Ltd" at bounding box center [726, 148] width 354 height 23
click at [555, 146] on input "Imperial USA Ltd" at bounding box center [726, 148] width 354 height 23
drag, startPoint x: 555, startPoint y: 146, endPoint x: 709, endPoint y: 146, distance: 154.3
click at [709, 146] on input "Imperial USA Ltd" at bounding box center [726, 148] width 354 height 23
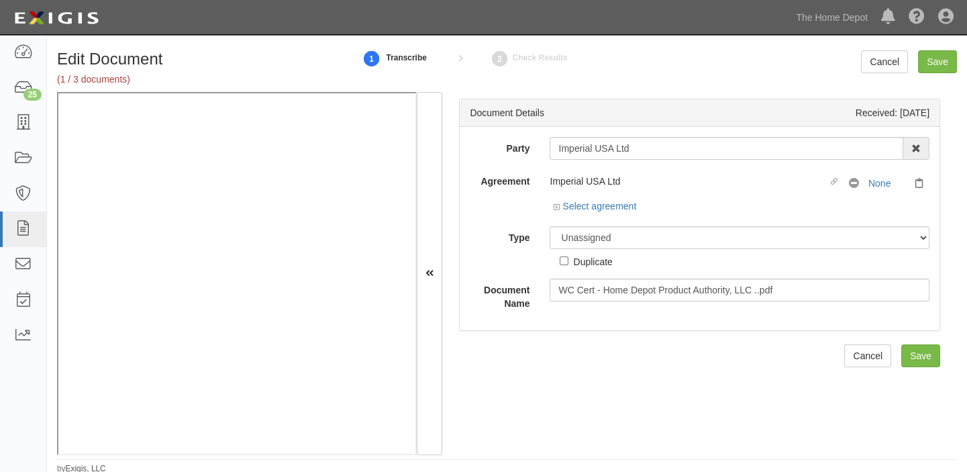
click at [376, 21] on div "Dashboard 25 Inbox Parties Agreements Coverages Documents Messages Tasks Report…" at bounding box center [483, 17] width 947 height 34
click at [597, 204] on link "Select agreement" at bounding box center [594, 206] width 83 height 11
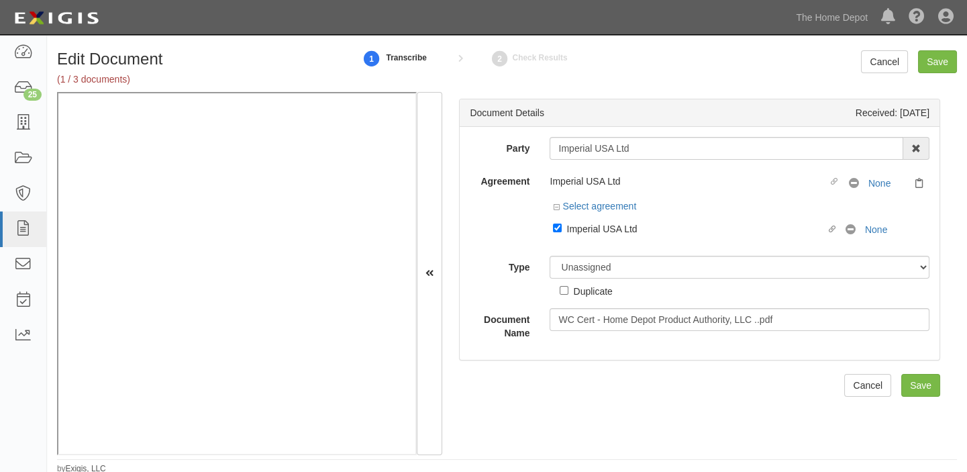
drag, startPoint x: 604, startPoint y: 233, endPoint x: 604, endPoint y: 246, distance: 12.7
click at [604, 233] on div "Imperial USA Ltd" at bounding box center [695, 228] width 259 height 15
click at [561, 232] on input "Linked agreement Imperial USA Ltd Linked agreement" at bounding box center [557, 227] width 9 height 9
checkbox input "false"
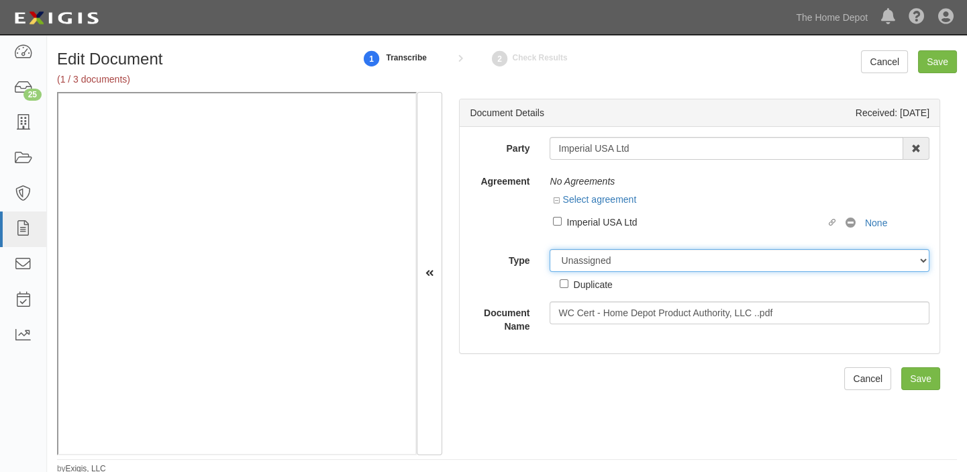
click at [602, 256] on select "Unassigned Binder Cancellation Notice Certificate Contract Endorsement Insuranc…" at bounding box center [739, 260] width 380 height 23
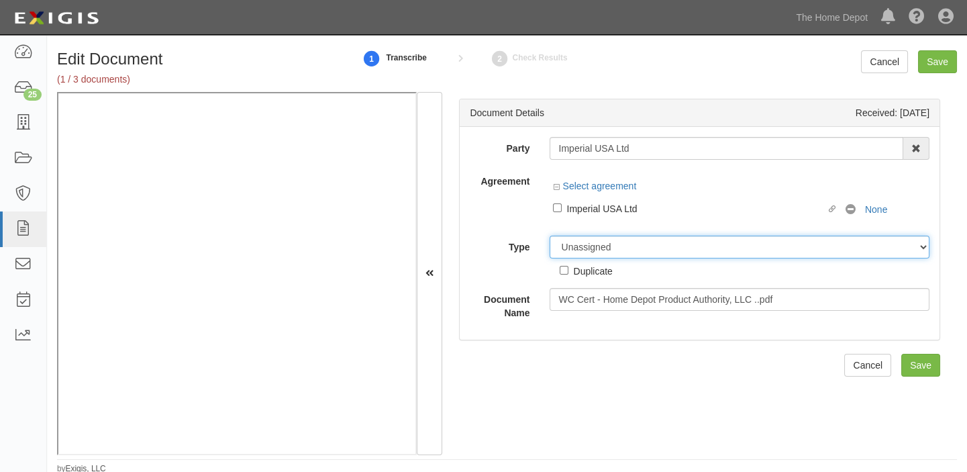
select select "OtherDetail"
click at [549, 235] on select "Unassigned Binder Cancellation Notice Certificate Contract Endorsement Insuranc…" at bounding box center [739, 246] width 380 height 23
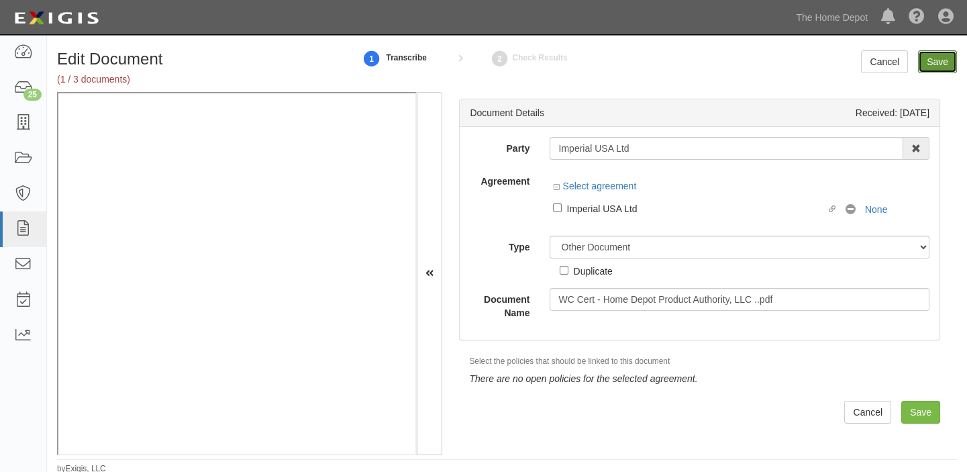
click at [928, 63] on input "Save" at bounding box center [937, 61] width 39 height 23
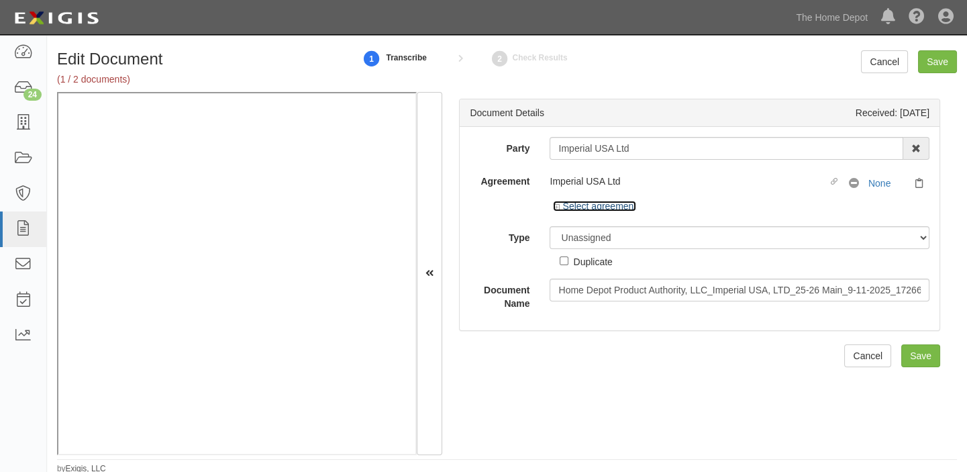
click at [633, 209] on link "Select agreement" at bounding box center [594, 206] width 83 height 11
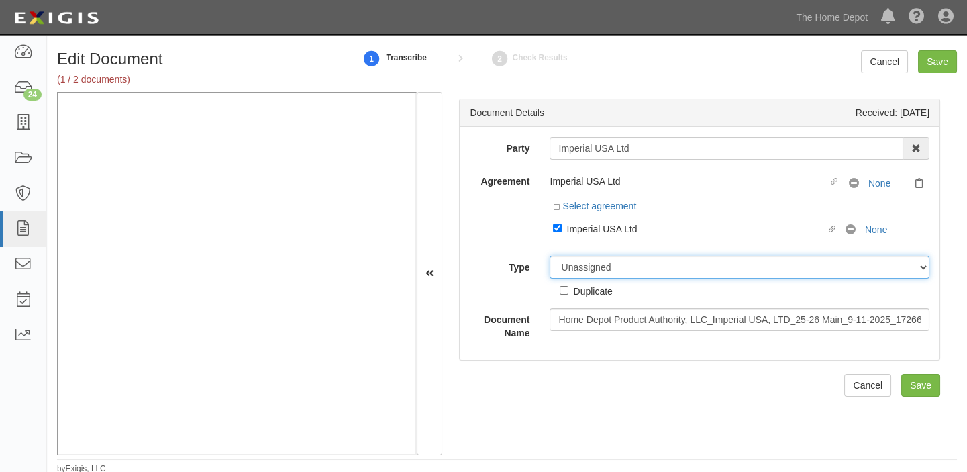
drag, startPoint x: 608, startPoint y: 266, endPoint x: 606, endPoint y: 259, distance: 7.0
click at [608, 266] on select "Unassigned Binder Cancellation Notice Certificate Contract Endorsement Insuranc…" at bounding box center [739, 267] width 380 height 23
select select "CertificateDetail"
click at [549, 256] on select "Unassigned Binder Cancellation Notice Certificate Contract Endorsement Insuranc…" at bounding box center [739, 267] width 380 height 23
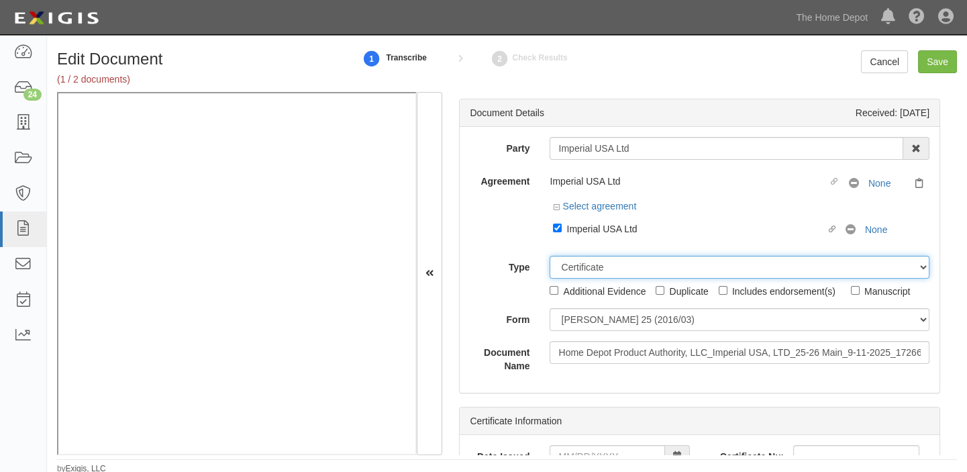
scroll to position [2, 0]
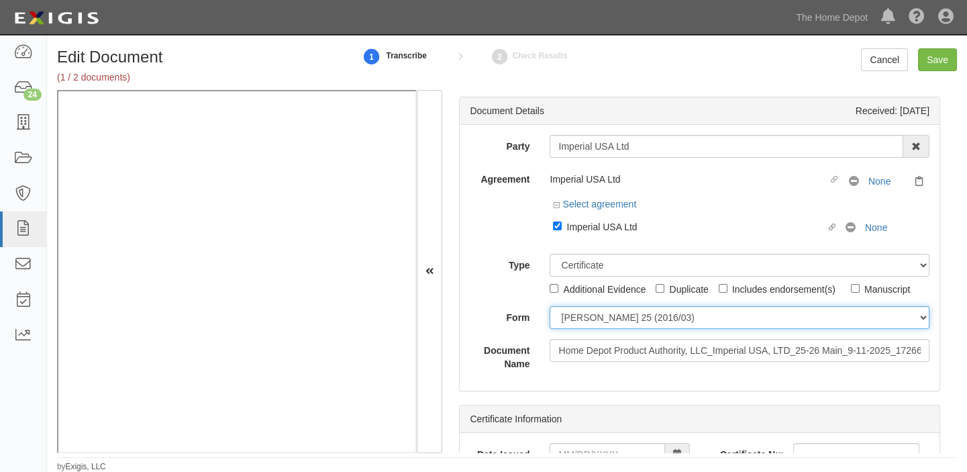
drag, startPoint x: 600, startPoint y: 311, endPoint x: 596, endPoint y: 328, distance: 17.1
click at [600, 311] on select "ACORD 25 (2016/03) ACORD 101 ACORD 855 NY (2014/05) General" at bounding box center [739, 317] width 380 height 23
select select "GeneralFormDetail"
click at [549, 306] on select "ACORD 25 (2016/03) ACORD 101 ACORD 855 NY (2014/05) General" at bounding box center [739, 317] width 380 height 23
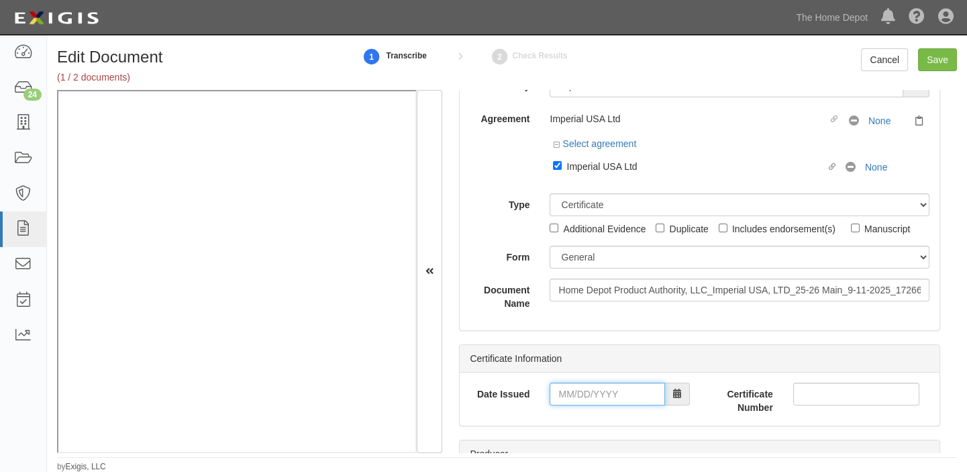
drag, startPoint x: 590, startPoint y: 397, endPoint x: 595, endPoint y: 383, distance: 15.1
click at [590, 397] on input "Date Issued" at bounding box center [606, 393] width 115 height 23
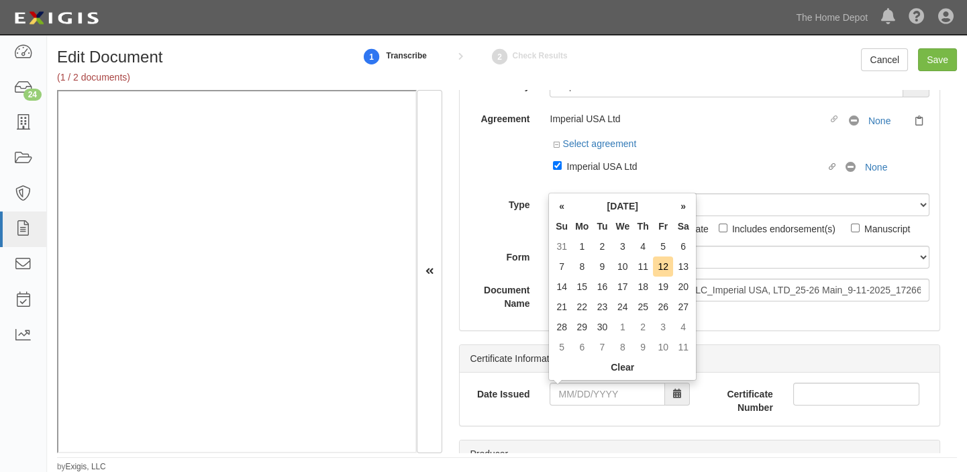
click at [618, 227] on th "We" at bounding box center [622, 226] width 21 height 20
click at [637, 269] on td "11" at bounding box center [643, 266] width 20 height 20
type input "09/11/2025"
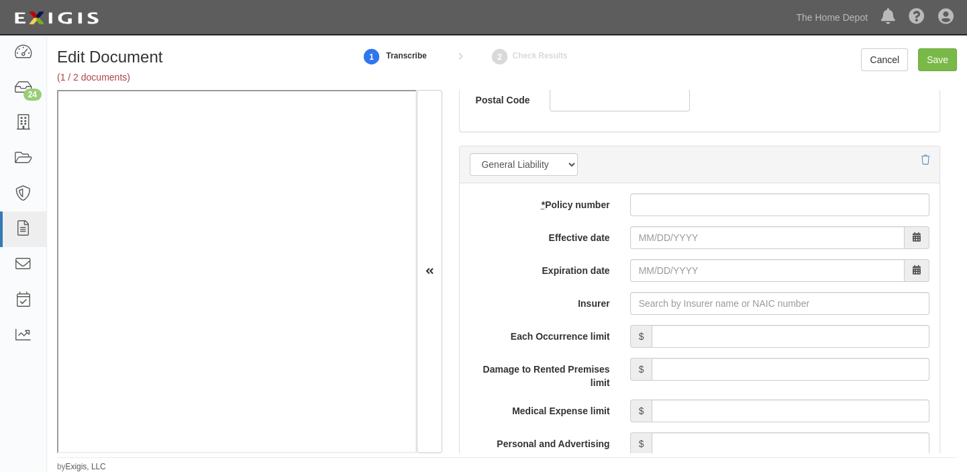
scroll to position [975, 0]
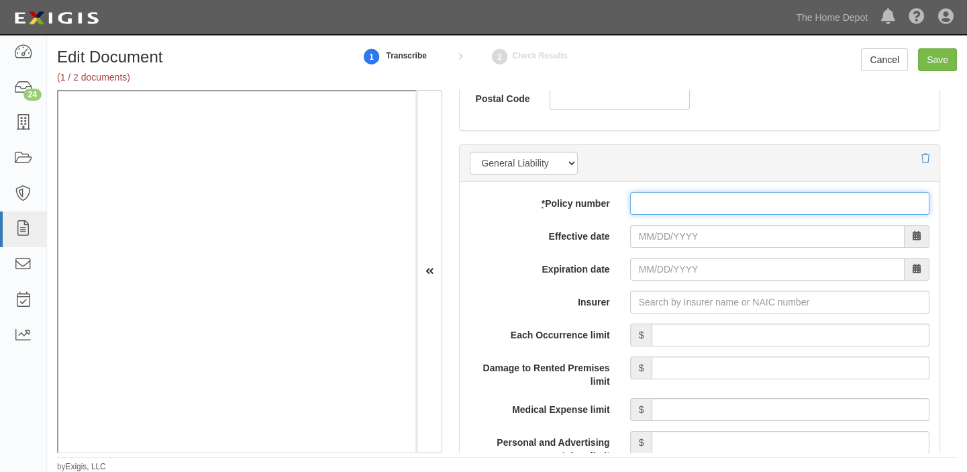
paste input "Y630B449041ACOF25"
click at [666, 201] on input "* Policy number" at bounding box center [779, 203] width 299 height 23
type input "Y630B449041ACOF25"
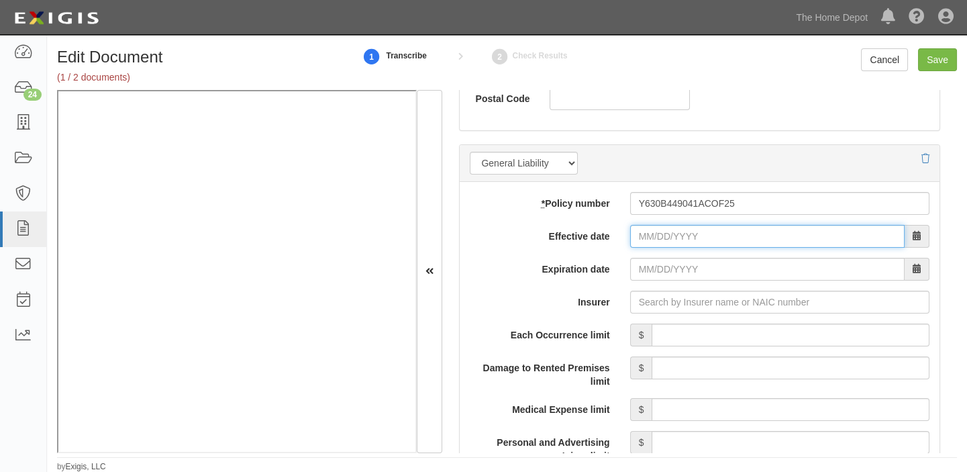
click at [665, 225] on input "Effective date" at bounding box center [767, 236] width 274 height 23
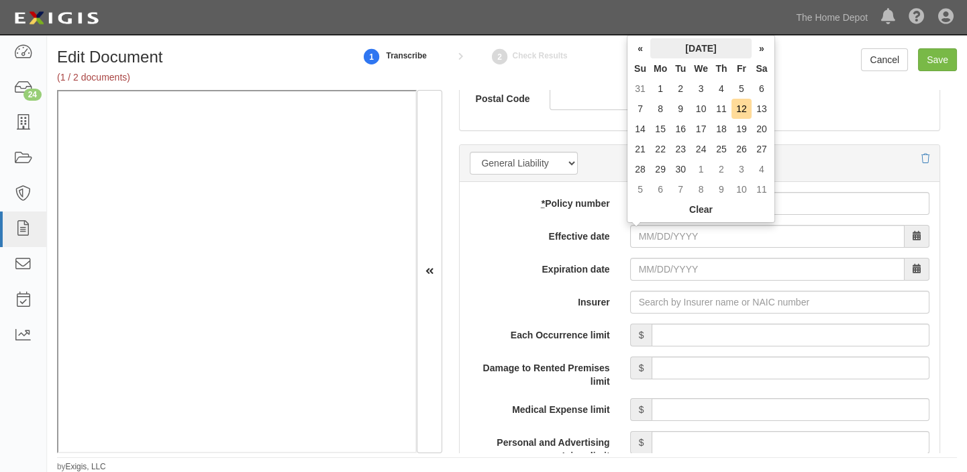
click at [673, 45] on th "September 2025" at bounding box center [700, 48] width 101 height 20
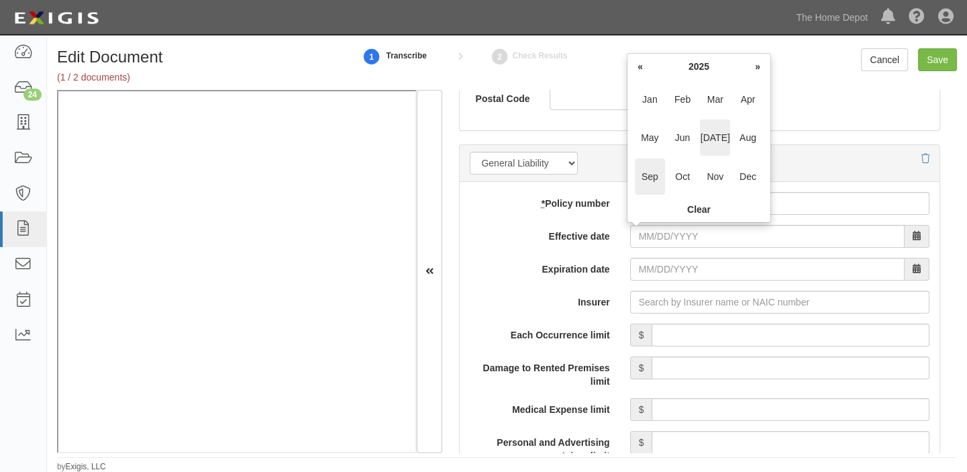
click at [722, 144] on span "Jul" at bounding box center [715, 137] width 30 height 36
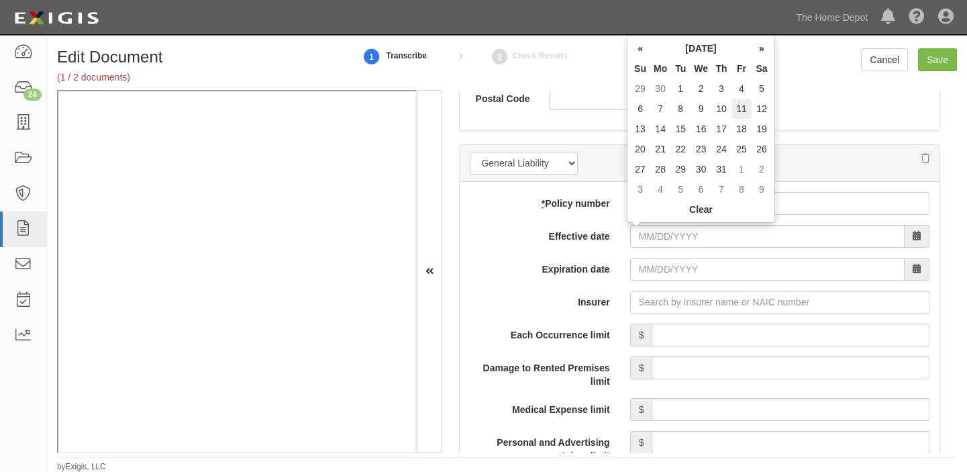
click at [745, 116] on td "11" at bounding box center [741, 109] width 20 height 20
type input "07/11/2025"
type input "07/11/2026"
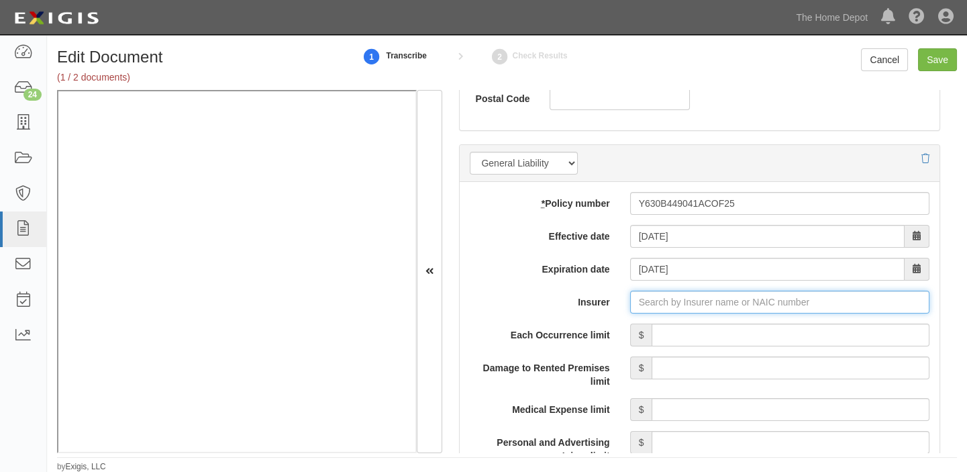
click at [715, 305] on input "Insurer" at bounding box center [779, 301] width 299 height 23
type input "21st Century Advantage Insurance Company (25232) NR Rating"
type input "2"
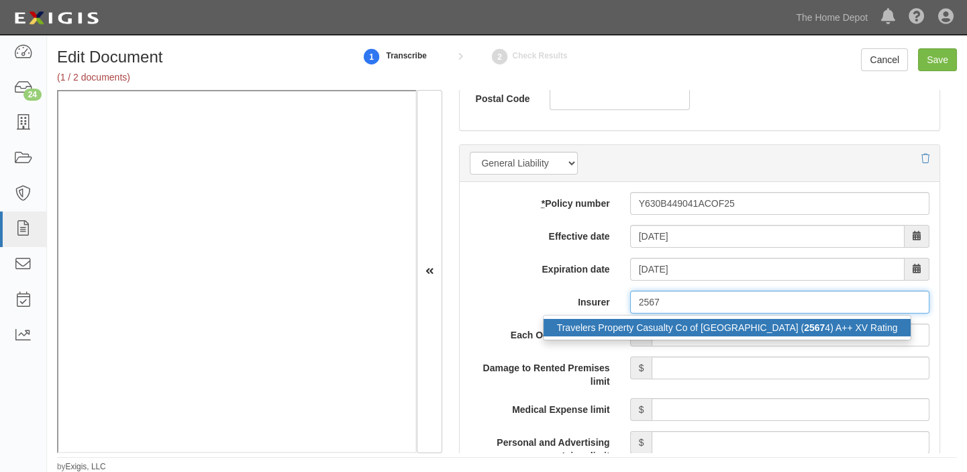
click at [718, 327] on div "Travelers Property Casualty Co of Amer ( 2567 4) A++ XV Rating" at bounding box center [727, 327] width 368 height 17
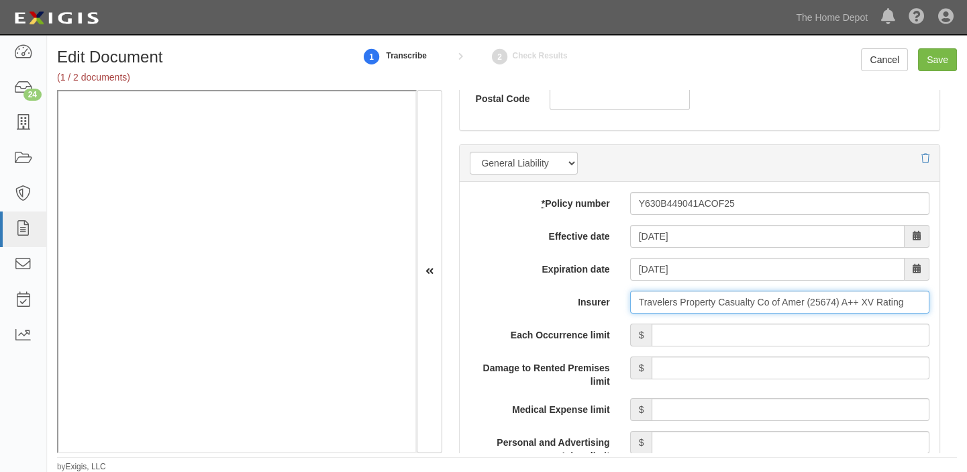
type input "Travelers Property Casualty Co of Amer (25674) A++ XV Rating"
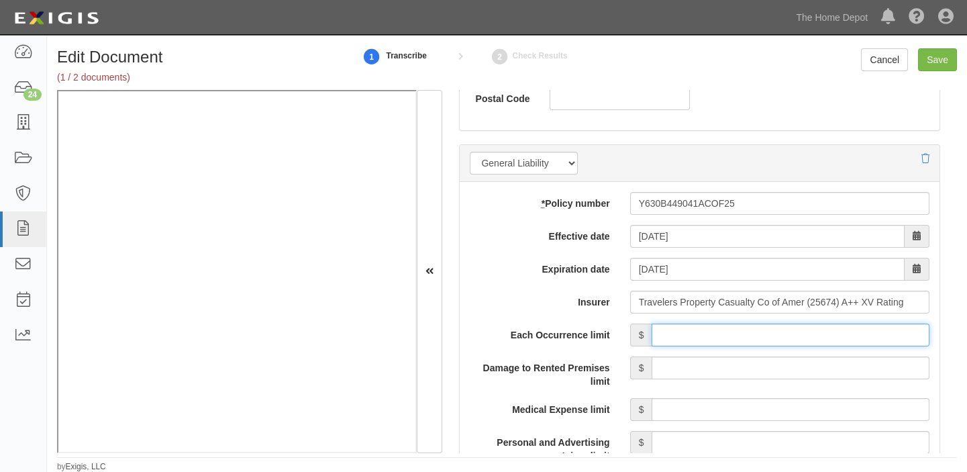
click at [719, 329] on input "Each Occurrence limit" at bounding box center [790, 334] width 278 height 23
type input "1,000,000"
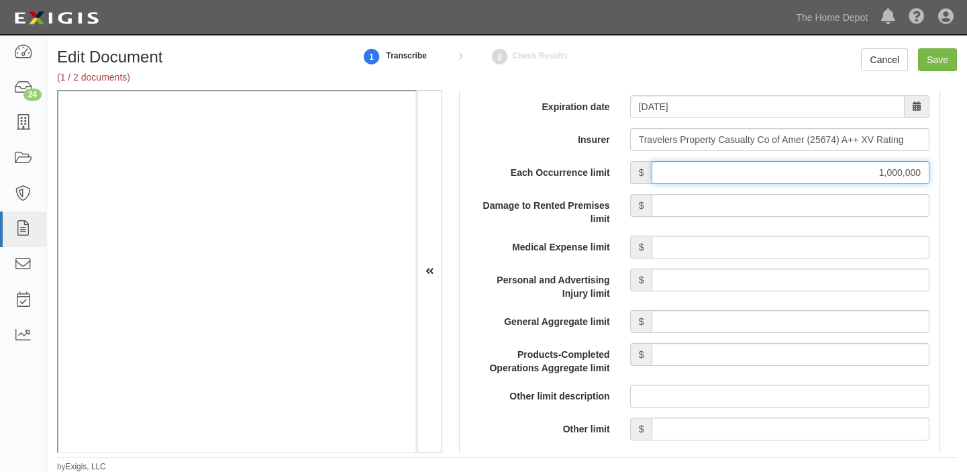
scroll to position [1158, 0]
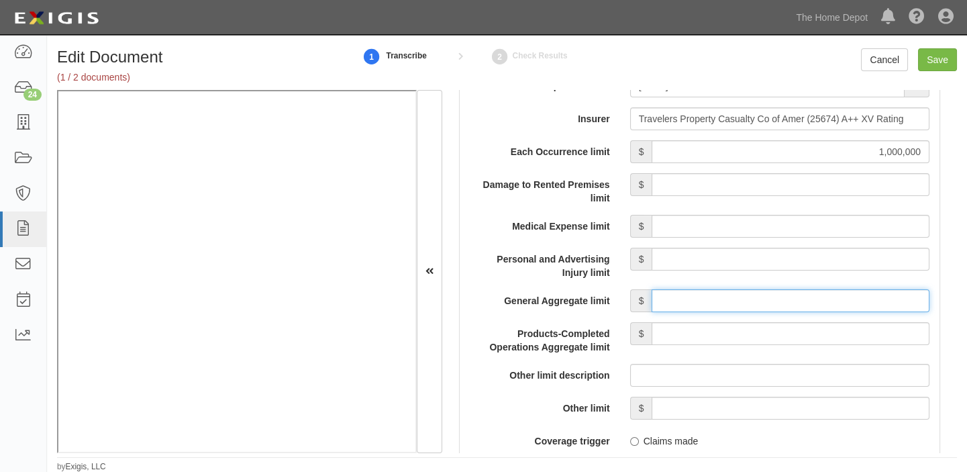
click at [773, 290] on input "General Aggregate limit" at bounding box center [790, 300] width 278 height 23
type input "2,000,000"
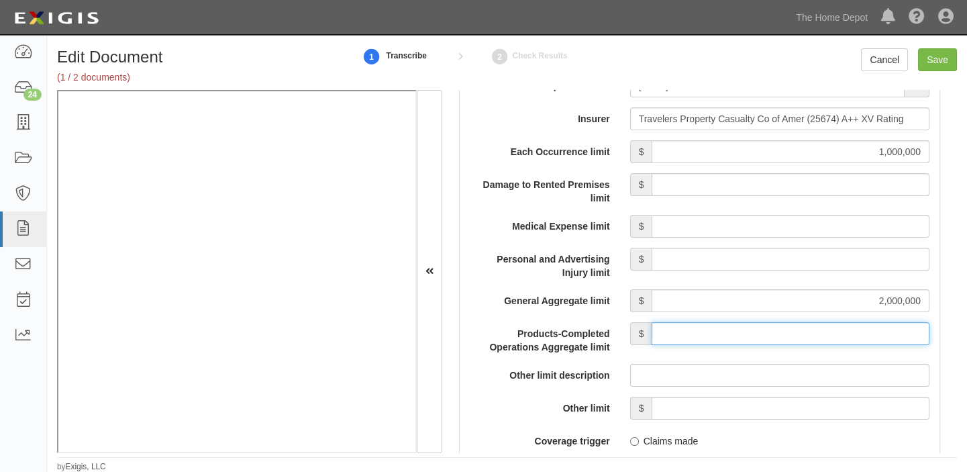
click at [788, 328] on input "Products-Completed Operations Aggregate limit" at bounding box center [790, 333] width 278 height 23
type input "2,000,000"
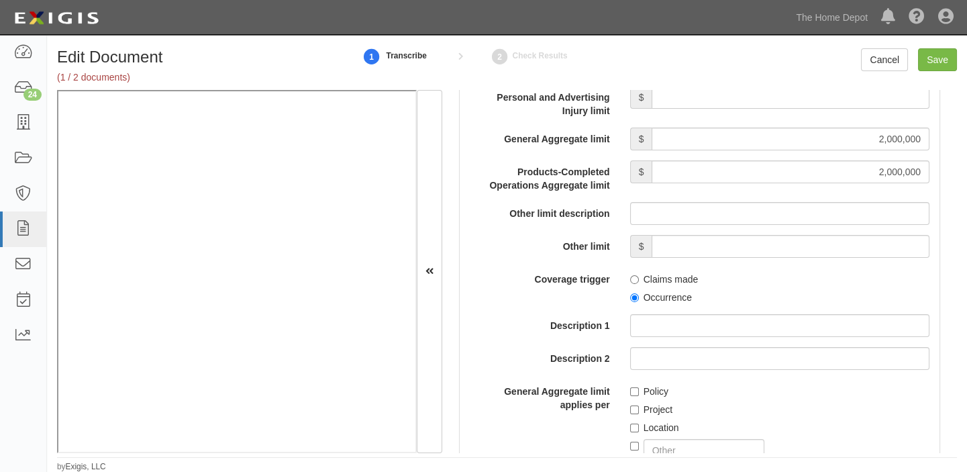
scroll to position [1342, 0]
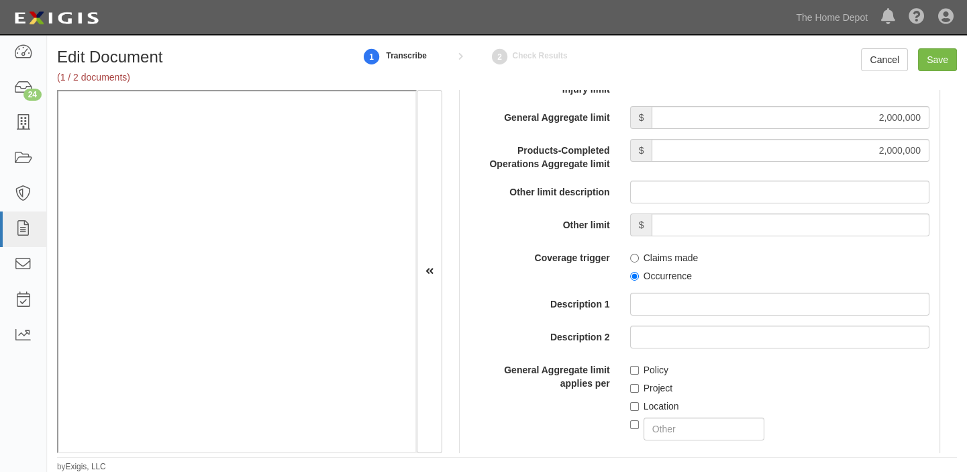
click at [663, 272] on label "Occurrence" at bounding box center [661, 275] width 62 height 13
click at [639, 272] on input "Occurrence" at bounding box center [634, 276] width 9 height 9
radio input "true"
click at [649, 385] on label "Project" at bounding box center [651, 387] width 43 height 13
click at [639, 385] on input "Project" at bounding box center [634, 388] width 9 height 9
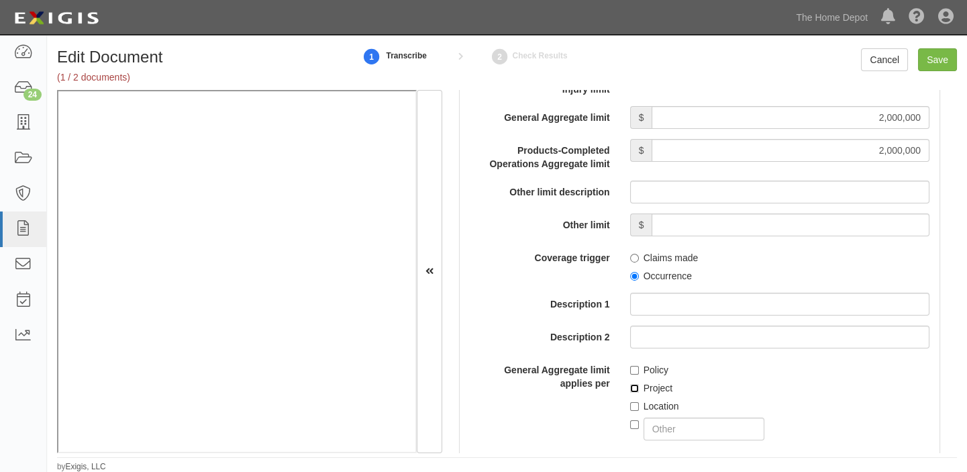
checkbox input "true"
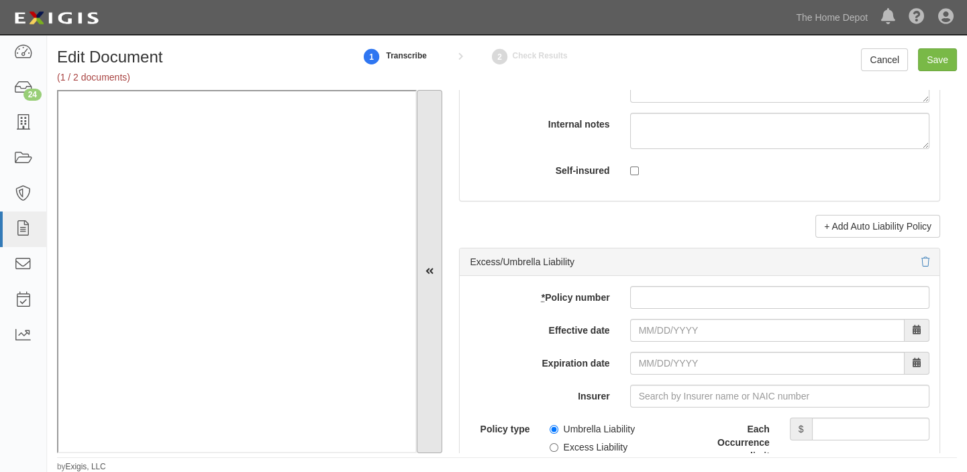
scroll to position [2561, 0]
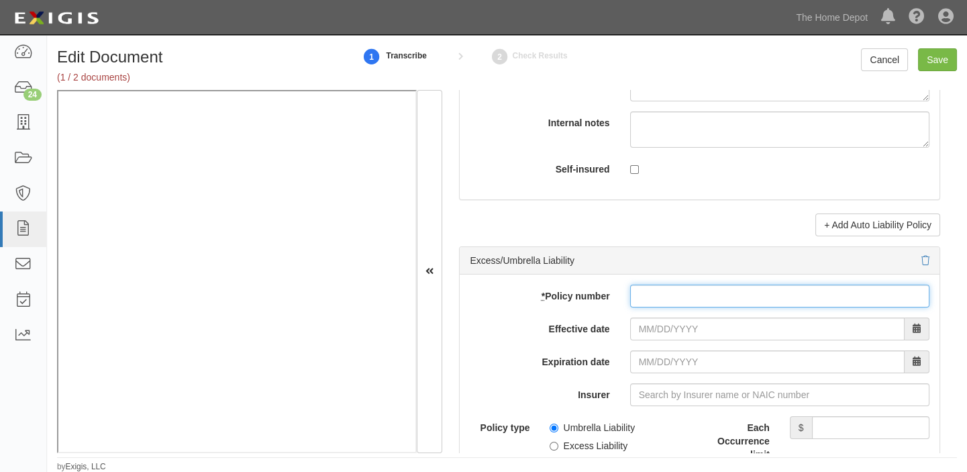
click at [718, 303] on input "* Policy number" at bounding box center [779, 295] width 299 height 23
paste input "CUPB44954652514"
type input "CUPB44954652514"
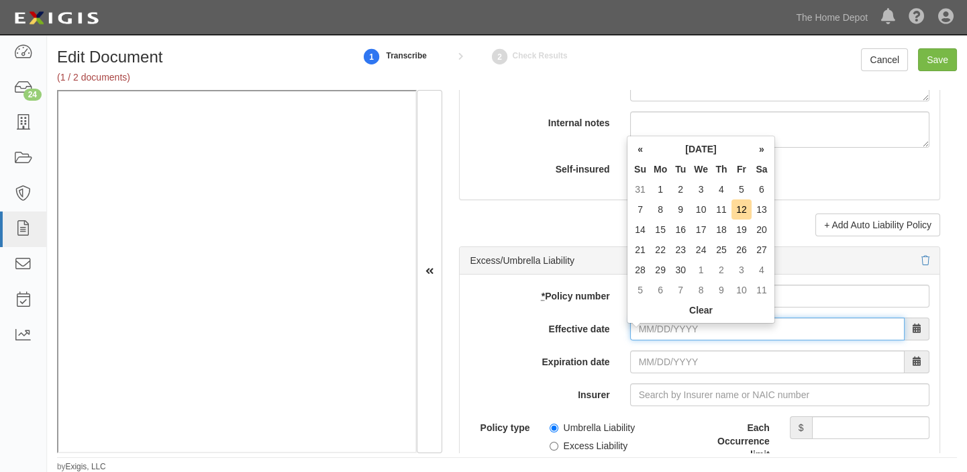
click at [661, 340] on input "Effective date" at bounding box center [767, 328] width 274 height 23
click at [679, 160] on th "Tu" at bounding box center [680, 169] width 20 height 20
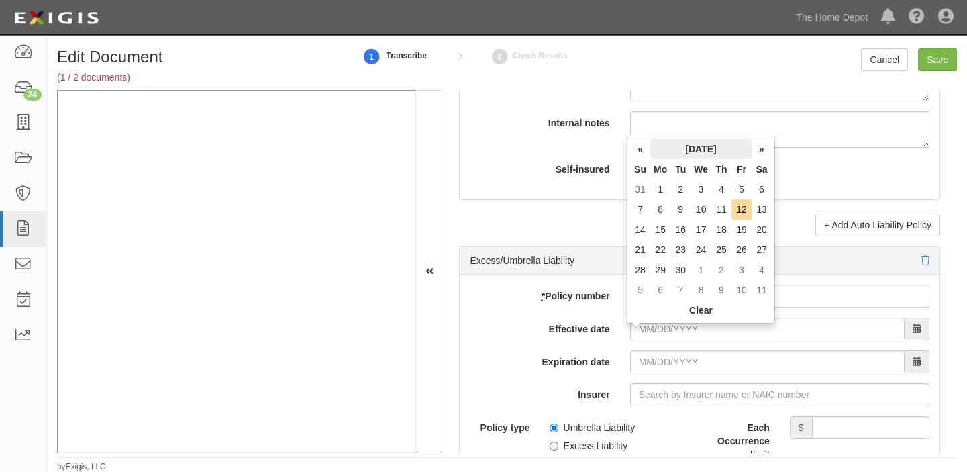
click at [680, 149] on th "September 2025" at bounding box center [700, 149] width 101 height 20
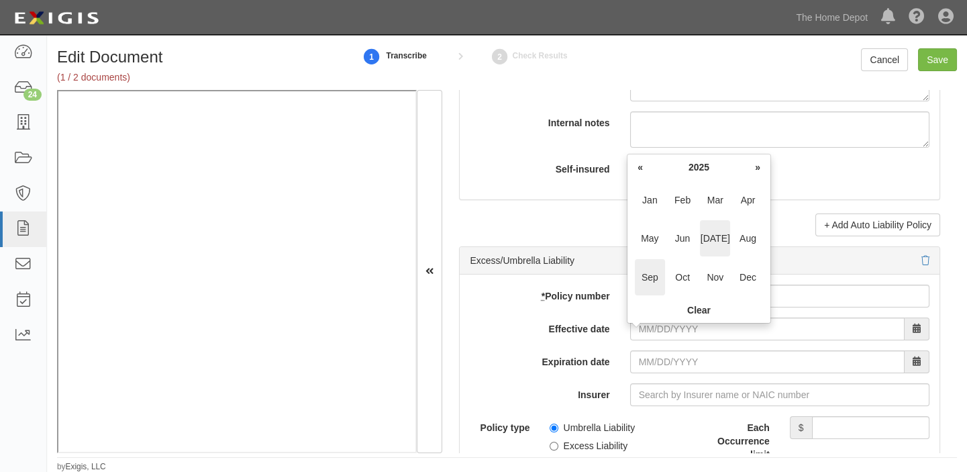
click at [711, 244] on span "Jul" at bounding box center [715, 238] width 30 height 36
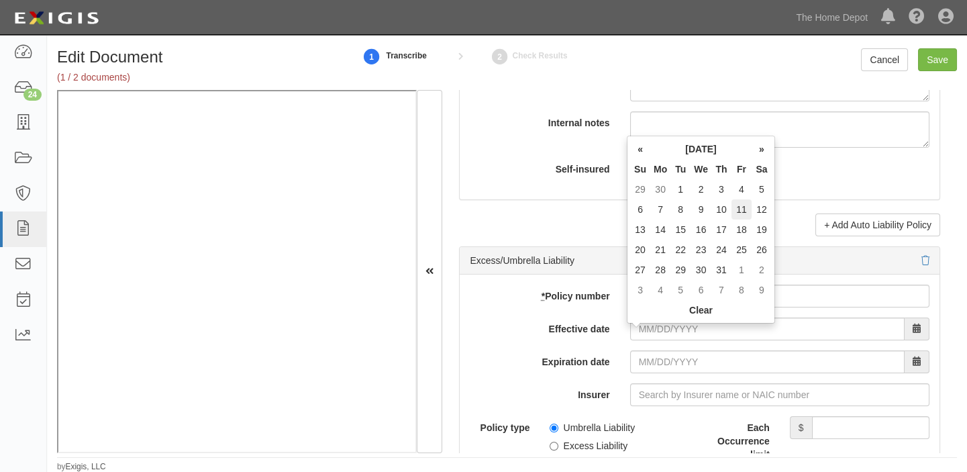
click at [743, 208] on td "11" at bounding box center [741, 209] width 20 height 20
type input "07/11/2025"
type input "07/11/2026"
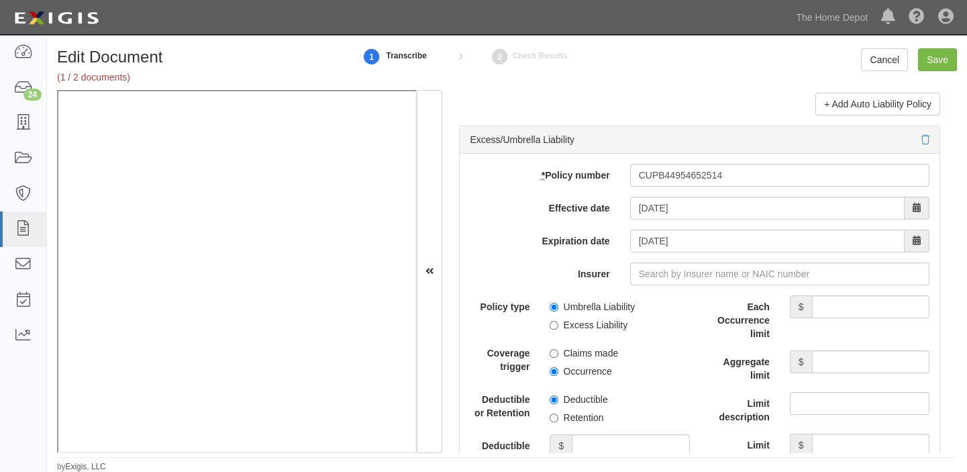
scroll to position [2683, 0]
click at [570, 308] on label "Umbrella Liability" at bounding box center [591, 305] width 85 height 13
click at [558, 308] on input "Umbrella Liability" at bounding box center [553, 305] width 9 height 9
radio input "true"
click at [842, 303] on input "Each Occurrence limit" at bounding box center [870, 305] width 117 height 23
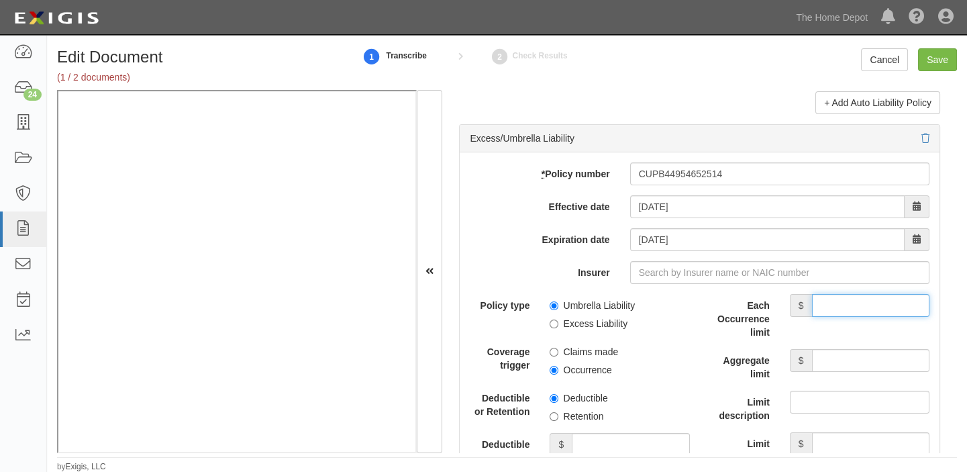
type input "5,000,000"
click at [845, 372] on input "Aggregate limit" at bounding box center [870, 360] width 117 height 23
type input "5,000,000"
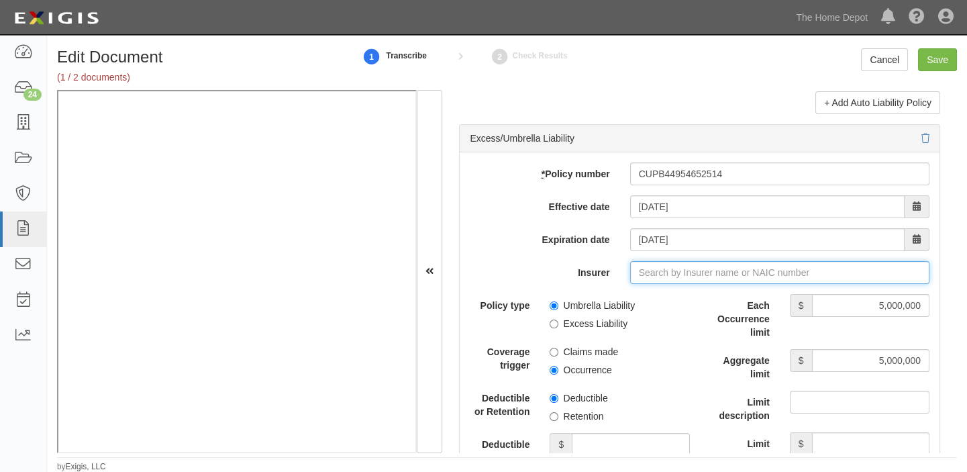
click at [684, 284] on input "Insurer" at bounding box center [779, 272] width 299 height 23
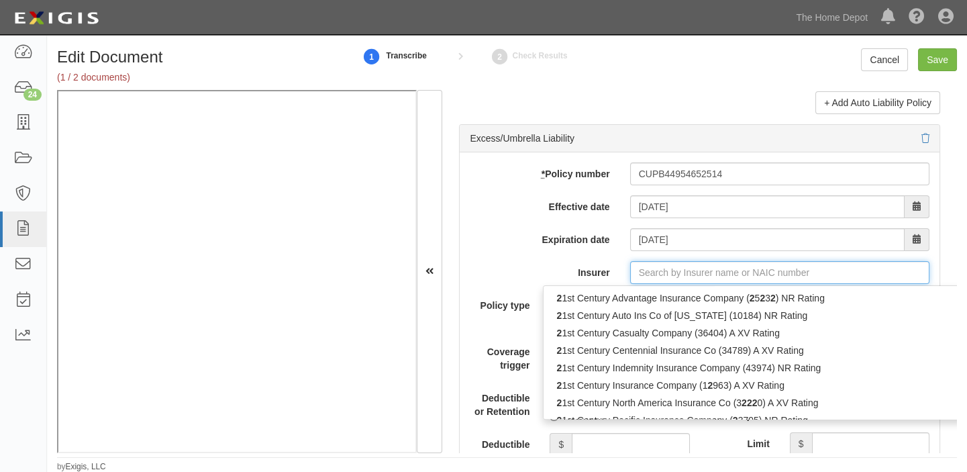
type input "21st Century Advantage Insurance Company (25232) NR Rating"
type input "2"
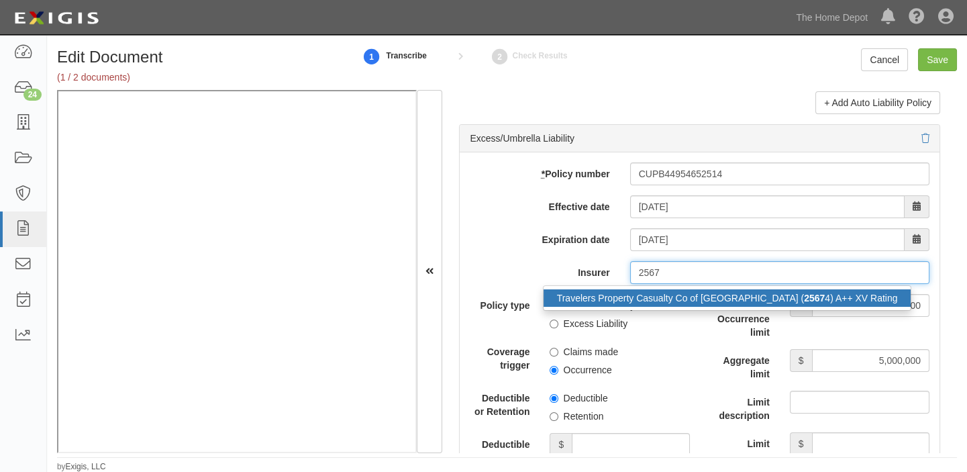
click at [684, 307] on div "Travelers Property Casualty Co of Amer ( 2567 4) A++ XV Rating" at bounding box center [727, 297] width 368 height 17
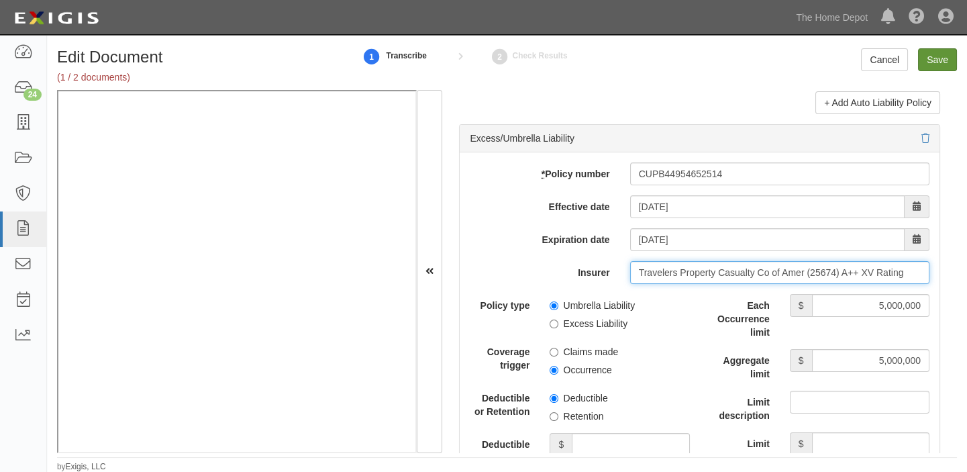
type input "Travelers Property Casualty Co of Amer (25674) A++ XV Rating"
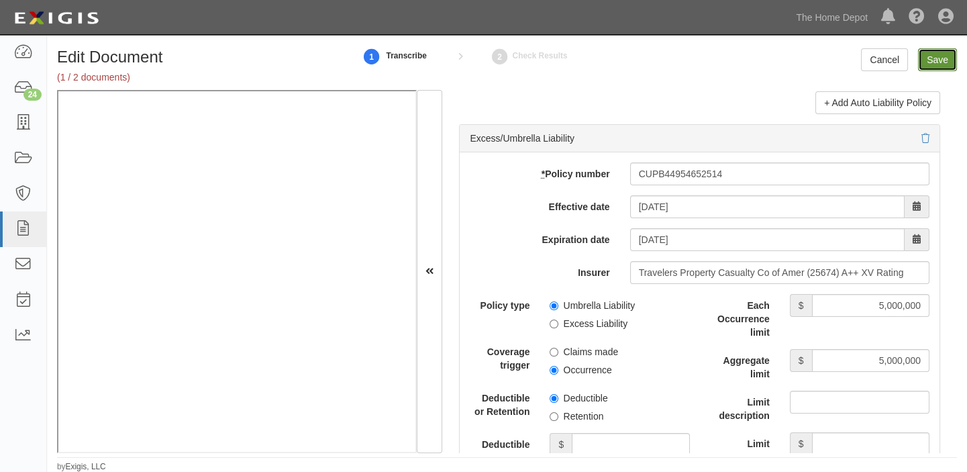
click at [947, 54] on input "Save" at bounding box center [937, 59] width 39 height 23
type input "1000000"
type input "2000000"
type input "5000000"
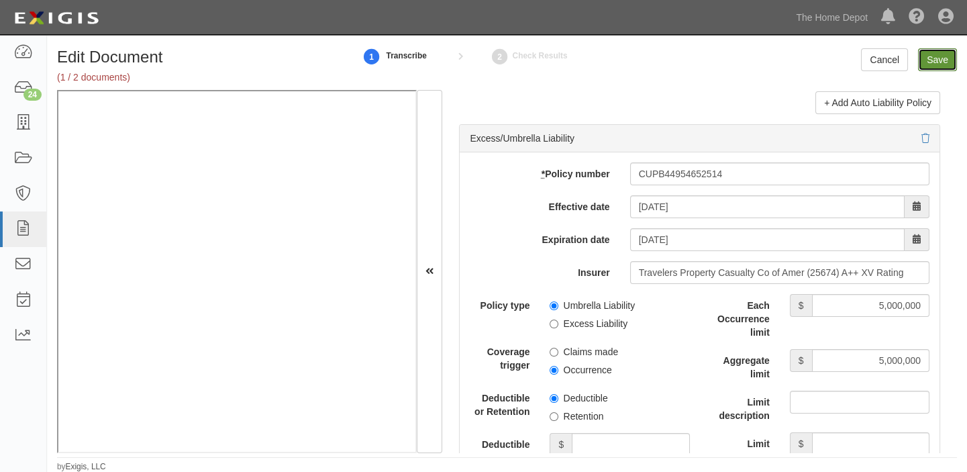
type input "5000000"
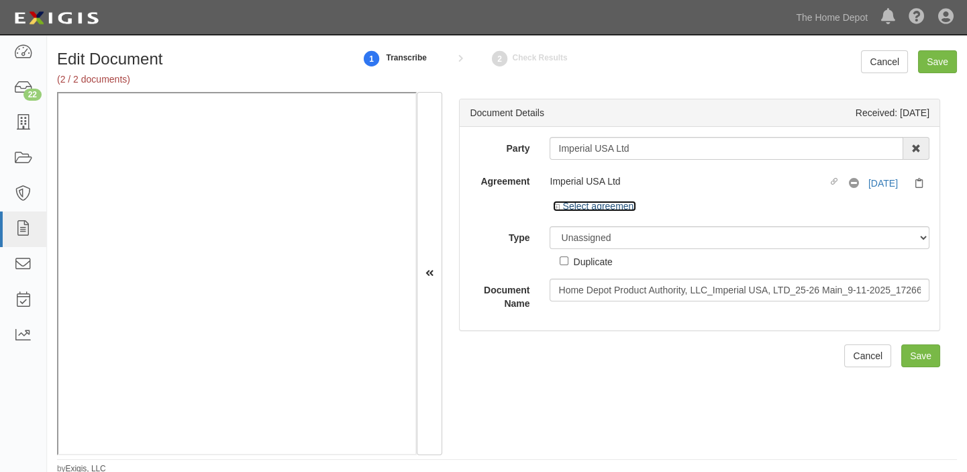
click at [612, 207] on link "Select agreement" at bounding box center [594, 206] width 83 height 11
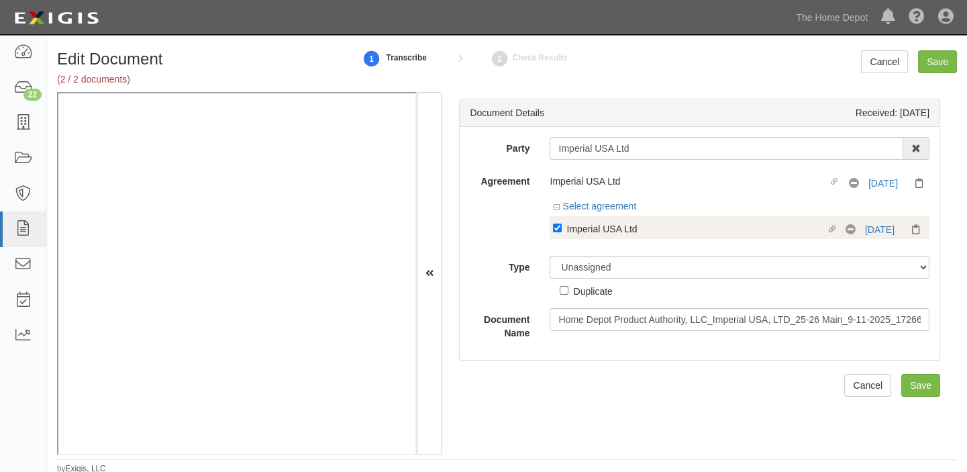
click at [603, 226] on div "Imperial USA Ltd" at bounding box center [695, 228] width 259 height 15
click at [561, 226] on input "Linked agreement Imperial USA Ltd Linked agreement" at bounding box center [557, 227] width 9 height 9
checkbox input "false"
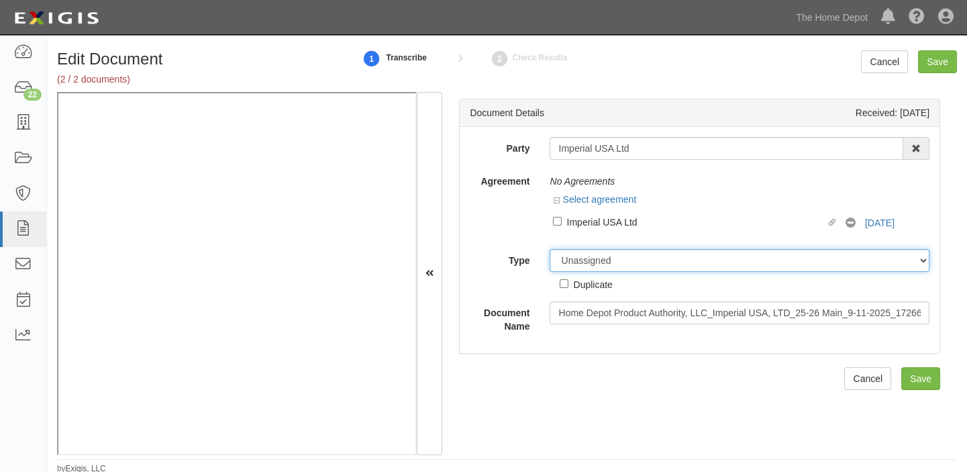
drag, startPoint x: 595, startPoint y: 254, endPoint x: 595, endPoint y: 269, distance: 15.4
click at [595, 254] on select "Unassigned Binder Cancellation Notice Certificate Contract Endorsement Insuranc…" at bounding box center [739, 260] width 380 height 23
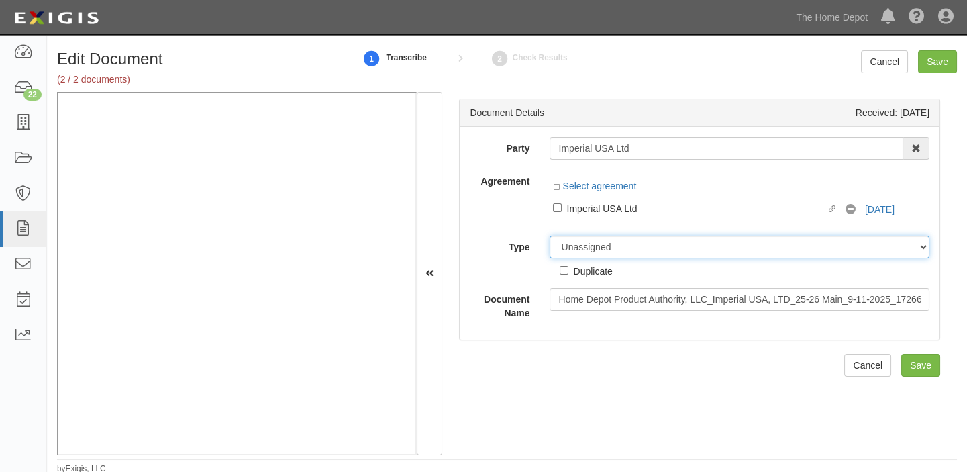
select select "OtherDetail"
click at [549, 235] on select "Unassigned Binder Cancellation Notice Certificate Contract Endorsement Insuranc…" at bounding box center [739, 246] width 380 height 23
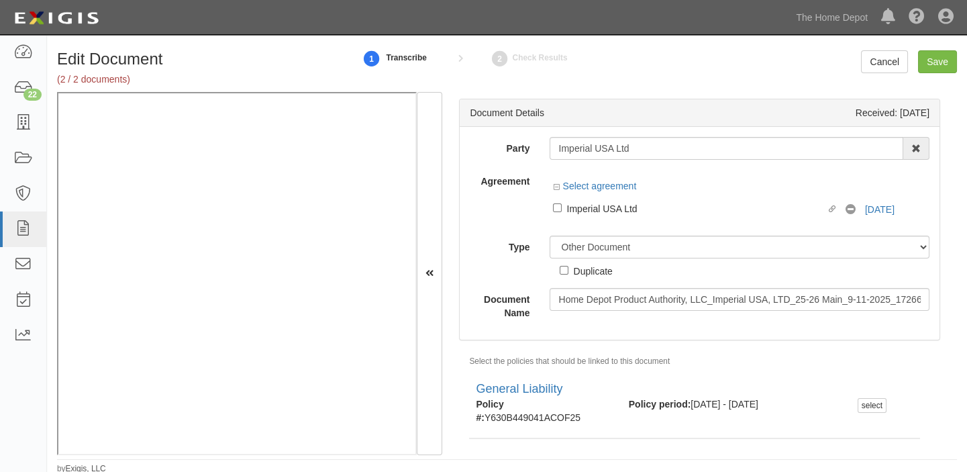
click at [596, 268] on div "Duplicate" at bounding box center [592, 270] width 39 height 15
click at [568, 268] on input "Duplicate" at bounding box center [563, 270] width 9 height 9
checkbox input "true"
click at [940, 60] on input "Save" at bounding box center [937, 61] width 39 height 23
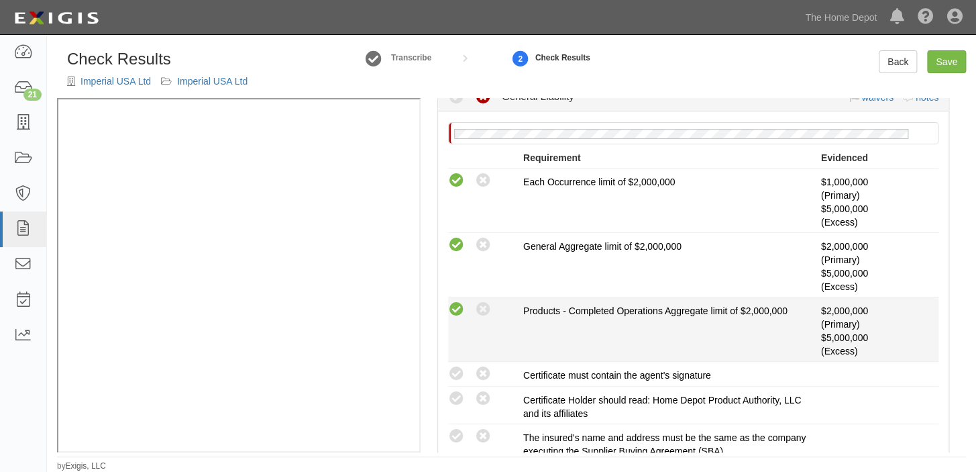
scroll to position [305, 0]
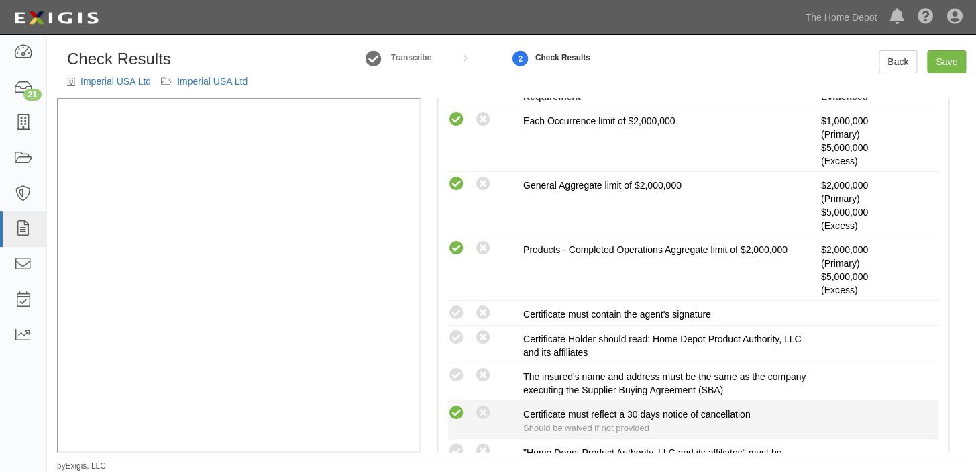
click at [450, 413] on icon at bounding box center [456, 413] width 17 height 17
radio input "true"
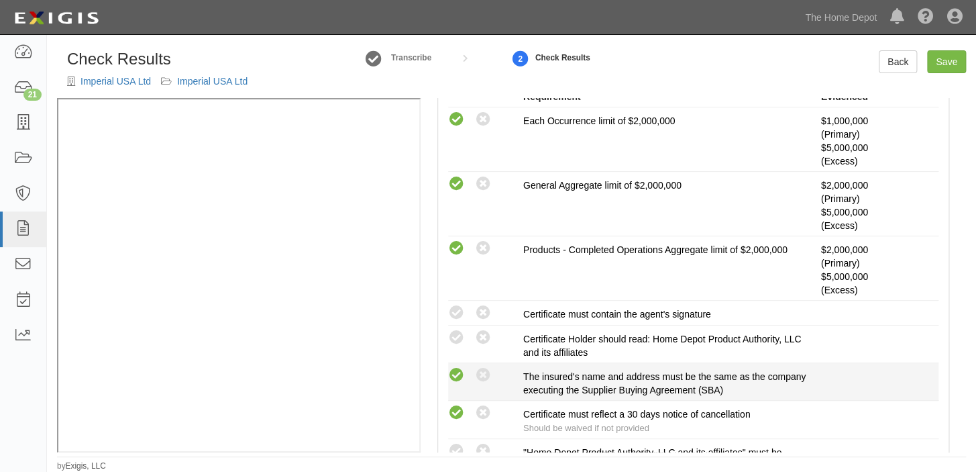
click at [457, 373] on icon at bounding box center [456, 375] width 17 height 17
radio input "true"
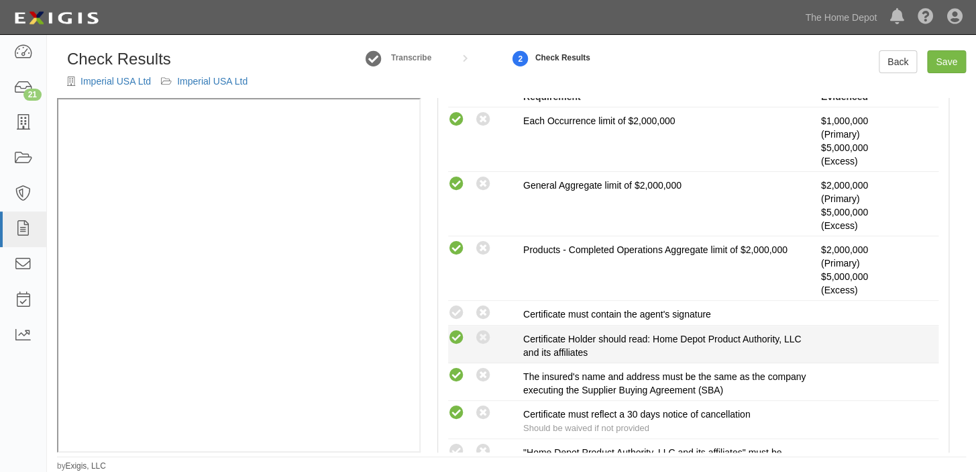
click at [462, 339] on icon at bounding box center [456, 337] width 17 height 17
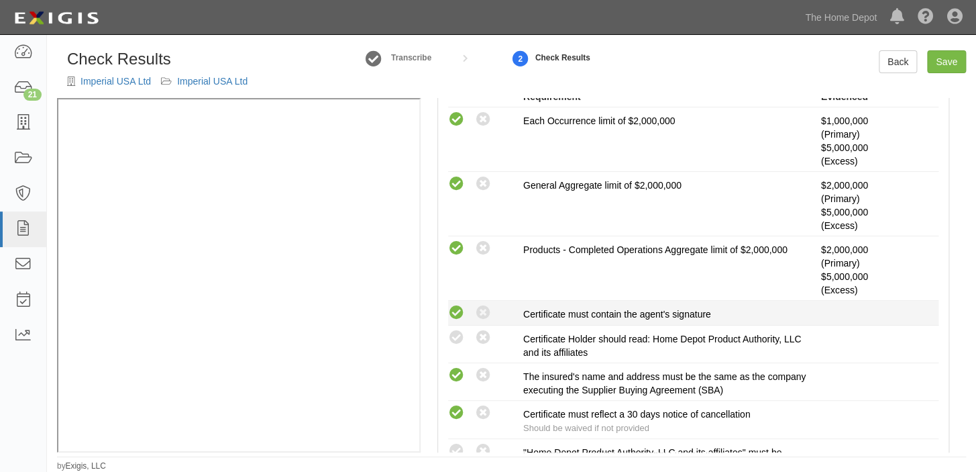
radio input "true"
click at [460, 315] on icon at bounding box center [456, 313] width 17 height 17
radio input "true"
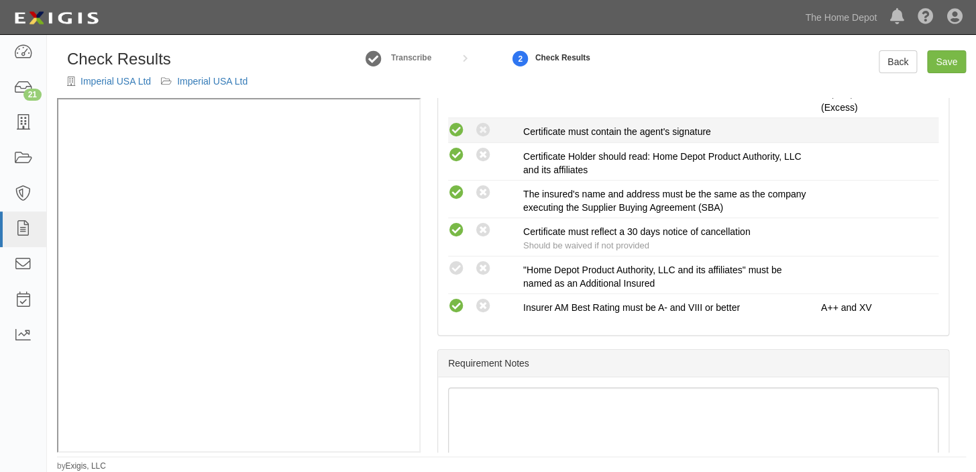
scroll to position [488, 0]
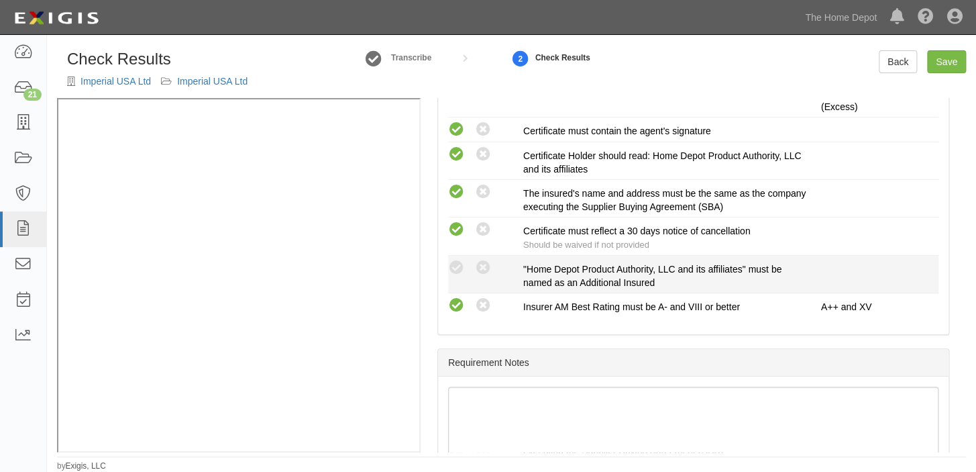
click at [455, 256] on li "Compliant Waived: Non-Compliant "Home Depot Product Authority, LLC and its affi…" at bounding box center [693, 275] width 490 height 38
click at [455, 262] on icon at bounding box center [456, 268] width 17 height 17
radio input "true"
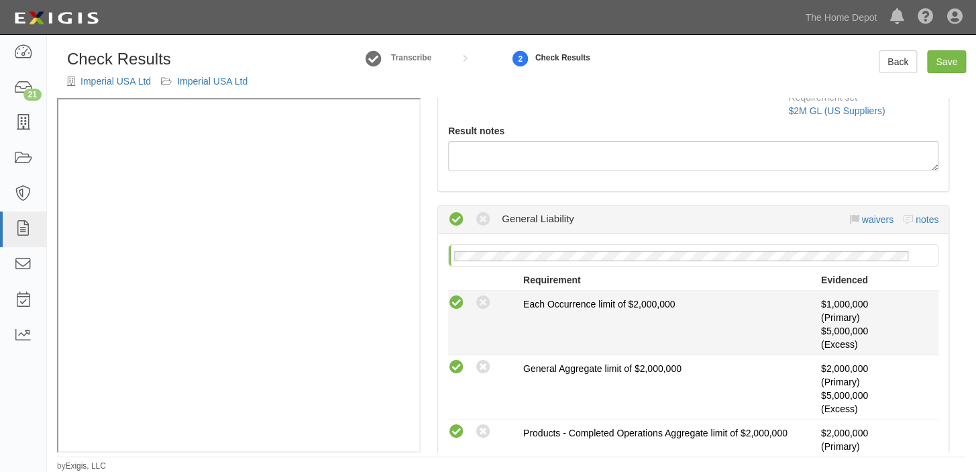
scroll to position [0, 0]
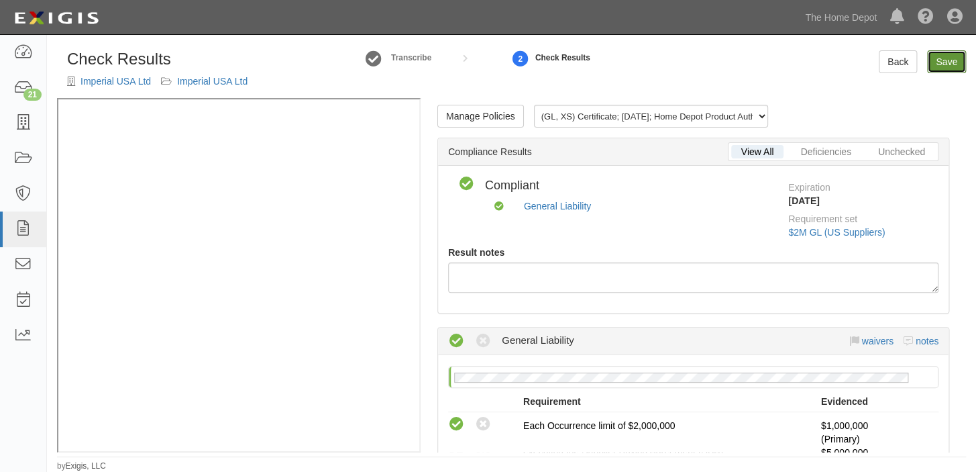
click at [954, 62] on link "Save" at bounding box center [946, 61] width 39 height 23
radio input "true"
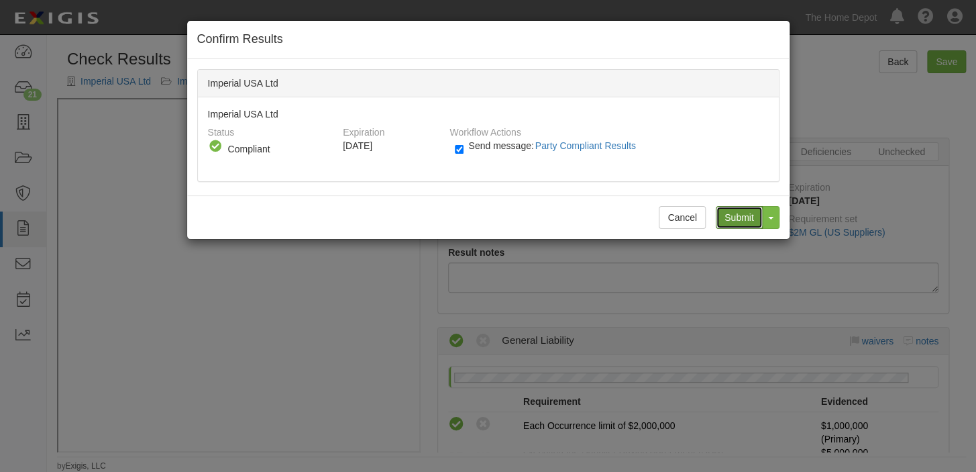
click at [735, 221] on input "Submit" at bounding box center [739, 217] width 47 height 23
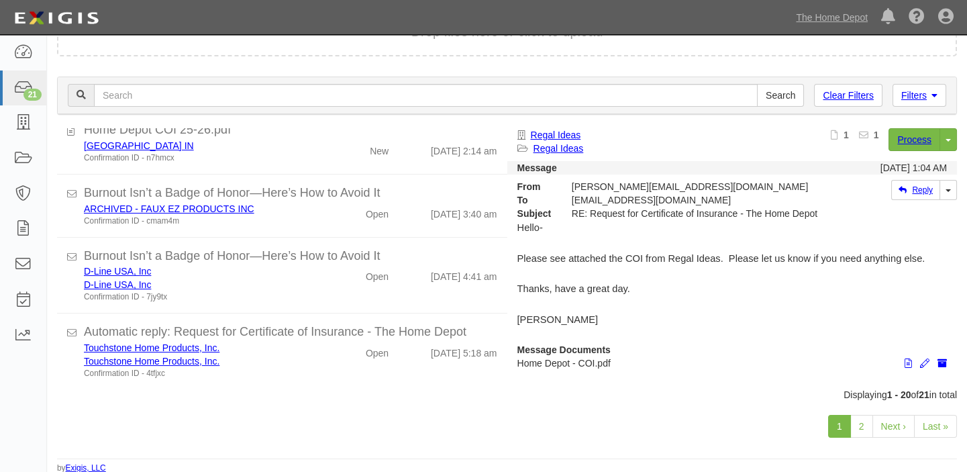
scroll to position [116, 0]
click at [863, 436] on div "1 2 Next › Last »" at bounding box center [507, 426] width 920 height 53
click at [863, 428] on link "2" at bounding box center [861, 425] width 23 height 23
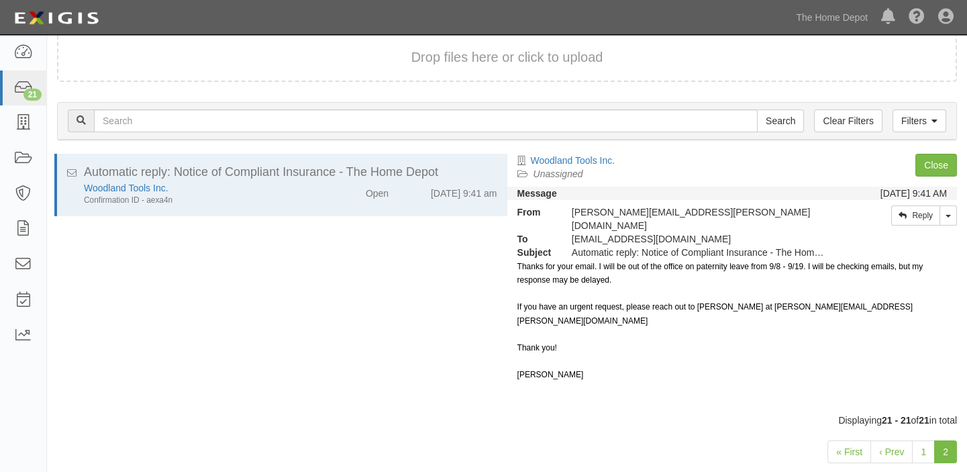
scroll to position [68, 0]
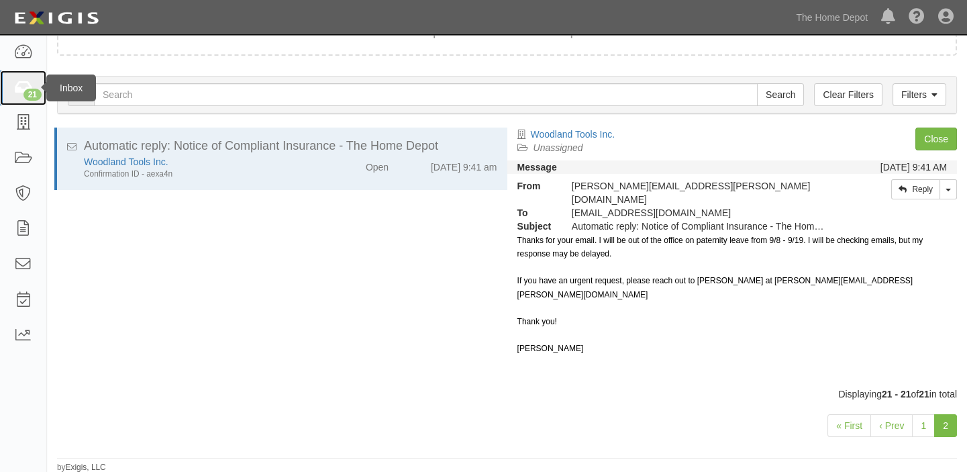
click at [34, 93] on div "21" at bounding box center [32, 95] width 18 height 12
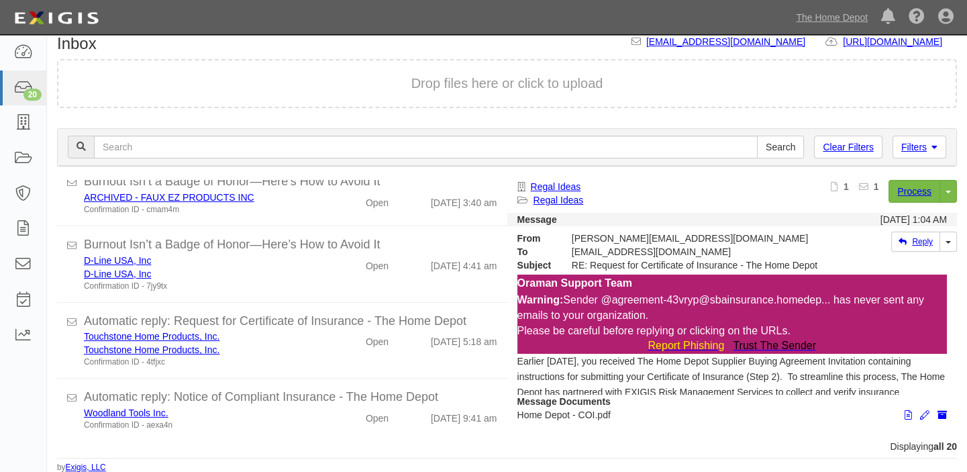
scroll to position [427, 0]
